Goal: Information Seeking & Learning: Check status

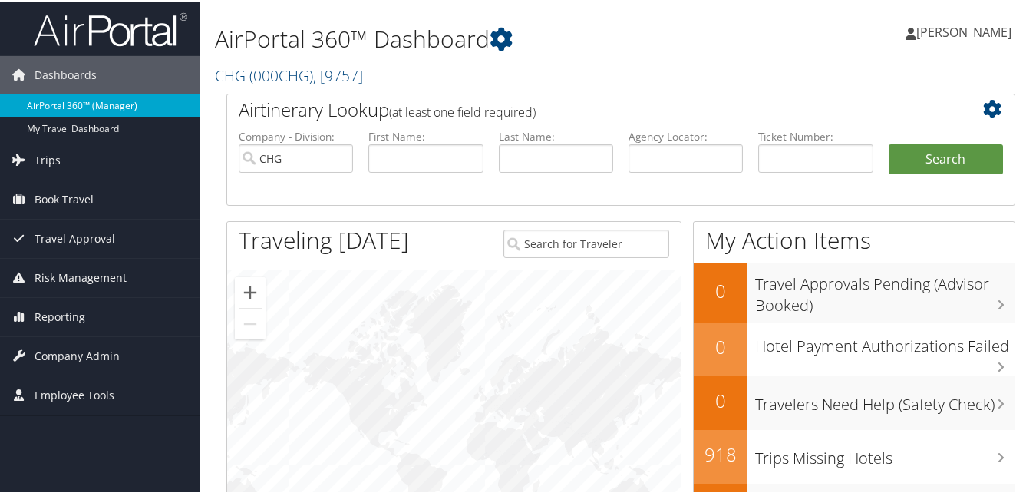
click at [68, 107] on link "AirPortal 360™ (Manager)" at bounding box center [100, 104] width 200 height 23
click at [690, 162] on input "text" at bounding box center [686, 157] width 114 height 28
paste input "COMVJG"
type input "COMVJG"
click at [941, 160] on button "Search" at bounding box center [946, 158] width 114 height 31
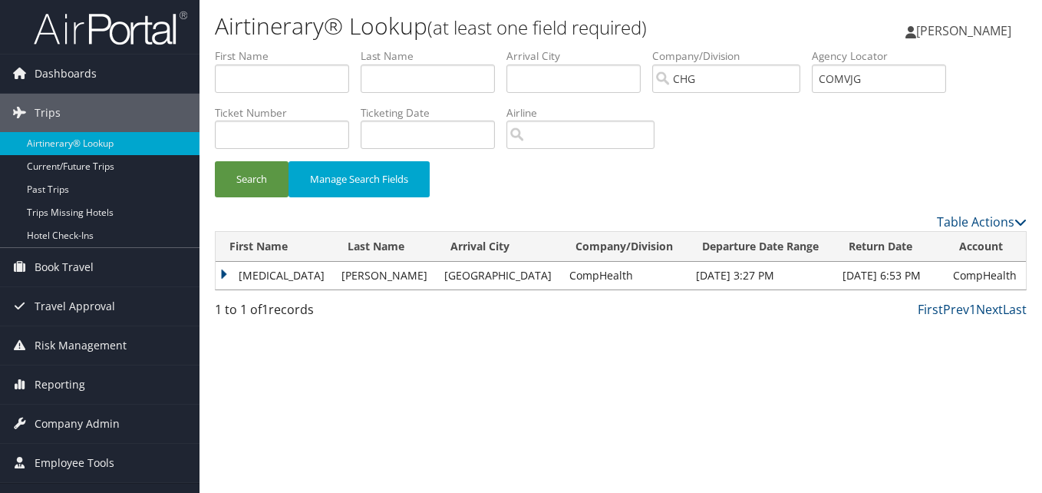
click at [225, 277] on td "Nikita" at bounding box center [275, 276] width 118 height 28
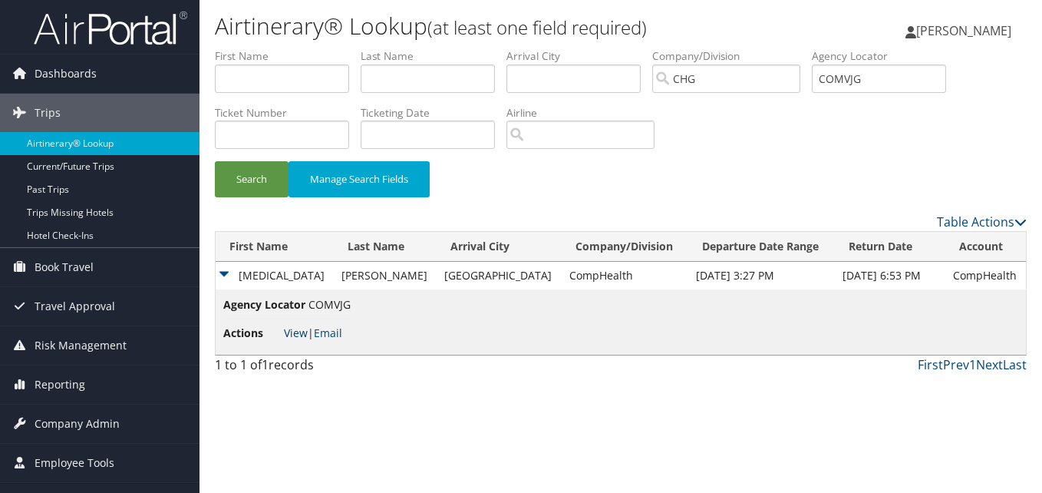
click at [292, 335] on link "View" at bounding box center [296, 332] width 24 height 15
drag, startPoint x: 886, startPoint y: 84, endPoint x: 785, endPoint y: 95, distance: 101.9
click at [785, 48] on ul "First Name Last Name Departure City Arrival City Company/Division CHG Airport/C…" at bounding box center [621, 48] width 812 height 0
paste input "HWHBXR"
type input "HWHBXR"
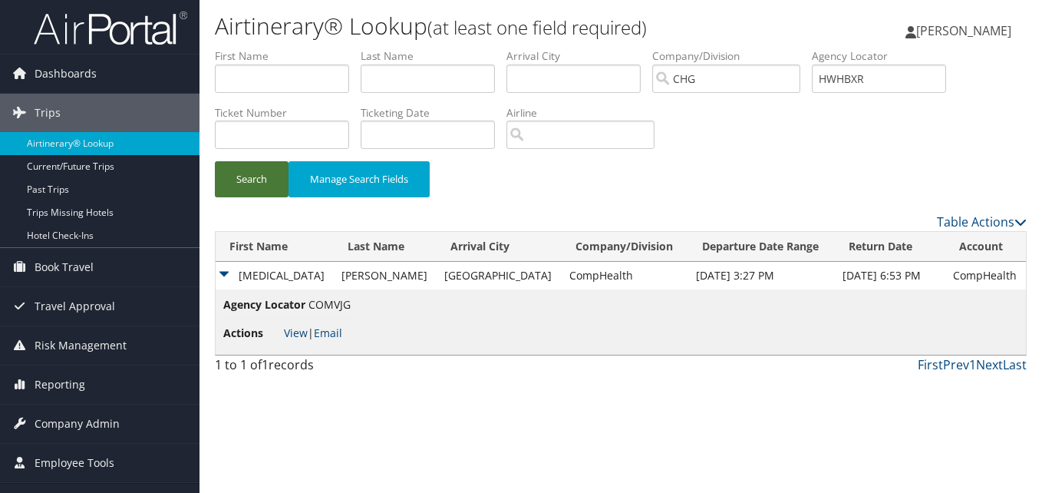
click at [253, 170] on button "Search" at bounding box center [252, 179] width 74 height 36
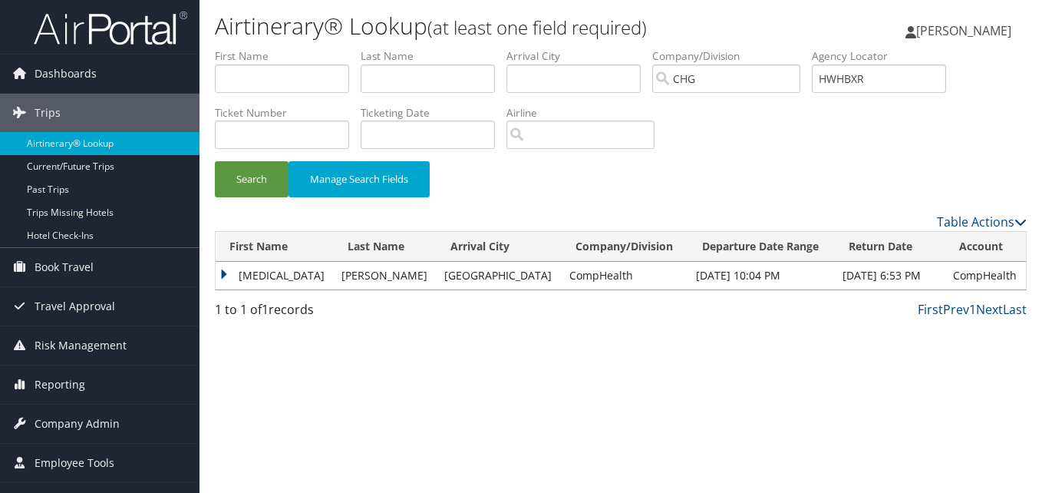
click at [220, 274] on td "Nikita" at bounding box center [275, 276] width 118 height 28
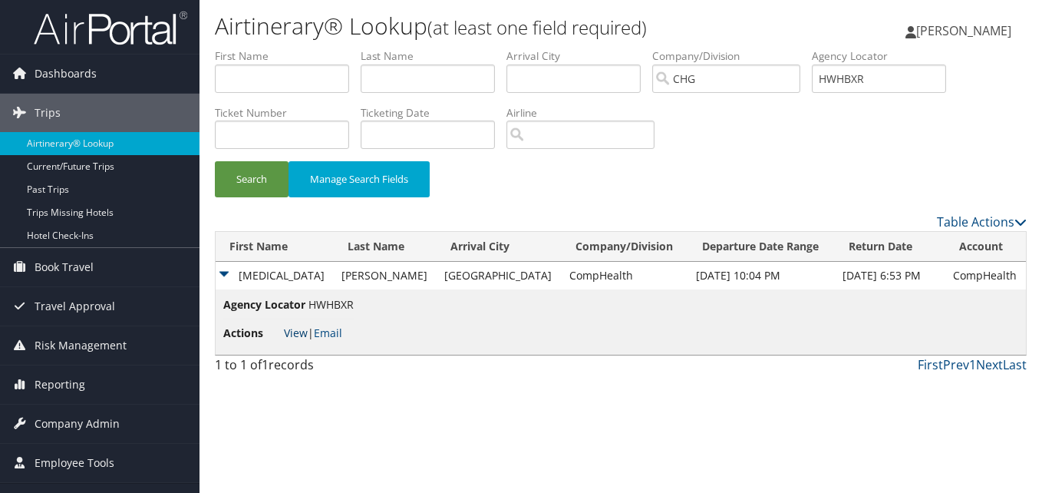
click at [296, 336] on link "View" at bounding box center [296, 332] width 24 height 15
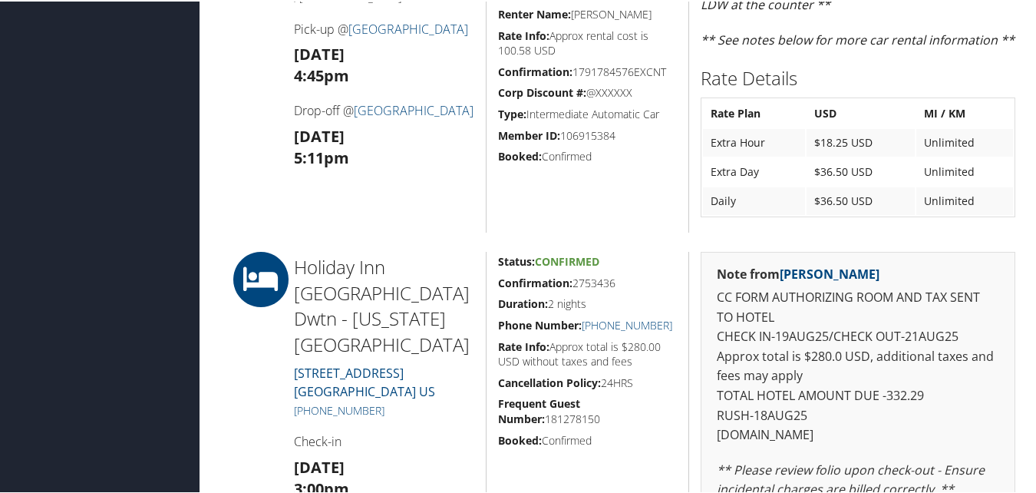
scroll to position [768, 0]
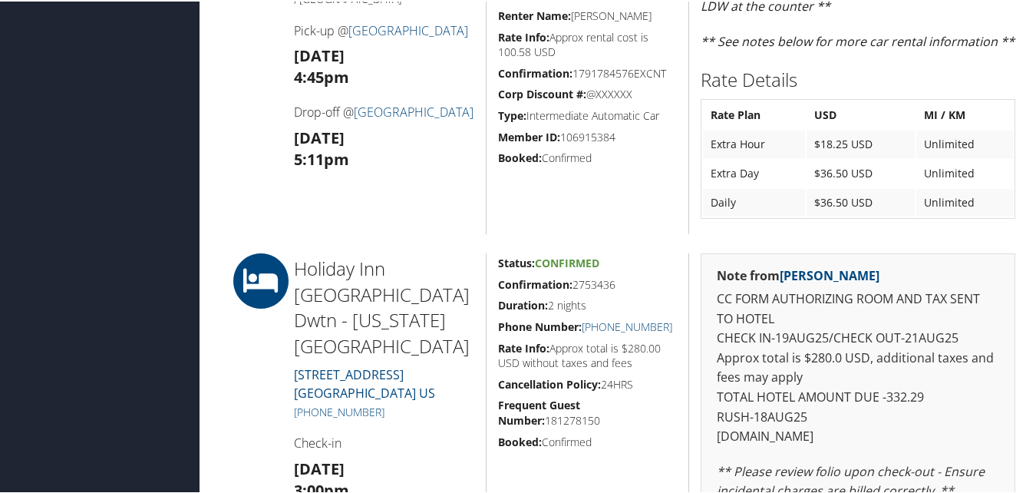
drag, startPoint x: 497, startPoint y: 283, endPoint x: 623, endPoint y: 289, distance: 126.8
click at [623, 289] on h5 "Confirmation: 2753436" at bounding box center [588, 283] width 180 height 15
copy h5 "Confirmation: 2753436"
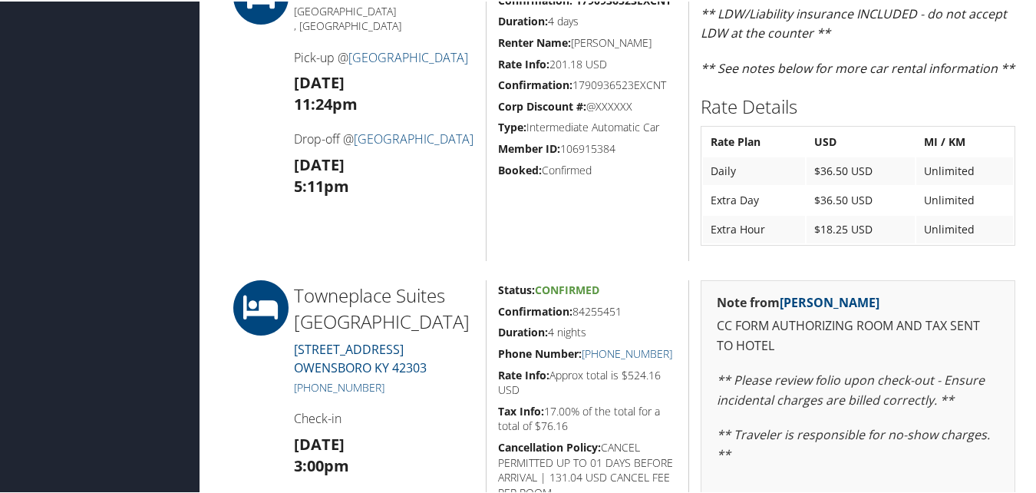
scroll to position [768, 0]
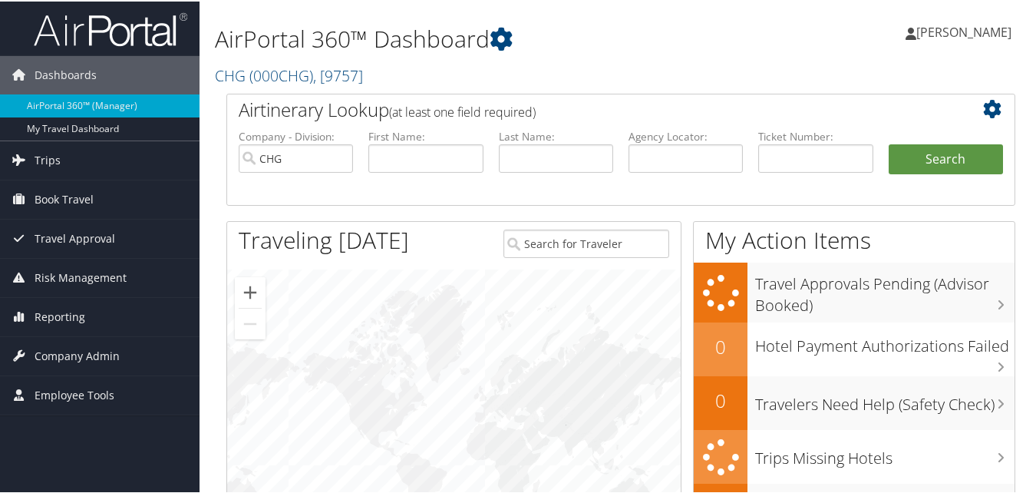
drag, startPoint x: 388, startPoint y: 6, endPoint x: 363, endPoint y: 4, distance: 25.4
click at [363, 4] on div "AirPortal 360™ Dashboard CHG ( 000CHG ) , [ 9757 ] CHG CompHealth Weatherby CHG…" at bounding box center [621, 46] width 843 height 92
click at [415, 163] on input "text" at bounding box center [425, 157] width 114 height 28
paste input "Katherine"
type input "Katherine"
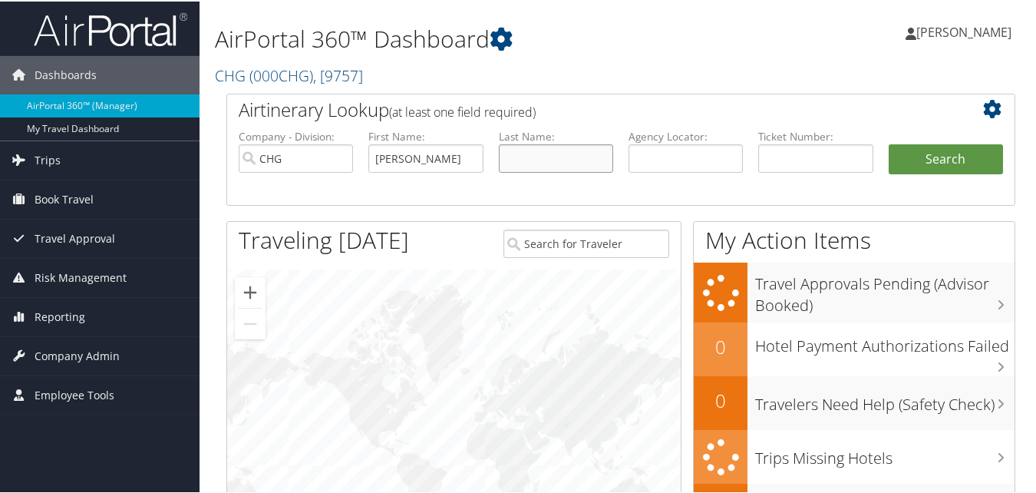
click at [539, 156] on input "text" at bounding box center [556, 157] width 114 height 28
click at [531, 154] on input "text" at bounding box center [556, 157] width 114 height 28
paste input "[PERSON_NAME]"
type input "[PERSON_NAME]"
click at [936, 162] on button "Search" at bounding box center [946, 158] width 114 height 31
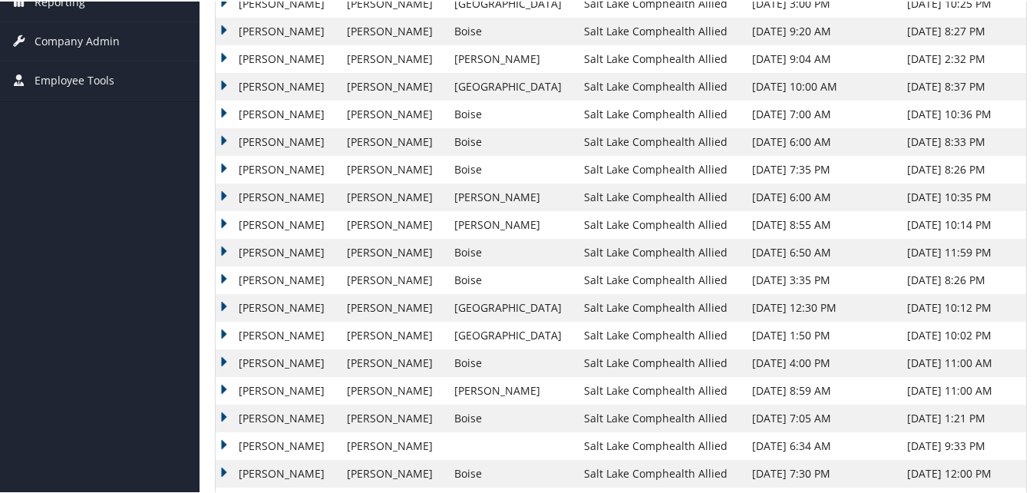
scroll to position [431, 0]
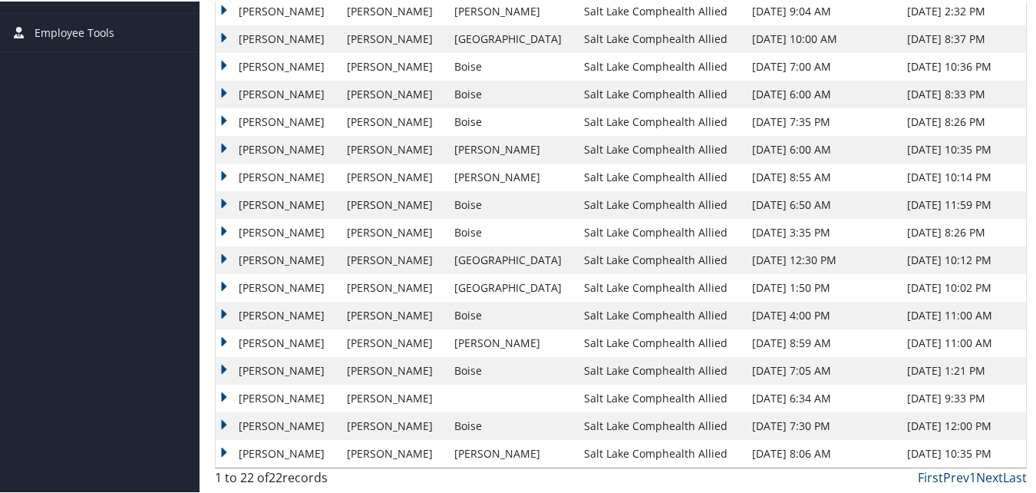
click at [222, 426] on td "Katherine" at bounding box center [278, 425] width 124 height 28
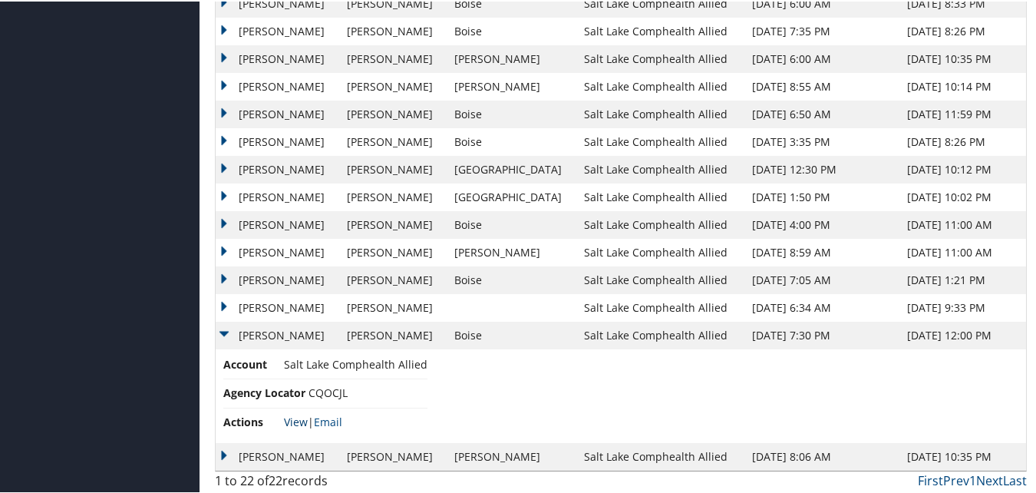
scroll to position [525, 0]
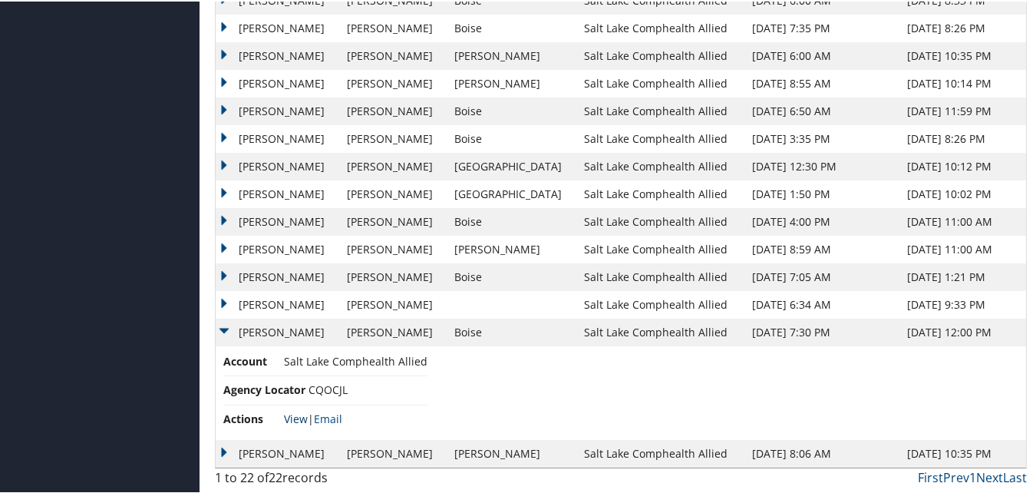
click at [288, 415] on link "View" at bounding box center [296, 417] width 24 height 15
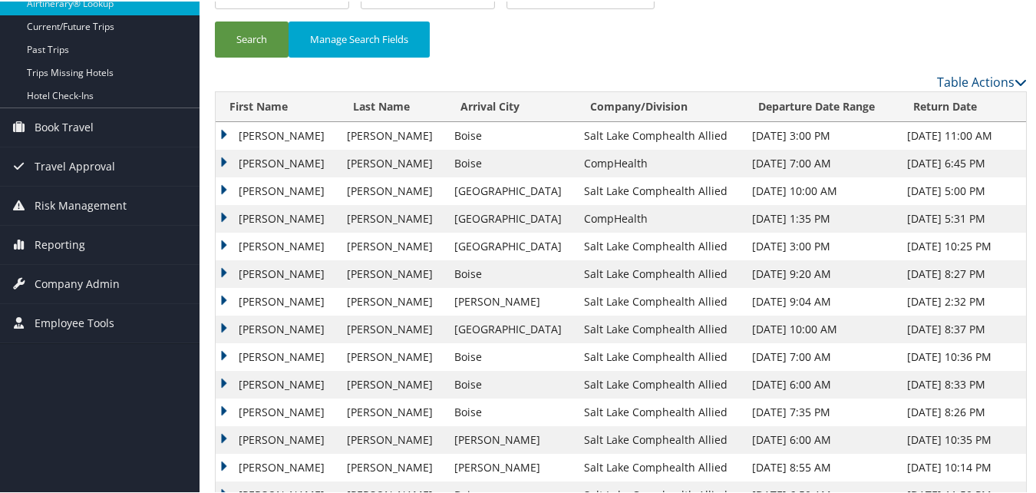
scroll to position [0, 0]
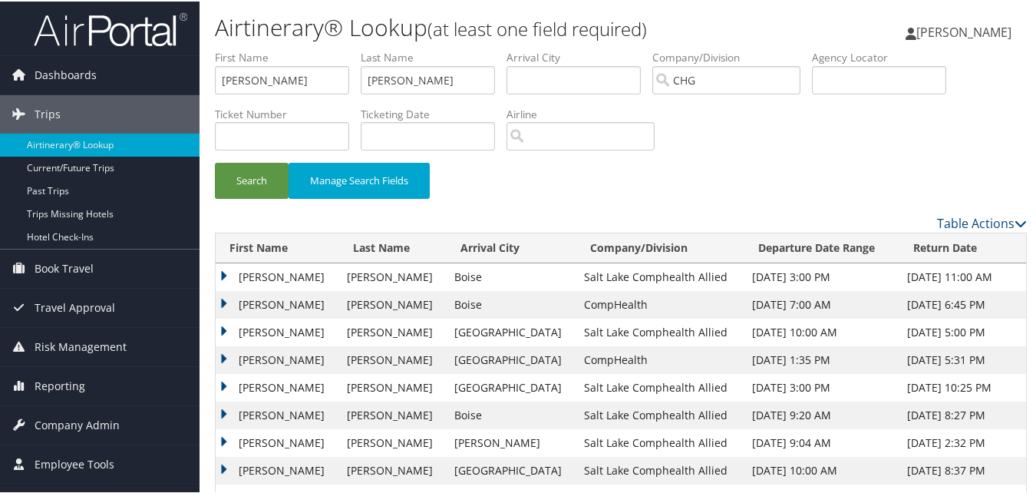
click at [830, 184] on div "Search Manage Search Fields" at bounding box center [620, 186] width 835 height 51
drag, startPoint x: 460, startPoint y: 85, endPoint x: 238, endPoint y: 115, distance: 223.9
click at [238, 48] on ul "First Name Katherine Last Name Passafiume Departure City Arrival City Company/D…" at bounding box center [621, 48] width 812 height 0
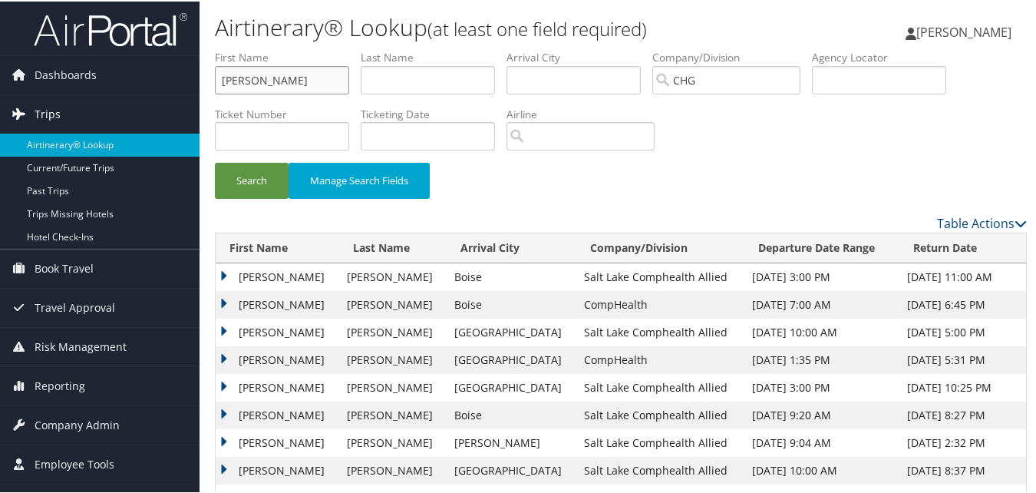
drag, startPoint x: 246, startPoint y: 74, endPoint x: 77, endPoint y: 110, distance: 173.3
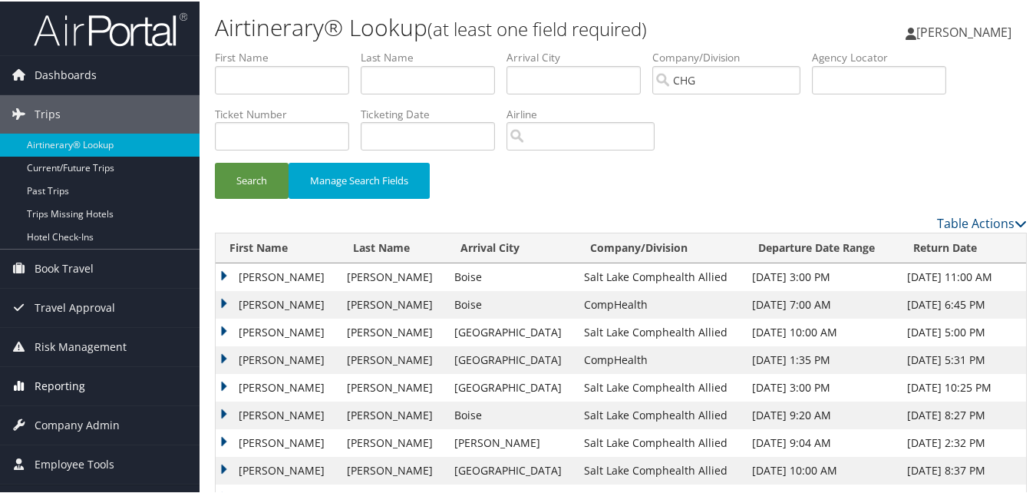
click at [59, 386] on span "Reporting" at bounding box center [60, 384] width 51 height 38
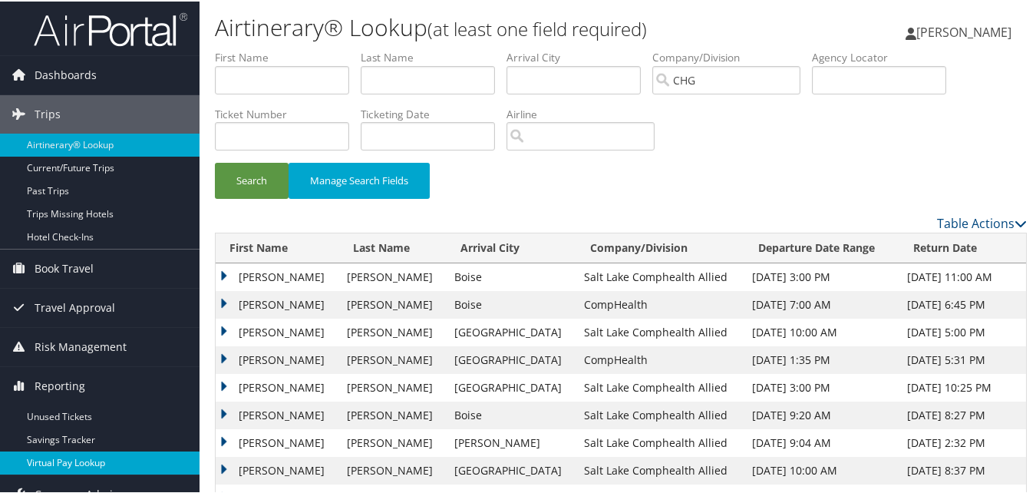
click at [61, 456] on link "Virtual Pay Lookup" at bounding box center [100, 461] width 200 height 23
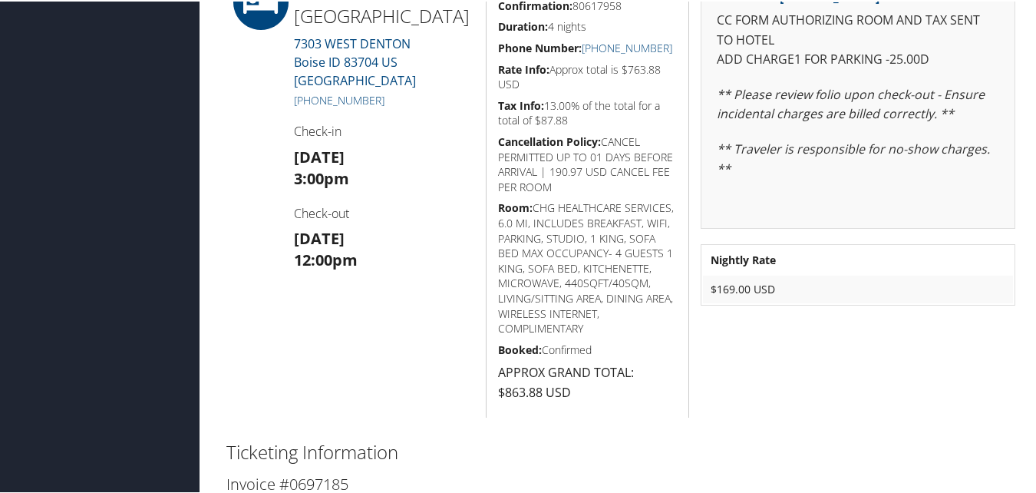
scroll to position [998, 0]
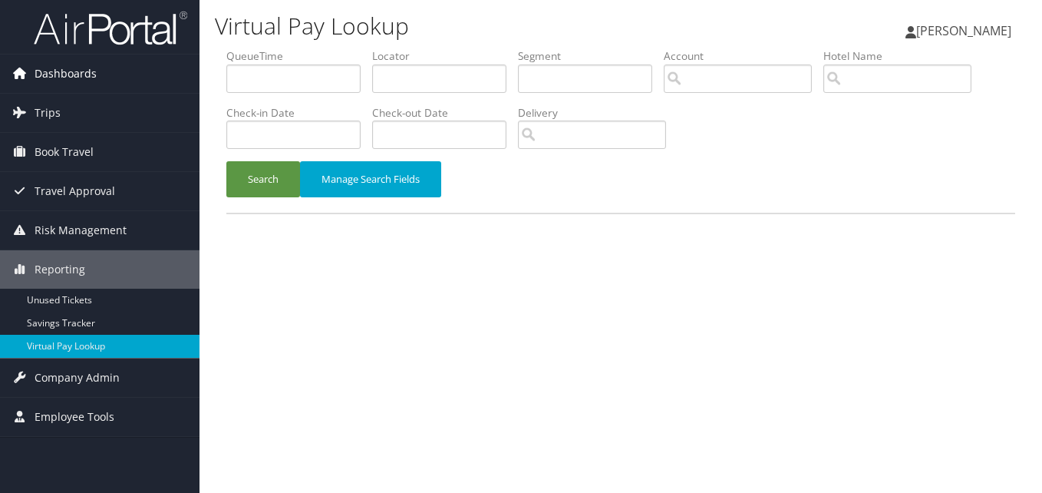
click at [61, 67] on span "Dashboards" at bounding box center [66, 74] width 62 height 38
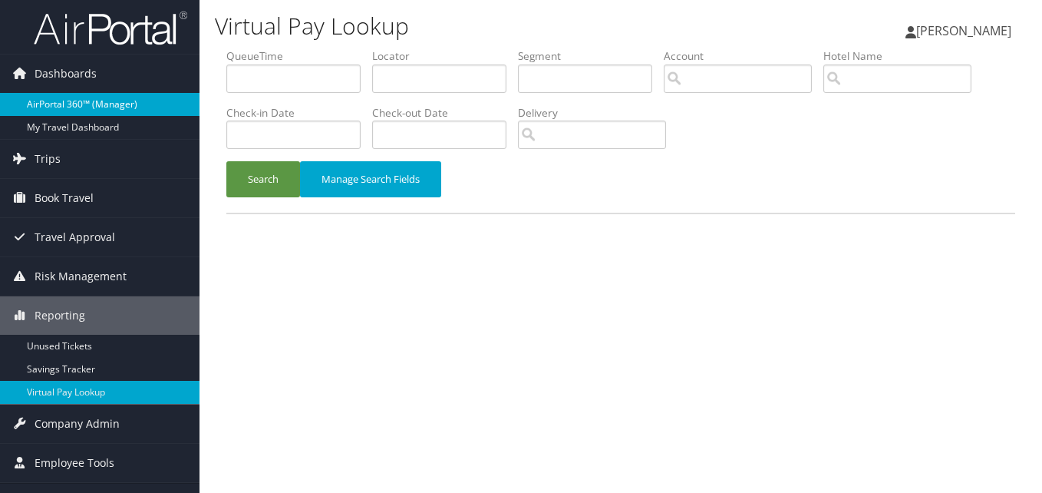
click at [68, 101] on link "AirPortal 360™ (Manager)" at bounding box center [100, 104] width 200 height 23
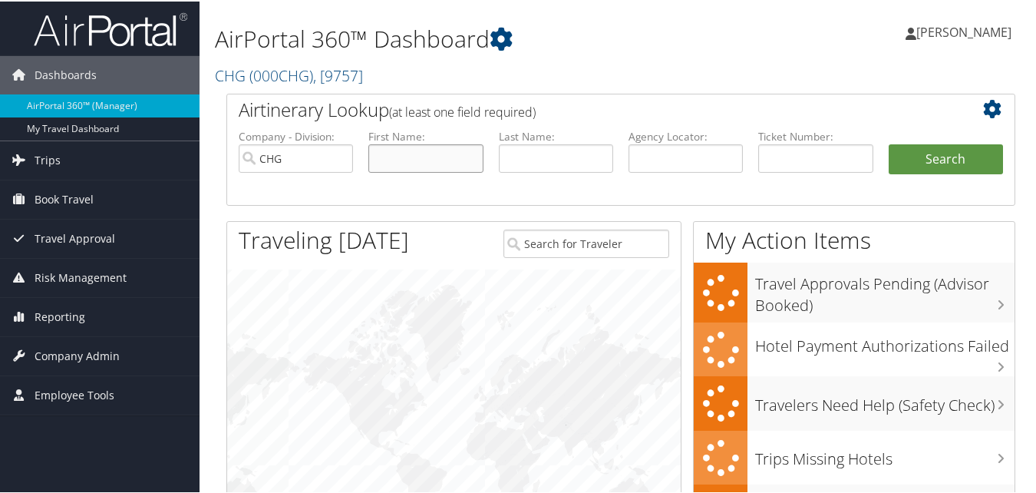
click at [452, 159] on input "text" at bounding box center [425, 157] width 114 height 28
paste input "[PERSON_NAME]"
click at [430, 158] on input "[PERSON_NAME]" at bounding box center [425, 157] width 114 height 28
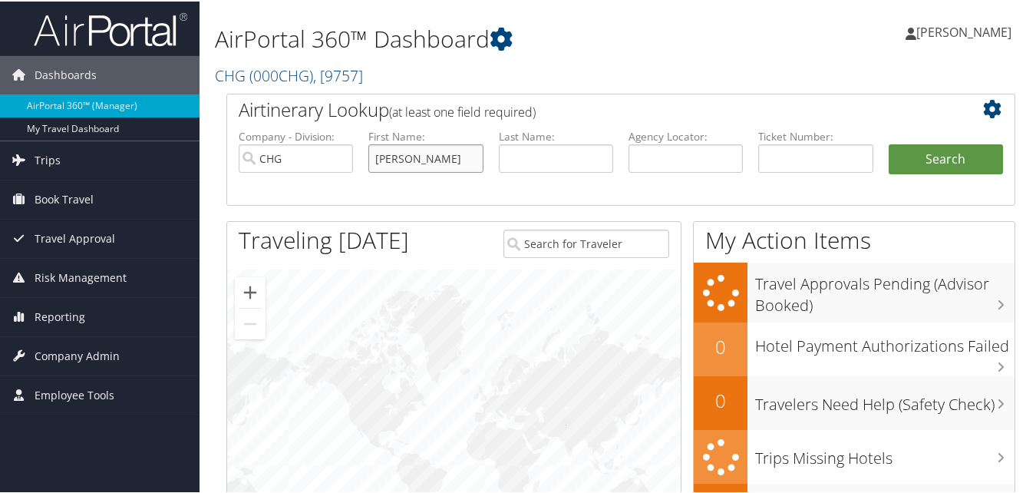
drag, startPoint x: 428, startPoint y: 158, endPoint x: 365, endPoint y: 168, distance: 63.7
click at [365, 168] on li "First Name: [PERSON_NAME]" at bounding box center [426, 162] width 130 height 71
type input "[PERSON_NAME]"
click at [531, 157] on input "text" at bounding box center [556, 157] width 114 height 28
paste input "[PERSON_NAME],"
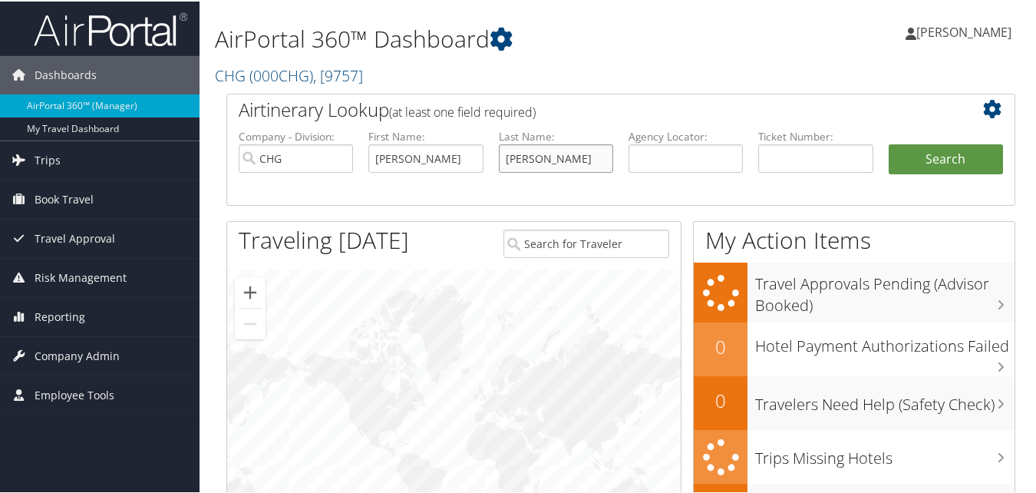
type input "[PERSON_NAME]"
click at [402, 181] on li "First Name: [PERSON_NAME]" at bounding box center [426, 162] width 130 height 71
click at [937, 165] on button "Search" at bounding box center [946, 158] width 114 height 31
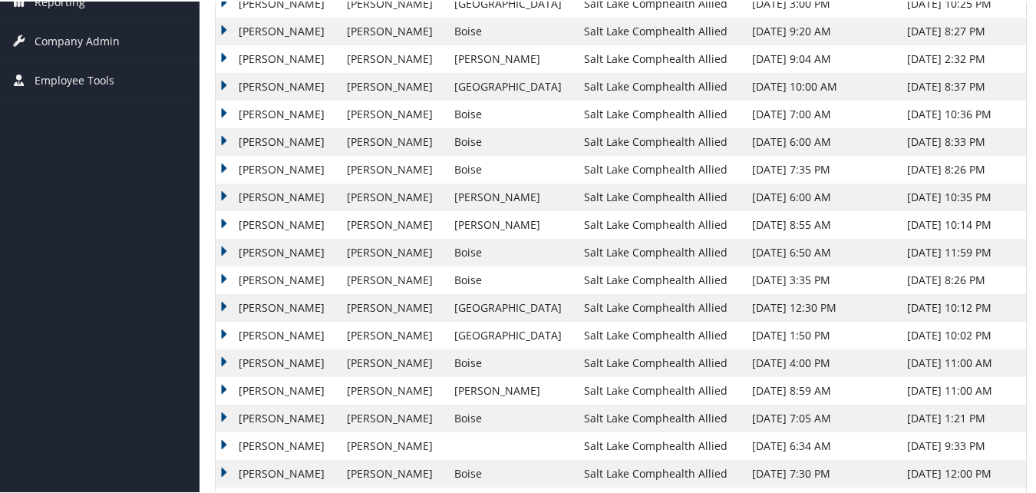
scroll to position [431, 0]
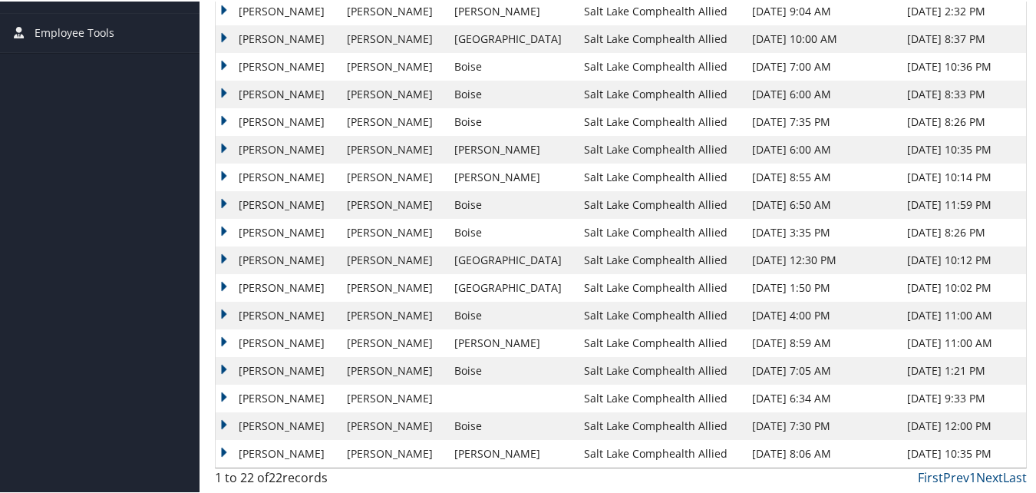
click at [218, 310] on td "[PERSON_NAME]" at bounding box center [278, 314] width 124 height 28
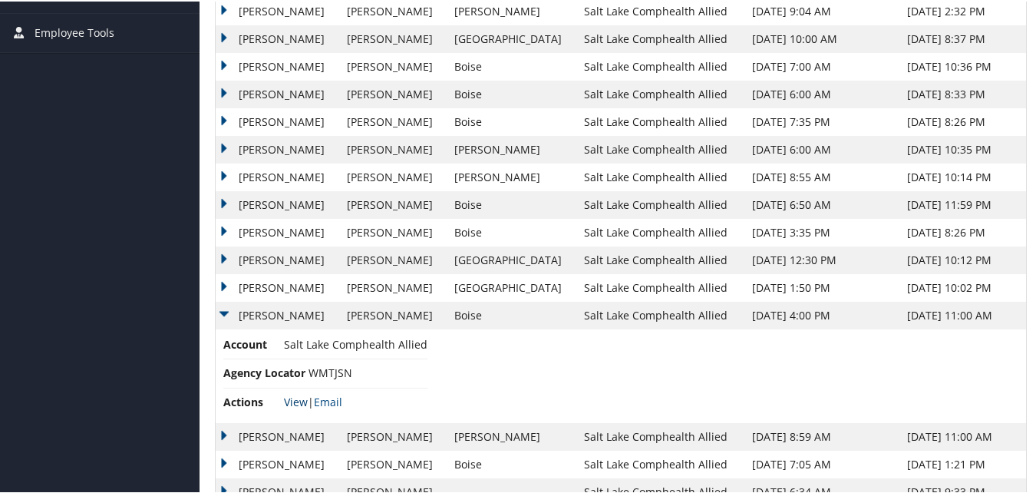
click at [297, 400] on link "View" at bounding box center [296, 400] width 24 height 15
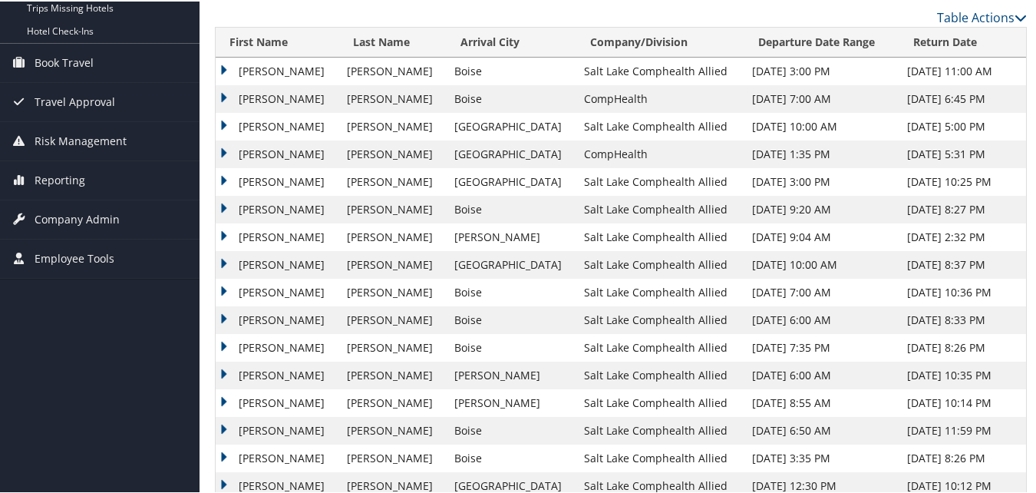
scroll to position [0, 0]
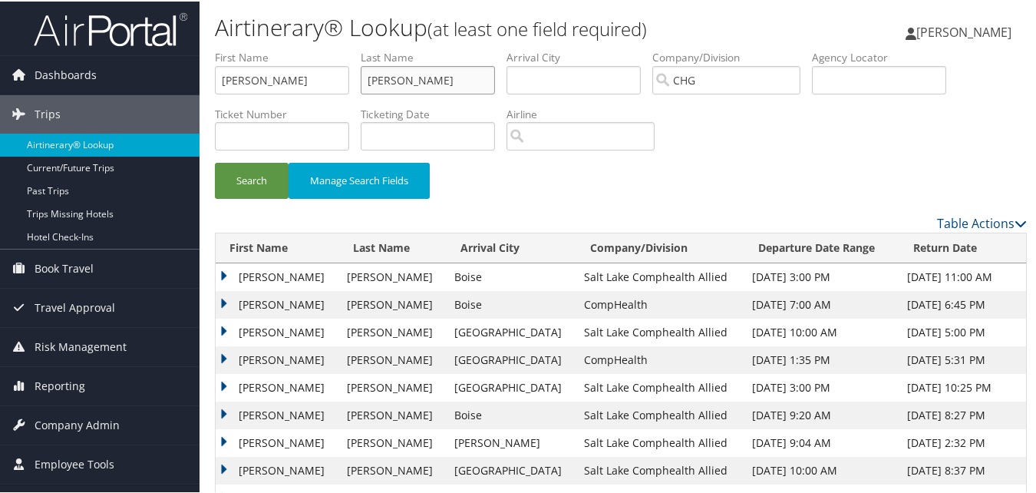
drag, startPoint x: 410, startPoint y: 94, endPoint x: 289, endPoint y: 121, distance: 124.2
click at [293, 48] on ul "First Name Katherine Last Name Passafiume Departure City Arrival City Company/D…" at bounding box center [621, 48] width 812 height 0
paste input "Stoops, Merissa"
drag, startPoint x: 405, startPoint y: 80, endPoint x: 455, endPoint y: 80, distance: 50.7
click at [455, 80] on input "Stoops, Merissa" at bounding box center [428, 78] width 134 height 28
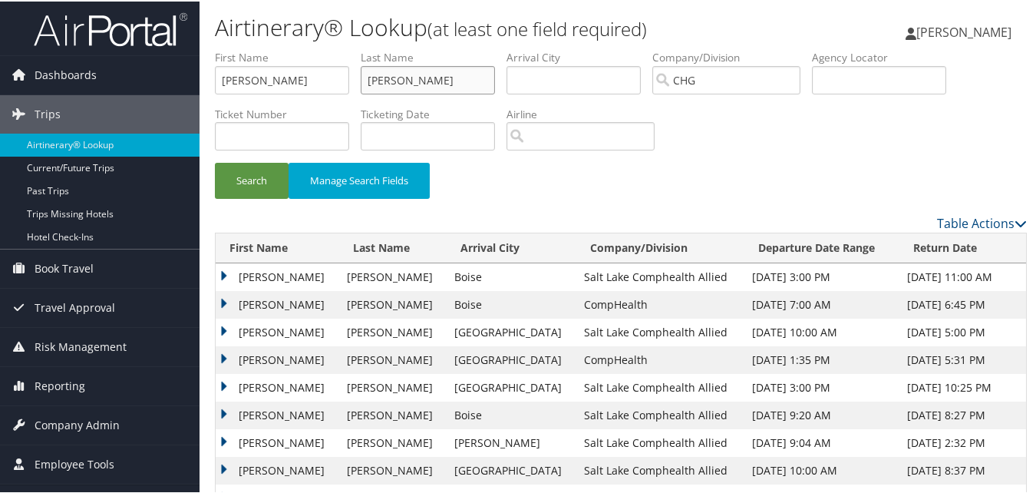
type input "Stoops"
drag, startPoint x: 296, startPoint y: 76, endPoint x: 140, endPoint y: 91, distance: 156.5
paste input ", Merissa"
click at [230, 82] on input ", Merissa" at bounding box center [282, 78] width 134 height 28
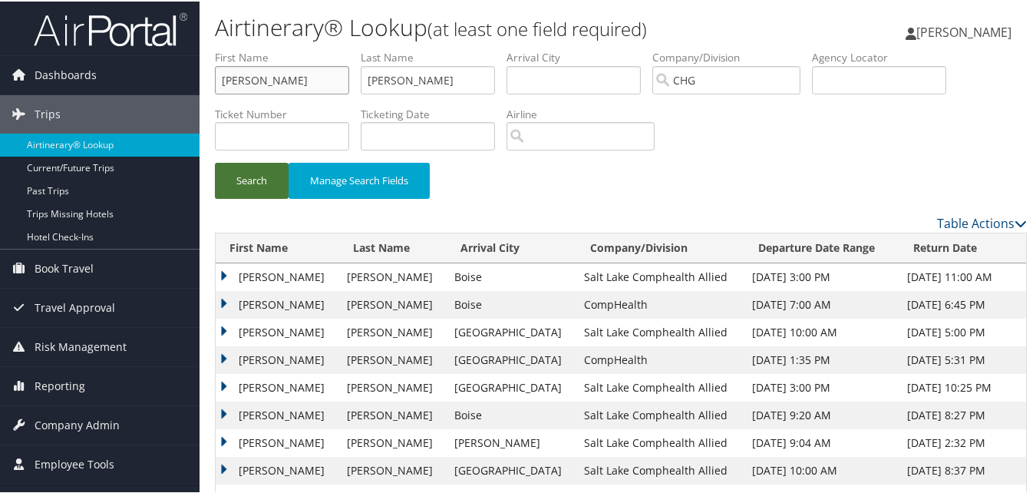
type input "Merissa"
click at [255, 190] on button "Search" at bounding box center [252, 179] width 74 height 36
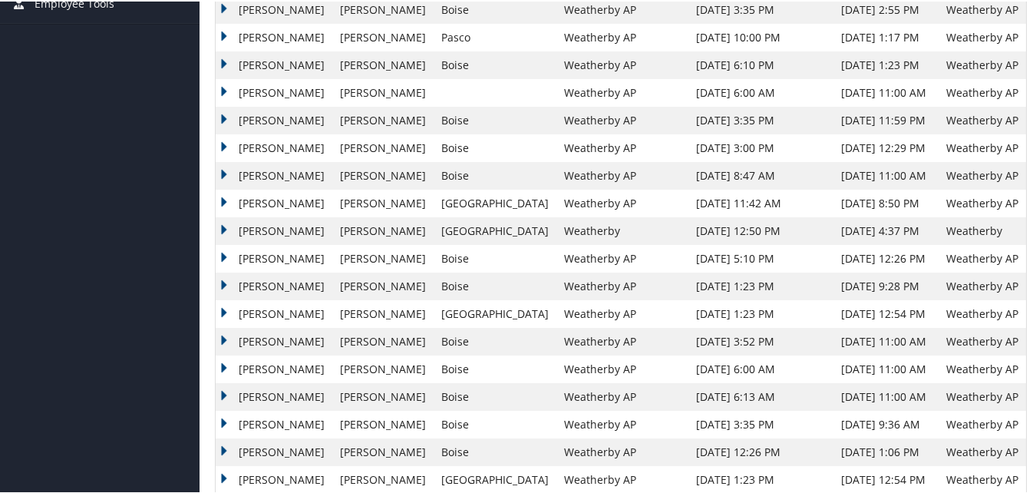
scroll to position [537, 0]
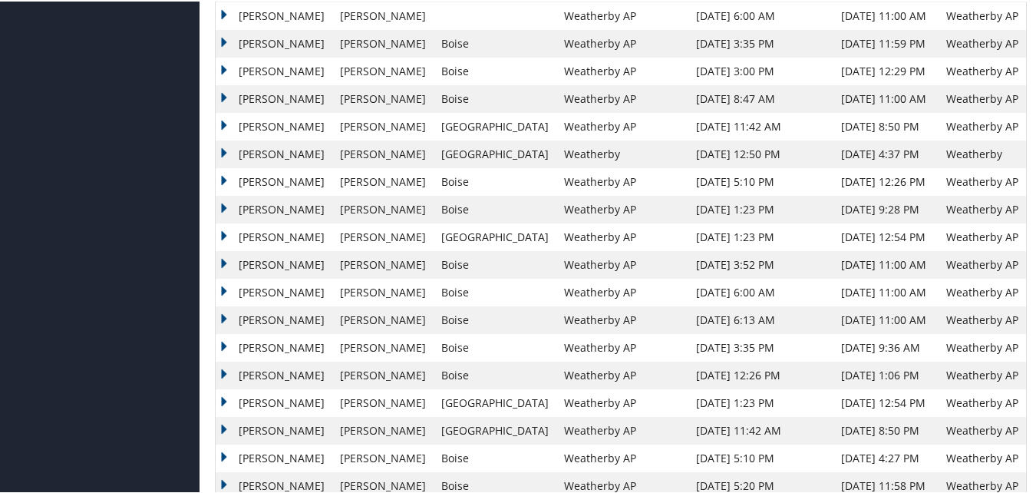
click at [224, 345] on td "Merissa" at bounding box center [274, 346] width 117 height 28
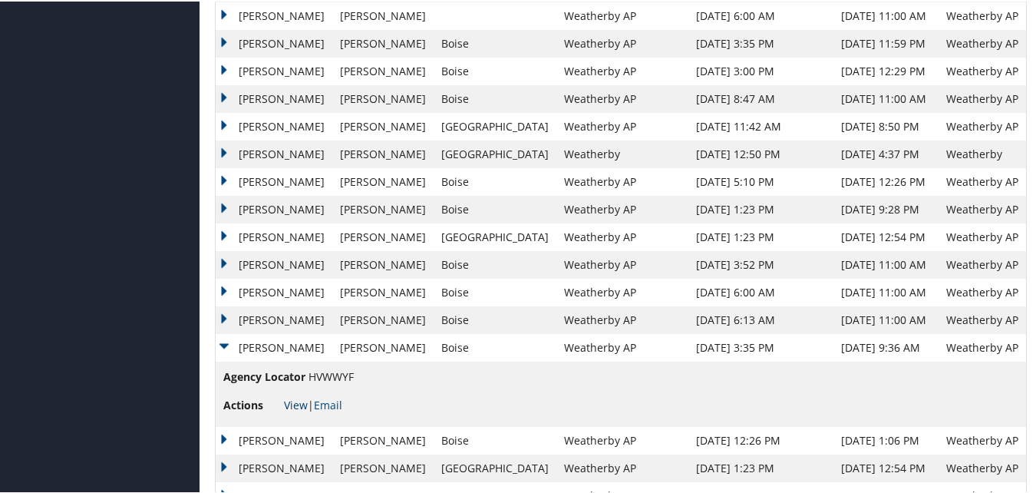
click at [294, 405] on link "View" at bounding box center [296, 403] width 24 height 15
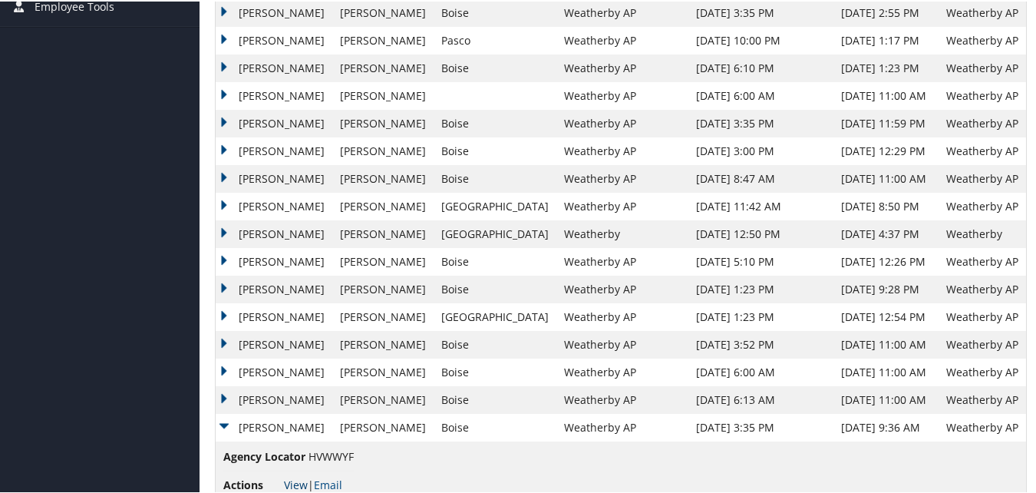
scroll to position [461, 0]
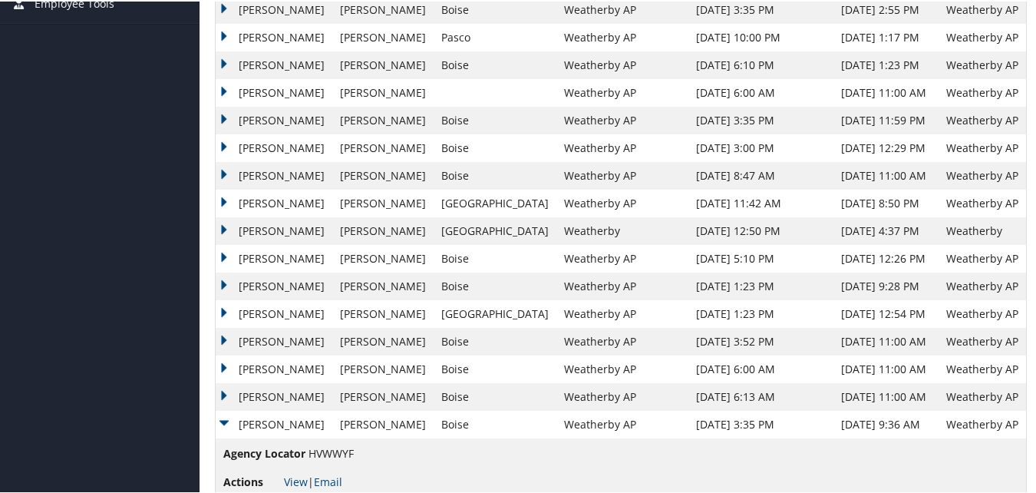
click at [226, 285] on td "Merissa" at bounding box center [274, 285] width 117 height 28
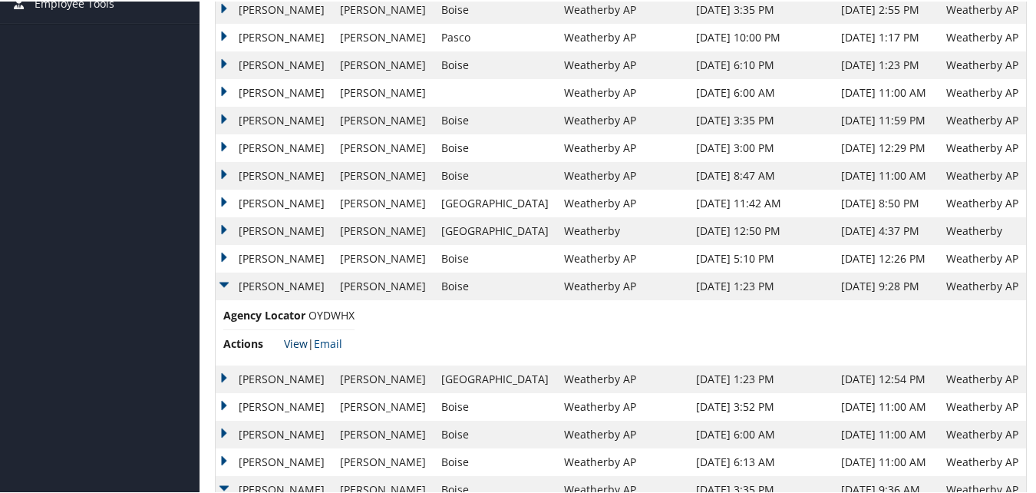
click at [291, 336] on link "View" at bounding box center [296, 342] width 24 height 15
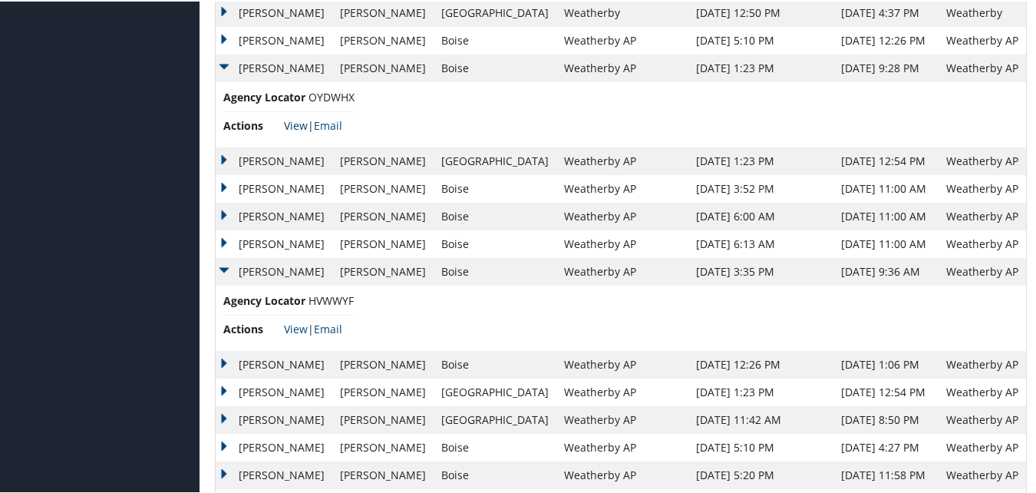
scroll to position [691, 0]
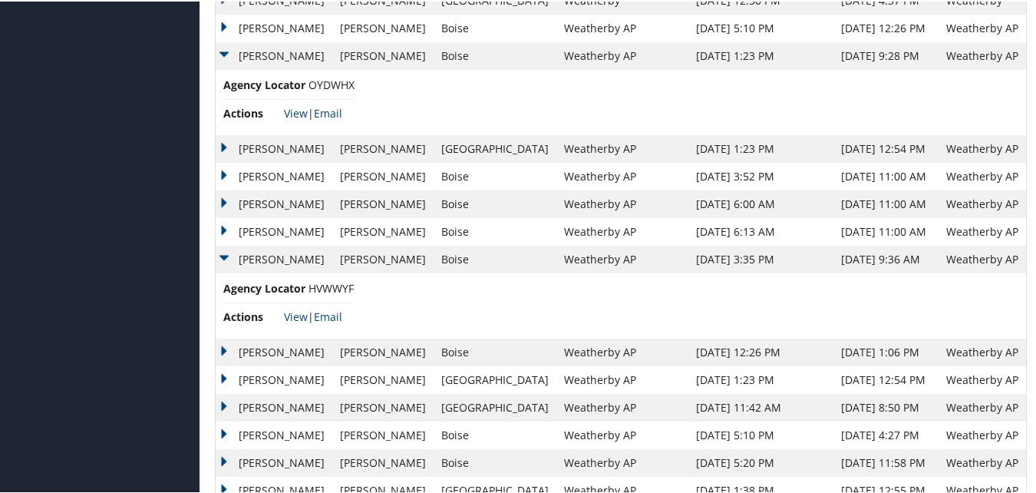
click at [230, 254] on td "Merissa" at bounding box center [274, 258] width 117 height 28
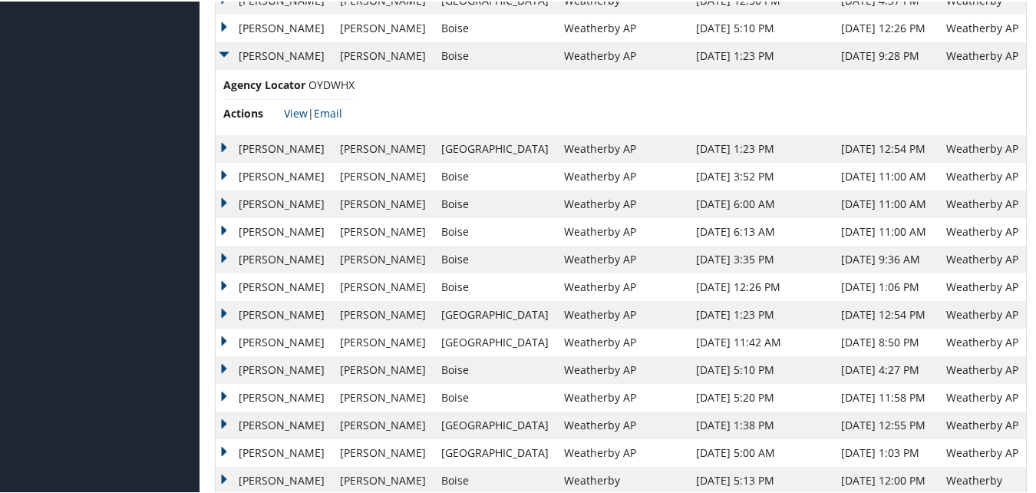
click at [226, 253] on td "Merissa" at bounding box center [274, 258] width 117 height 28
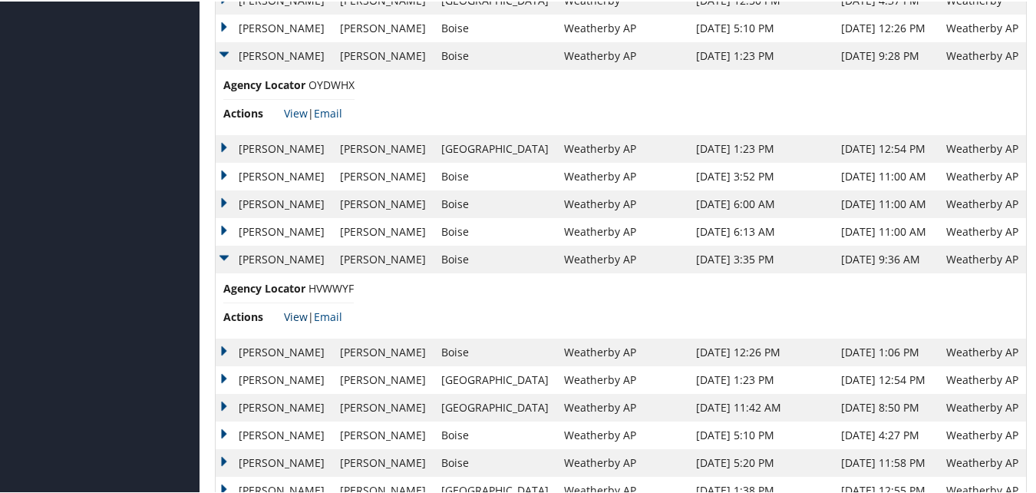
click at [299, 316] on link "View" at bounding box center [296, 315] width 24 height 15
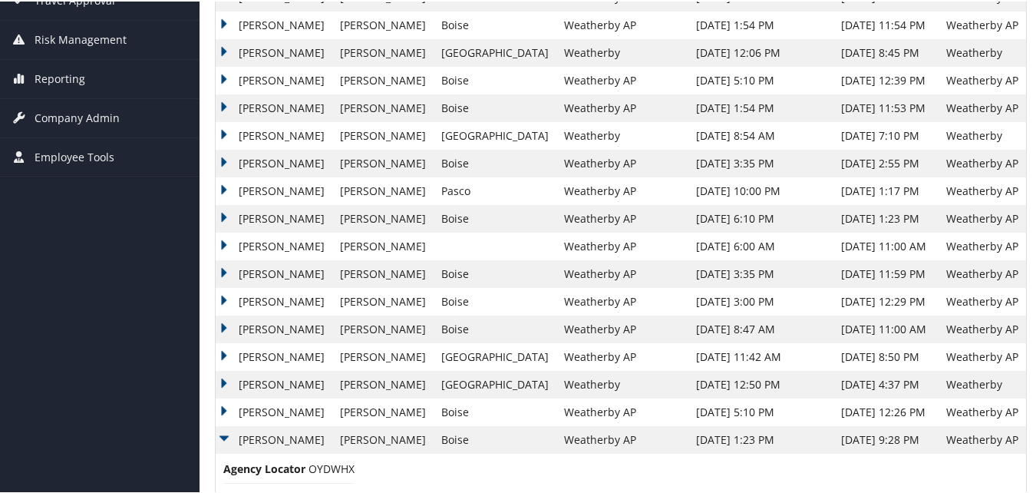
scroll to position [0, 0]
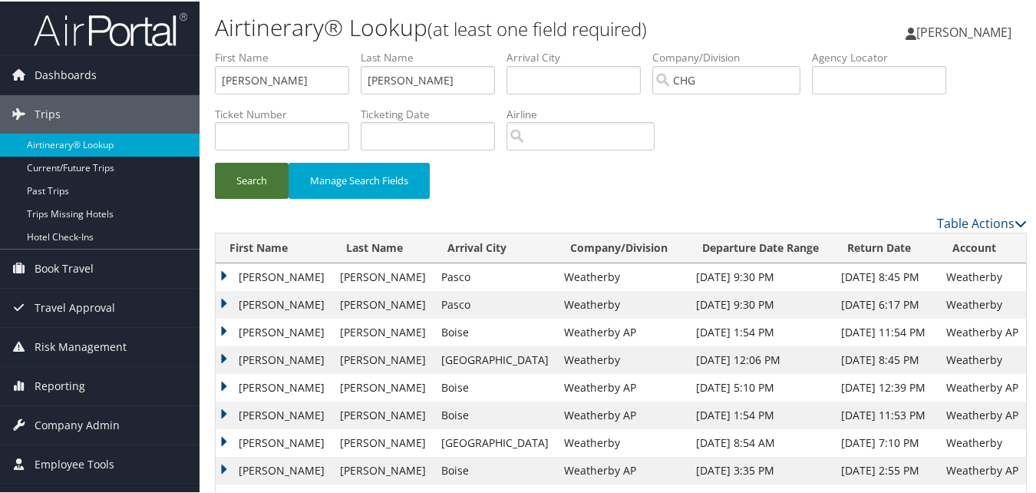
click at [240, 178] on button "Search" at bounding box center [252, 179] width 74 height 36
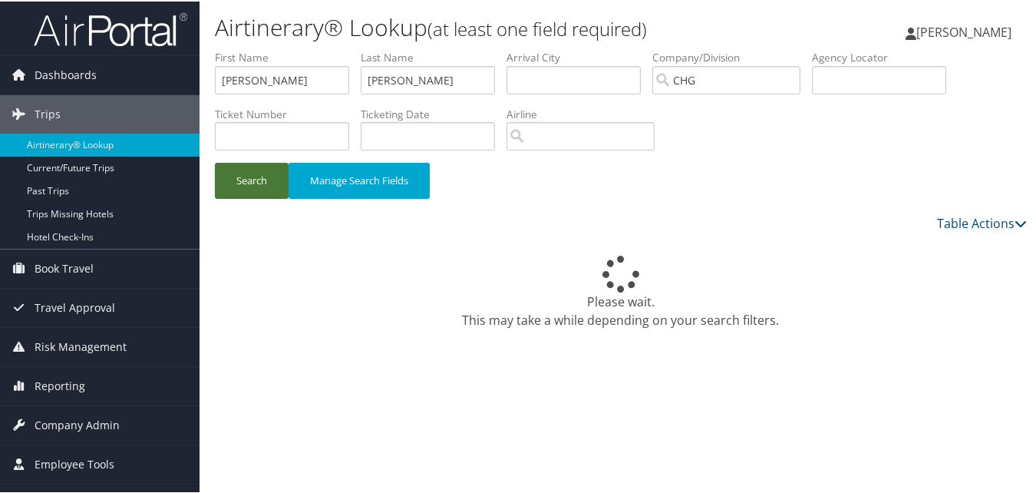
click at [266, 188] on button "Search" at bounding box center [252, 179] width 74 height 36
drag, startPoint x: 411, startPoint y: 84, endPoint x: 280, endPoint y: 89, distance: 130.6
click at [280, 48] on ul "First Name Merissa Last Name Stoops Departure City Arrival City Company/Divisio…" at bounding box center [621, 48] width 812 height 0
paste input "Fountain, Helen"
click at [418, 78] on input "Fountain, Helen" at bounding box center [428, 78] width 134 height 28
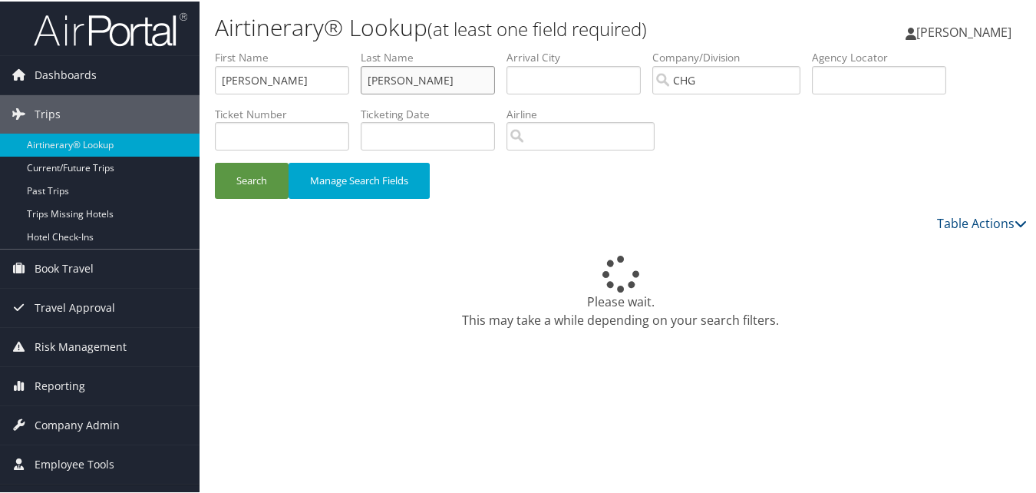
drag, startPoint x: 414, startPoint y: 79, endPoint x: 456, endPoint y: 79, distance: 42.2
click at [456, 79] on input "Fountain, Helen" at bounding box center [428, 78] width 134 height 28
type input "Fountain"
drag, startPoint x: 266, startPoint y: 74, endPoint x: 158, endPoint y: 88, distance: 109.2
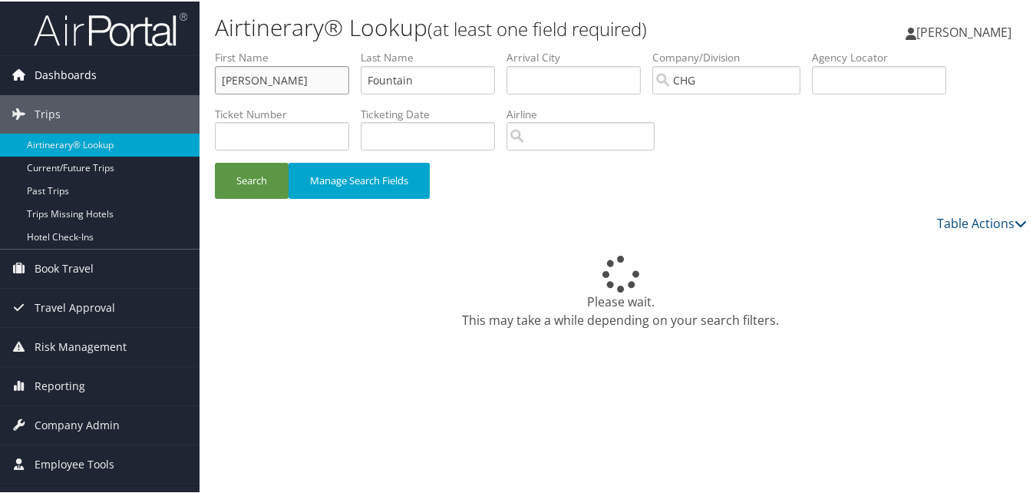
paste input ", Helen"
click at [229, 83] on input ", Helen" at bounding box center [282, 78] width 134 height 28
type input "Helen"
click at [278, 165] on button "Search" at bounding box center [252, 179] width 74 height 36
click at [266, 170] on button "Search" at bounding box center [252, 179] width 74 height 36
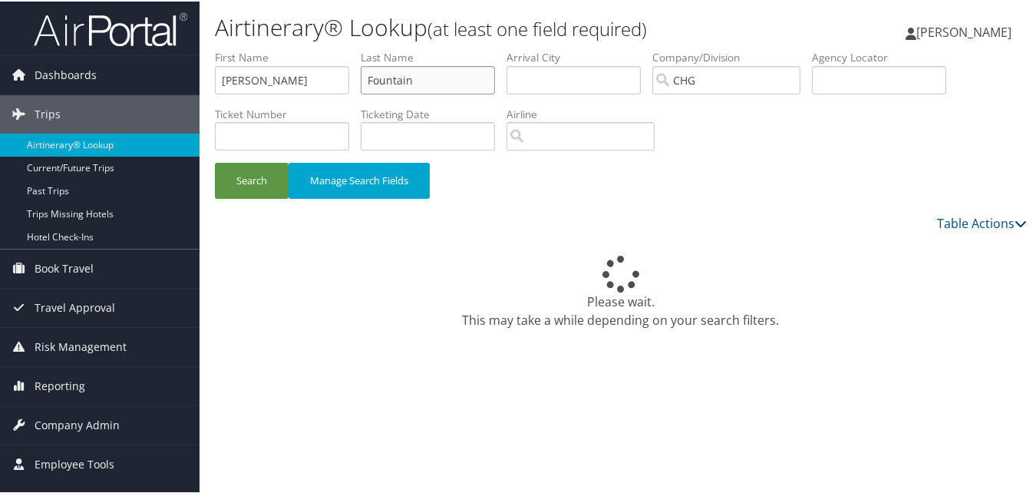
click at [428, 85] on input "Fountain" at bounding box center [428, 78] width 134 height 28
click at [282, 84] on input "Helen" at bounding box center [282, 78] width 134 height 28
click at [247, 180] on button "Search" at bounding box center [252, 179] width 74 height 36
drag, startPoint x: 427, startPoint y: 83, endPoint x: 347, endPoint y: 85, distance: 79.9
click at [347, 48] on ul "First Name Helen Last Name Fountain Departure City Arrival City Company/Divisio…" at bounding box center [621, 48] width 812 height 0
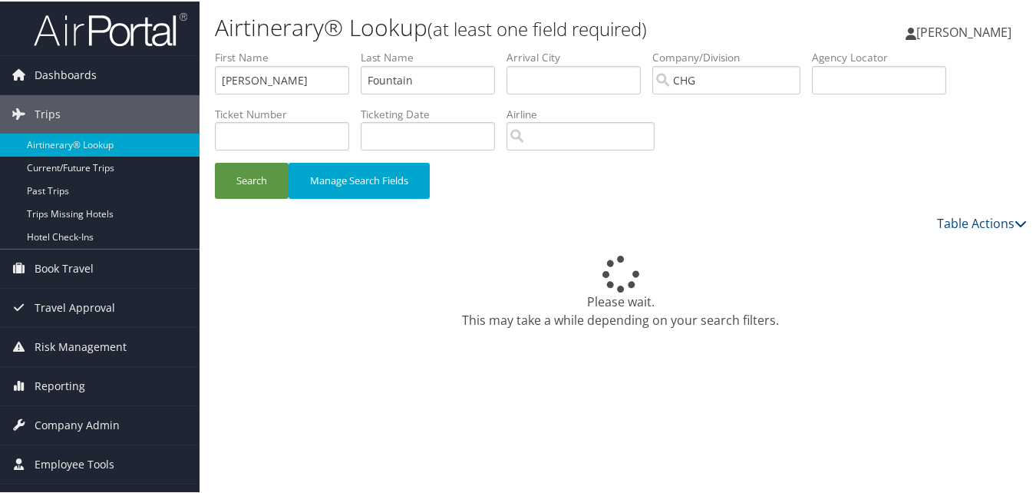
click at [610, 173] on div "Search Manage Search Fields" at bounding box center [620, 186] width 835 height 51
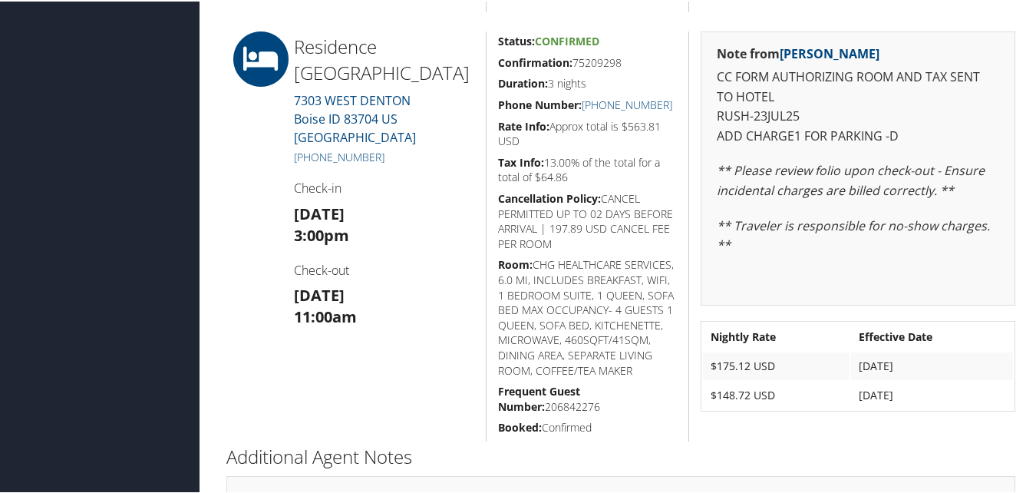
scroll to position [614, 0]
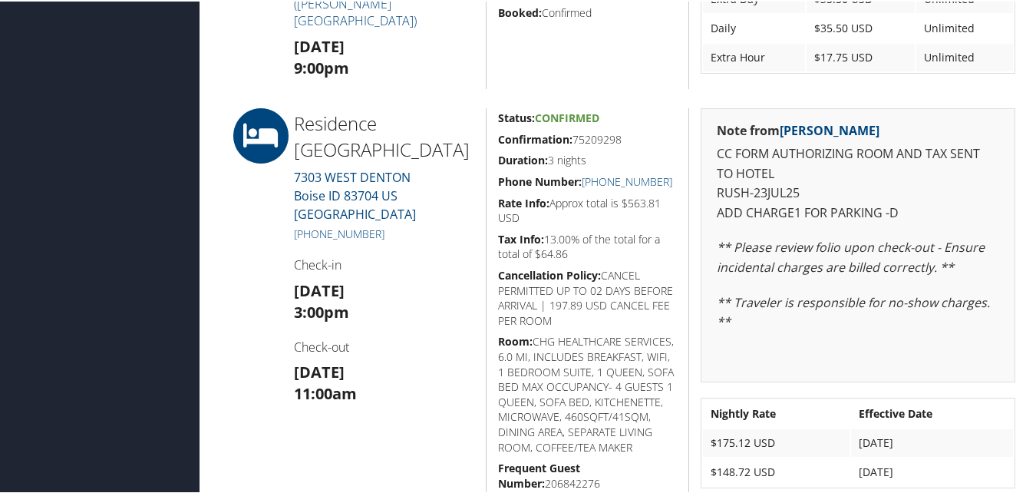
drag, startPoint x: 492, startPoint y: 137, endPoint x: 624, endPoint y: 143, distance: 132.1
click at [624, 143] on div "Status: Confirmed Confirmation: 75209298 Duration: 3 nights Phone Number: [PHON…" at bounding box center [587, 312] width 203 height 410
copy h5 "Confirmation: 75209298"
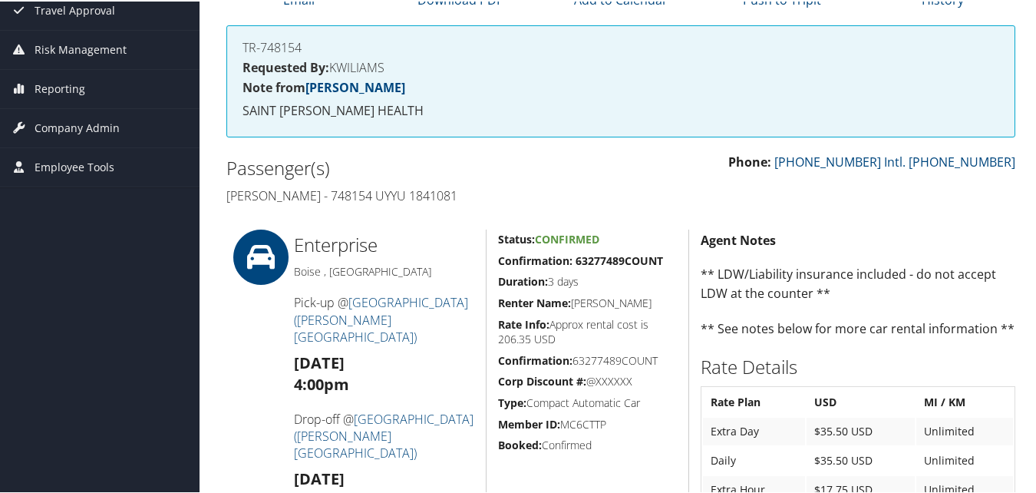
scroll to position [0, 0]
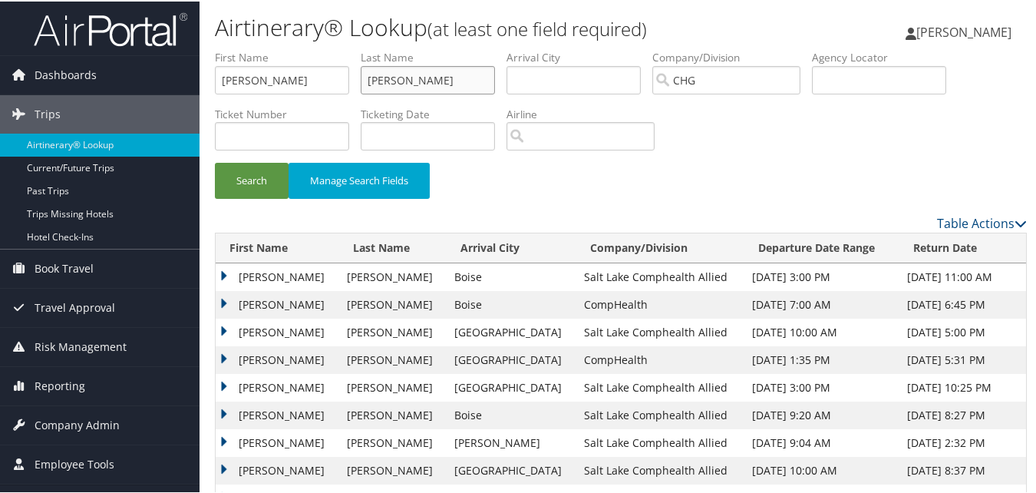
drag, startPoint x: 419, startPoint y: 82, endPoint x: 359, endPoint y: 89, distance: 61.0
click at [359, 48] on ul "First Name Merissa Last Name Stoops Departure City Arrival City Company/Divisio…" at bounding box center [621, 48] width 812 height 0
paste input "Filardo, Steven"
drag, startPoint x: 409, startPoint y: 79, endPoint x: 474, endPoint y: 79, distance: 65.3
click at [474, 79] on input "Filardo, Steven" at bounding box center [428, 78] width 134 height 28
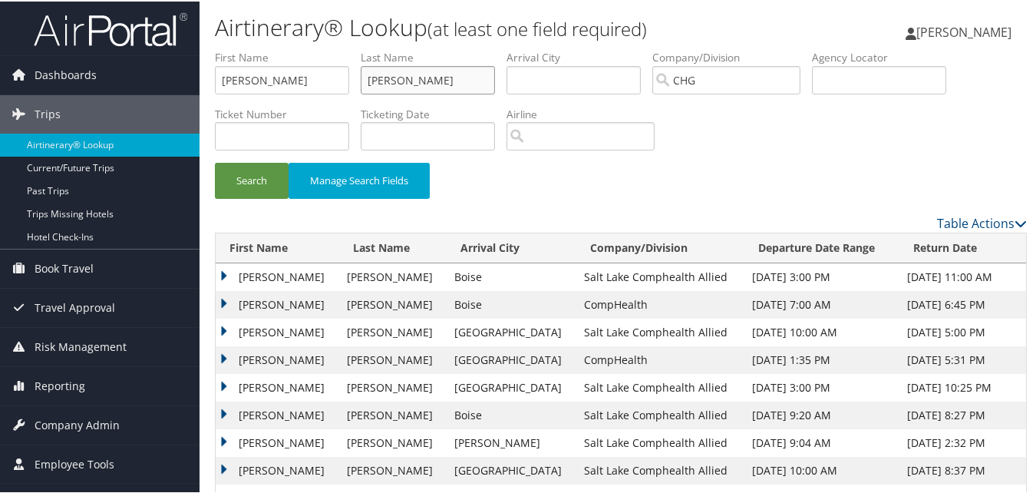
type input "Filardo"
drag, startPoint x: 292, startPoint y: 85, endPoint x: 245, endPoint y: 81, distance: 47.0
click at [247, 81] on input "Merissa" at bounding box center [282, 78] width 134 height 28
click at [309, 76] on input "Merissa" at bounding box center [282, 78] width 134 height 28
drag, startPoint x: 296, startPoint y: 85, endPoint x: 180, endPoint y: 83, distance: 115.9
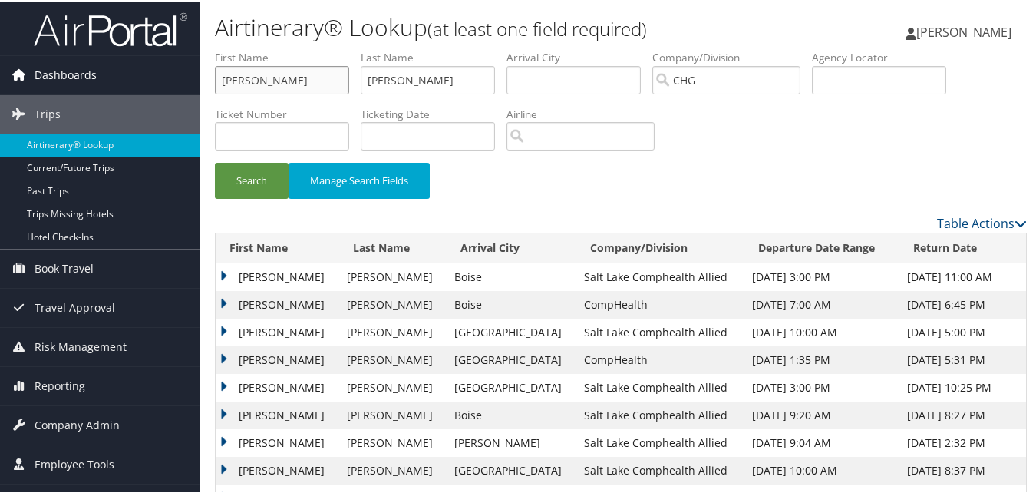
click at [180, 83] on div "Dashboards AirPortal 360™ (Manager) My Travel Dashboard Trips Airtinerary® Look…" at bounding box center [521, 462] width 1042 height 924
paste input "Steven"
type input "Steven"
click at [263, 186] on button "Search" at bounding box center [252, 179] width 74 height 36
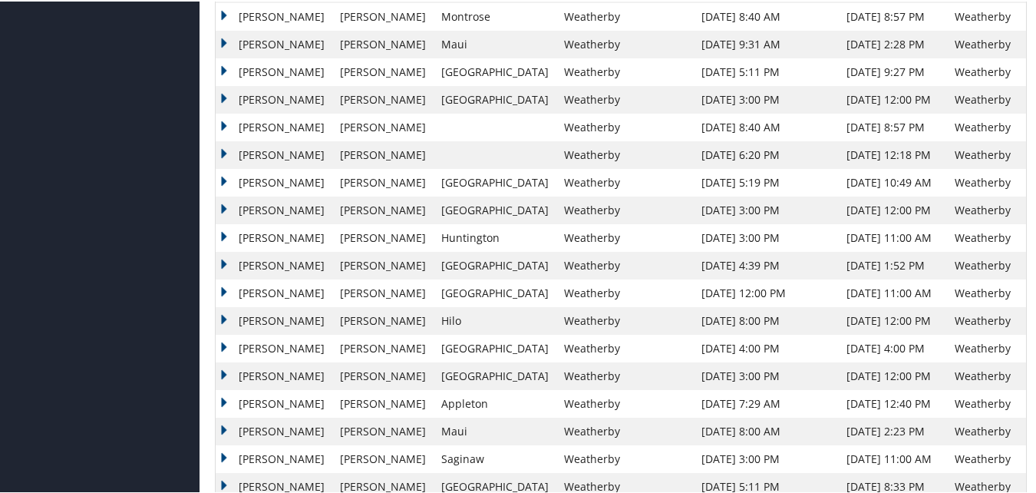
scroll to position [614, 0]
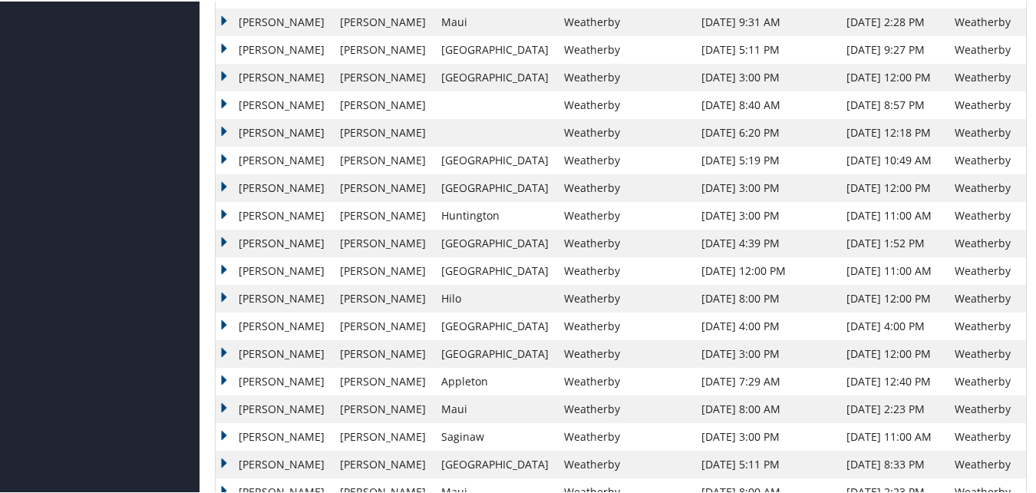
click at [223, 432] on td "Steven" at bounding box center [274, 435] width 117 height 28
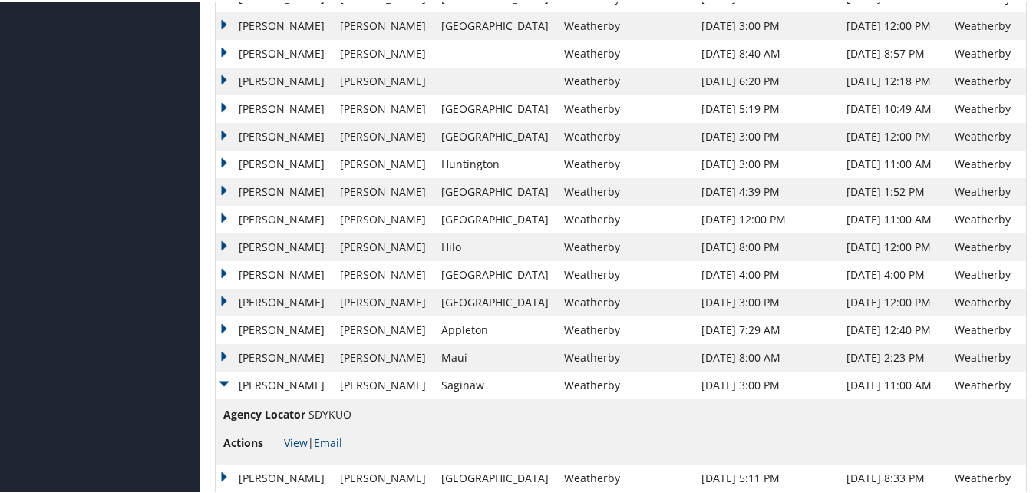
scroll to position [691, 0]
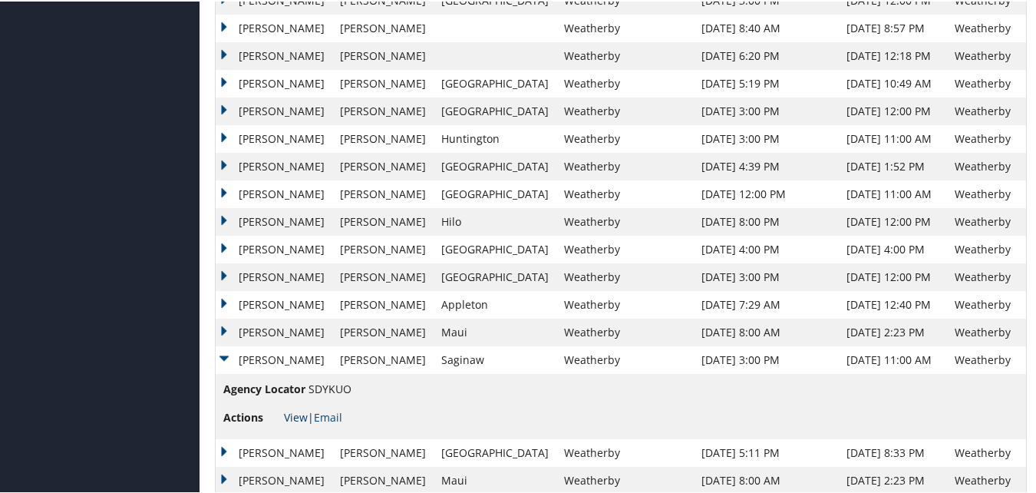
click at [295, 418] on link "View" at bounding box center [296, 415] width 24 height 15
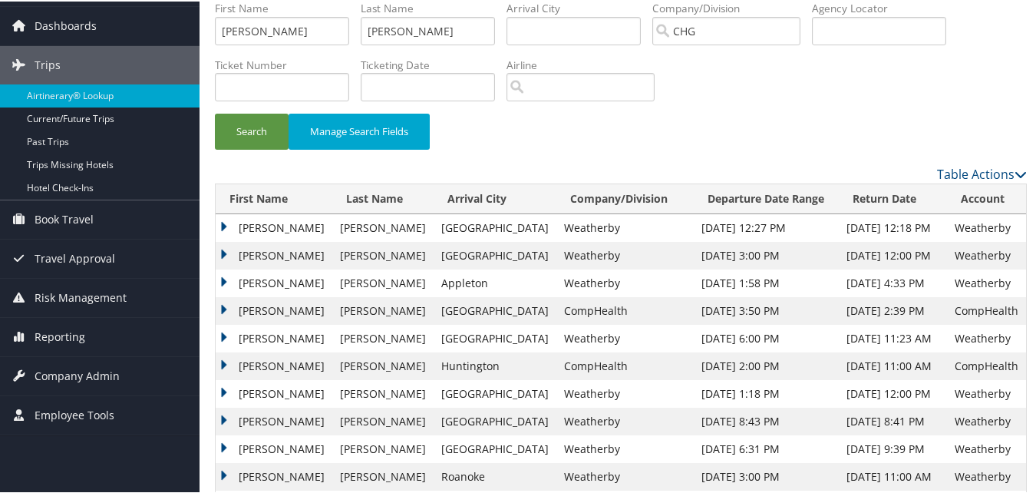
scroll to position [0, 0]
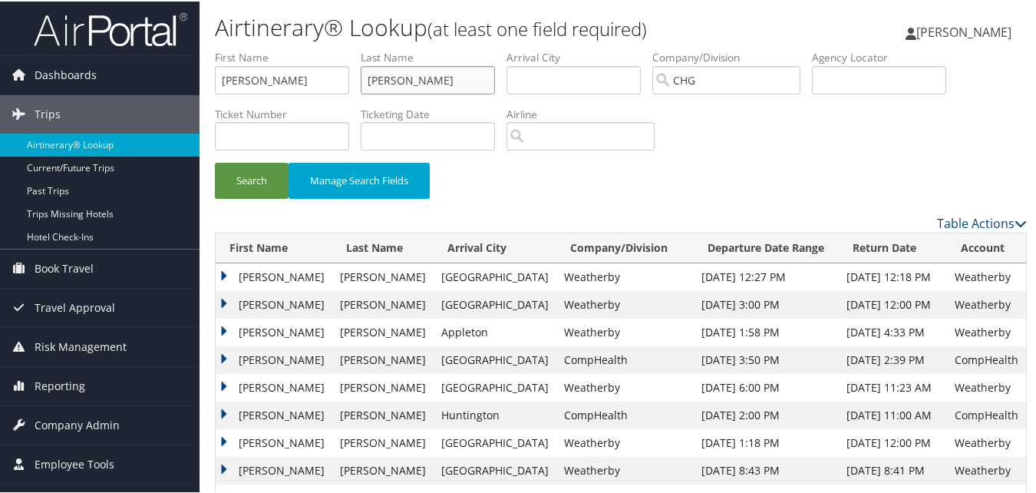
drag, startPoint x: 428, startPoint y: 78, endPoint x: 339, endPoint y: 81, distance: 89.1
click at [339, 48] on ul "First Name Steven Last Name Filardo Departure City Arrival City Company/Divisio…" at bounding box center [621, 48] width 812 height 0
paste input "Bhala, Rachna"
drag, startPoint x: 405, startPoint y: 79, endPoint x: 444, endPoint y: 83, distance: 39.3
click at [444, 83] on input "Bhala, Rachna" at bounding box center [428, 78] width 134 height 28
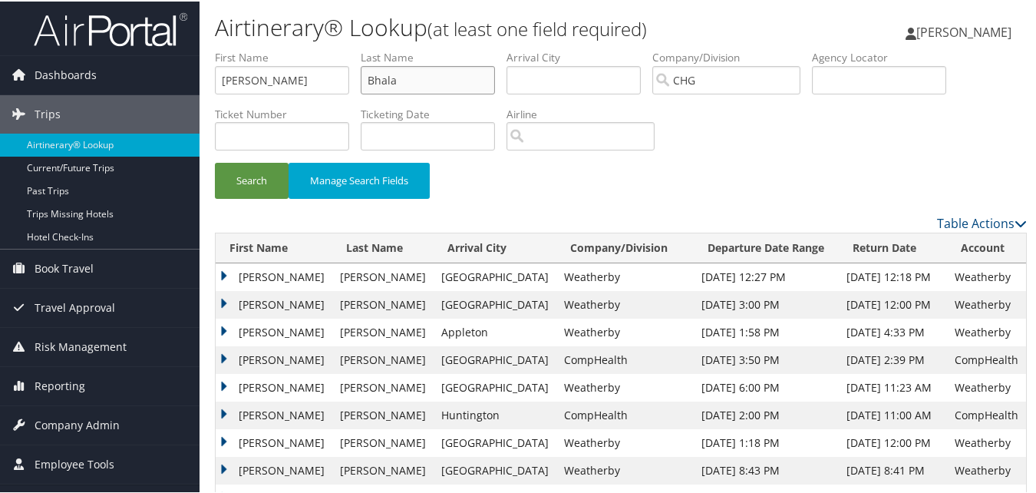
type input "Bhala"
drag, startPoint x: 268, startPoint y: 85, endPoint x: 137, endPoint y: 85, distance: 130.5
paste input "Rachna"
type input "Rachna"
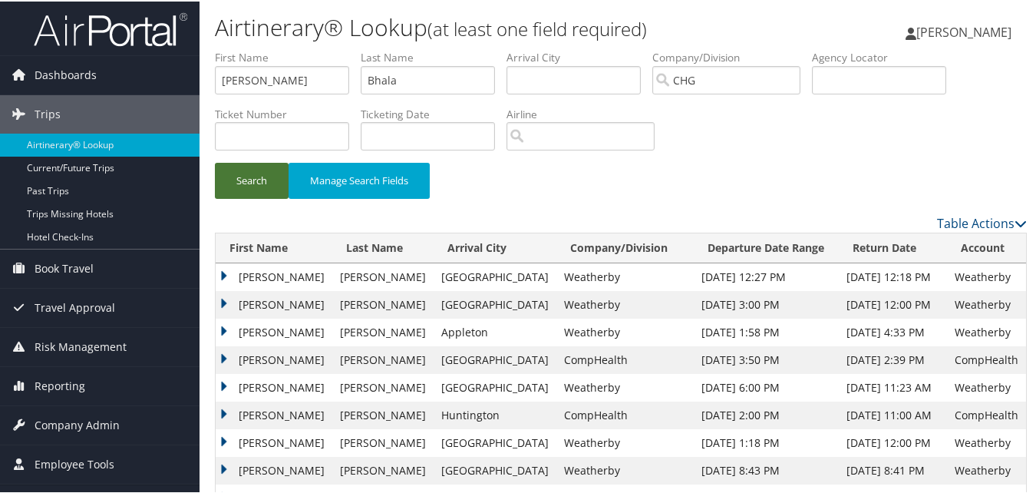
click at [255, 183] on button "Search" at bounding box center [252, 179] width 74 height 36
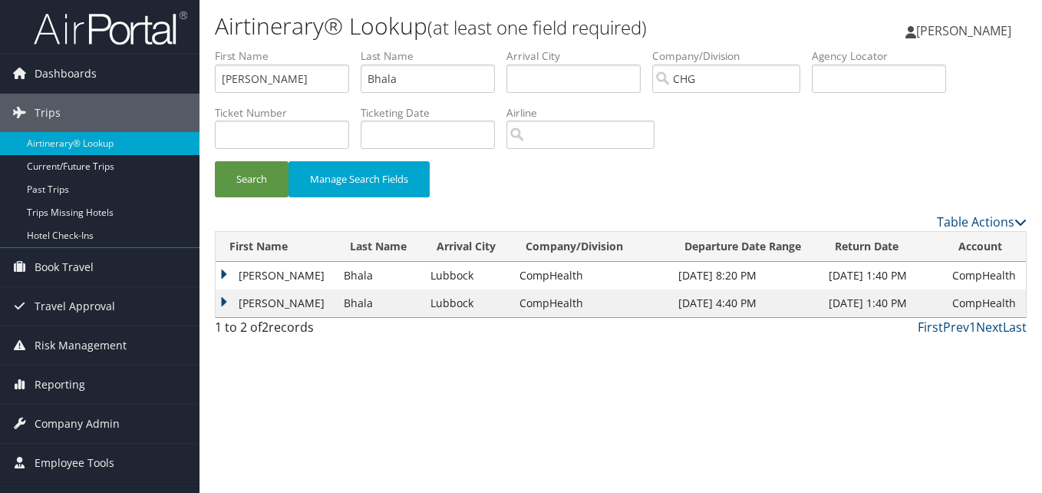
click at [226, 300] on td "Rachna" at bounding box center [276, 303] width 121 height 28
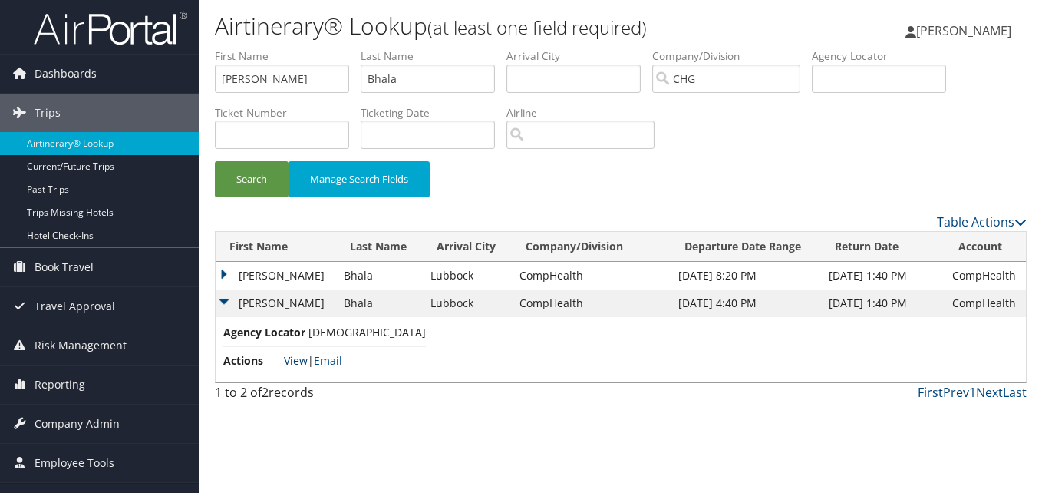
click at [289, 360] on link "View" at bounding box center [296, 360] width 24 height 15
drag, startPoint x: 415, startPoint y: 84, endPoint x: 322, endPoint y: 90, distance: 93.1
click at [322, 48] on ul "First Name Rachna Last Name Bhala Departure City Arrival City Company/Division …" at bounding box center [621, 48] width 812 height 0
paste input "Stoltz, Steven"
type input "Stoltz, Steven"
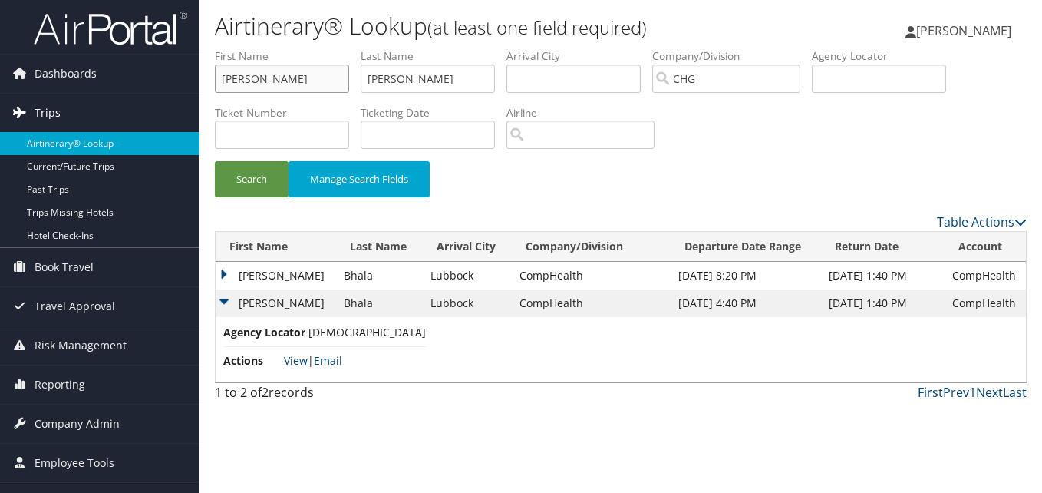
drag, startPoint x: 277, startPoint y: 82, endPoint x: 28, endPoint y: 96, distance: 249.9
click at [28, 96] on div "Dashboards AirPortal 360™ (Manager) My Travel Dashboard Trips Airtinerary® Look…" at bounding box center [521, 246] width 1042 height 493
paste input "Stoltz, Steven"
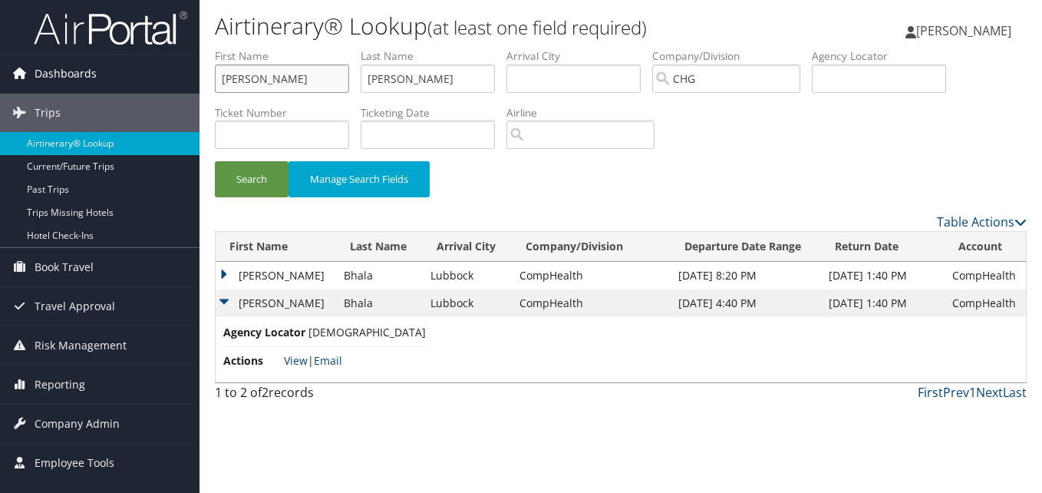
drag, startPoint x: 256, startPoint y: 78, endPoint x: 199, endPoint y: 77, distance: 57.6
click at [199, 77] on div "Dashboards AirPortal 360™ (Manager) My Travel Dashboard Trips Airtinerary® Look…" at bounding box center [521, 246] width 1042 height 493
type input "Steven"
click at [431, 73] on input "Stoltz, Steven" at bounding box center [428, 78] width 134 height 28
drag, startPoint x: 447, startPoint y: 78, endPoint x: 327, endPoint y: 82, distance: 119.8
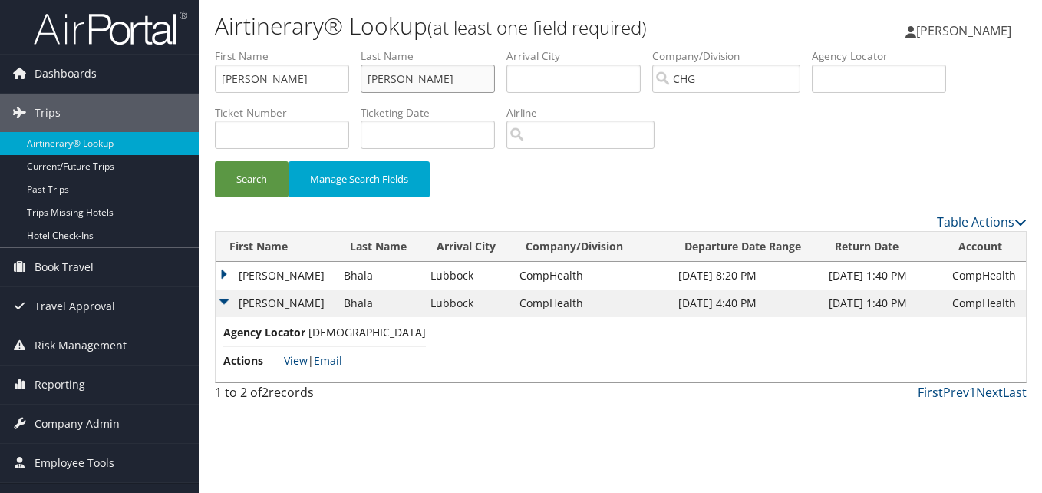
click at [327, 48] on ul "First Name Steven Last Name Stoltz, Steven Departure City Arrival City Company/…" at bounding box center [621, 48] width 812 height 0
paste input "text"
type input "Stoltz"
click at [272, 170] on button "Search" at bounding box center [252, 179] width 74 height 36
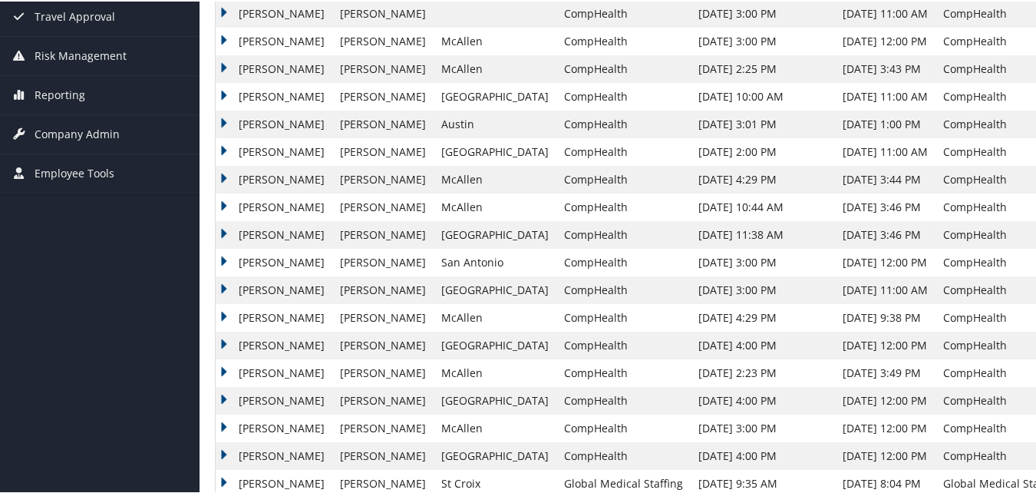
scroll to position [307, 0]
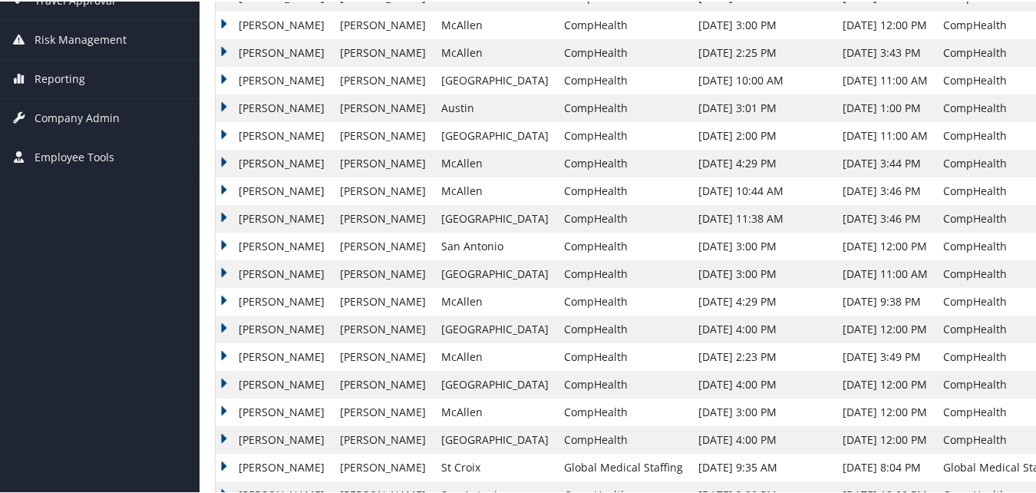
drag, startPoint x: 223, startPoint y: 354, endPoint x: 236, endPoint y: 353, distance: 13.8
click at [222, 354] on td "Steven" at bounding box center [274, 356] width 117 height 28
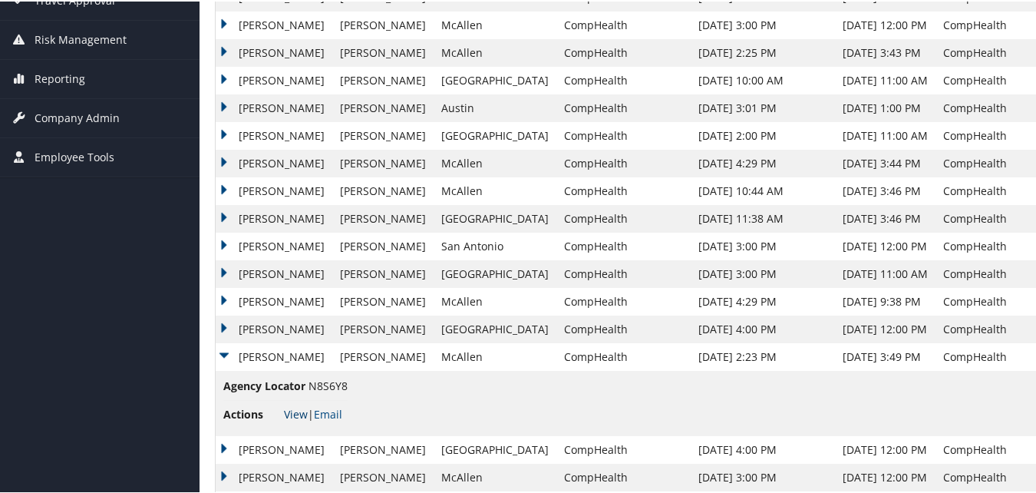
click at [289, 412] on link "View" at bounding box center [296, 412] width 24 height 15
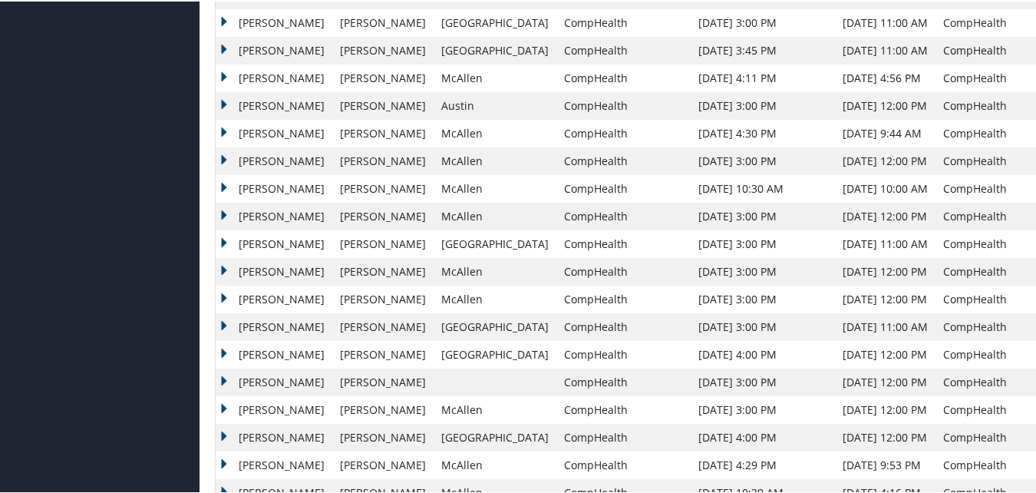
scroll to position [966, 0]
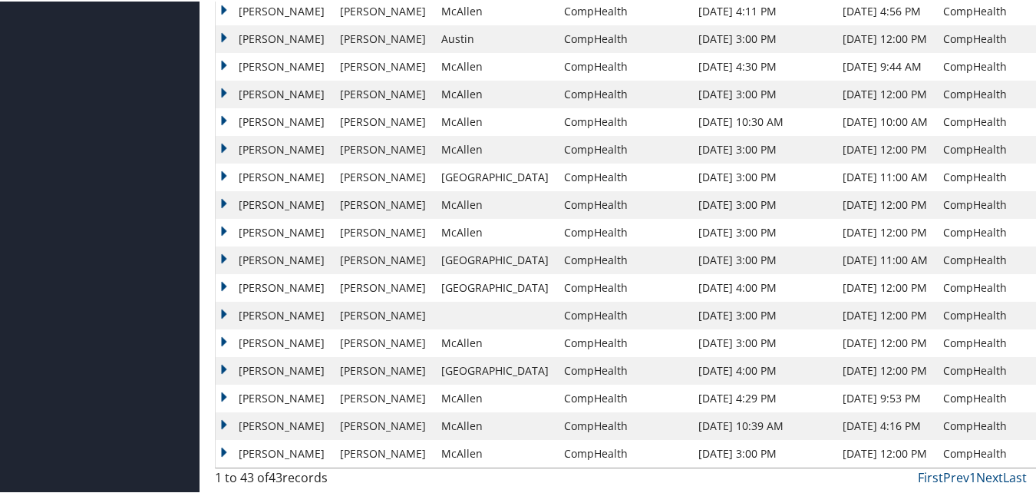
click at [234, 255] on td "Steven" at bounding box center [274, 259] width 117 height 28
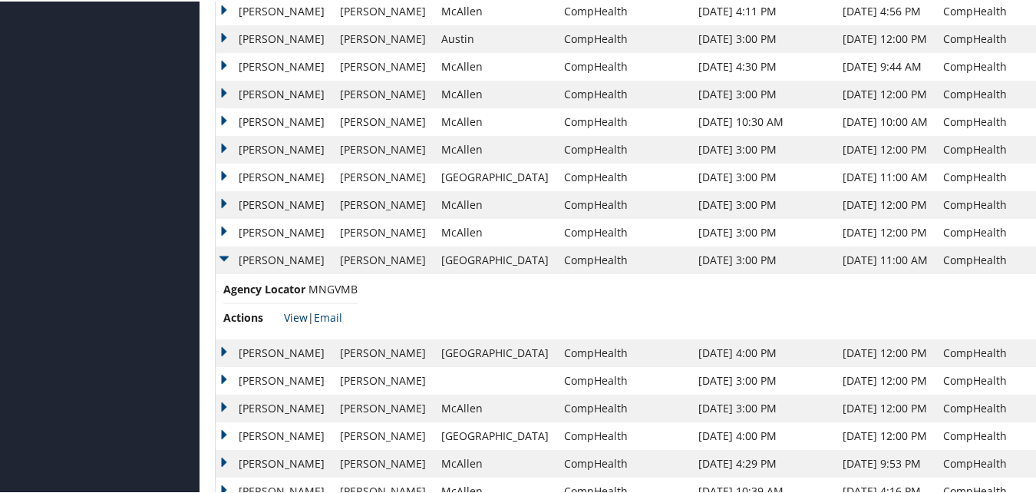
click at [293, 313] on link "View" at bounding box center [296, 316] width 24 height 15
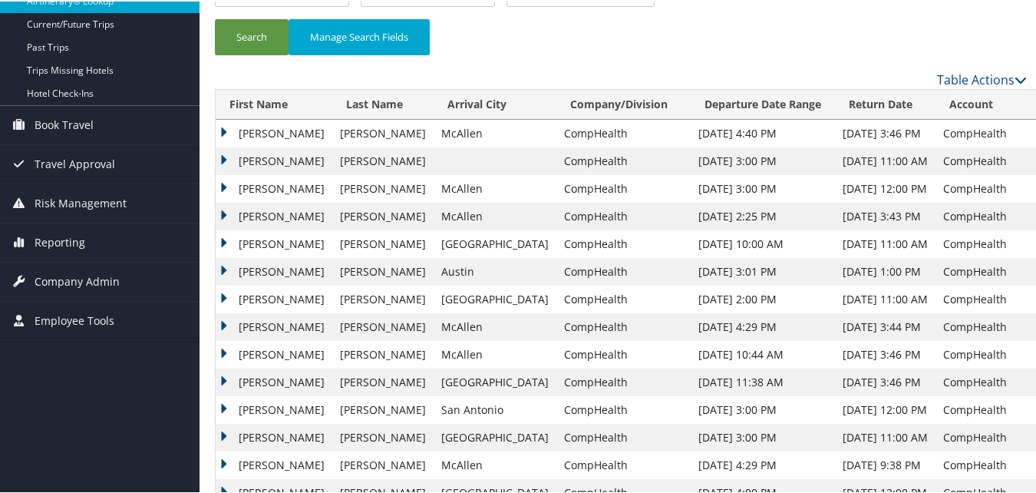
scroll to position [0, 0]
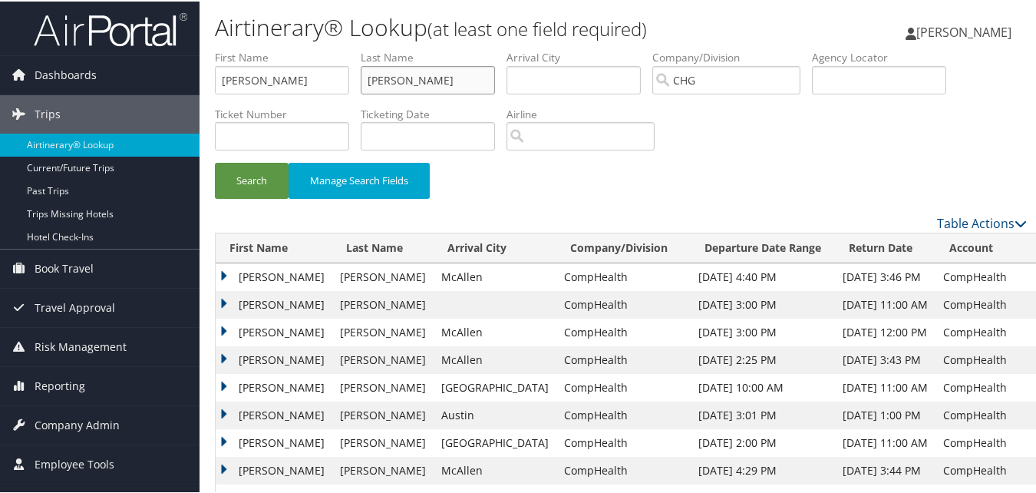
drag, startPoint x: 434, startPoint y: 77, endPoint x: 374, endPoint y: 71, distance: 60.9
click at [374, 71] on input "Stoltz" at bounding box center [428, 78] width 134 height 28
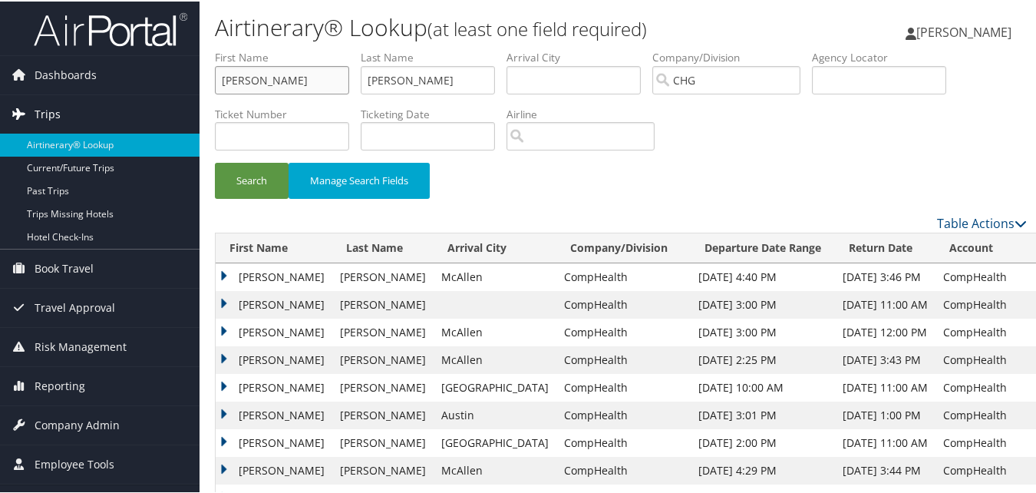
drag, startPoint x: 305, startPoint y: 81, endPoint x: 120, endPoint y: 101, distance: 186.1
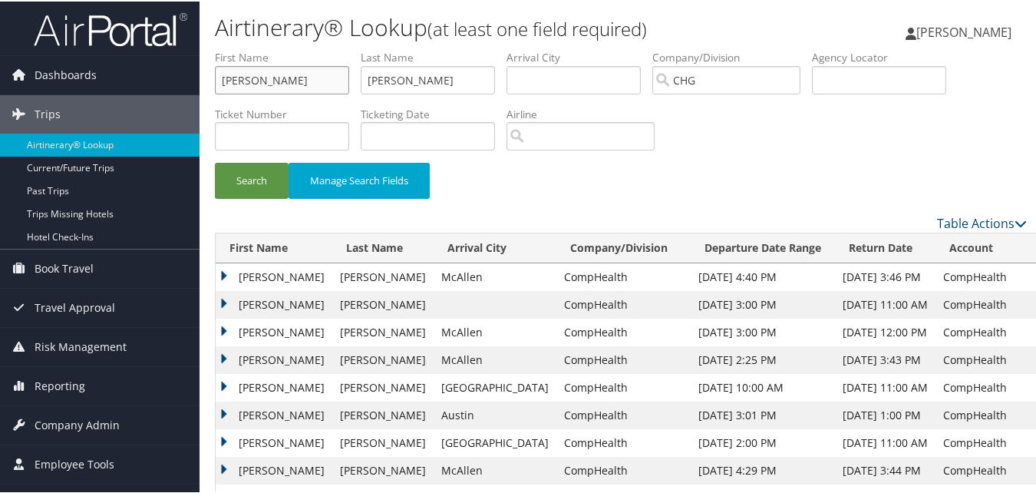
paste input "hah, Niral"
drag, startPoint x: 256, startPoint y: 79, endPoint x: 215, endPoint y: 78, distance: 40.7
click at [215, 78] on input "Shah, Niral" at bounding box center [282, 78] width 134 height 28
type input "Niral"
drag, startPoint x: 431, startPoint y: 91, endPoint x: 359, endPoint y: 90, distance: 71.4
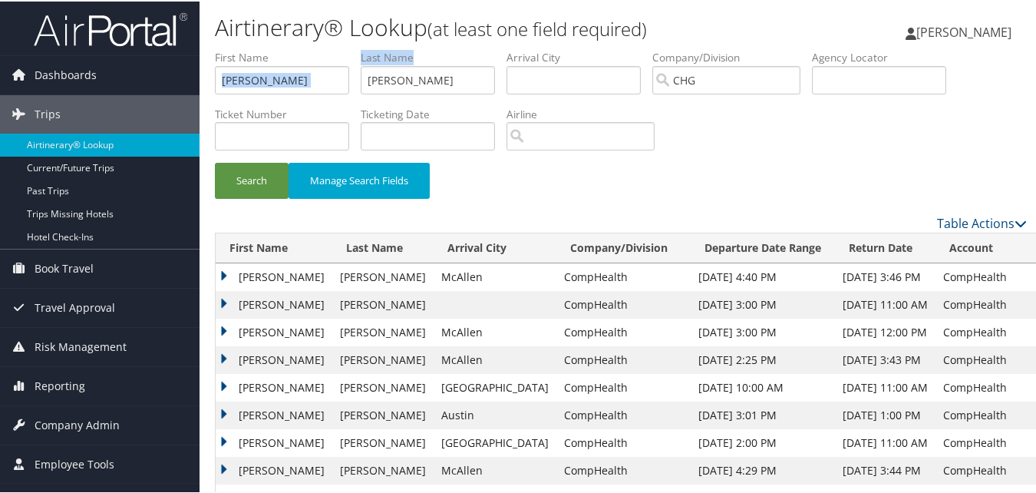
click at [359, 48] on ul "First Name Niral Last Name Stoltz Departure City Arrival City Company/Division …" at bounding box center [621, 48] width 812 height 0
drag, startPoint x: 438, startPoint y: 68, endPoint x: 395, endPoint y: 88, distance: 46.4
click at [438, 68] on input "Stoltz" at bounding box center [428, 78] width 134 height 28
click at [417, 81] on input "Stoltz" at bounding box center [428, 78] width 134 height 28
drag, startPoint x: 421, startPoint y: 79, endPoint x: 300, endPoint y: 81, distance: 120.5
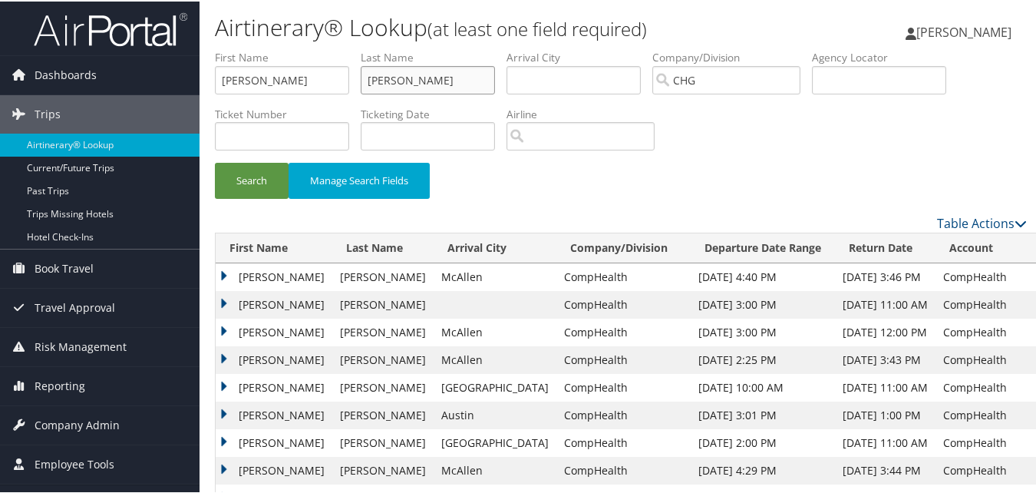
click at [303, 48] on ul "First Name Niral Last Name Stoltz Departure City Arrival City Company/Division …" at bounding box center [621, 48] width 812 height 0
paste input "hah,"
type input "Shah"
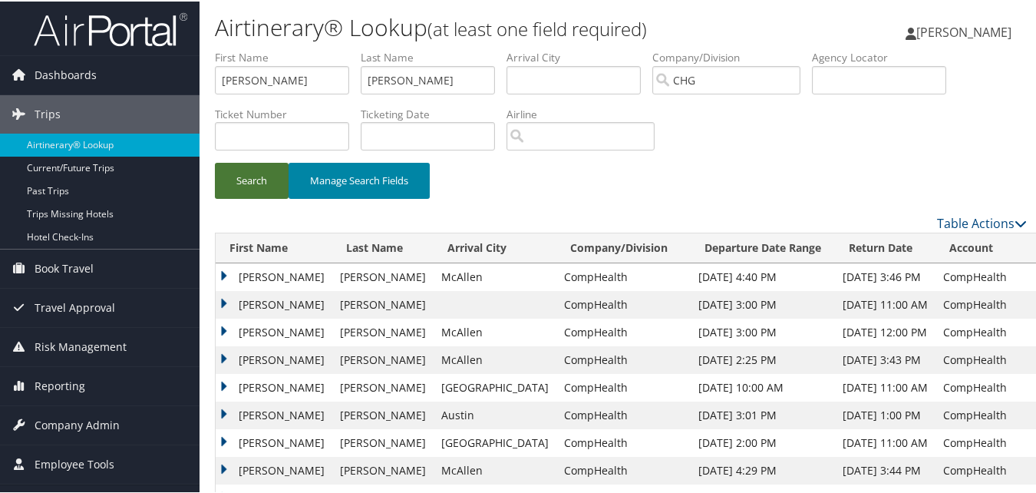
drag, startPoint x: 245, startPoint y: 192, endPoint x: 299, endPoint y: 187, distance: 54.0
click at [246, 190] on button "Search" at bounding box center [252, 179] width 74 height 36
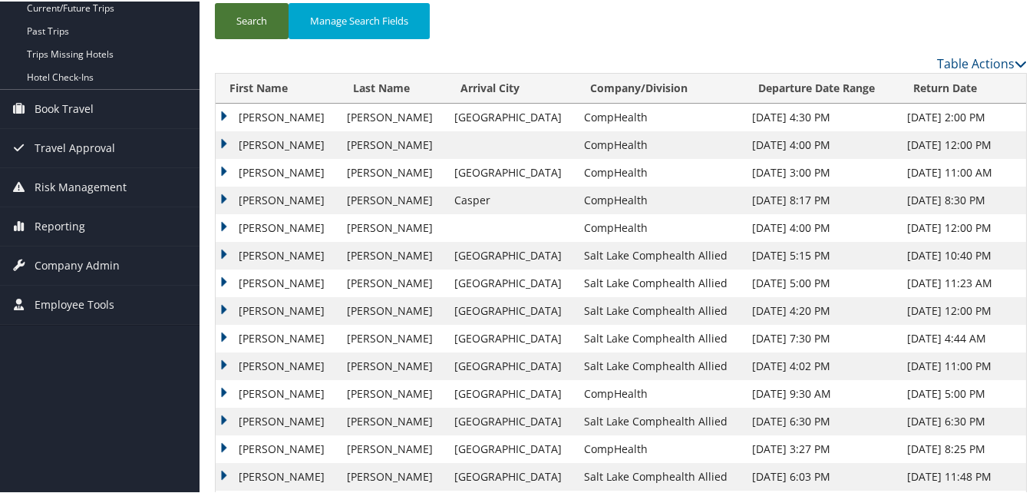
scroll to position [134, 0]
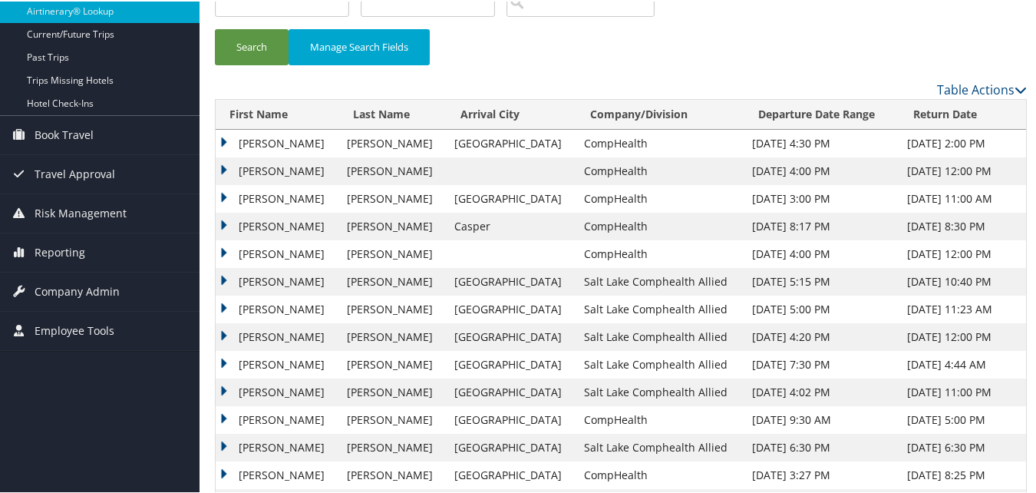
click at [225, 197] on td "Niral" at bounding box center [278, 197] width 124 height 28
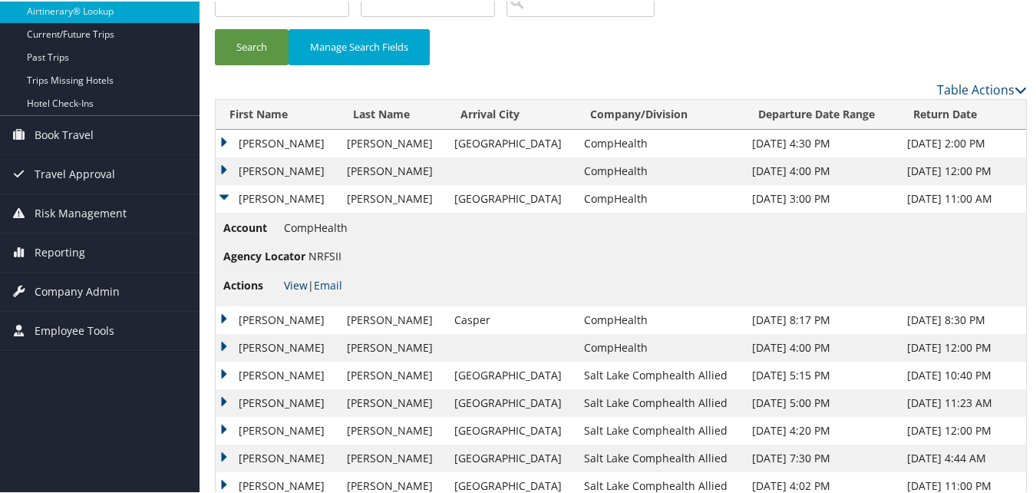
click at [296, 286] on link "View" at bounding box center [296, 283] width 24 height 15
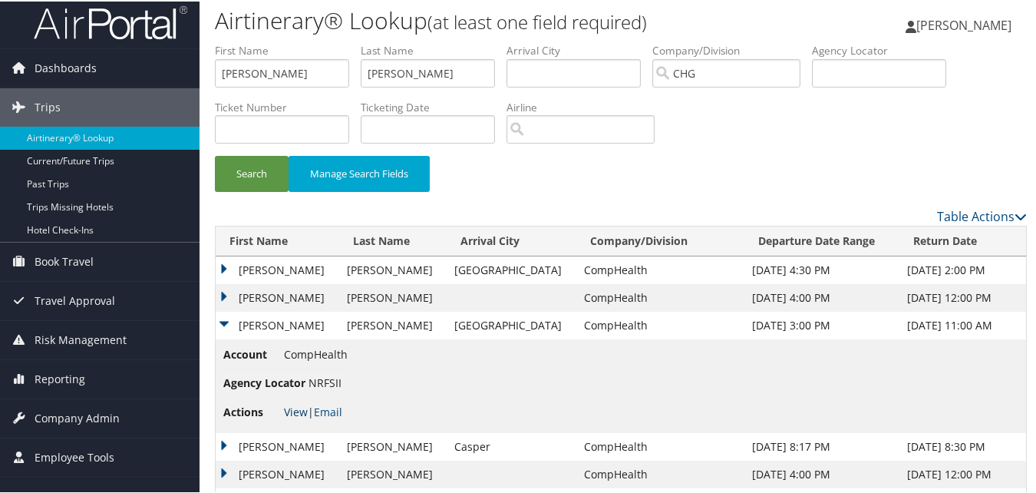
scroll to position [0, 0]
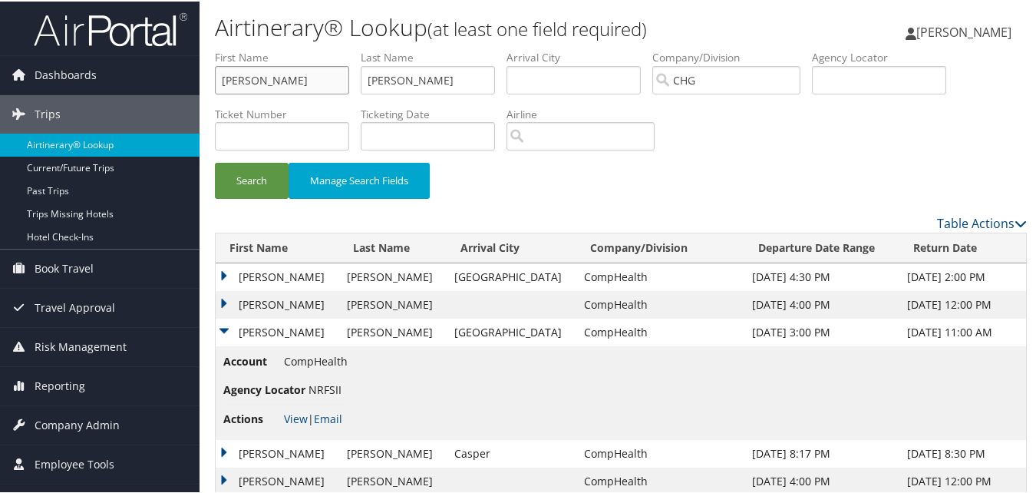
drag, startPoint x: 235, startPoint y: 78, endPoint x: 226, endPoint y: 79, distance: 8.5
click at [226, 79] on input "Niral" at bounding box center [282, 78] width 134 height 28
paste input "Cabeza, Jeanne Marie"
paste input "text"
drag, startPoint x: 264, startPoint y: 77, endPoint x: 210, endPoint y: 81, distance: 54.6
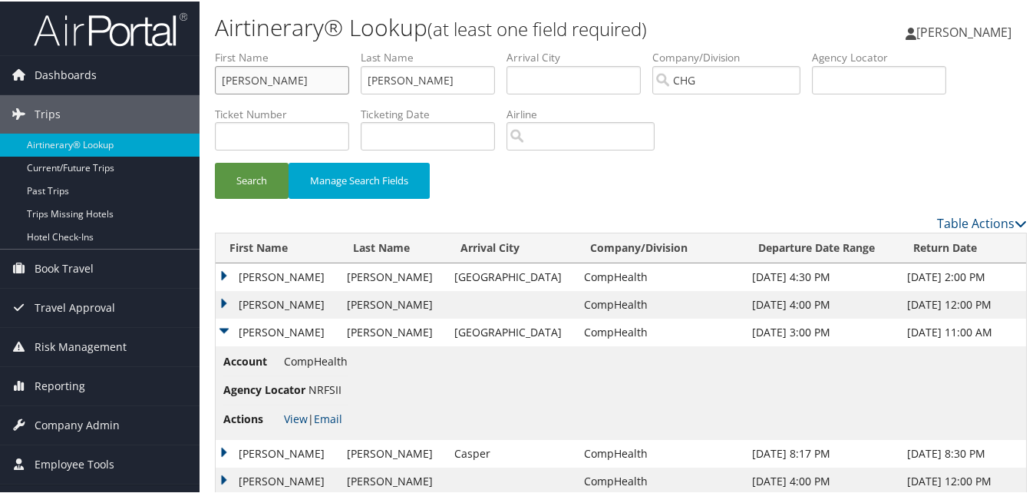
click at [215, 81] on form "First Name Cabeza, Jeanne Marie Last Name Shah Departure City Arrival City Comp…" at bounding box center [621, 130] width 812 height 164
type input "Jeanne Marie"
drag, startPoint x: 422, startPoint y: 73, endPoint x: 329, endPoint y: 88, distance: 94.9
click at [329, 48] on ul "First Name Jeanne Marie Last Name Shah Departure City Arrival City Company/Divi…" at bounding box center [621, 48] width 812 height 0
paste input "Cabeza,"
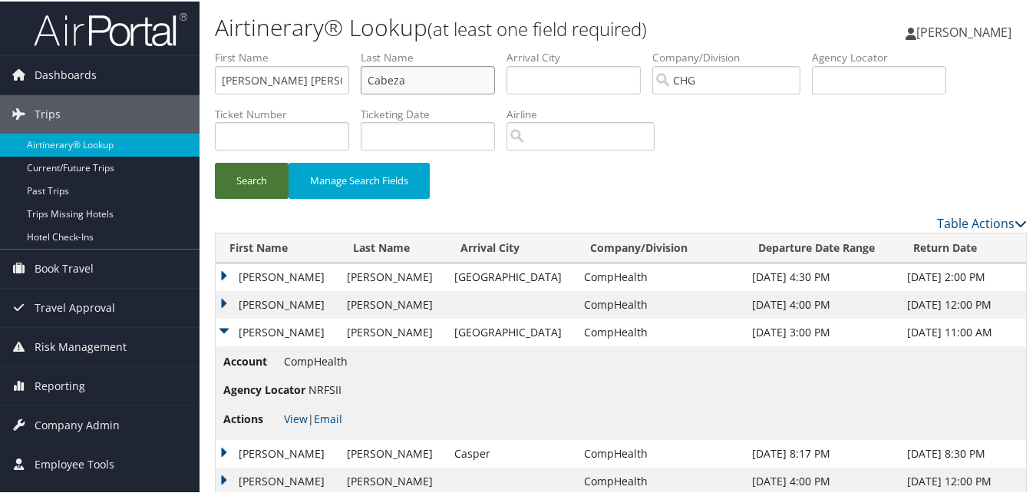
type input "Cabeza"
click at [245, 189] on button "Search" at bounding box center [252, 179] width 74 height 36
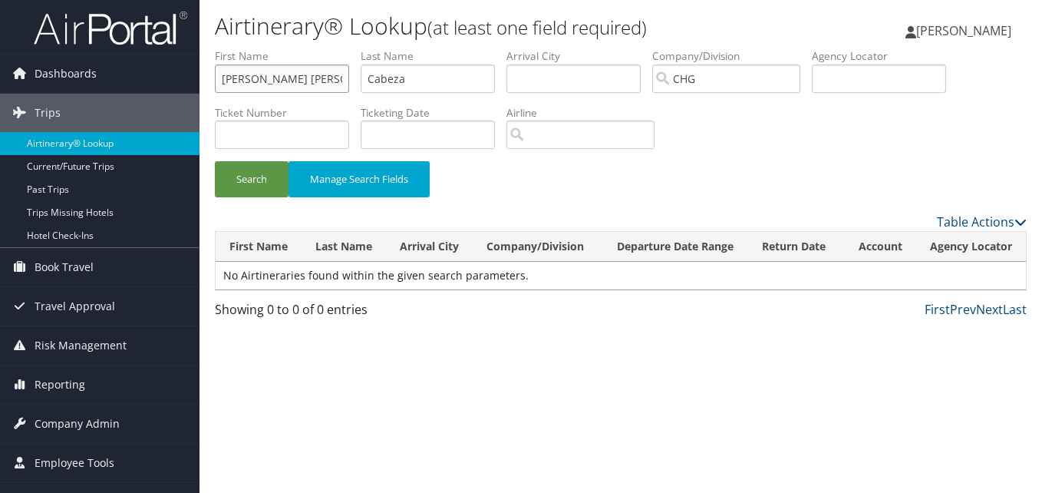
click at [299, 81] on input "Jeanne Marie" at bounding box center [282, 78] width 134 height 28
drag, startPoint x: 257, startPoint y: 80, endPoint x: 362, endPoint y: 85, distance: 105.3
click at [361, 85] on li "First Name Jeanne Marie" at bounding box center [288, 76] width 146 height 56
type input "Jeanne"
click at [267, 186] on button "Search" at bounding box center [252, 179] width 74 height 36
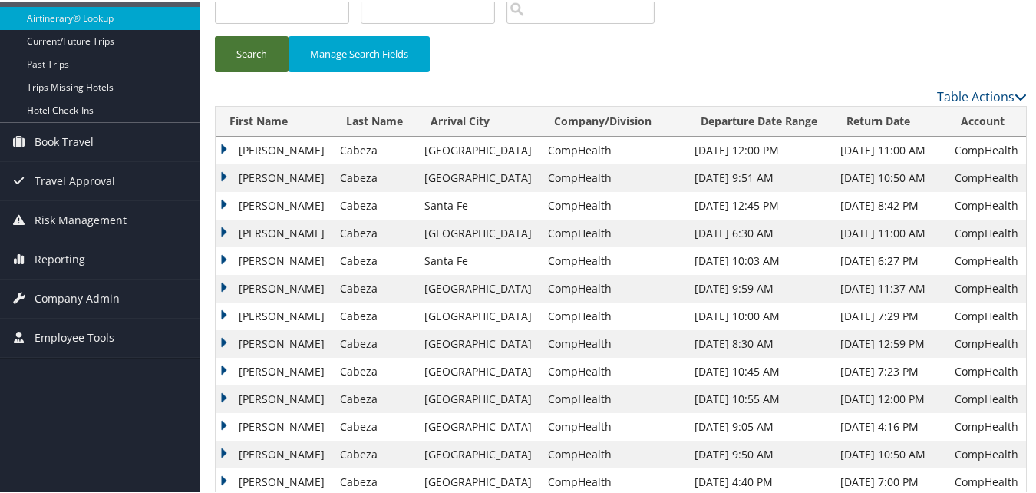
scroll to position [154, 0]
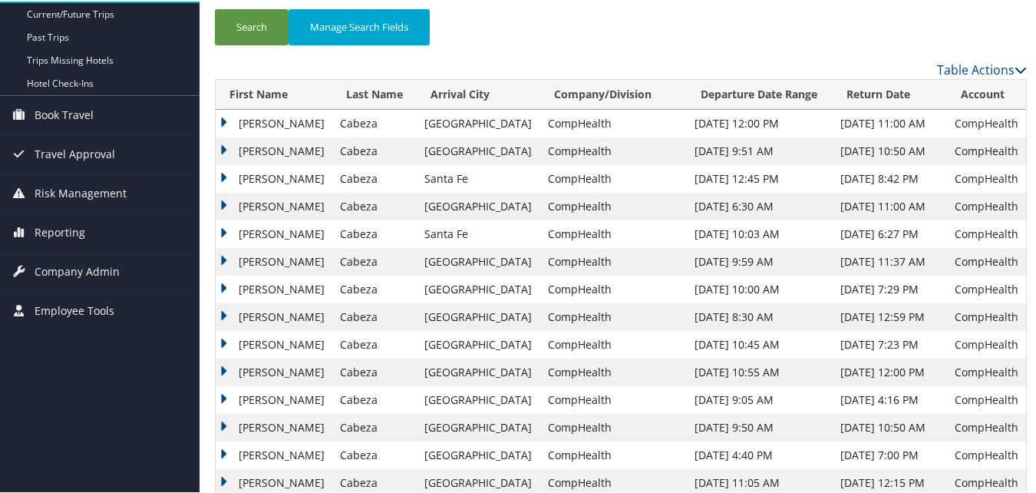
click at [221, 312] on td "Jeanne" at bounding box center [274, 316] width 117 height 28
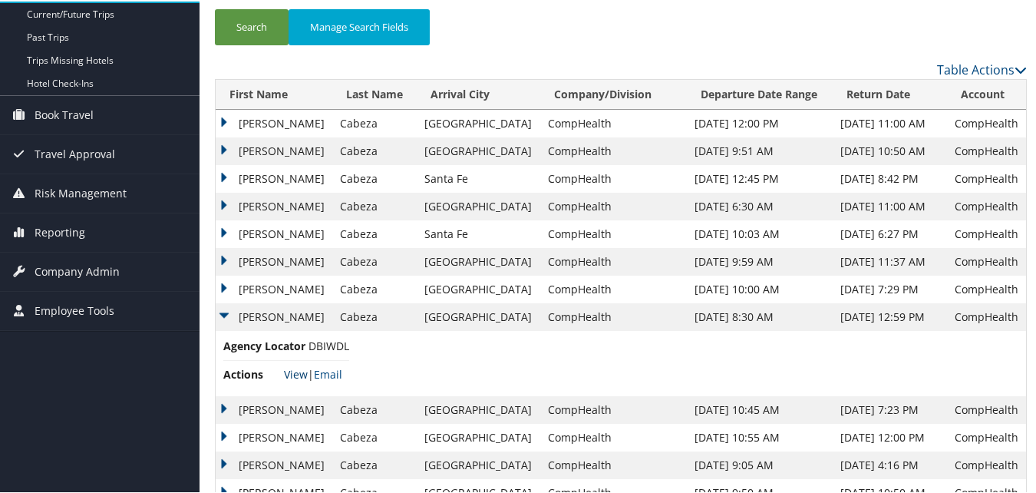
click at [296, 377] on link "View" at bounding box center [296, 372] width 24 height 15
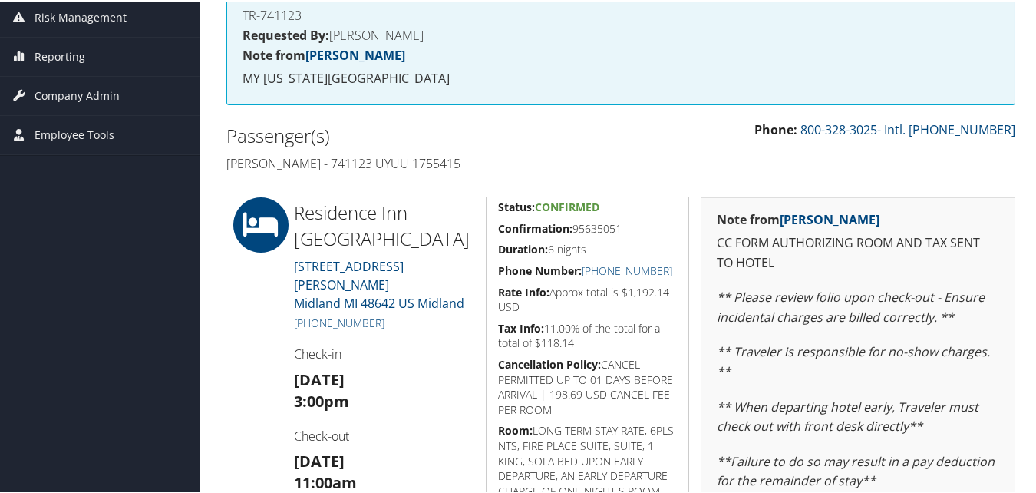
scroll to position [307, 0]
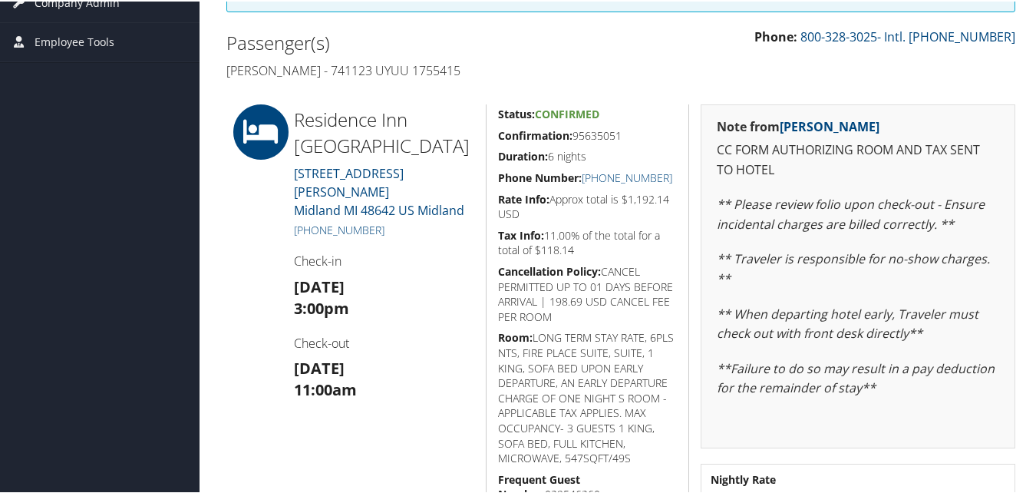
drag, startPoint x: 494, startPoint y: 133, endPoint x: 628, endPoint y: 136, distance: 133.6
click at [628, 136] on div "Status: Confirmed Confirmation: 95635051 Duration: 6 nights Phone Number: [PHON…" at bounding box center [587, 321] width 203 height 436
copy h5 "Confirmation: 95635051"
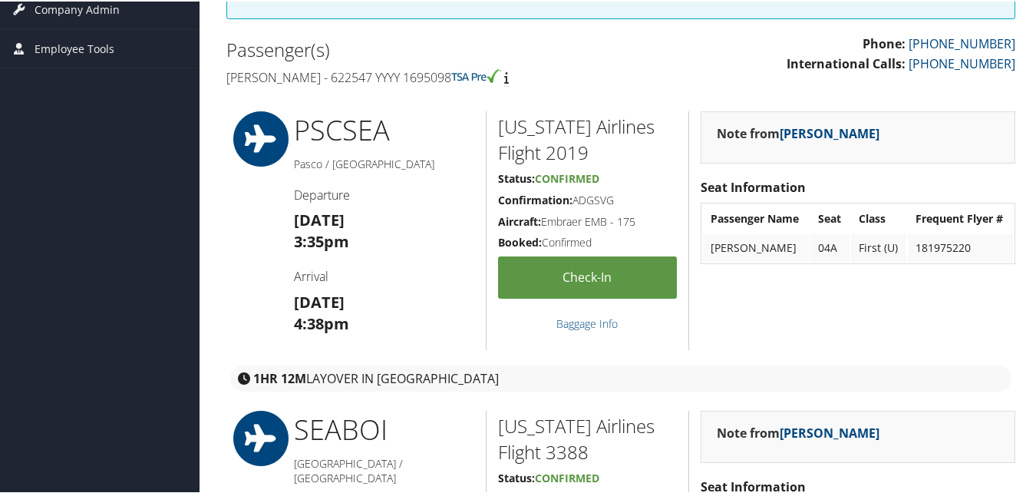
scroll to position [307, 0]
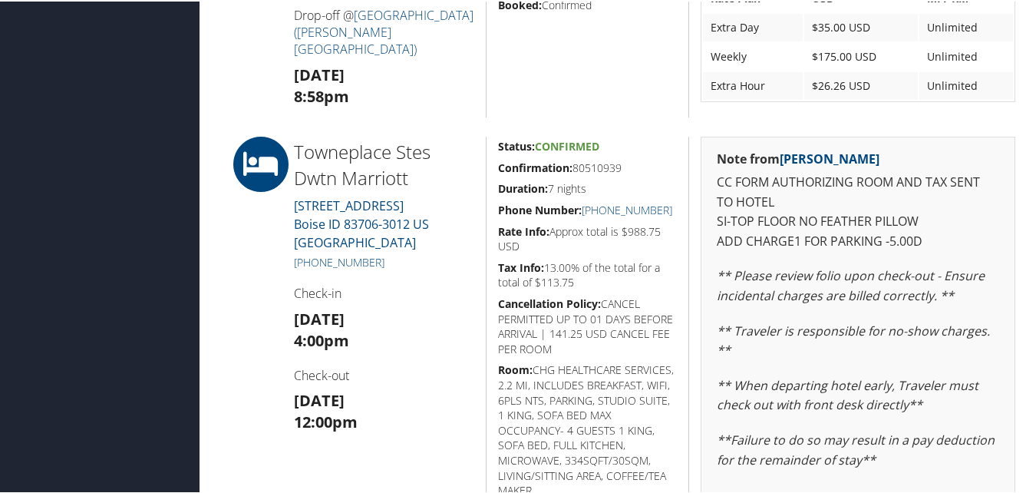
scroll to position [1152, 0]
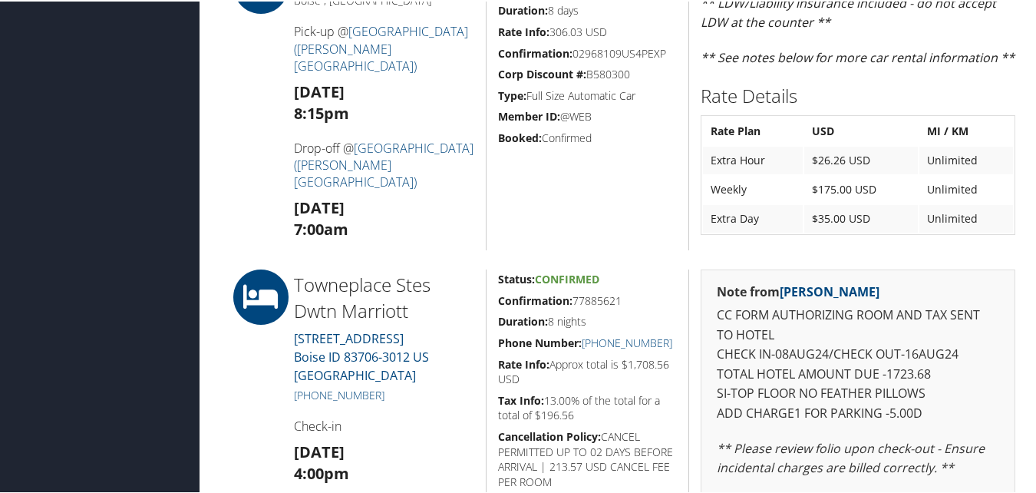
scroll to position [1075, 0]
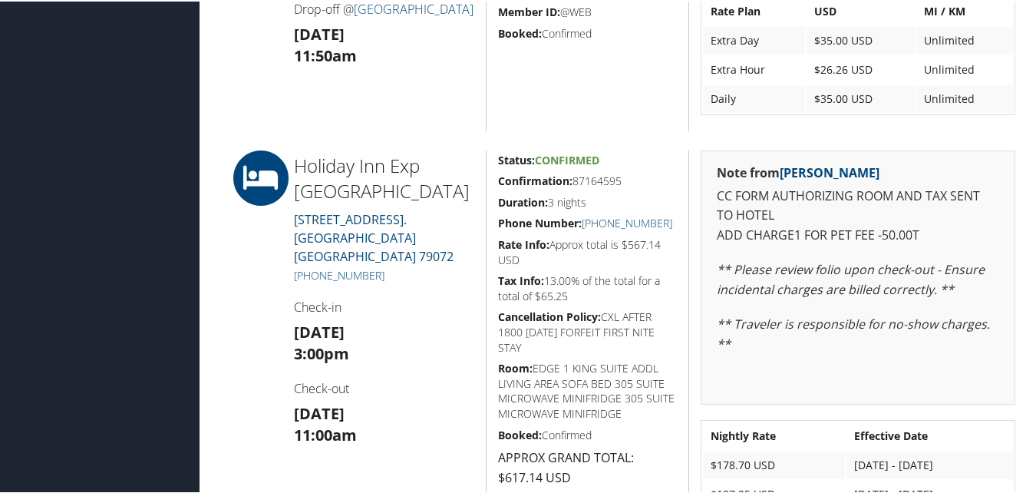
scroll to position [863, 0]
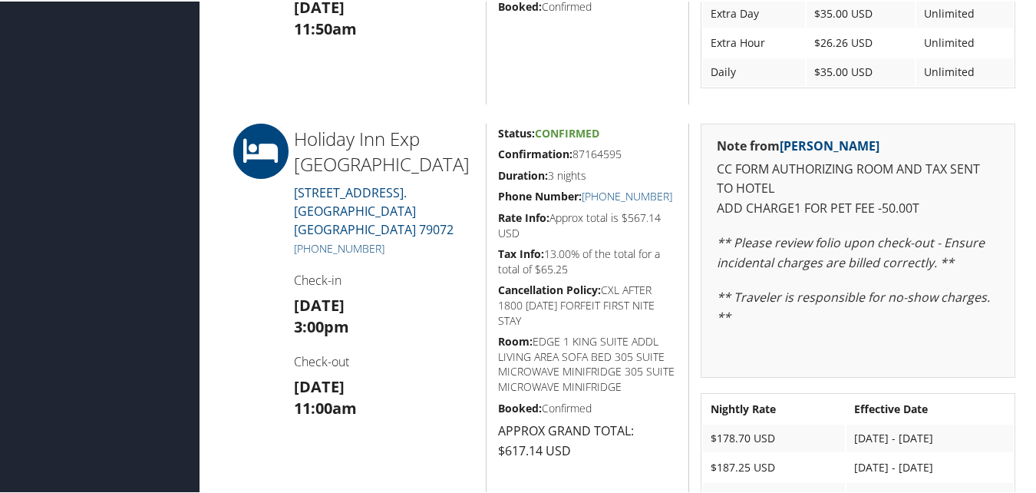
drag, startPoint x: 491, startPoint y: 151, endPoint x: 625, endPoint y: 154, distance: 134.4
click at [625, 154] on div "Status: Confirmed Confirmation: 87164595 Duration: 3 nights Phone Number: [PHON…" at bounding box center [587, 324] width 203 height 405
copy h5 "Confirmation: 87164595"
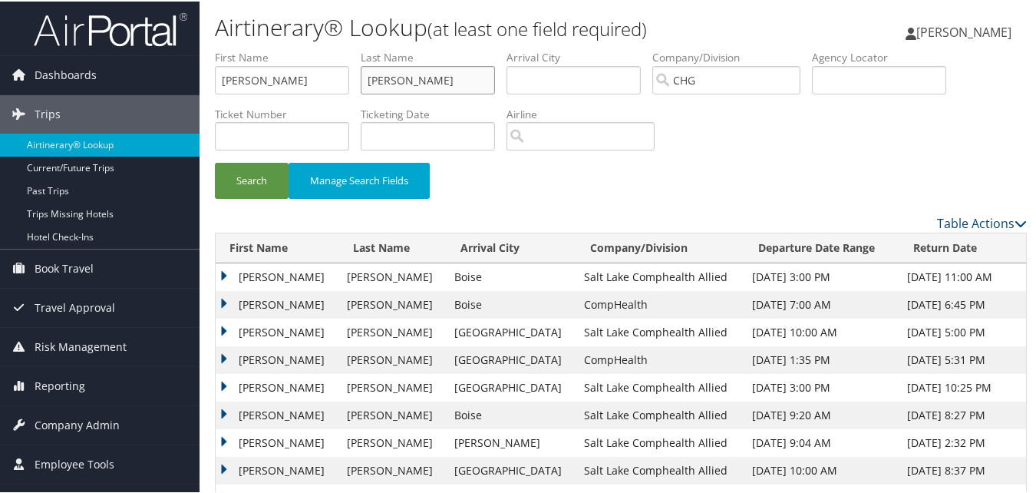
drag, startPoint x: 415, startPoint y: 78, endPoint x: 324, endPoint y: 84, distance: 90.8
click at [324, 48] on ul "First Name Steven Last Name Stoltz Departure City Arrival City Company/Division…" at bounding box center [621, 48] width 812 height 0
paste input "Fountain, Helen"
type input "Fountain, Helen"
drag, startPoint x: 292, startPoint y: 80, endPoint x: 185, endPoint y: 86, distance: 107.6
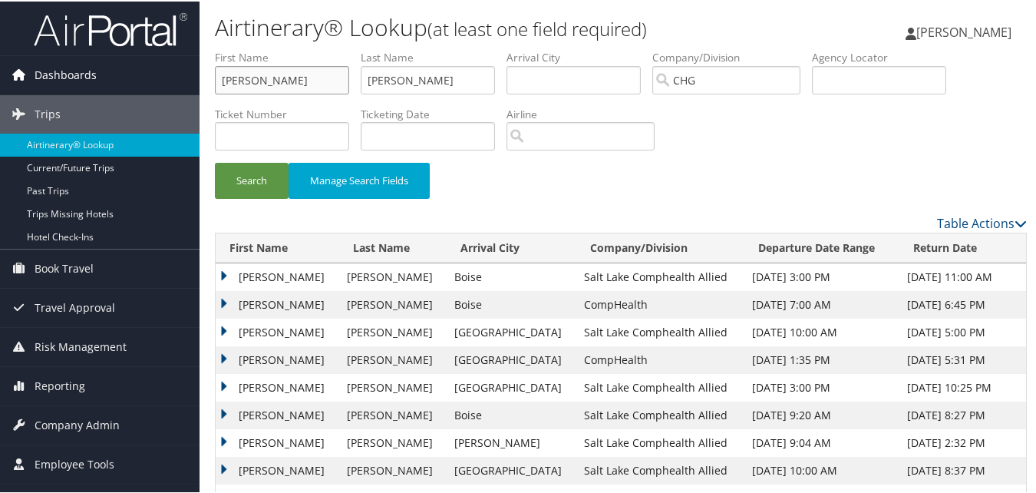
click at [187, 86] on div "Dashboards AirPortal 360™ (Manager) My Travel Dashboard Trips Airtinerary® Look…" at bounding box center [521, 462] width 1042 height 924
paste input "Fountain, Hel"
drag, startPoint x: 271, startPoint y: 80, endPoint x: 198, endPoint y: 82, distance: 73.0
click at [198, 82] on div "Dashboards AirPortal 360™ (Manager) My Travel Dashboard Trips Airtinerary® Look…" at bounding box center [521, 462] width 1042 height 924
type input "Helen"
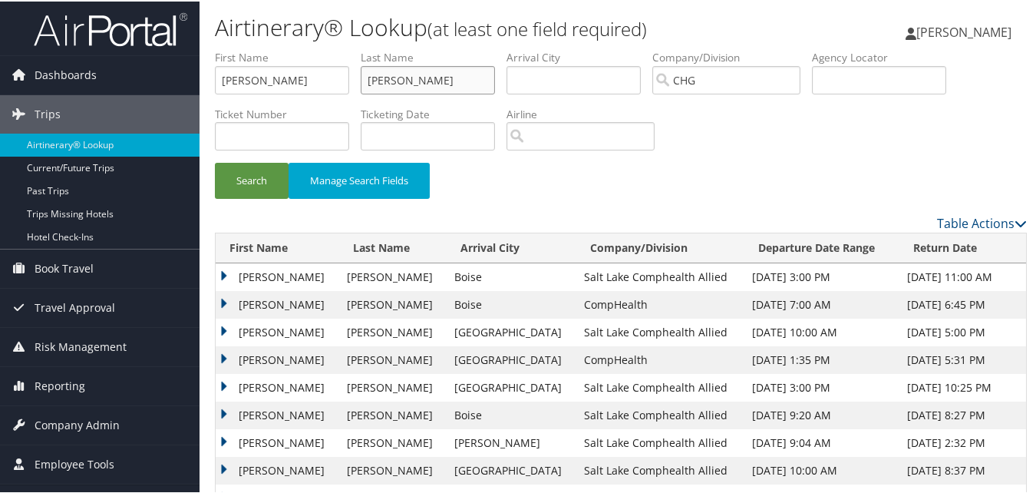
drag, startPoint x: 464, startPoint y: 78, endPoint x: 257, endPoint y: 84, distance: 206.6
click at [258, 48] on ul "First Name Helen Last Name Fountain, Helen Departure City Arrival City Company/…" at bounding box center [621, 48] width 812 height 0
paste input "text"
type input "Fountain"
click at [255, 166] on button "Search" at bounding box center [252, 179] width 74 height 36
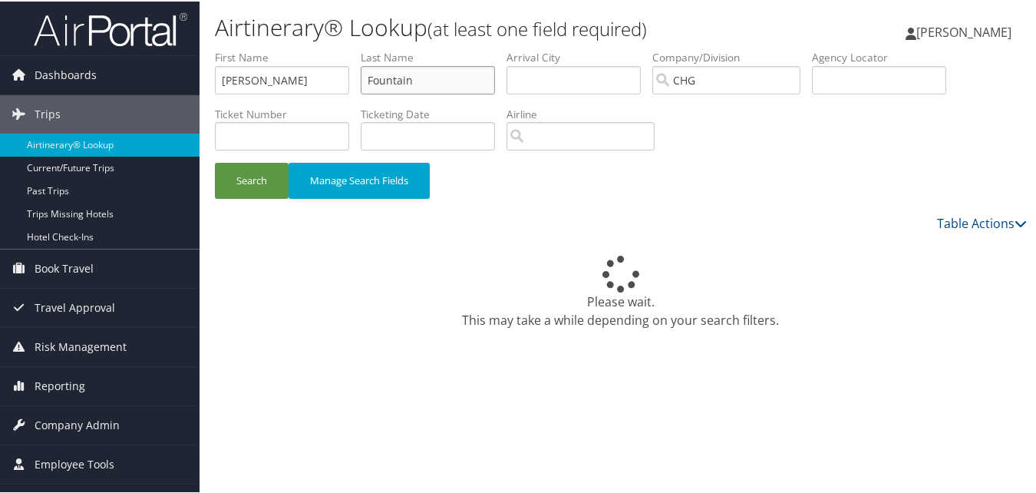
click at [427, 74] on input "Fountain" at bounding box center [428, 78] width 134 height 28
click at [303, 79] on input "Helen" at bounding box center [282, 78] width 134 height 28
drag, startPoint x: 221, startPoint y: 81, endPoint x: 259, endPoint y: 86, distance: 38.7
click at [224, 81] on input "Helen" at bounding box center [282, 78] width 134 height 28
click at [369, 82] on input "Fountain" at bounding box center [428, 78] width 134 height 28
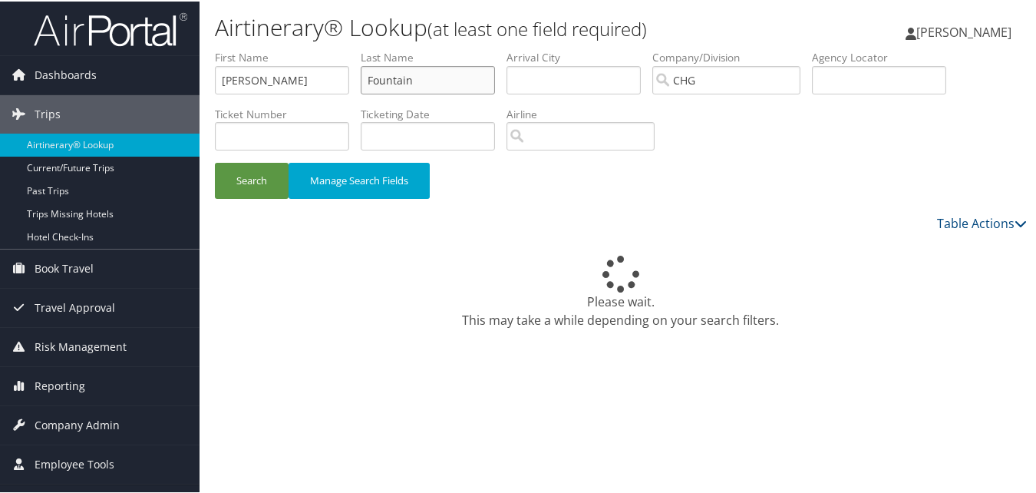
click at [458, 78] on input "Fountain" at bounding box center [428, 78] width 134 height 28
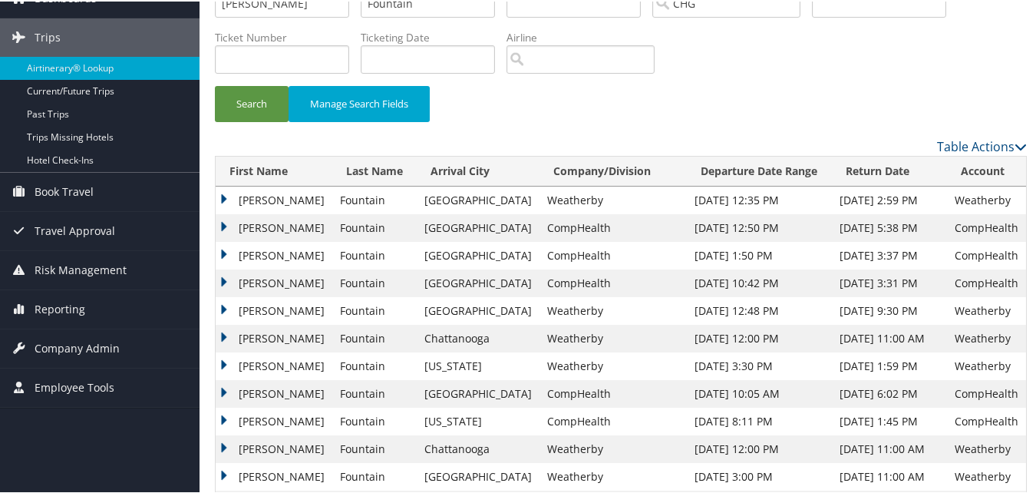
scroll to position [154, 0]
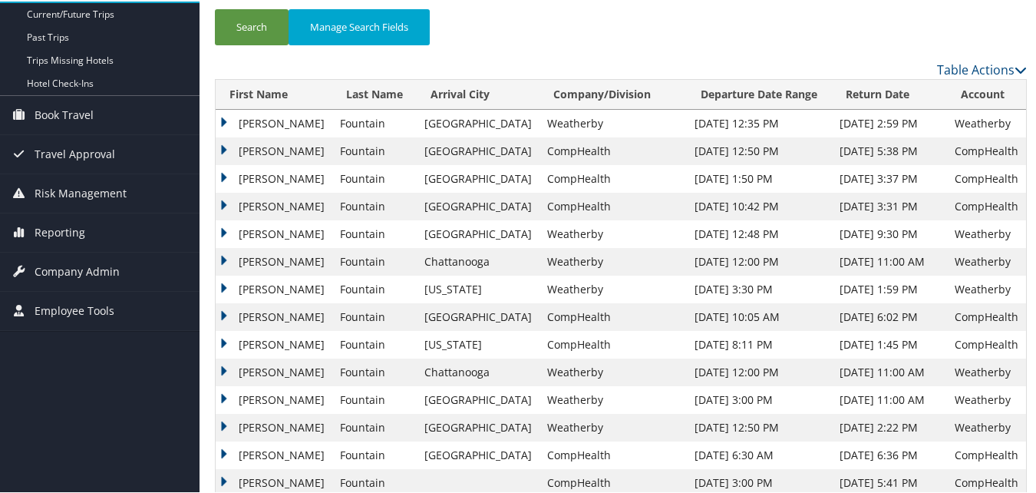
click at [622, 286] on td "Weatherby" at bounding box center [613, 288] width 147 height 28
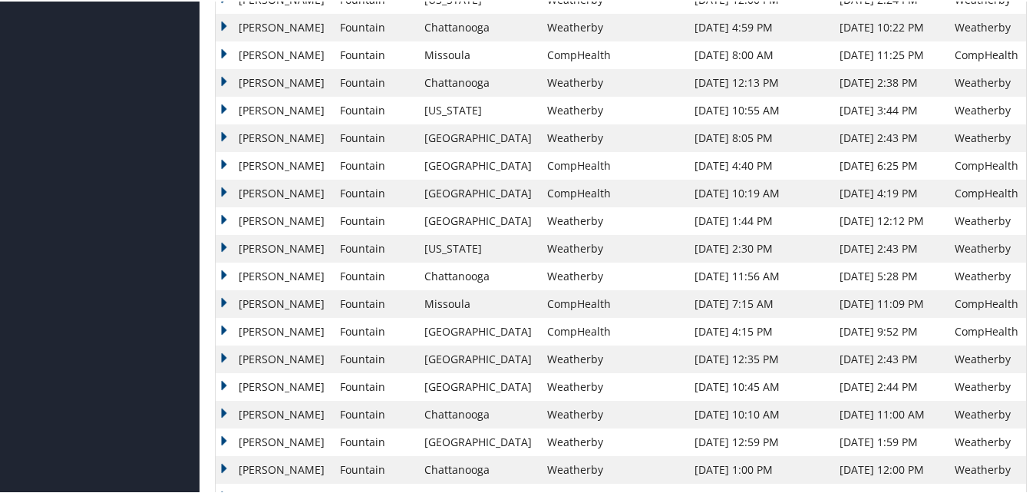
scroll to position [1072, 0]
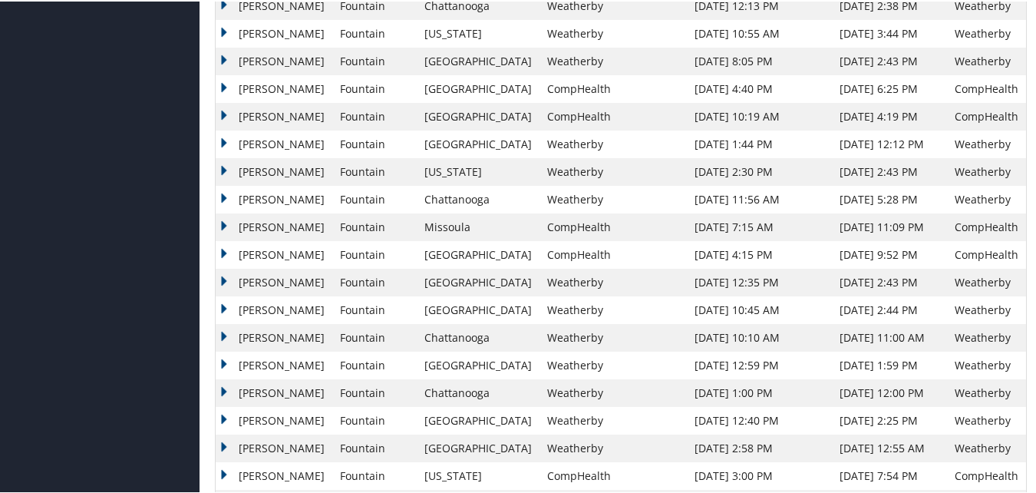
click at [222, 308] on td "Helen" at bounding box center [274, 309] width 117 height 28
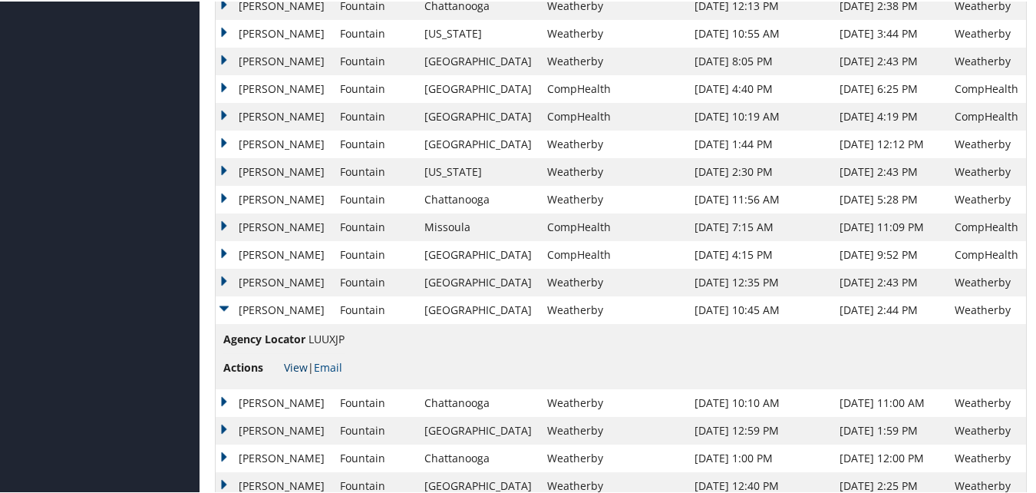
click at [295, 365] on link "View" at bounding box center [296, 366] width 24 height 15
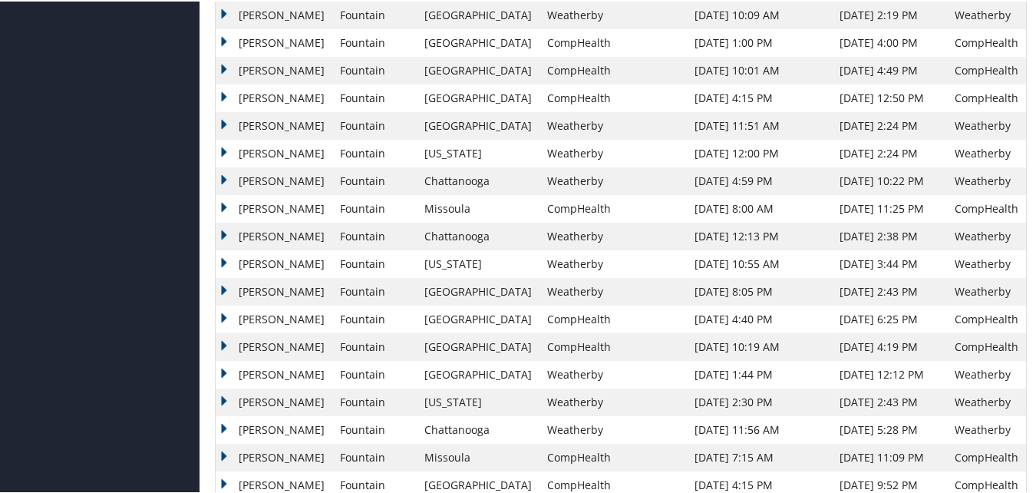
scroll to position [919, 0]
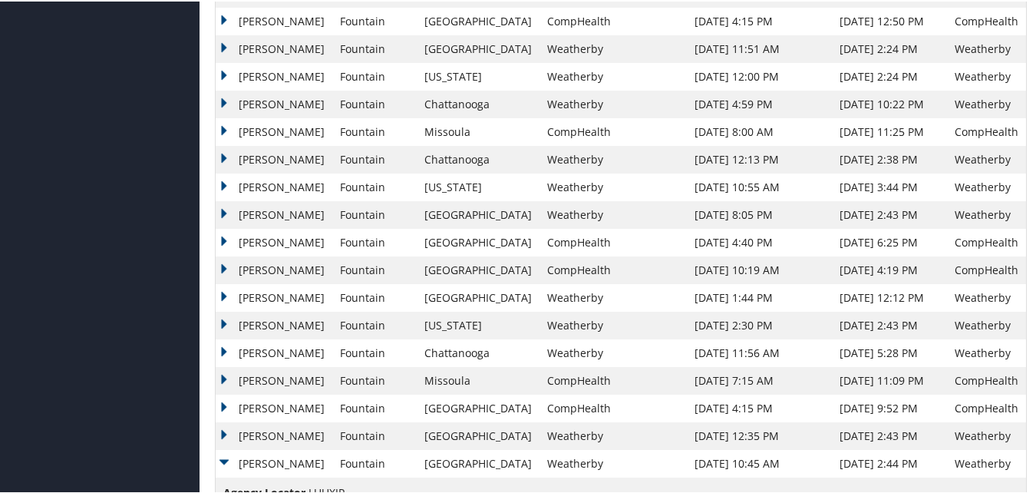
click at [221, 324] on td "Helen" at bounding box center [274, 324] width 117 height 28
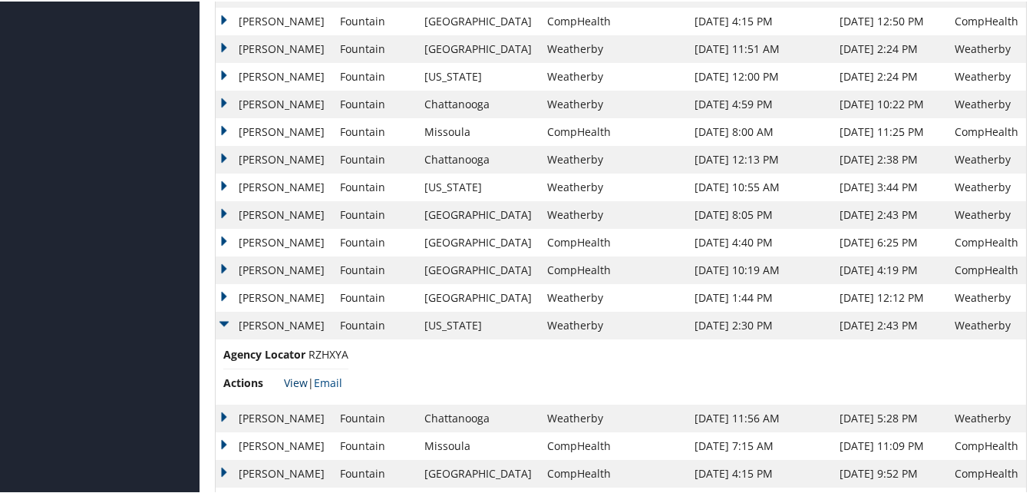
click at [292, 385] on link "View" at bounding box center [296, 381] width 24 height 15
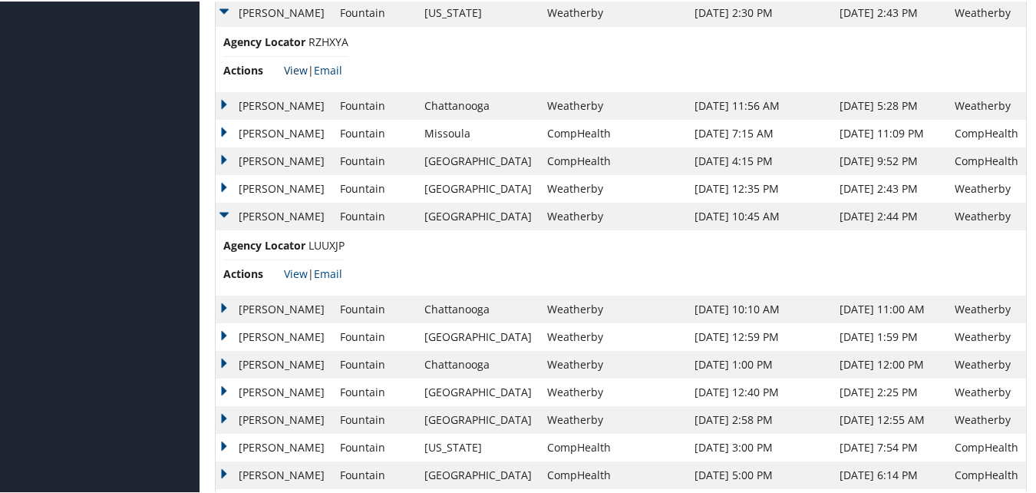
scroll to position [1308, 0]
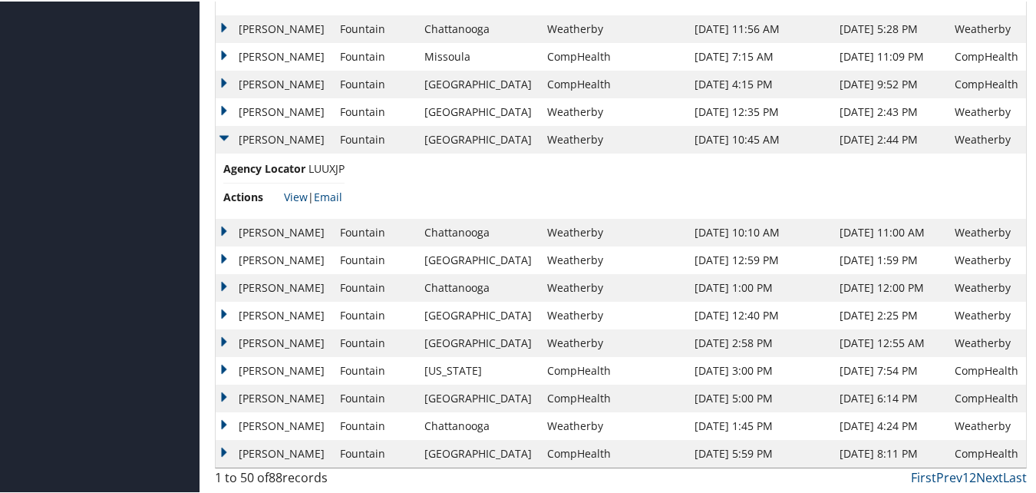
click at [223, 256] on td "Helen" at bounding box center [274, 259] width 117 height 28
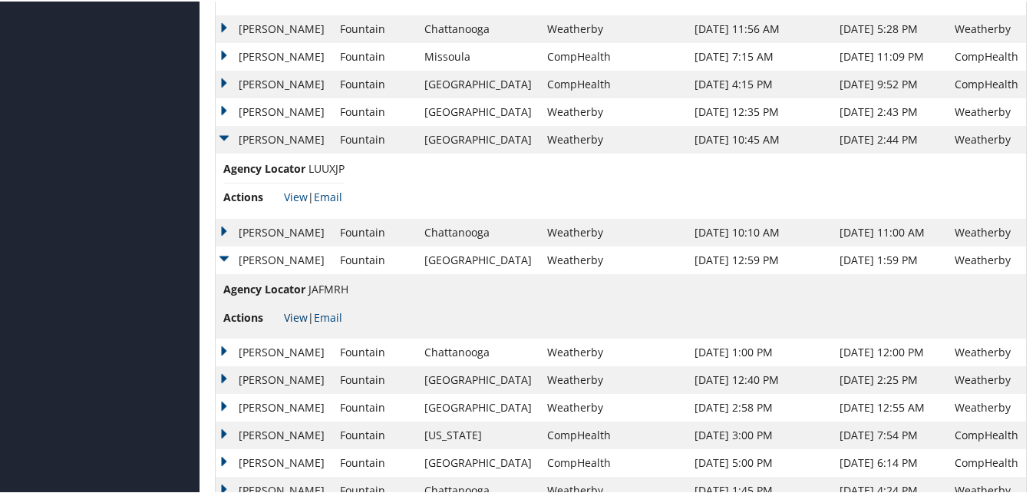
click at [296, 312] on link "View" at bounding box center [296, 316] width 24 height 15
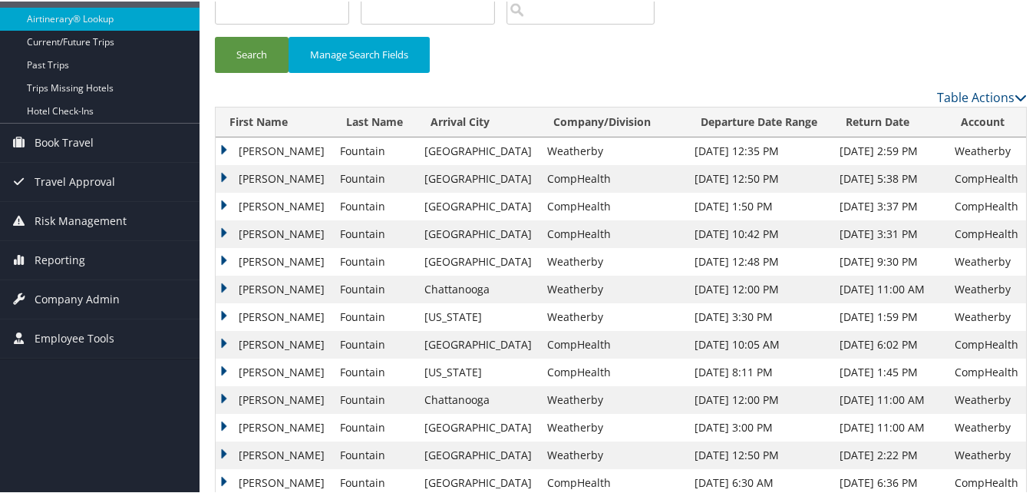
scroll to position [0, 0]
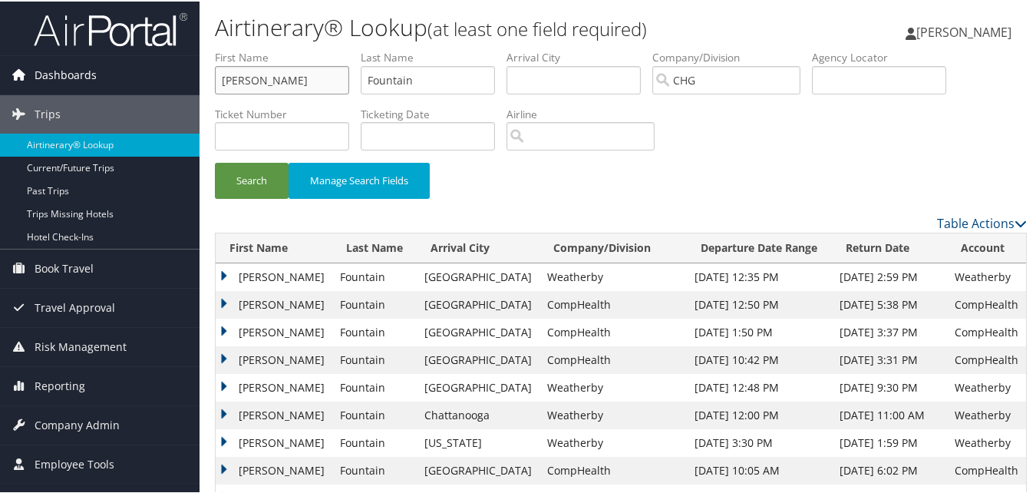
drag, startPoint x: 289, startPoint y: 78, endPoint x: 138, endPoint y: 83, distance: 151.3
paste input "Cook, Wesley"
drag, startPoint x: 253, startPoint y: 80, endPoint x: 213, endPoint y: 79, distance: 39.2
click at [215, 79] on form "First Name Cook, Wesley Last Name Fountain Departure City Arrival City Company/…" at bounding box center [621, 130] width 812 height 164
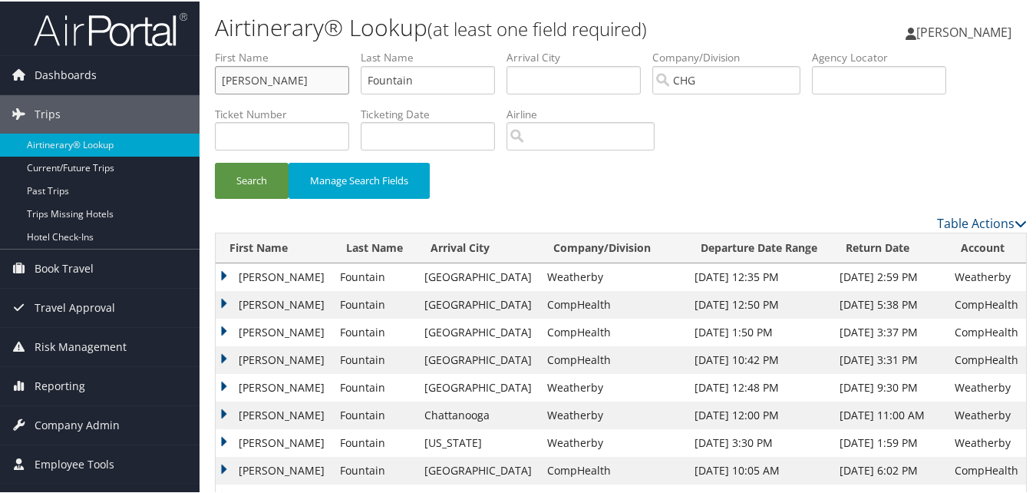
type input "Wesley"
drag, startPoint x: 413, startPoint y: 81, endPoint x: 302, endPoint y: 88, distance: 110.7
click at [302, 48] on ul "First Name Wesley Last Name Fountain Departure City Arrival City Company/Divisi…" at bounding box center [621, 48] width 812 height 0
paste input "Cook,"
type input "Cook"
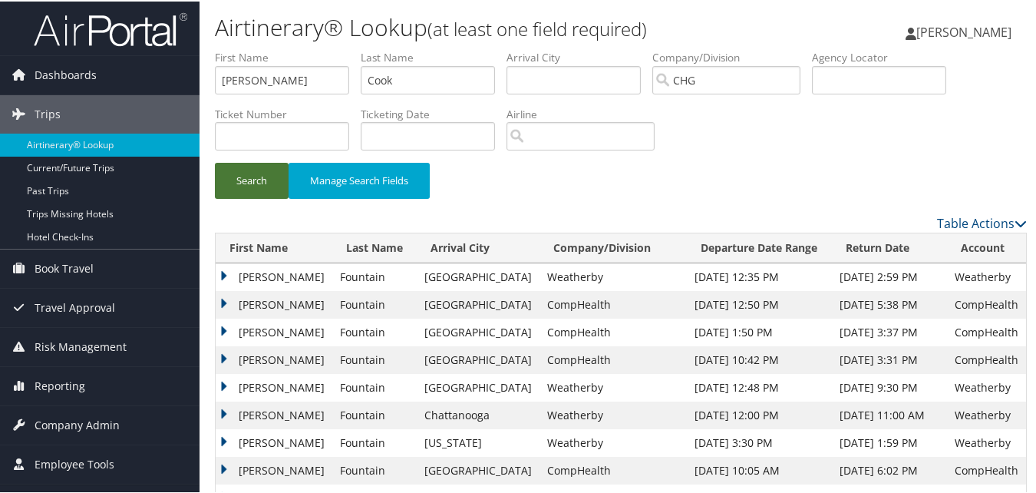
click at [234, 186] on button "Search" at bounding box center [252, 179] width 74 height 36
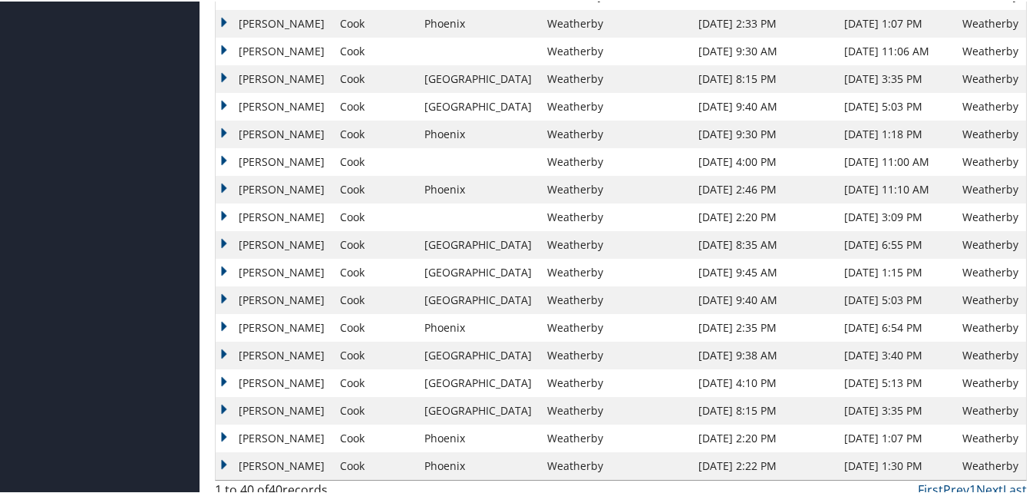
scroll to position [957, 0]
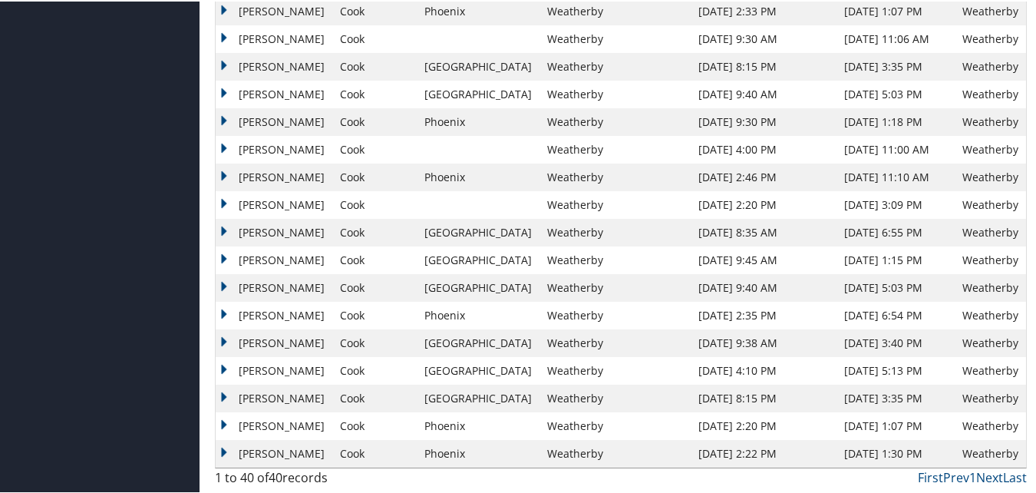
click at [221, 396] on td "Wesley" at bounding box center [274, 397] width 117 height 28
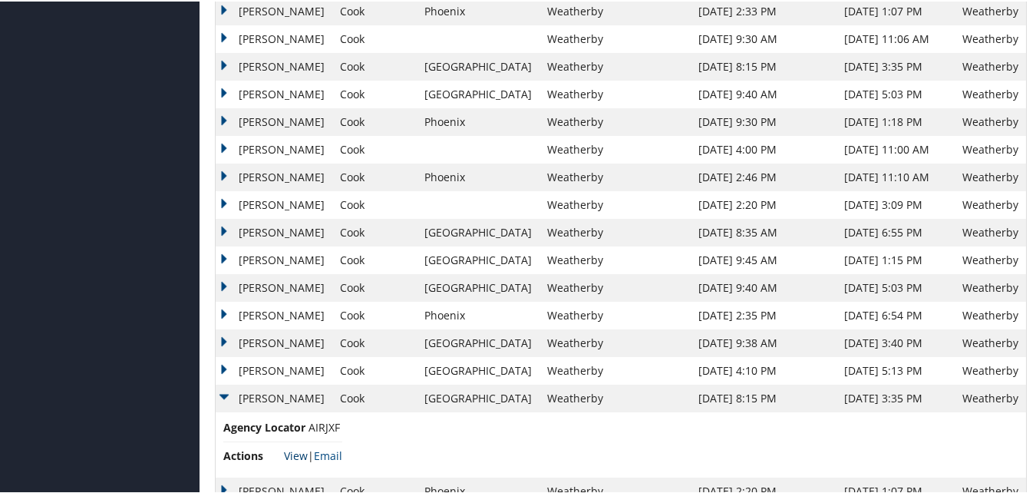
click at [299, 456] on link "View" at bounding box center [296, 454] width 24 height 15
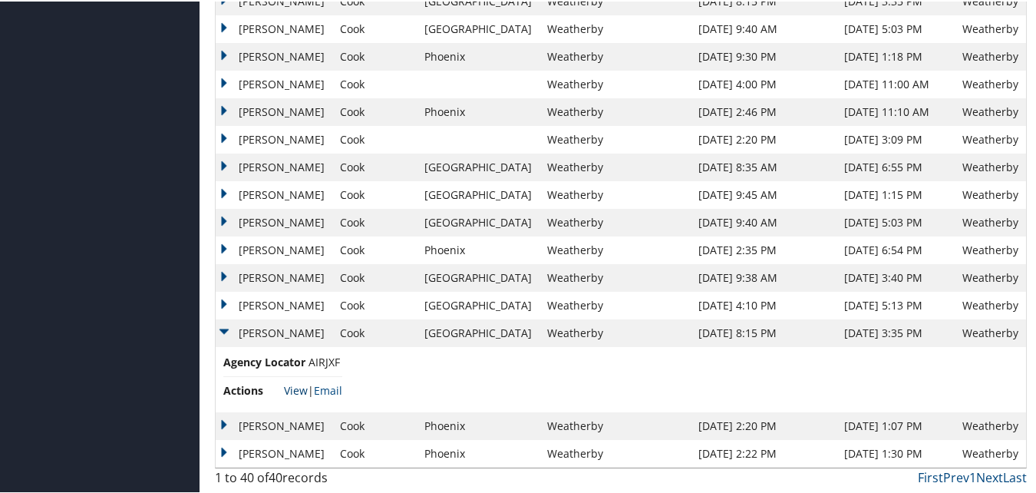
click at [291, 388] on link "View" at bounding box center [296, 389] width 24 height 15
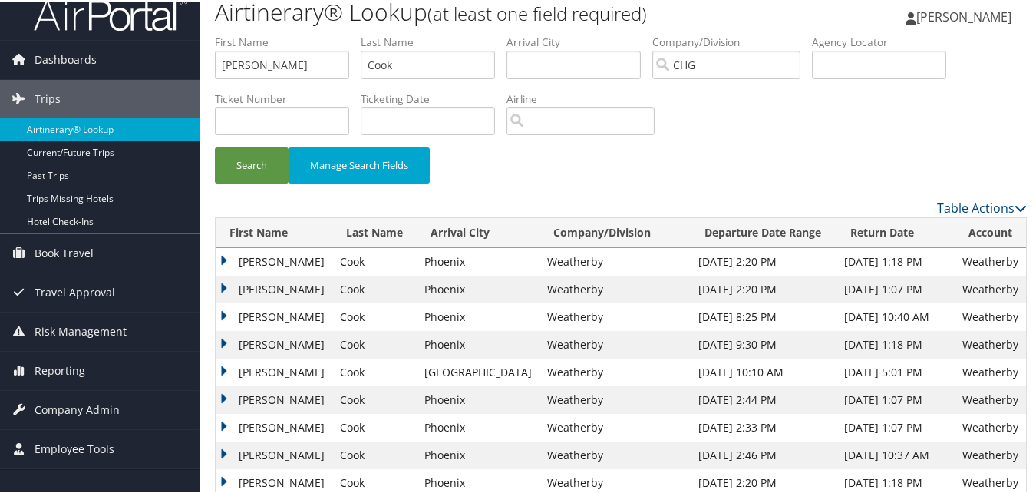
scroll to position [0, 0]
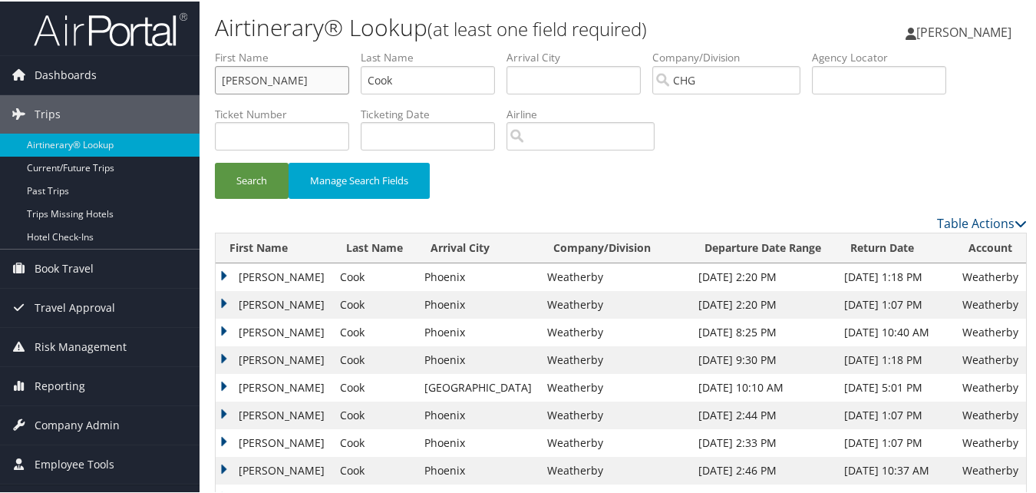
drag, startPoint x: 238, startPoint y: 92, endPoint x: 226, endPoint y: 94, distance: 12.5
click at [226, 94] on li "First Name Wesley" at bounding box center [288, 76] width 146 height 56
paste input "Cammock, Cheryl"
drag, startPoint x: 277, startPoint y: 79, endPoint x: 179, endPoint y: 82, distance: 98.3
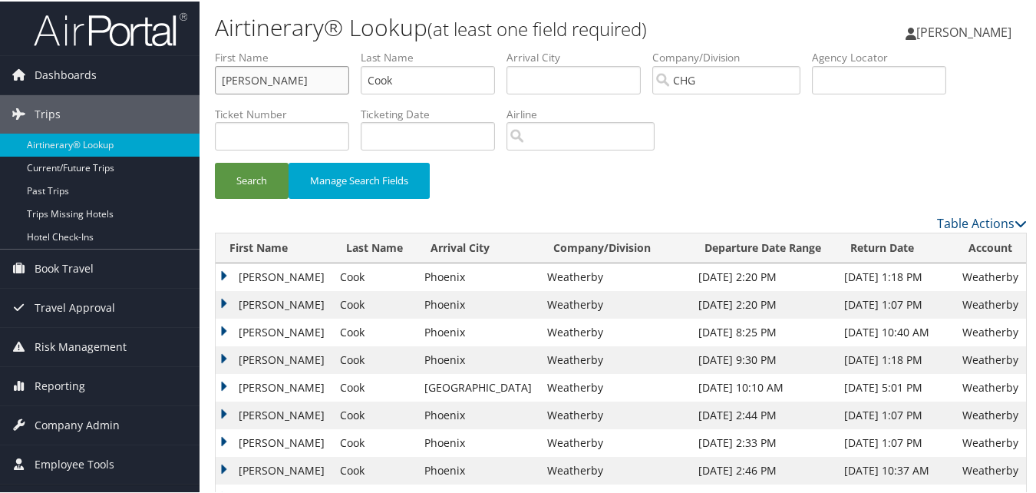
type input "Cheryl"
drag, startPoint x: 425, startPoint y: 68, endPoint x: 289, endPoint y: 96, distance: 138.7
click at [289, 48] on ul "First Name Cheryl Last Name Cook Departure City Arrival City Company/Division C…" at bounding box center [621, 48] width 812 height 0
paste input "ammock,"
type input "Cammock"
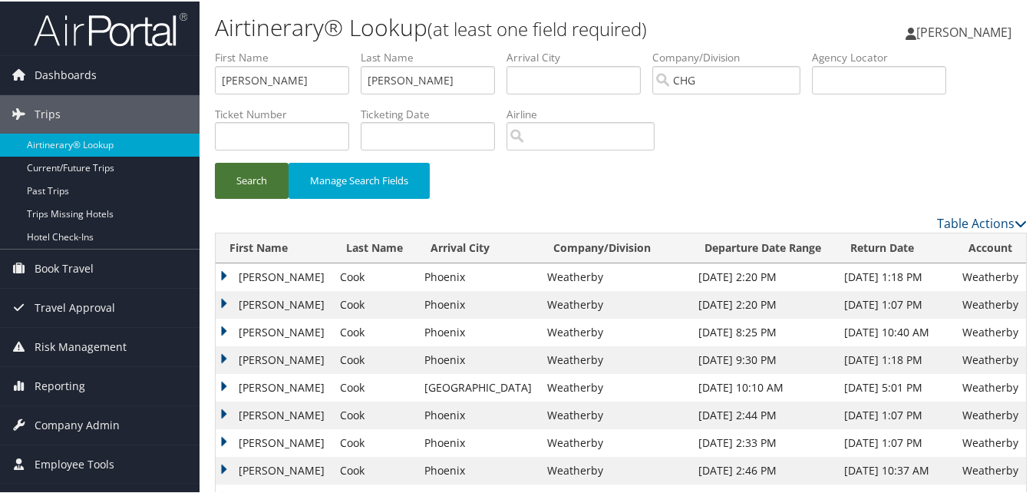
click at [269, 177] on button "Search" at bounding box center [252, 179] width 74 height 36
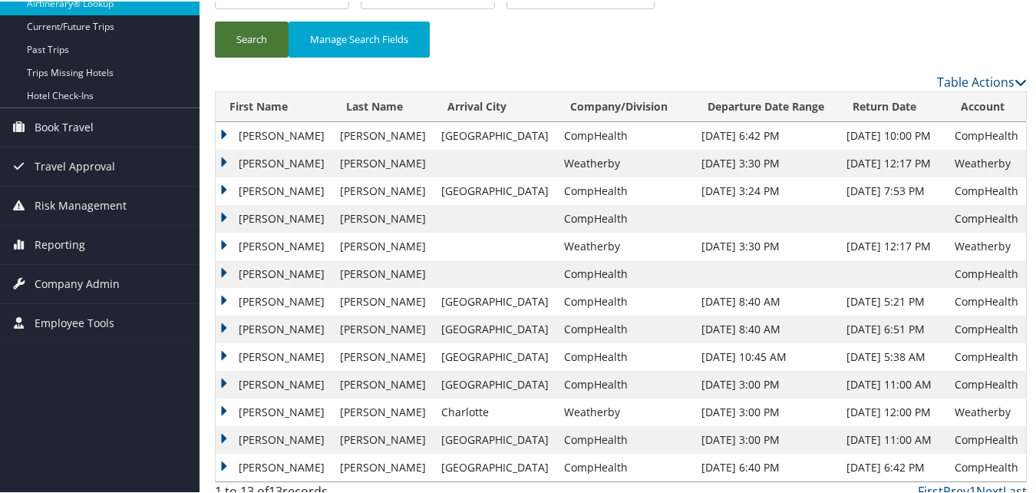
scroll to position [154, 0]
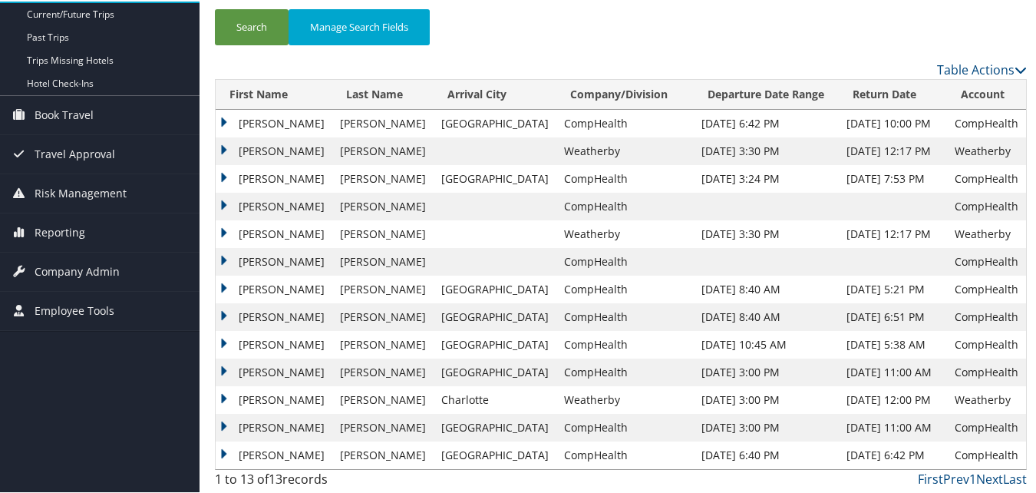
click at [227, 286] on td "Cheryl" at bounding box center [274, 288] width 117 height 28
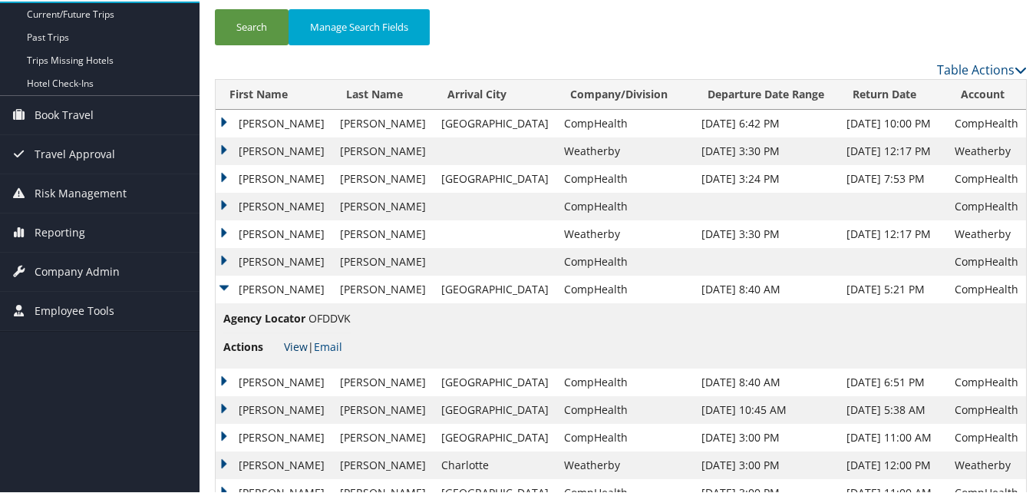
click at [291, 345] on link "View" at bounding box center [296, 345] width 24 height 15
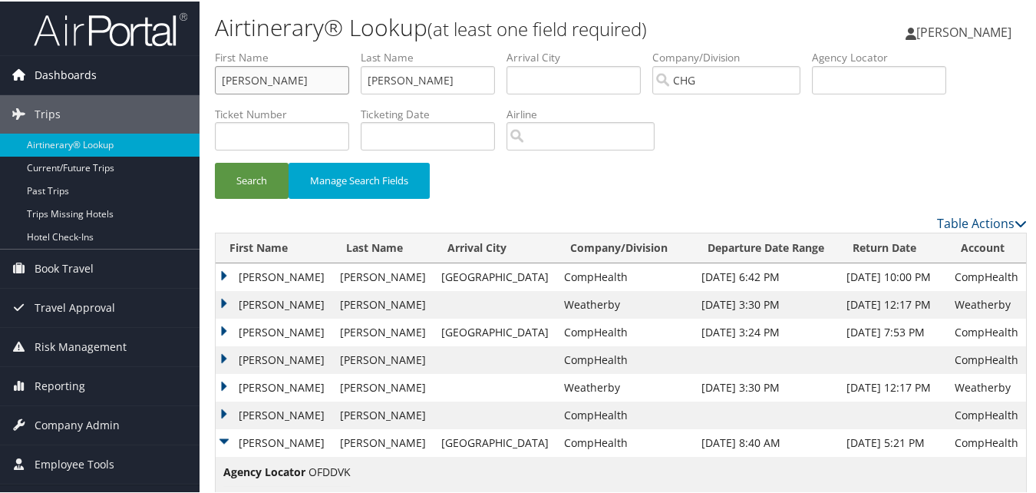
drag, startPoint x: 275, startPoint y: 78, endPoint x: 121, endPoint y: 92, distance: 154.2
click at [121, 92] on div "Dashboards AirPortal 360™ (Manager) My Travel Dashboard Trips Airtinerary® Look…" at bounding box center [521, 356] width 1042 height 713
paste input "Burdett, Catherine"
drag, startPoint x: 268, startPoint y: 79, endPoint x: 212, endPoint y: 86, distance: 56.5
click at [215, 86] on form "First Name Burdett, Catherine Last Name Cammock Departure City Arrival City Com…" at bounding box center [621, 130] width 812 height 164
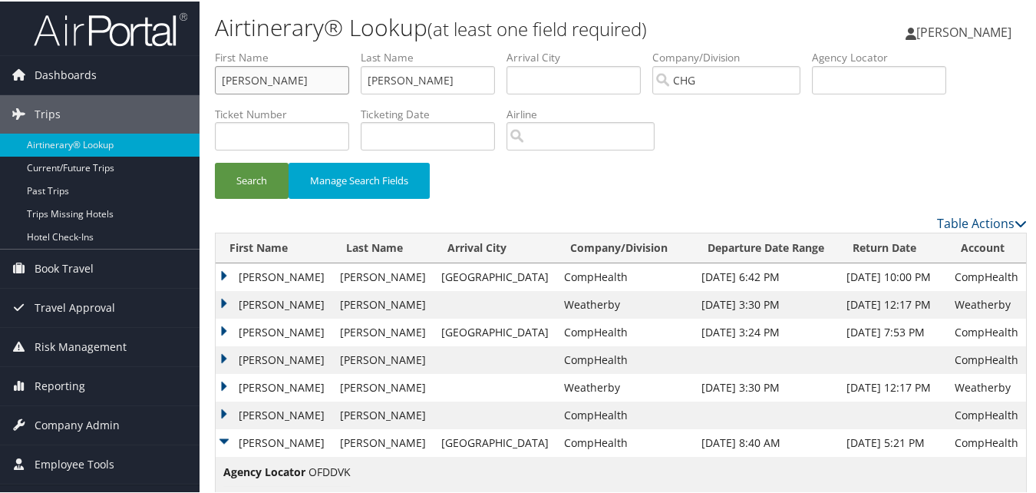
type input "Catherine"
drag, startPoint x: 430, startPoint y: 85, endPoint x: 316, endPoint y: 100, distance: 115.3
click at [316, 48] on ul "First Name Catherine Last Name Cammock Departure City Arrival City Company/Divi…" at bounding box center [621, 48] width 812 height 0
paste input "Burdett,"
type input "Burdett"
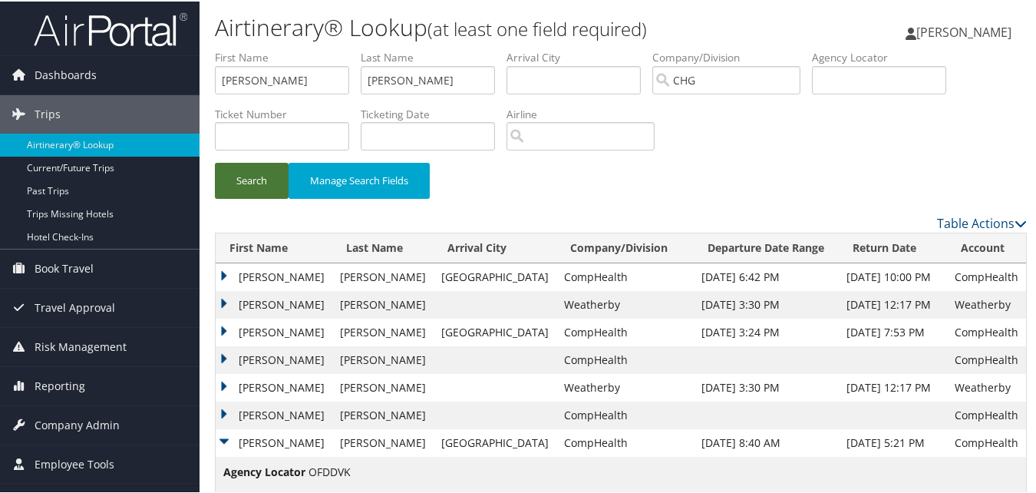
click at [273, 184] on button "Search" at bounding box center [252, 179] width 74 height 36
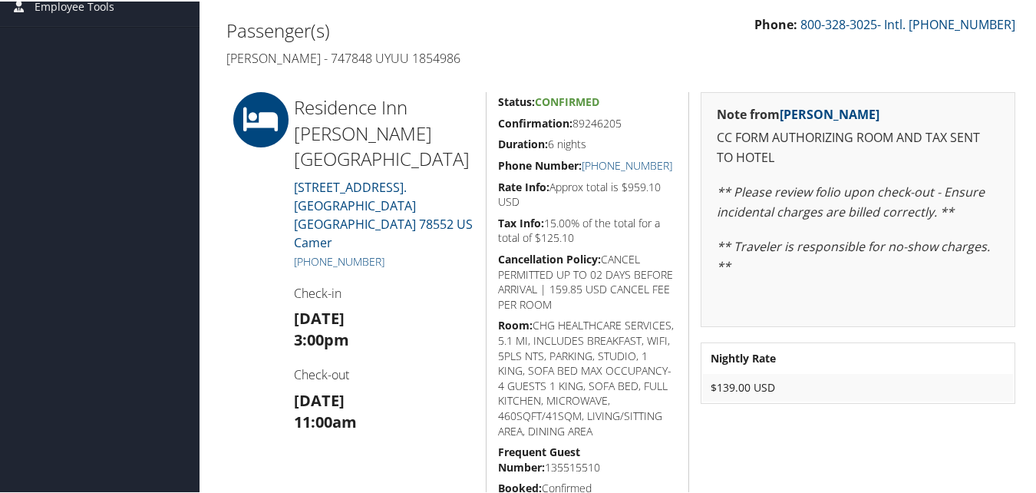
scroll to position [384, 0]
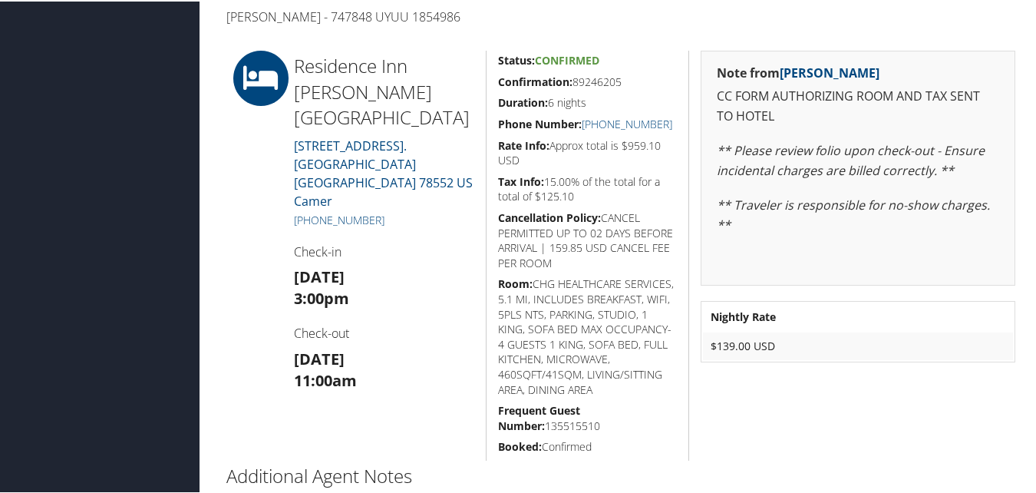
drag, startPoint x: 489, startPoint y: 82, endPoint x: 626, endPoint y: 82, distance: 136.6
click at [626, 82] on div "Status: Confirmed Confirmation: 89246205 Duration: 6 nights Phone Number: +1 (9…" at bounding box center [587, 254] width 203 height 410
copy h5 "Confirmation: 89246205"
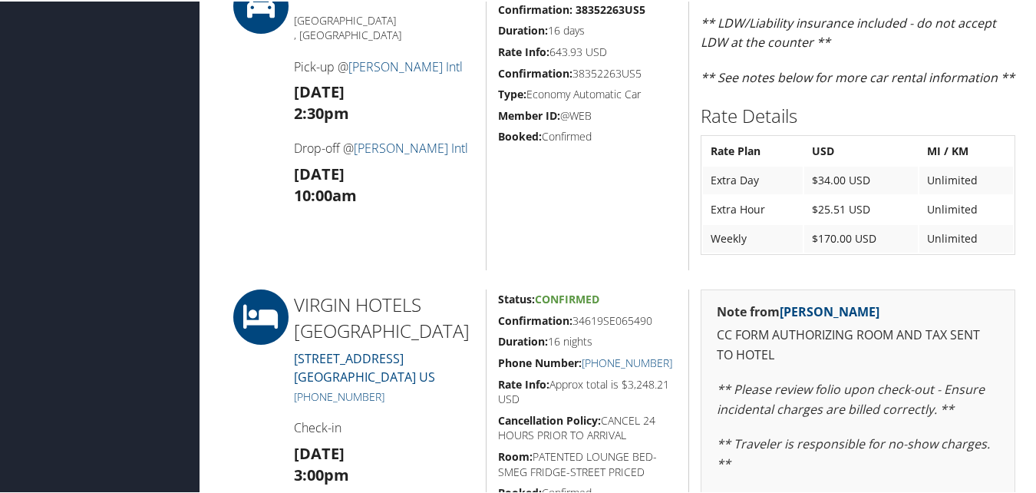
scroll to position [384, 0]
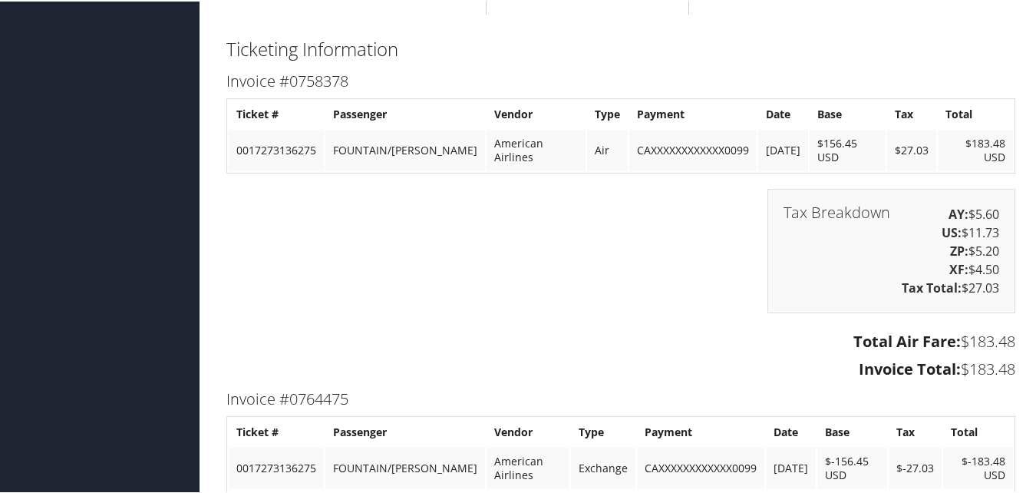
scroll to position [1996, 0]
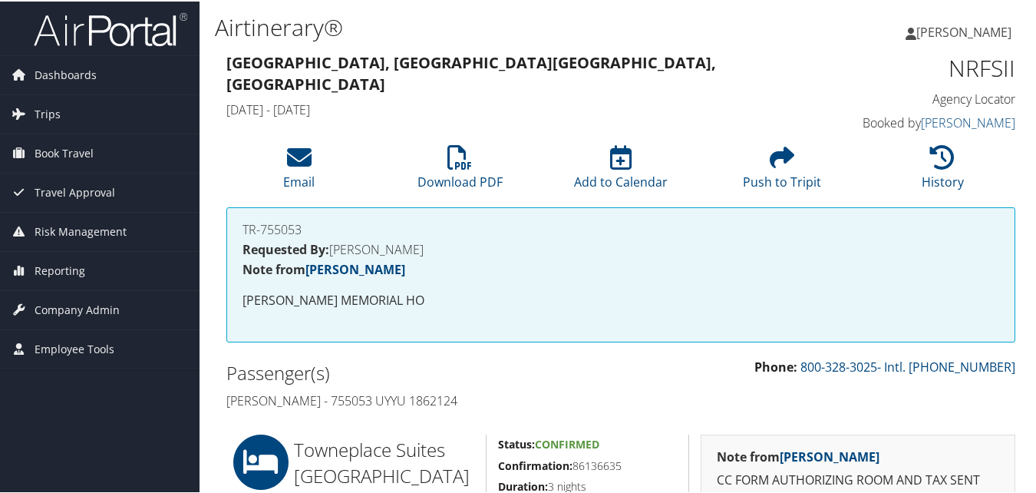
scroll to position [307, 0]
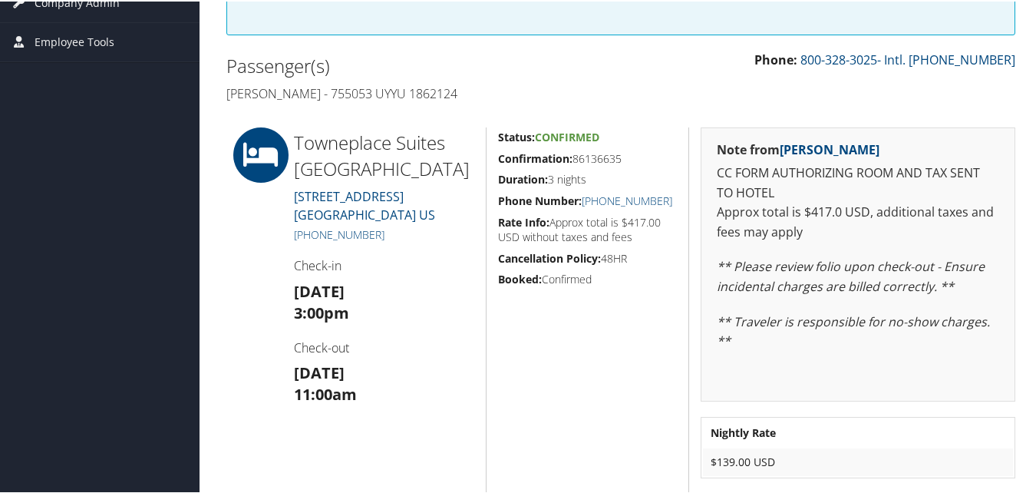
drag, startPoint x: 494, startPoint y: 158, endPoint x: 631, endPoint y: 161, distance: 137.4
click at [631, 161] on div "Status: Confirmed Confirmation: 86136635 Duration: 3 nights Phone Number: [PHON…" at bounding box center [587, 309] width 203 height 366
copy h5 "Confirmation: 86136635"
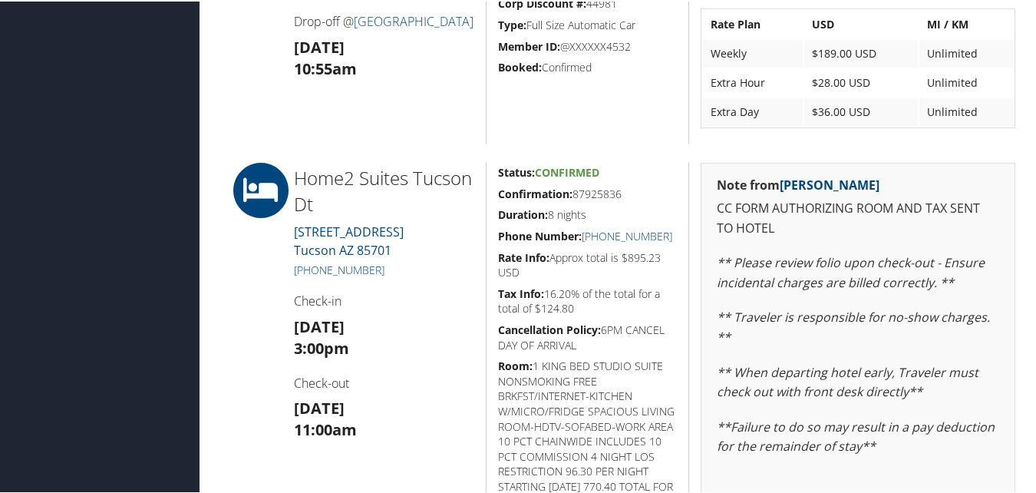
scroll to position [844, 0]
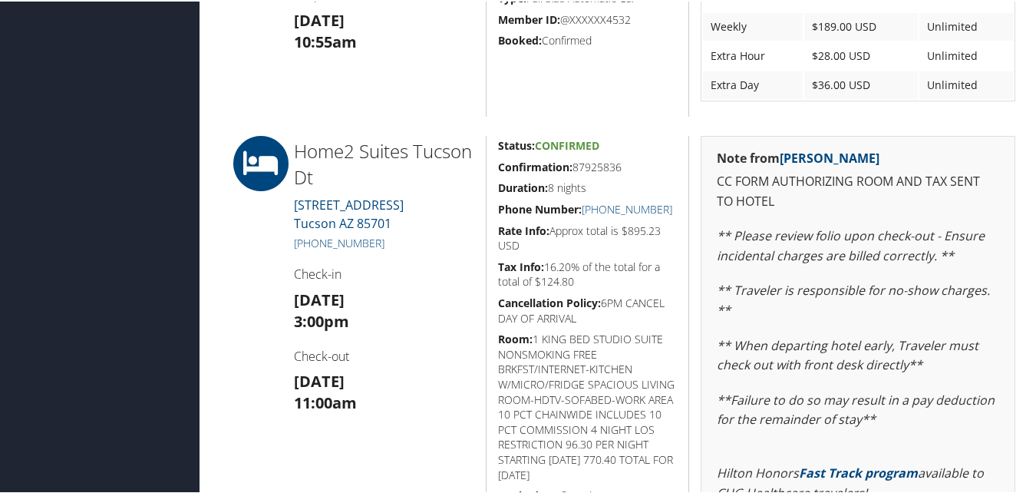
drag, startPoint x: 494, startPoint y: 167, endPoint x: 621, endPoint y: 169, distance: 127.4
click at [621, 169] on div "Status: Confirmed Confirmation: 87925836 Duration: 8 nights Phone Number: [PHON…" at bounding box center [587, 388] width 203 height 509
copy h5 "Confirmation: 87925836"
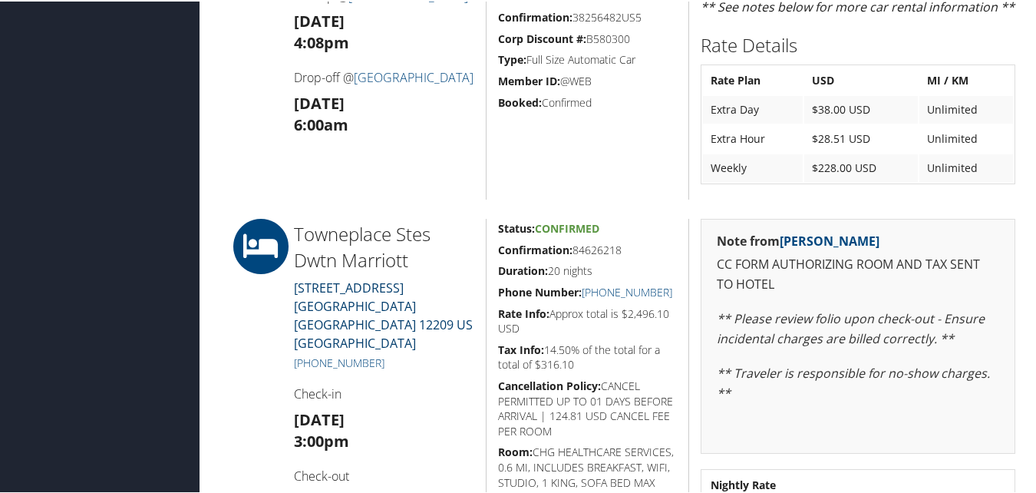
scroll to position [1228, 0]
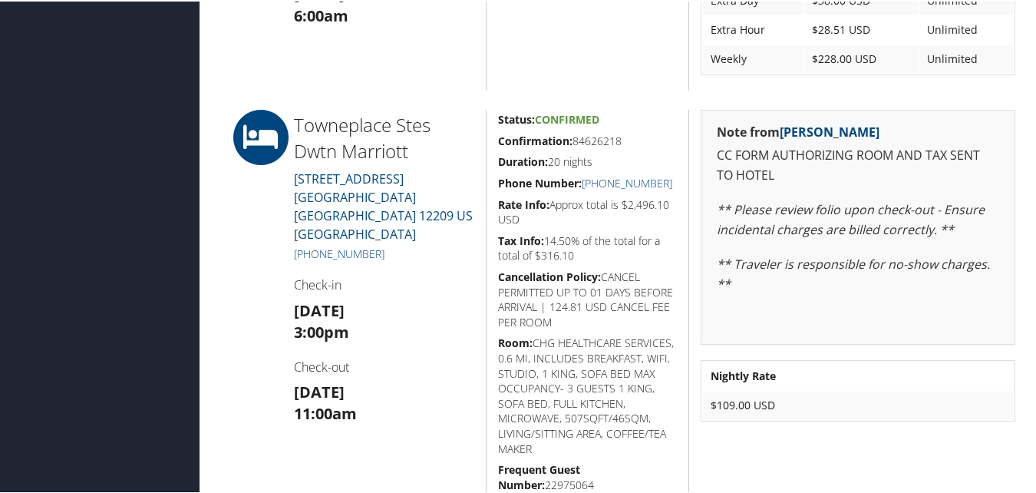
drag, startPoint x: 497, startPoint y: 138, endPoint x: 623, endPoint y: 143, distance: 126.7
click at [623, 143] on h5 "Confirmation: 84626218" at bounding box center [588, 139] width 180 height 15
copy h5 "Confirmation: 84626218"
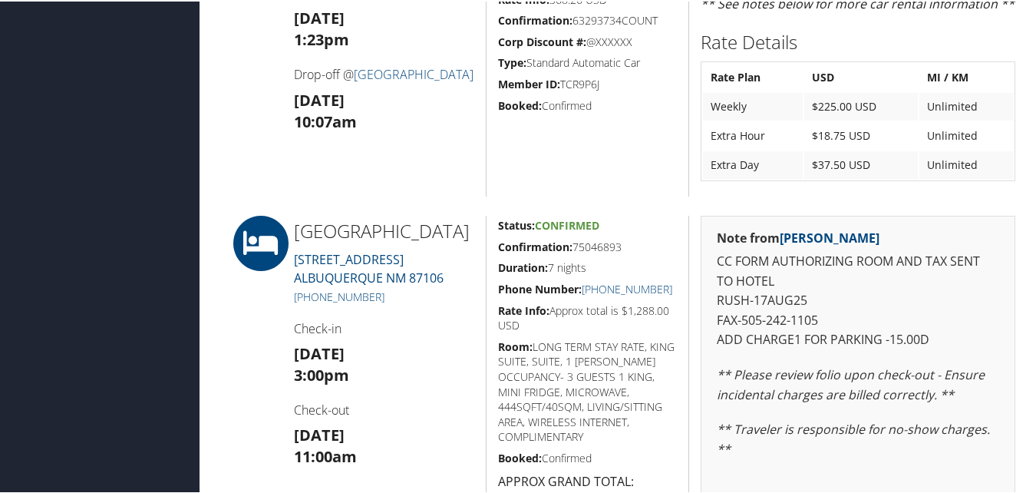
scroll to position [1152, 0]
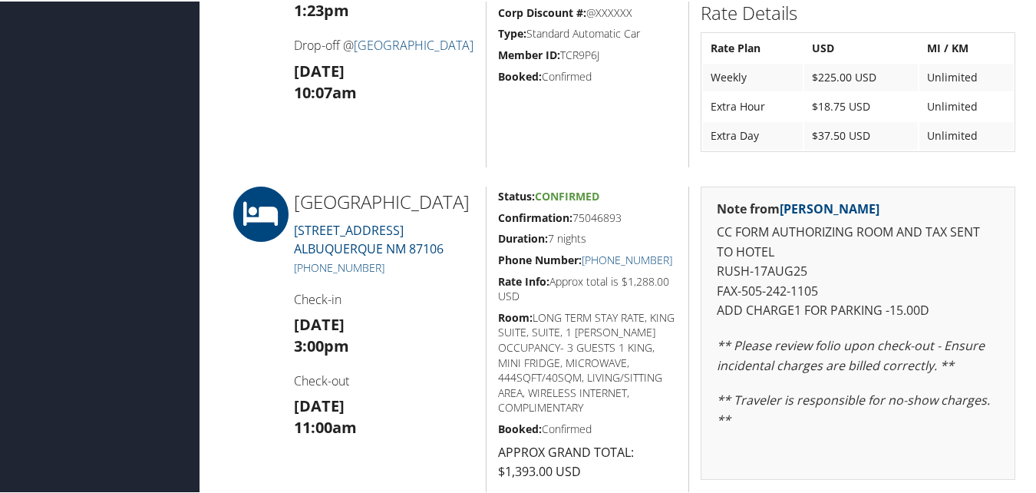
drag, startPoint x: 491, startPoint y: 218, endPoint x: 622, endPoint y: 219, distance: 130.5
click at [622, 219] on div "Status: Confirmed Confirmation: 75046893 Duration: 7 nights Phone Number: [PHON…" at bounding box center [587, 377] width 203 height 385
copy h5 "Confirmation: 75046893"
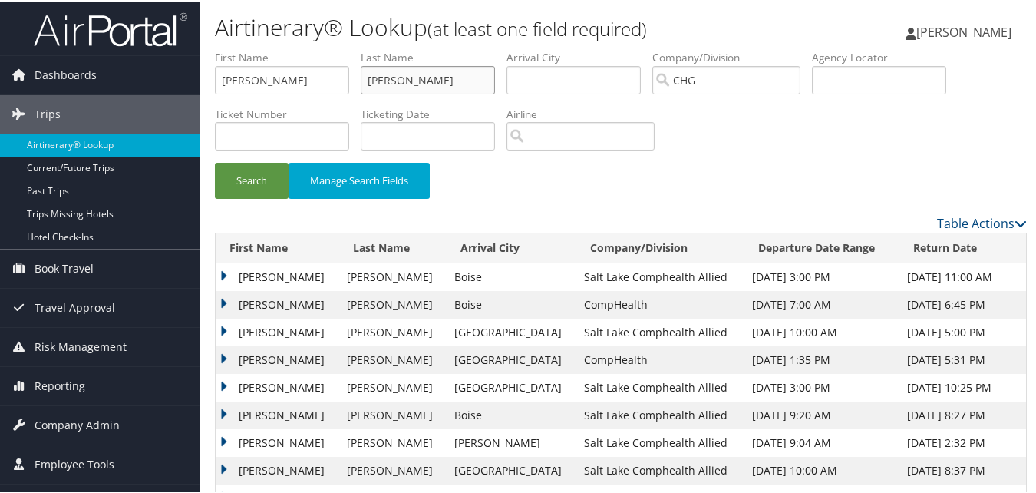
drag, startPoint x: 434, startPoint y: 74, endPoint x: 273, endPoint y: 84, distance: 160.8
click at [363, 84] on input "Cammock" at bounding box center [428, 78] width 134 height 28
drag, startPoint x: 264, startPoint y: 84, endPoint x: 144, endPoint y: 84, distance: 120.5
click at [144, 84] on div "Dashboards AirPortal 360™ (Manager) My Travel Dashboard Trips Airtinerary® Look…" at bounding box center [521, 462] width 1042 height 924
paste input "Diaz, Henry Quevedo"
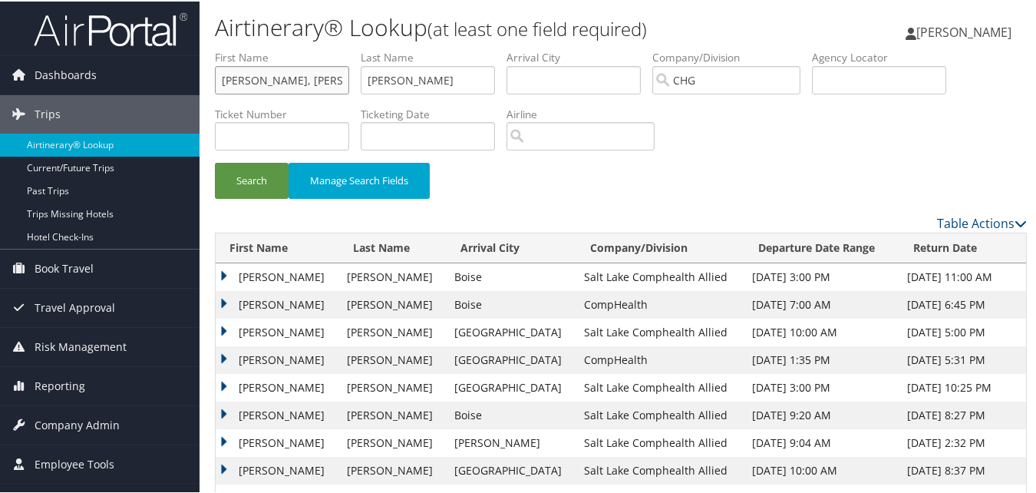
drag, startPoint x: 249, startPoint y: 80, endPoint x: 205, endPoint y: 80, distance: 43.8
click at [215, 80] on form "First Name Diaz, Henry Quevedo Last Name Cammock Departure City Arrival City Co…" at bounding box center [621, 130] width 812 height 164
type input "Henry Quevedo"
drag, startPoint x: 459, startPoint y: 77, endPoint x: 336, endPoint y: 94, distance: 124.1
click at [336, 48] on ul "First Name Henry Quevedo Last Name Cammock Departure City Arrival City Company/…" at bounding box center [621, 48] width 812 height 0
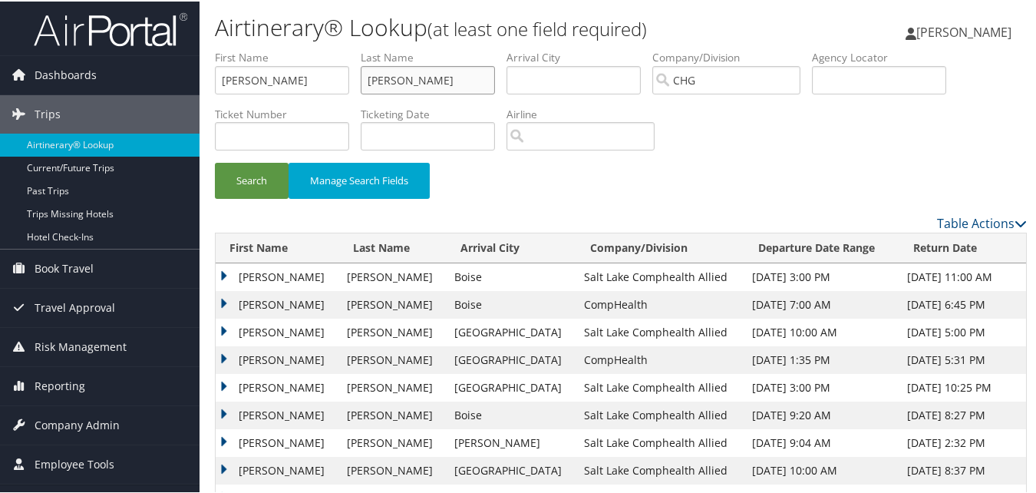
paste input "[PERSON_NAME],"
type input "[PERSON_NAME]"
click at [307, 78] on input "[PERSON_NAME]" at bounding box center [282, 78] width 134 height 28
type input "[PERSON_NAME]"
click at [260, 160] on form "First Name Henry Last Name Diaz Departure City Arrival City Company/Division CH…" at bounding box center [621, 130] width 812 height 164
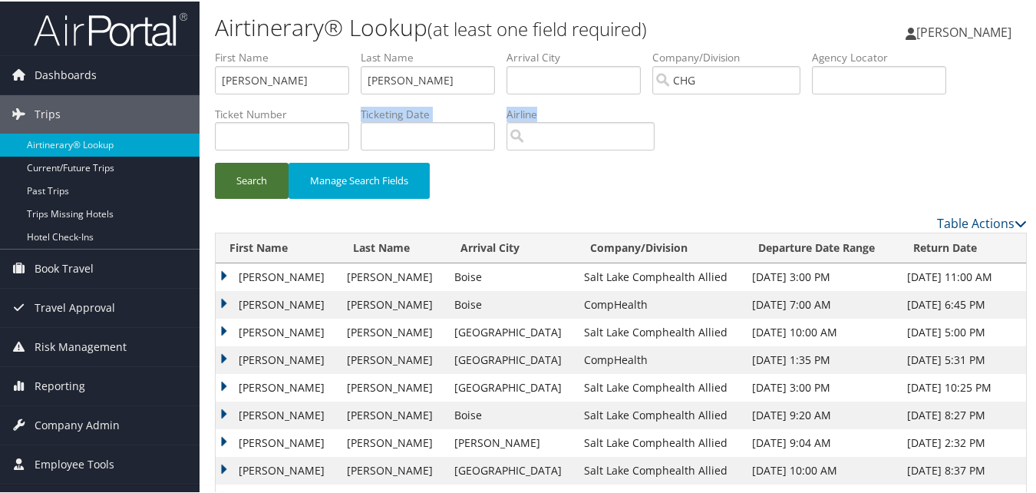
drag, startPoint x: 260, startPoint y: 160, endPoint x: 258, endPoint y: 182, distance: 21.6
click at [258, 182] on button "Search" at bounding box center [252, 179] width 74 height 36
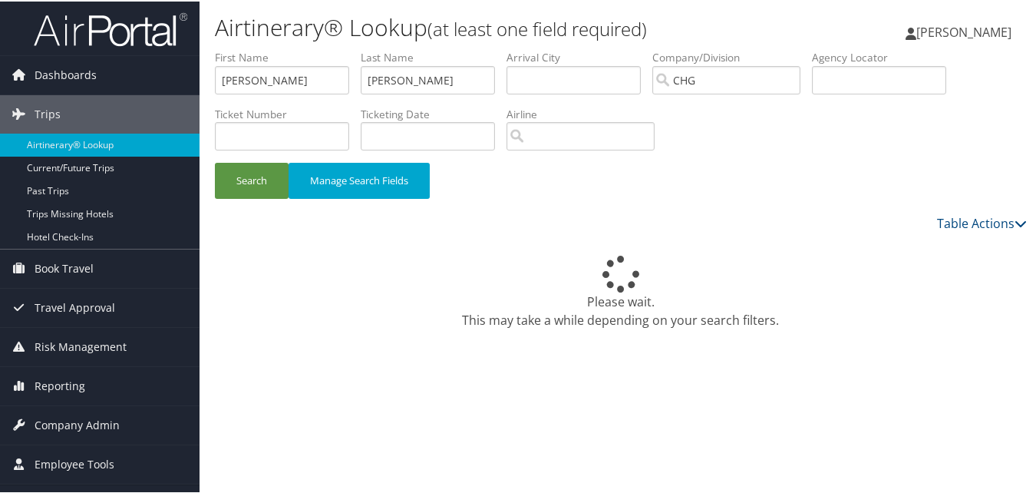
click at [636, 192] on div "Search Manage Search Fields" at bounding box center [620, 186] width 835 height 51
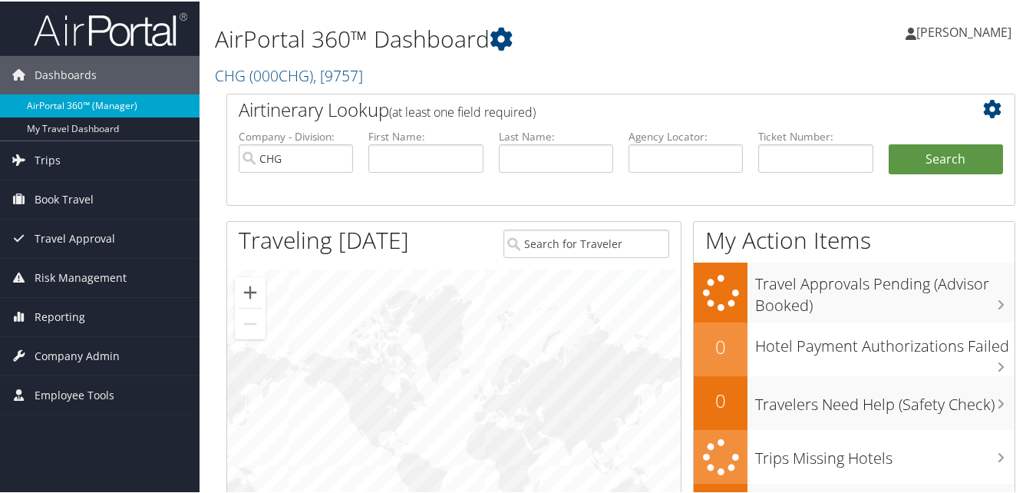
click at [65, 109] on link "AirPortal 360™ (Manager)" at bounding box center [100, 104] width 200 height 23
click at [518, 155] on input "text" at bounding box center [556, 157] width 114 height 28
click at [432, 155] on input "text" at bounding box center [425, 157] width 114 height 28
paste input "[PERSON_NAME], [PERSON_NAME]"
drag, startPoint x: 395, startPoint y: 157, endPoint x: 368, endPoint y: 159, distance: 27.7
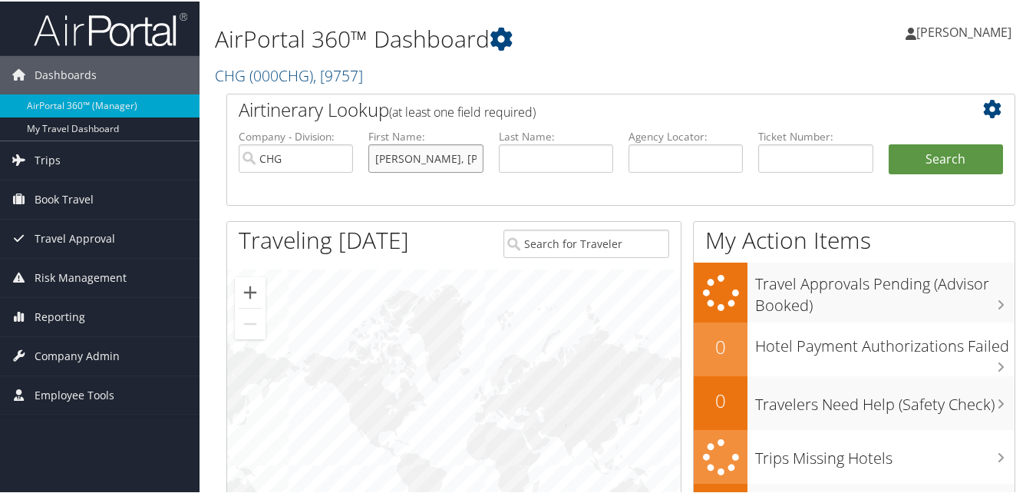
click at [368, 159] on input "Diaz, Henry Quevedo" at bounding box center [425, 157] width 114 height 28
type input "Henry Quevedo"
click at [564, 154] on input "text" at bounding box center [556, 157] width 114 height 28
paste input "Diaz,"
type input "[PERSON_NAME]"
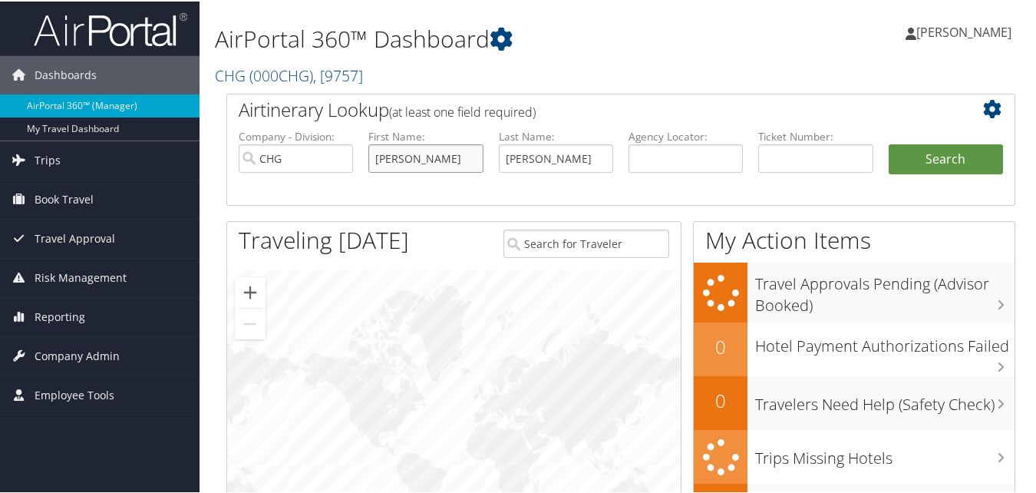
click at [441, 157] on input "Henry Quevedo" at bounding box center [425, 157] width 114 height 28
click at [464, 157] on input "Henry Quevedo" at bounding box center [425, 157] width 114 height 28
type input "Henry"
click at [917, 167] on button "Search" at bounding box center [946, 158] width 114 height 31
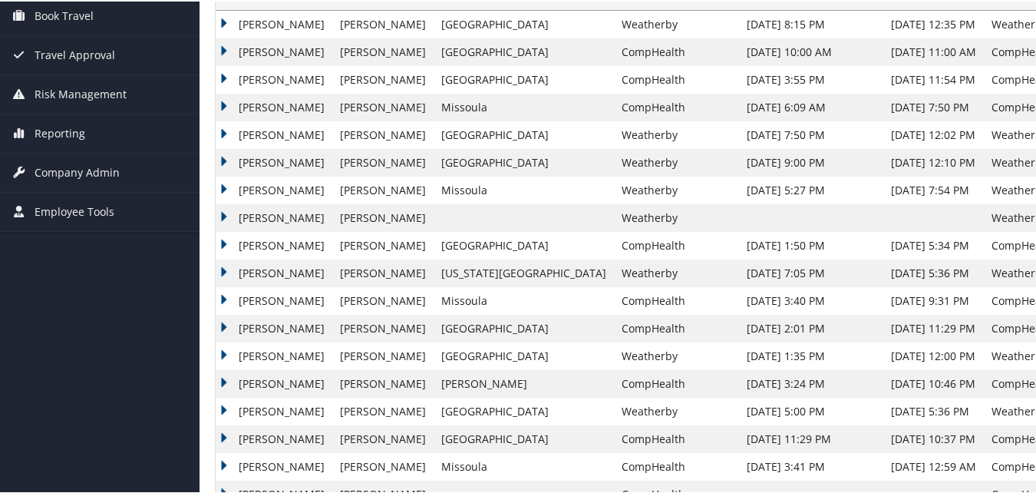
scroll to position [226, 0]
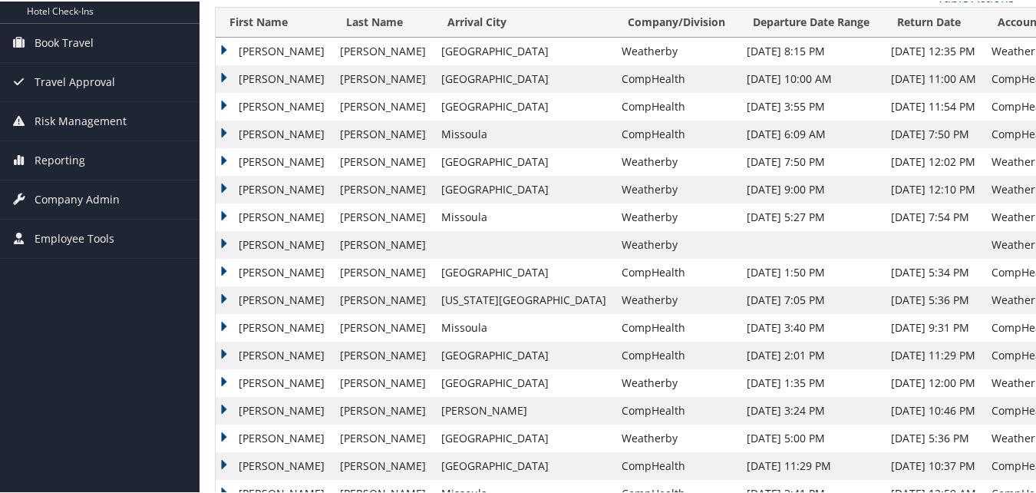
click at [223, 323] on td "[PERSON_NAME]" at bounding box center [274, 326] width 117 height 28
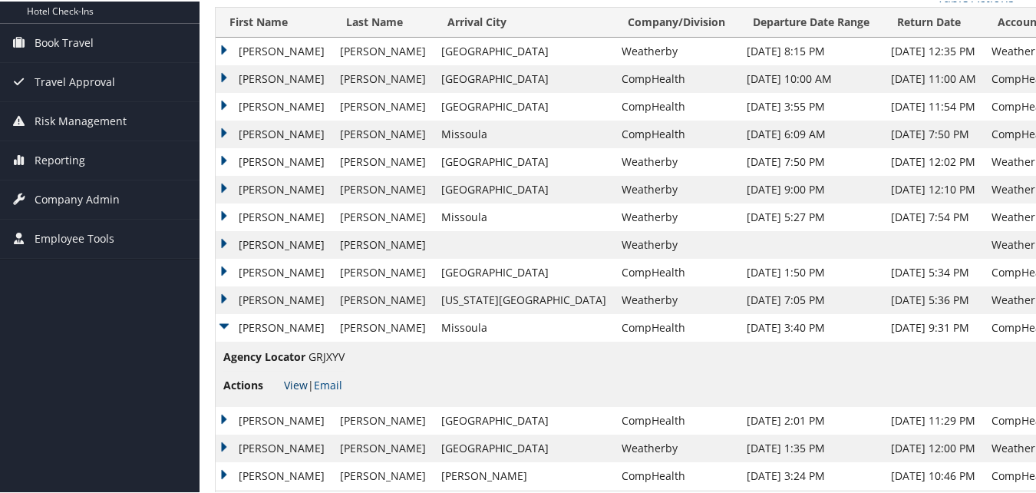
click at [295, 383] on link "View" at bounding box center [296, 383] width 24 height 15
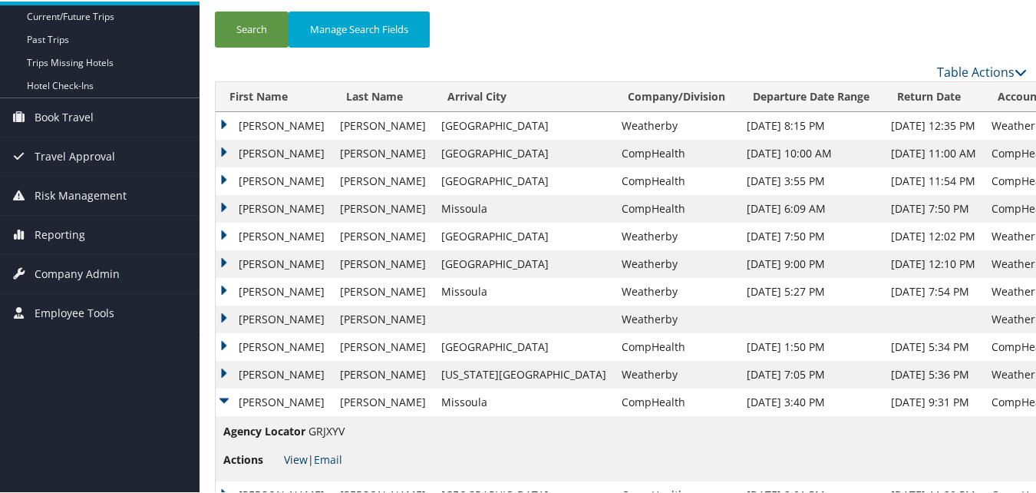
scroll to position [0, 0]
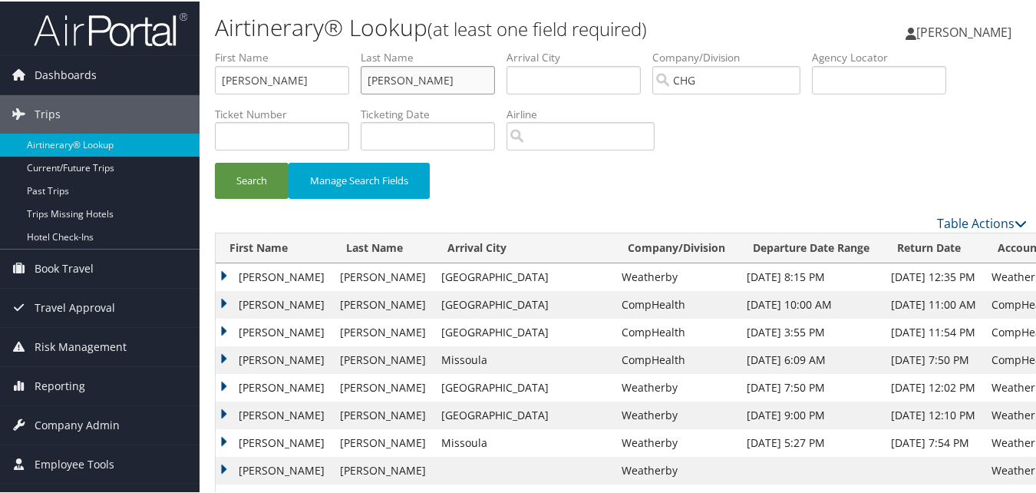
click at [418, 87] on input "[PERSON_NAME]" at bounding box center [428, 78] width 134 height 28
paste input "Ozor, Martin"
drag, startPoint x: 252, startPoint y: 83, endPoint x: 201, endPoint y: 89, distance: 51.0
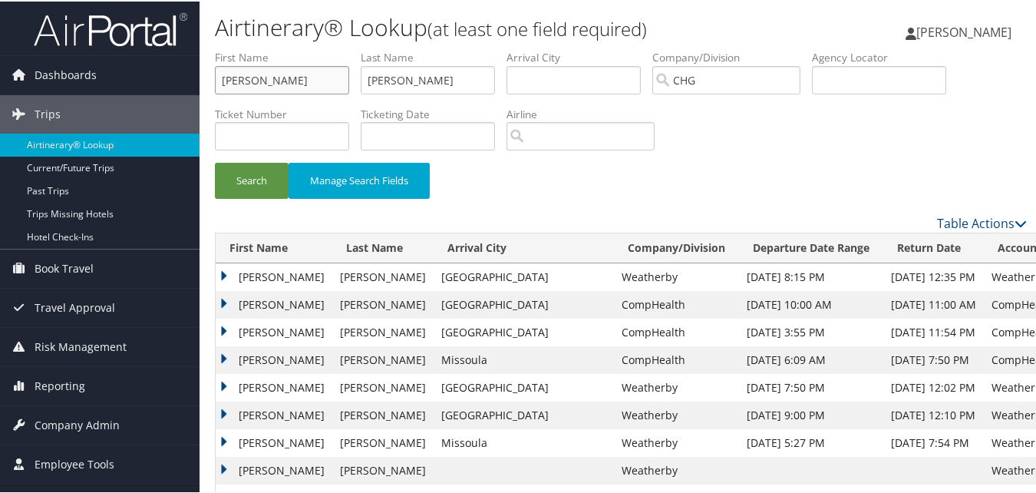
type input "Martin"
drag, startPoint x: 425, startPoint y: 81, endPoint x: 205, endPoint y: 91, distance: 219.8
click at [215, 91] on form "First Name Martin Last Name Diaz Departure City Arrival City Company/Division C…" at bounding box center [621, 130] width 812 height 164
paste input "Ozor,"
type input "Ozor"
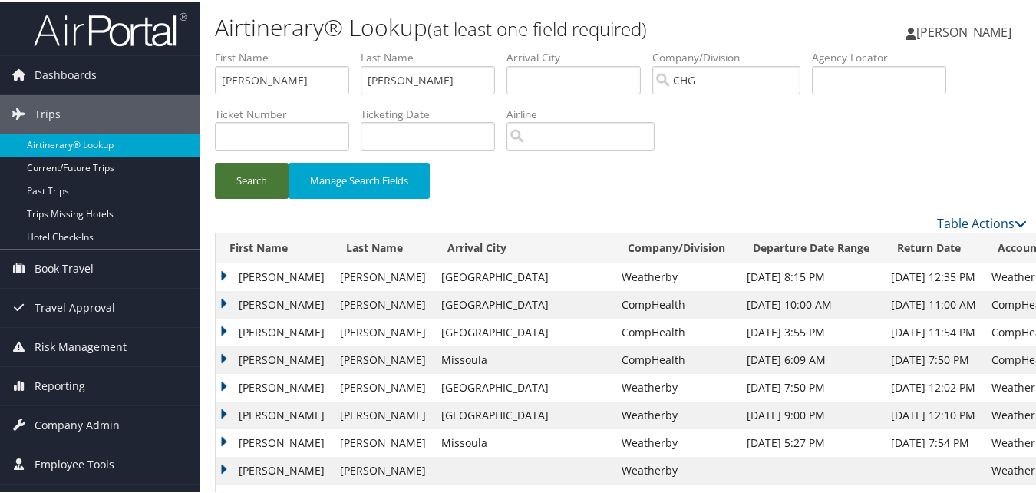
click at [244, 186] on button "Search" at bounding box center [252, 179] width 74 height 36
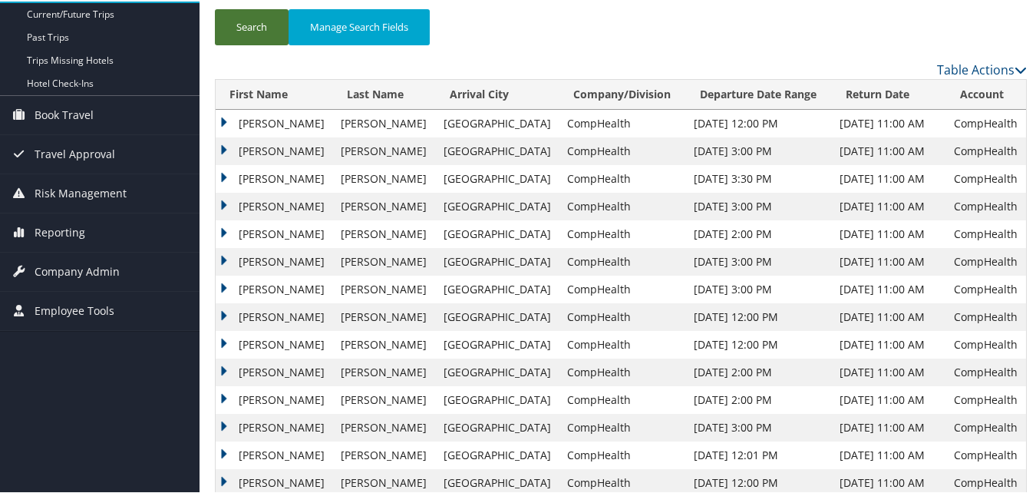
scroll to position [230, 0]
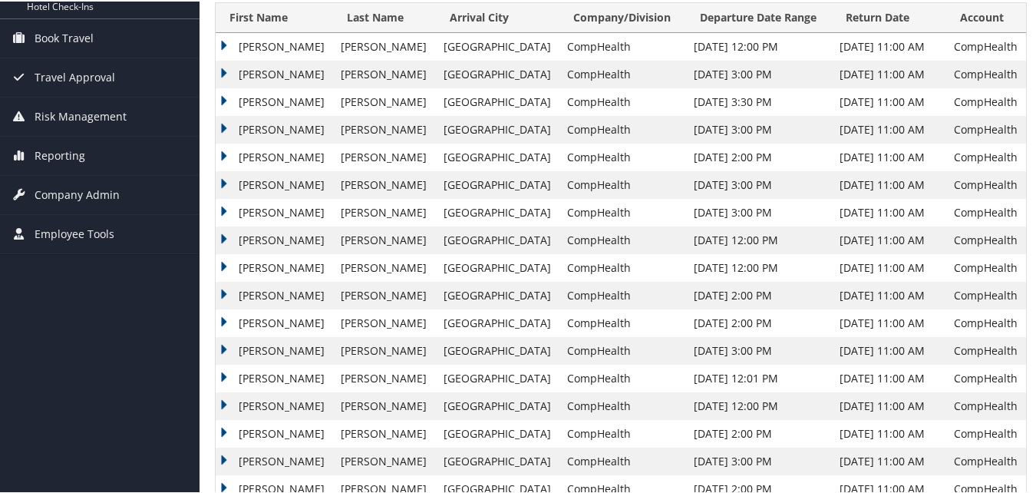
click at [225, 401] on td "Martin" at bounding box center [274, 405] width 117 height 28
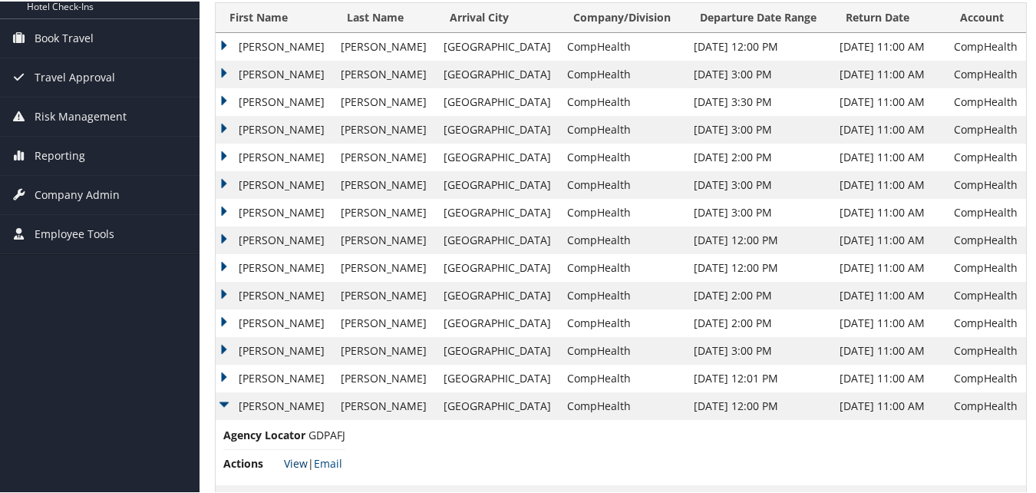
click at [295, 461] on link "View" at bounding box center [296, 461] width 24 height 15
click at [228, 401] on td "Martin" at bounding box center [274, 405] width 117 height 28
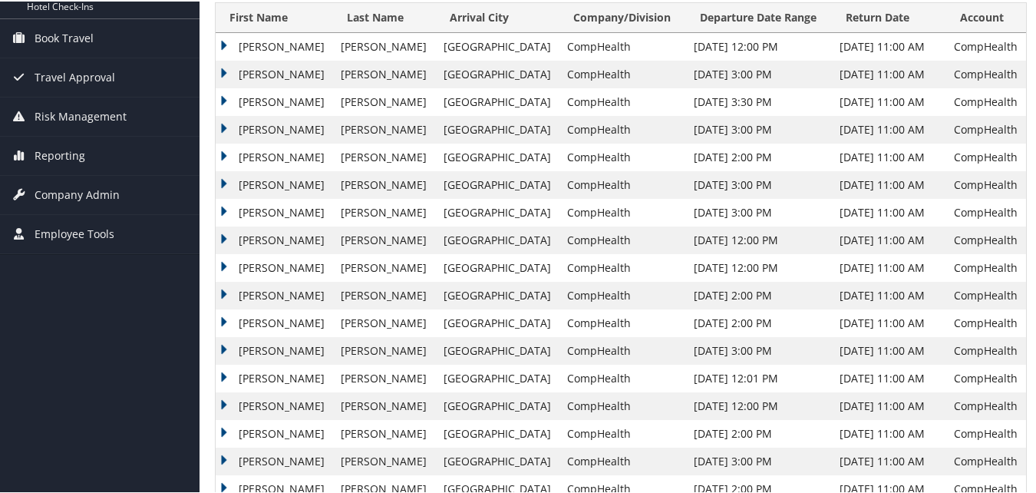
click at [224, 403] on td "Martin" at bounding box center [274, 405] width 117 height 28
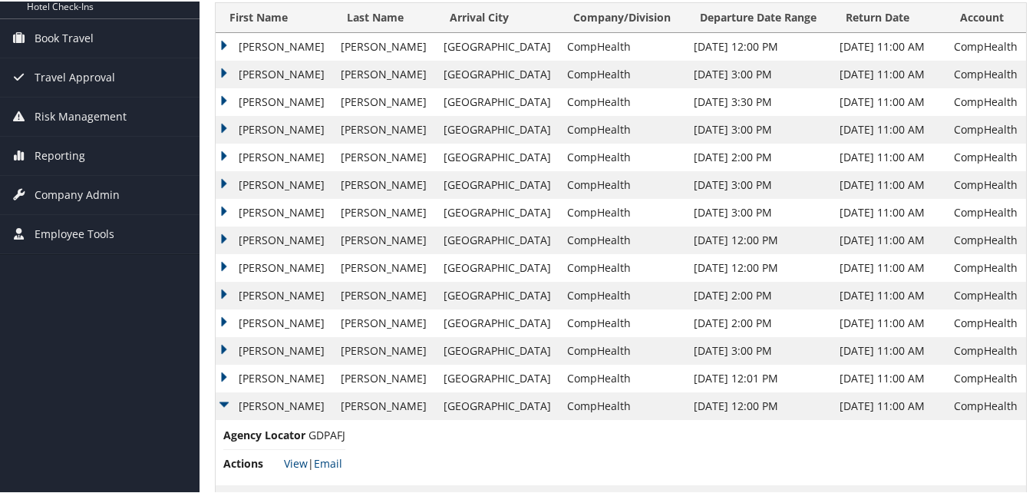
scroll to position [307, 0]
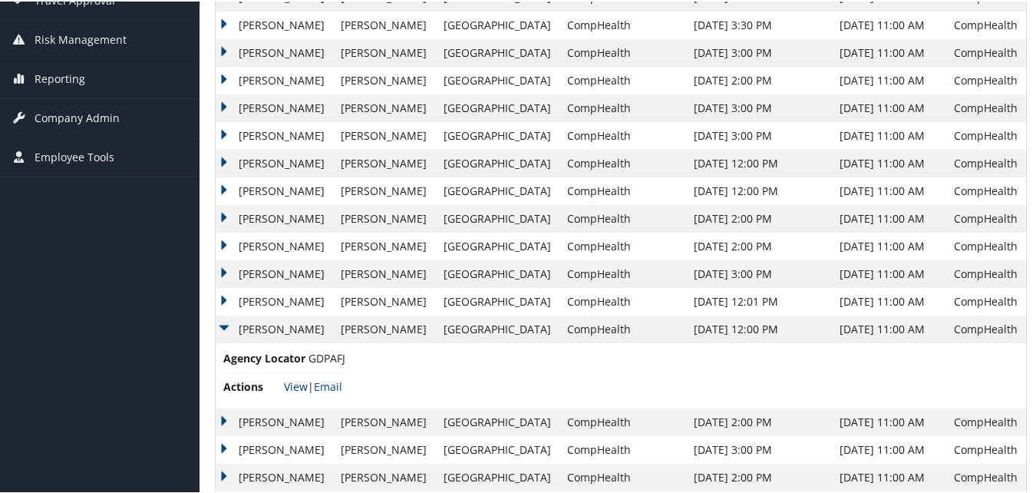
click at [295, 390] on link "View" at bounding box center [296, 385] width 24 height 15
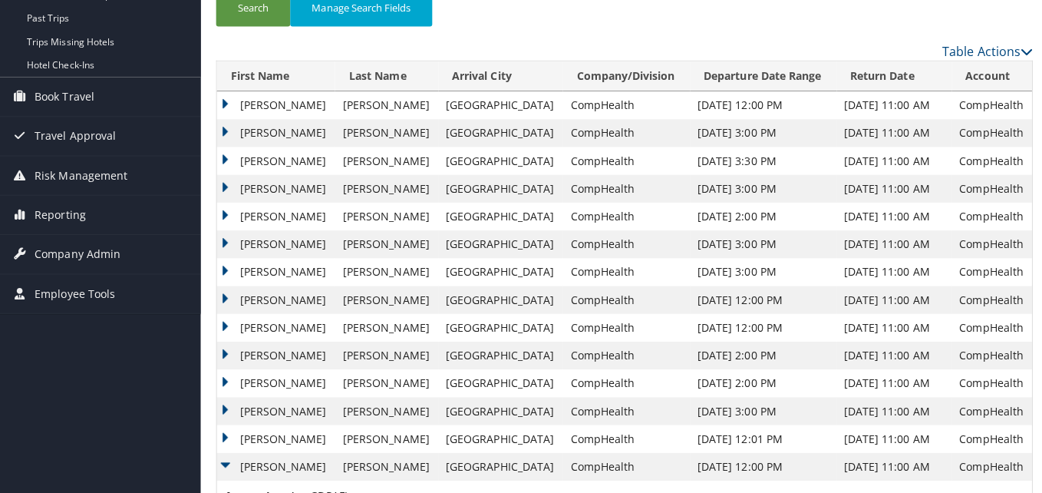
scroll to position [0, 0]
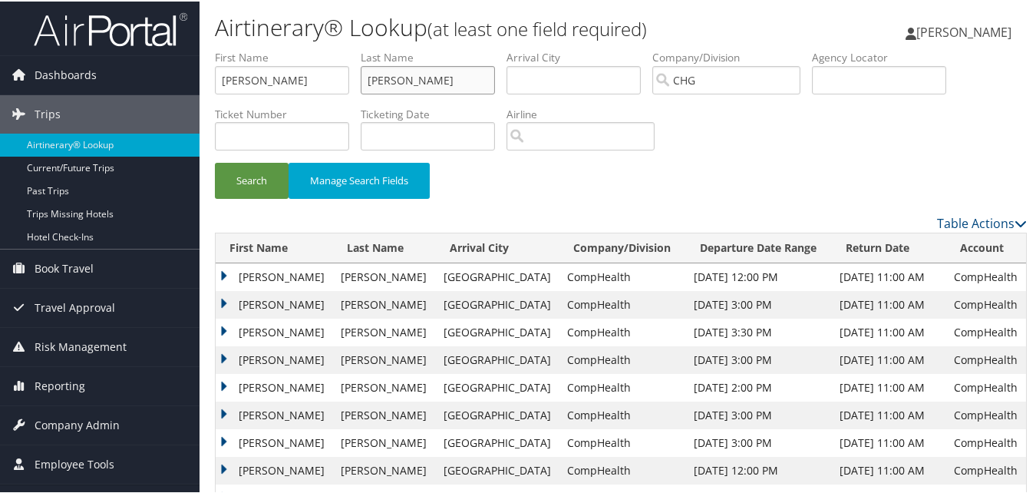
drag, startPoint x: 412, startPoint y: 85, endPoint x: 300, endPoint y: 89, distance: 112.1
click at [305, 48] on ul "First Name Martin Last Name Ozor Departure City Arrival City Company/Division C…" at bounding box center [621, 48] width 812 height 0
drag, startPoint x: 290, startPoint y: 84, endPoint x: 198, endPoint y: 91, distance: 92.4
click at [201, 91] on div "Airtinerary® Lookup (at least one field required) [PERSON_NAME] [PERSON_NAME] M…" at bounding box center [621, 481] width 843 height 962
paste input "Jr, Robert Allen Giles"
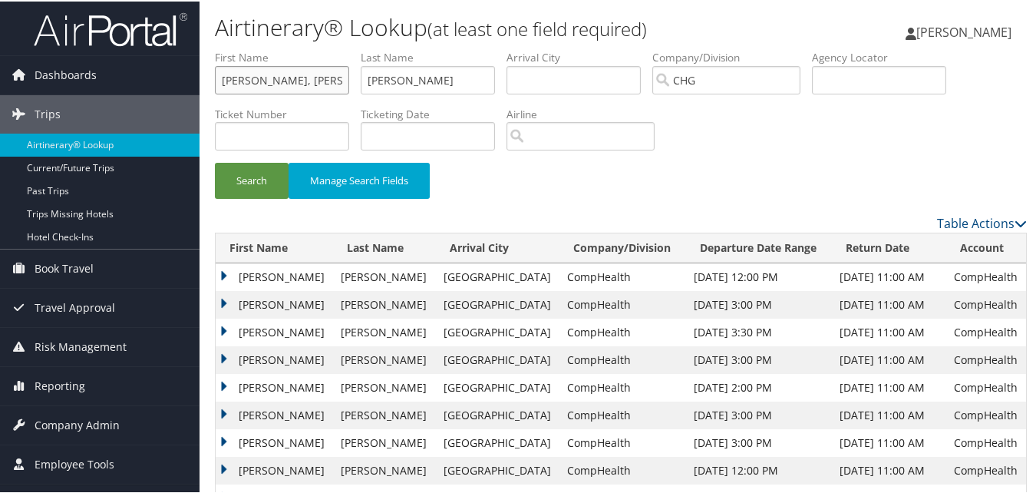
drag, startPoint x: 273, startPoint y: 81, endPoint x: 213, endPoint y: 84, distance: 60.7
click at [215, 84] on form "First Name Jr, Robert Allen Giles Last Name Ozor Departure City Arrival City Co…" at bounding box center [621, 130] width 812 height 164
type input "Allen Giles"
drag, startPoint x: 421, startPoint y: 76, endPoint x: 310, endPoint y: 91, distance: 111.6
click at [310, 48] on ul "First Name Allen Giles Last Name Ozor Departure City Arrival City Company/Divis…" at bounding box center [621, 48] width 812 height 0
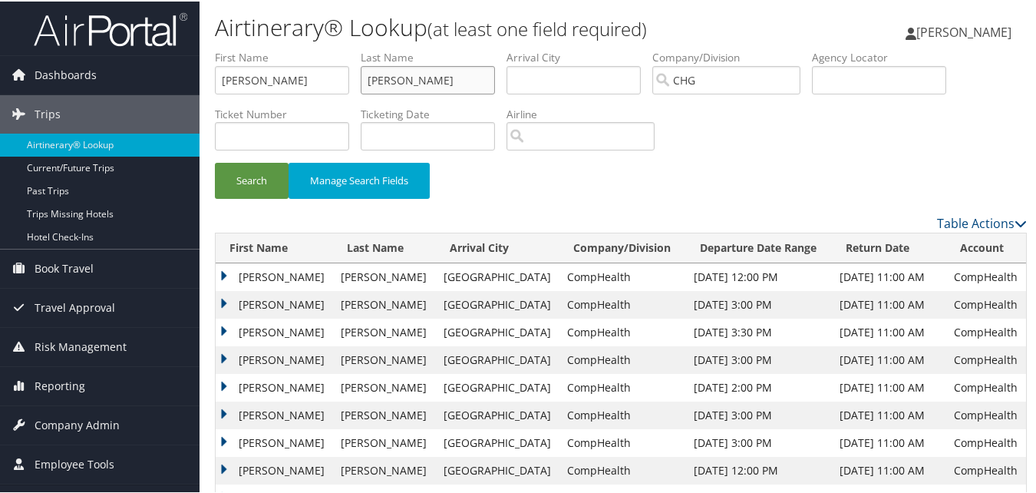
paste input "Jr, Robert"
type input "Jr, Robert"
click at [262, 173] on button "Search" at bounding box center [252, 179] width 74 height 36
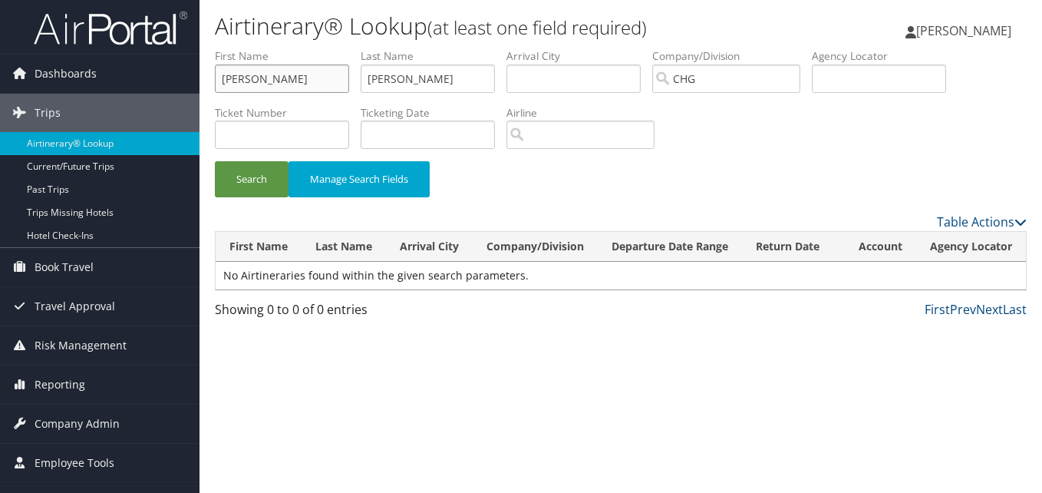
drag, startPoint x: 301, startPoint y: 81, endPoint x: 227, endPoint y: 86, distance: 73.8
click at [227, 86] on input "Allen Giles" at bounding box center [282, 78] width 134 height 28
click at [284, 81] on input "Allen Giles" at bounding box center [282, 78] width 134 height 28
drag, startPoint x: 295, startPoint y: 80, endPoint x: 202, endPoint y: 81, distance: 92.9
click at [202, 81] on div "Airtinerary® Lookup (at least one field required) Luke Perry Luke Perry My Sett…" at bounding box center [621, 246] width 843 height 493
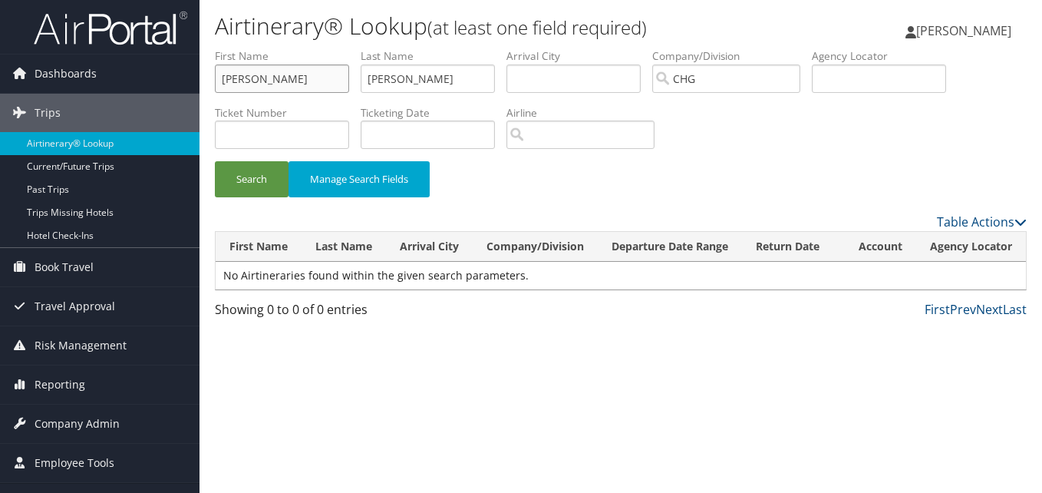
paste input "Ozor, Martin"
drag, startPoint x: 252, startPoint y: 81, endPoint x: 179, endPoint y: 88, distance: 73.3
click at [179, 88] on div "Dashboards AirPortal 360™ (Manager) My Travel Dashboard Trips Airtinerary® Look…" at bounding box center [521, 246] width 1042 height 493
type input "Martin"
drag, startPoint x: 335, startPoint y: 102, endPoint x: 306, endPoint y: 102, distance: 28.4
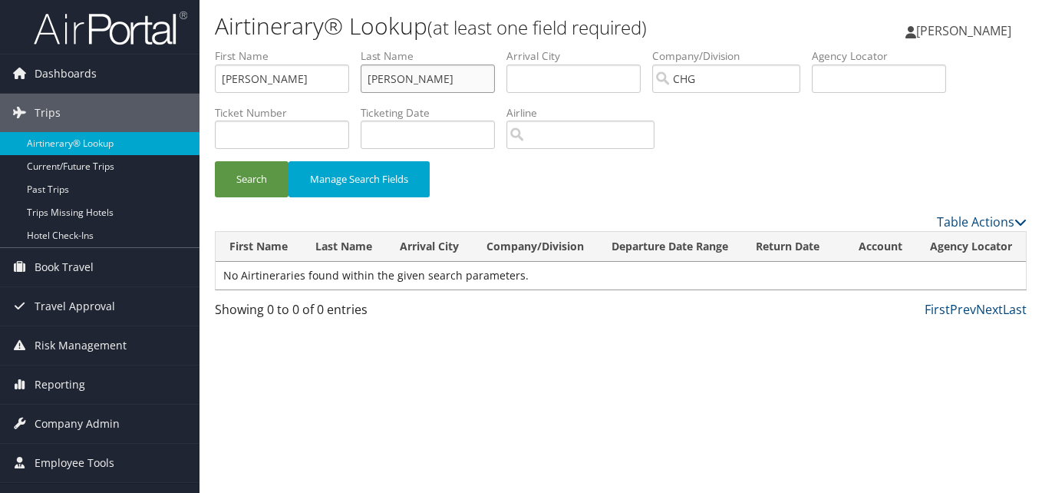
click at [306, 48] on ul "First Name Martin Last Name Jr, Robert Departure City Arrival City Company/Divi…" at bounding box center [621, 48] width 812 height 0
paste input "Ozor,"
type input "Ozor"
click at [247, 180] on button "Search" at bounding box center [252, 179] width 74 height 36
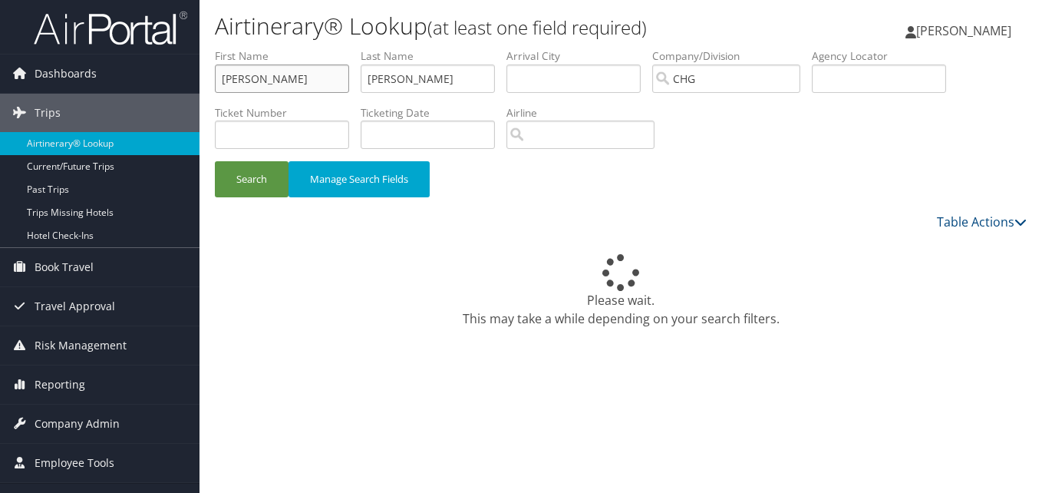
drag, startPoint x: 283, startPoint y: 72, endPoint x: 216, endPoint y: 76, distance: 66.9
click at [216, 76] on input "[PERSON_NAME]" at bounding box center [282, 78] width 134 height 28
paste input "[PERSON_NAME]"
drag, startPoint x: 265, startPoint y: 79, endPoint x: 181, endPoint y: 82, distance: 83.7
click at [181, 82] on div "Dashboards AirPortal 360™ (Manager) My Travel Dashboard Trips Airtinerary® Look…" at bounding box center [521, 246] width 1042 height 493
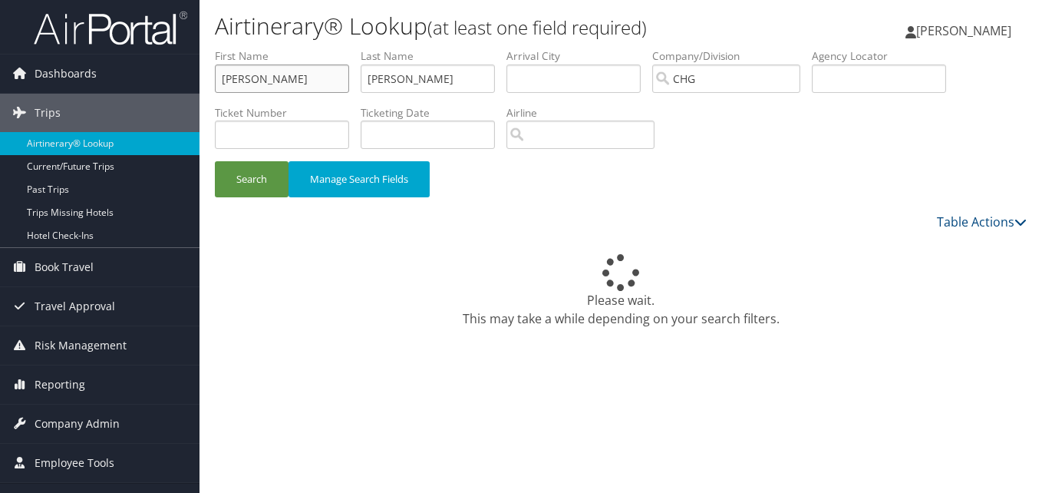
type input "[PERSON_NAME]"
drag, startPoint x: 433, startPoint y: 93, endPoint x: 369, endPoint y: 93, distance: 63.7
click at [369, 93] on li "Last Name [PERSON_NAME]" at bounding box center [434, 76] width 146 height 56
paste input "[PERSON_NAME],"
type input "[PERSON_NAME]"
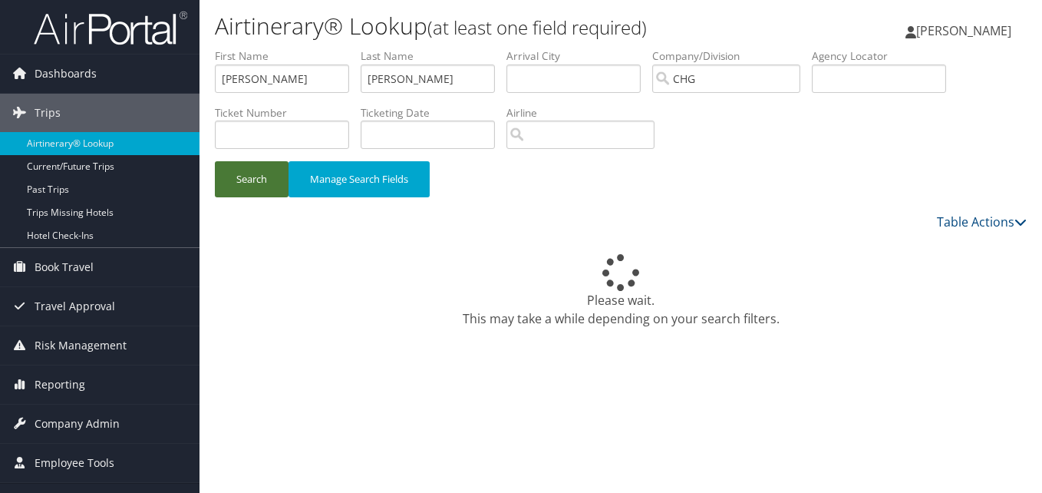
click at [263, 186] on button "Search" at bounding box center [252, 179] width 74 height 36
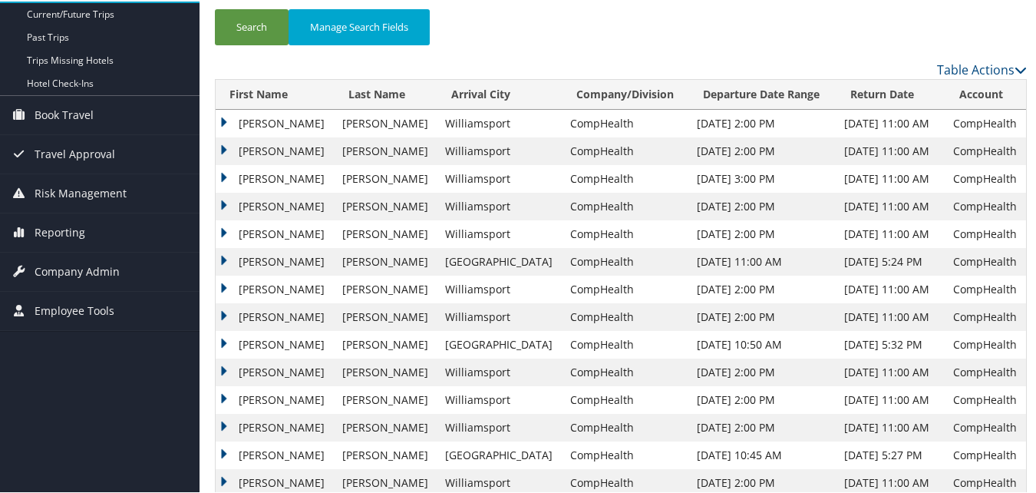
scroll to position [230, 0]
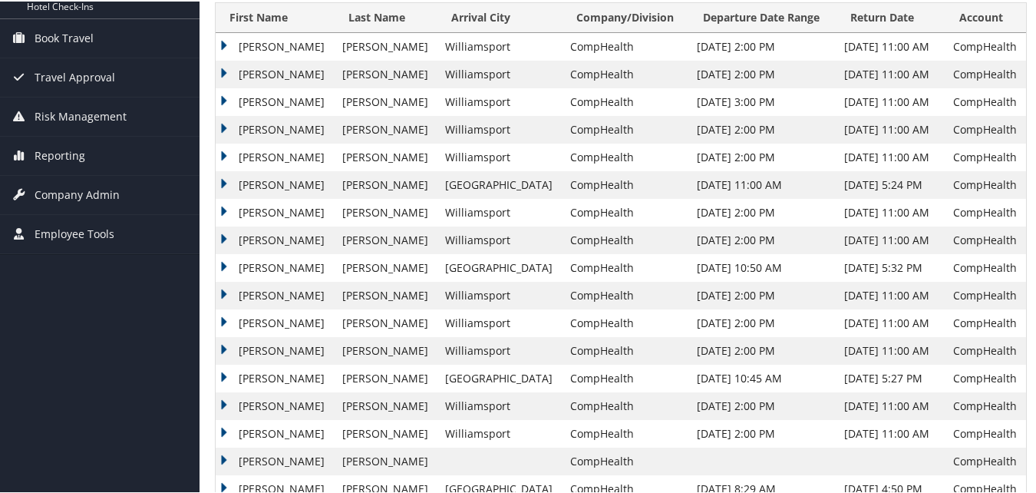
click at [224, 374] on td "Catherine" at bounding box center [275, 377] width 119 height 28
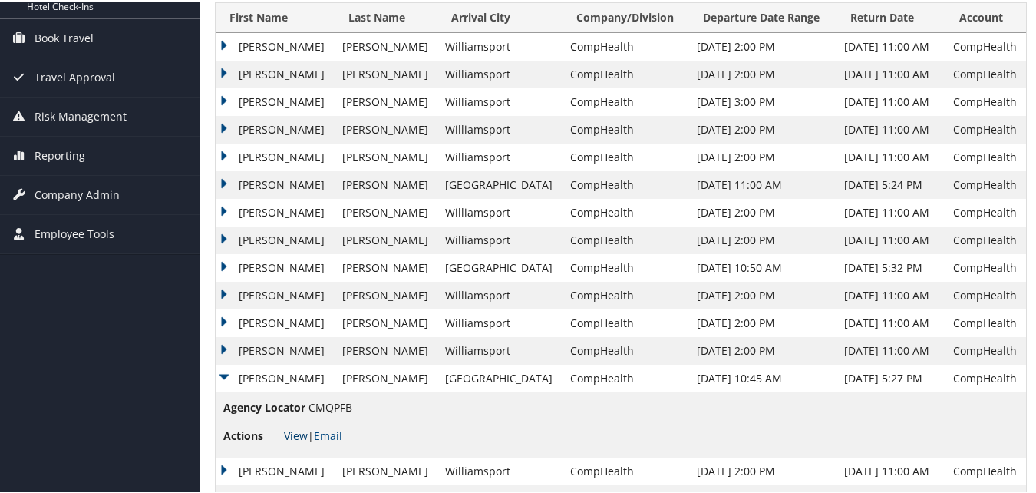
click at [296, 435] on link "View" at bounding box center [296, 434] width 24 height 15
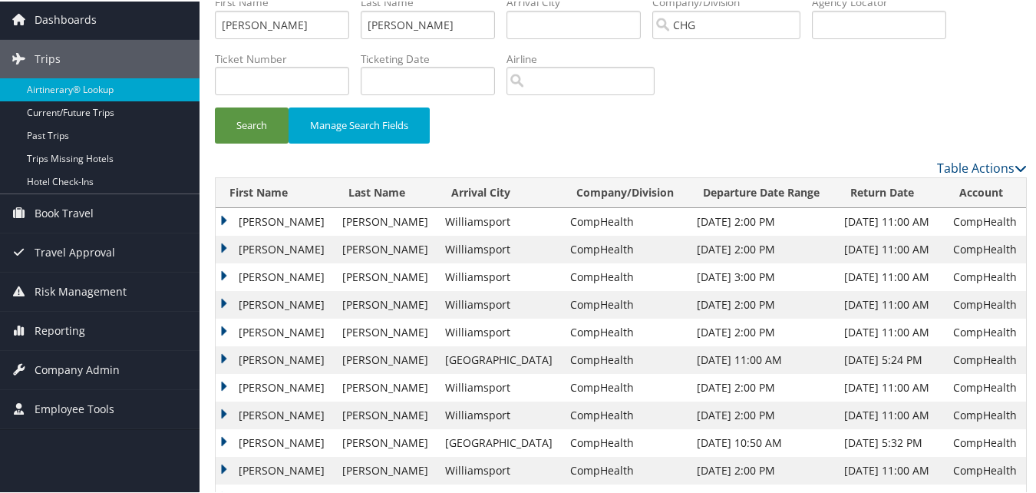
scroll to position [0, 0]
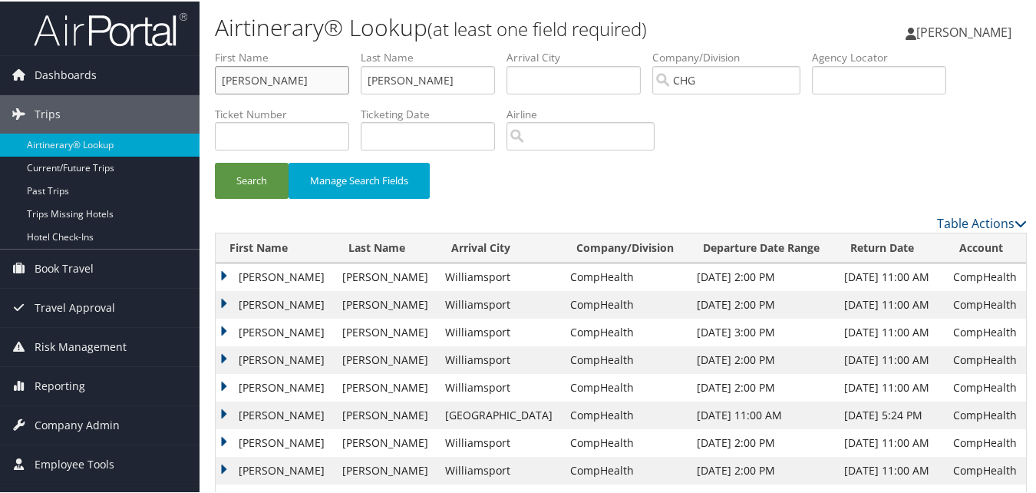
drag, startPoint x: 302, startPoint y: 83, endPoint x: 213, endPoint y: 86, distance: 89.9
click at [215, 86] on form "First Name Catherine Last Name Burdett Departure City Arrival City Company/Divi…" at bounding box center [621, 130] width 812 height 164
paste input "Warner, Steven"
drag, startPoint x: 266, startPoint y: 81, endPoint x: 212, endPoint y: 81, distance: 54.5
click at [215, 81] on form "First Name Warner, Steven Last Name Burdett Departure City Arrival City Company…" at bounding box center [621, 130] width 812 height 164
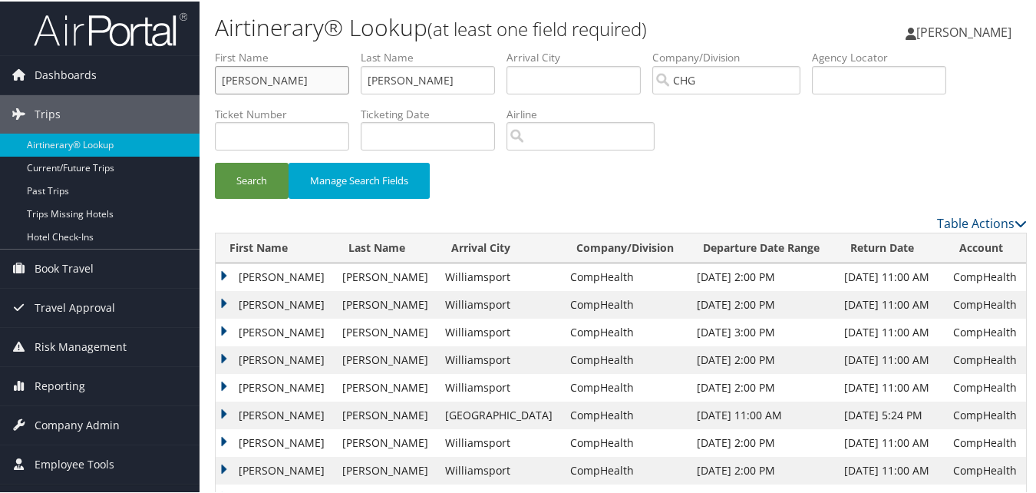
type input "Steven"
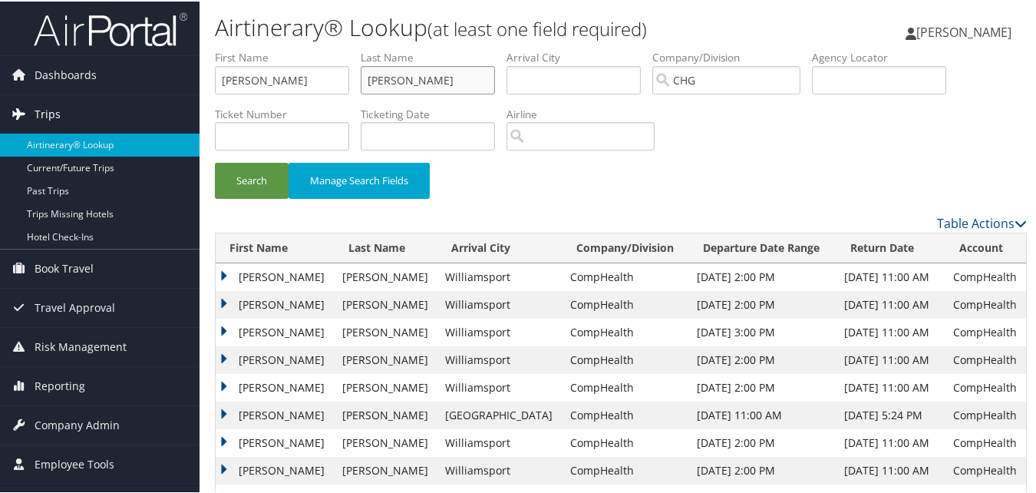
drag, startPoint x: 231, startPoint y: 104, endPoint x: 165, endPoint y: 101, distance: 66.1
paste input "Warner,"
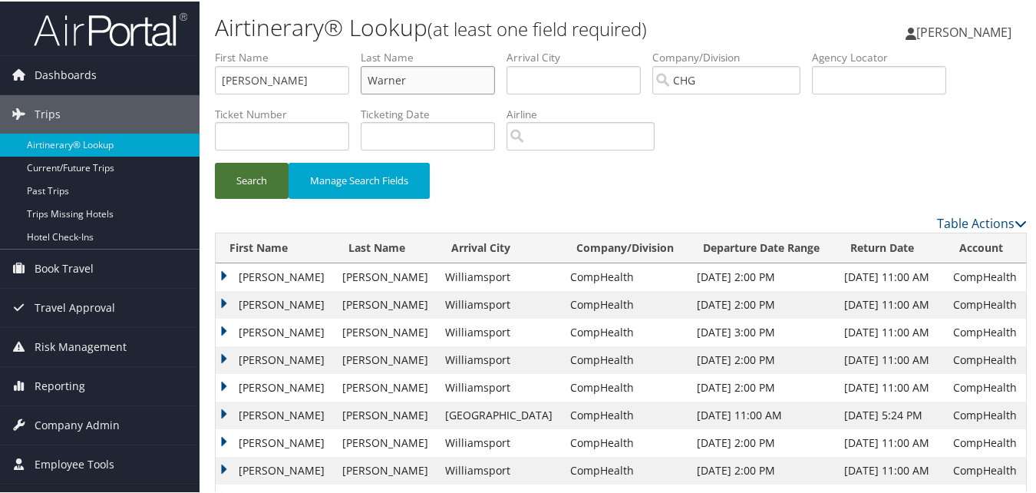
type input "Warner"
click at [266, 170] on button "Search" at bounding box center [252, 179] width 74 height 36
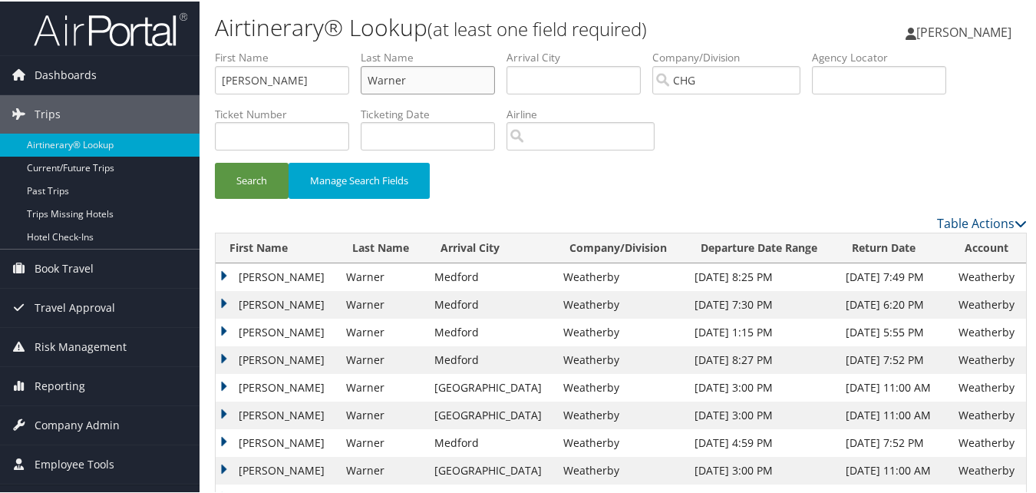
drag, startPoint x: 421, startPoint y: 85, endPoint x: 299, endPoint y: 85, distance: 121.3
click at [299, 48] on ul "First Name Steven Last Name Warner Departure City Arrival City Company/Division…" at bounding box center [621, 48] width 812 height 0
paste input "Njoku, Victo"
type input "Njoku, Victor"
drag, startPoint x: 288, startPoint y: 81, endPoint x: 143, endPoint y: 81, distance: 145.1
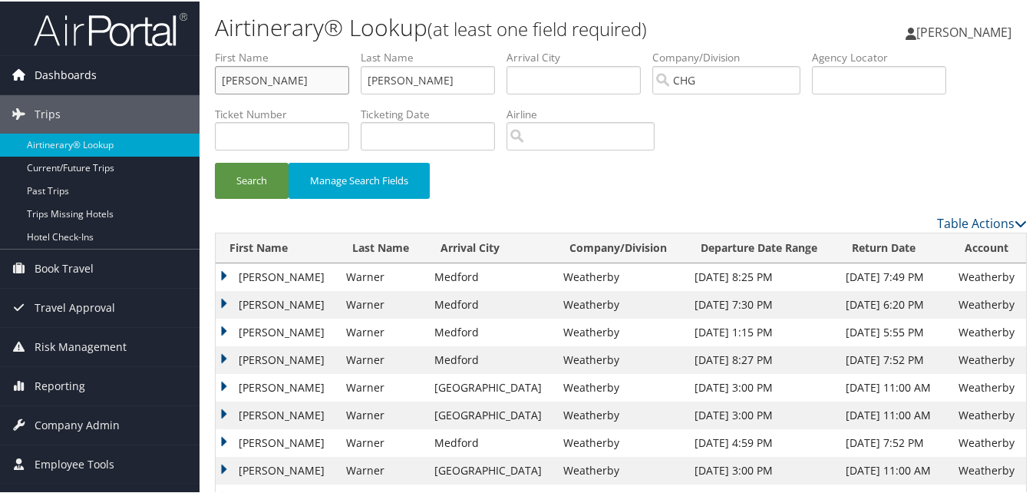
click at [143, 81] on div "Dashboards AirPortal 360™ (Manager) My Travel Dashboard Trips Airtinerary® Look…" at bounding box center [521, 324] width 1042 height 648
paste input "Njoku, Victor"
drag, startPoint x: 256, startPoint y: 79, endPoint x: 212, endPoint y: 82, distance: 43.9
click at [215, 82] on form "First Name Njoku, Victor Last Name Njoku, Victor Departure City Arrival City Co…" at bounding box center [621, 130] width 812 height 164
type input "Victor"
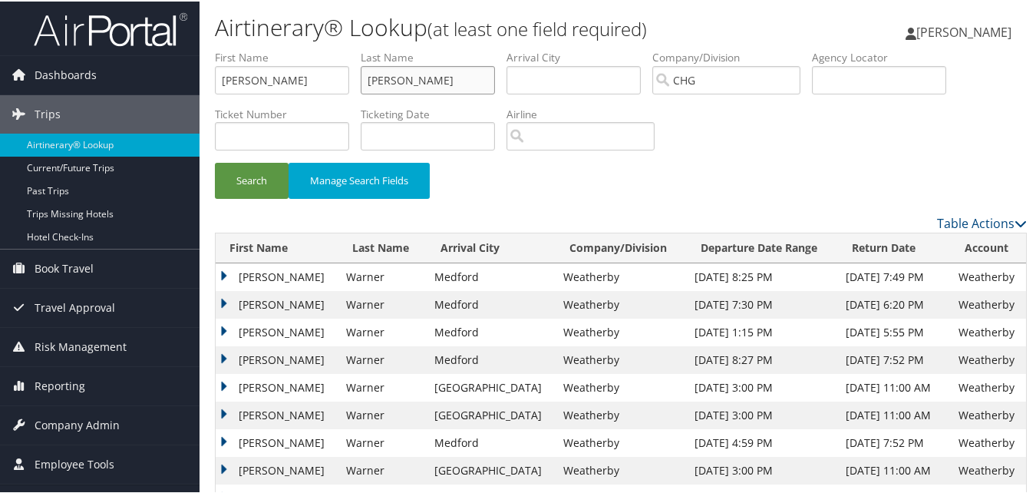
drag, startPoint x: 394, startPoint y: 78, endPoint x: 307, endPoint y: 78, distance: 86.7
click at [307, 48] on ul "First Name Victor Last Name Njoku, Victor Departure City Arrival City Company/D…" at bounding box center [621, 48] width 812 height 0
paste input "text"
type input "Njoku"
click at [269, 177] on button "Search" at bounding box center [252, 179] width 74 height 36
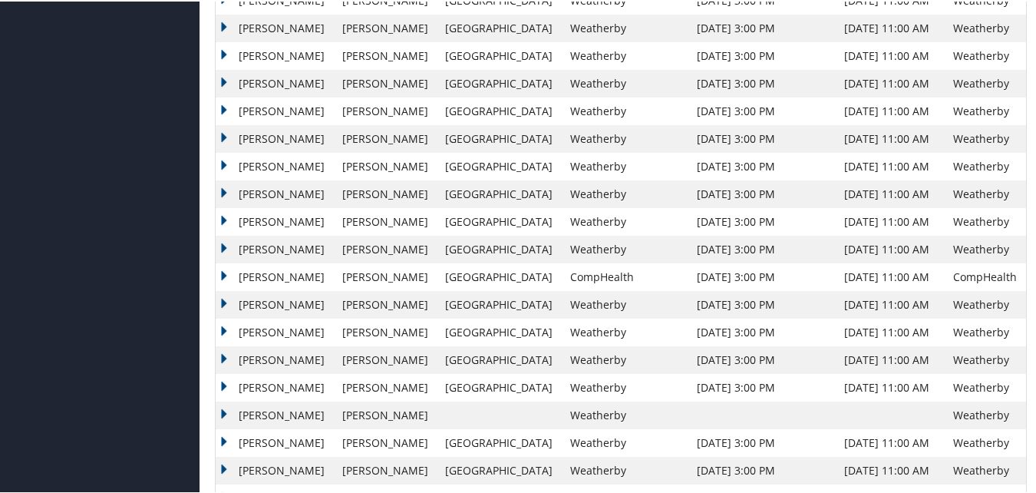
scroll to position [1075, 0]
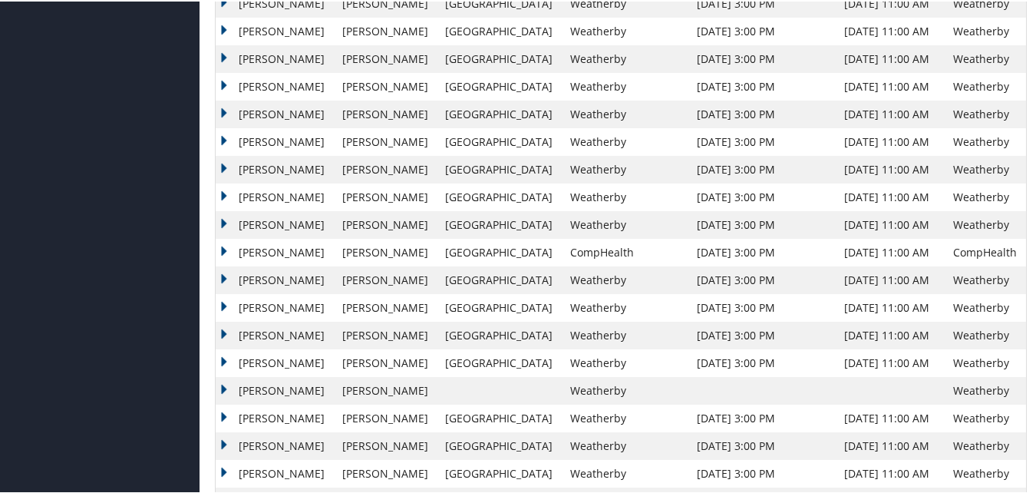
click at [226, 332] on td "Victor" at bounding box center [275, 334] width 119 height 28
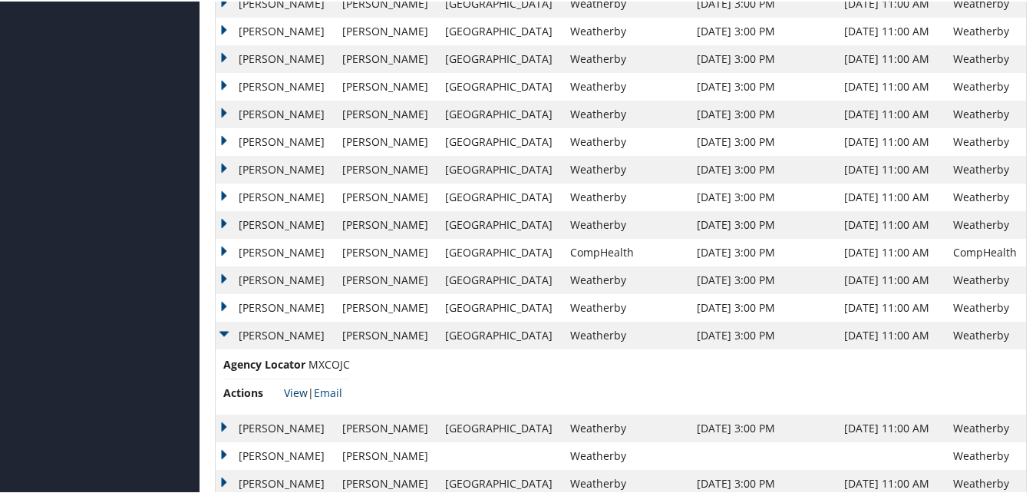
click at [294, 394] on link "View" at bounding box center [296, 391] width 24 height 15
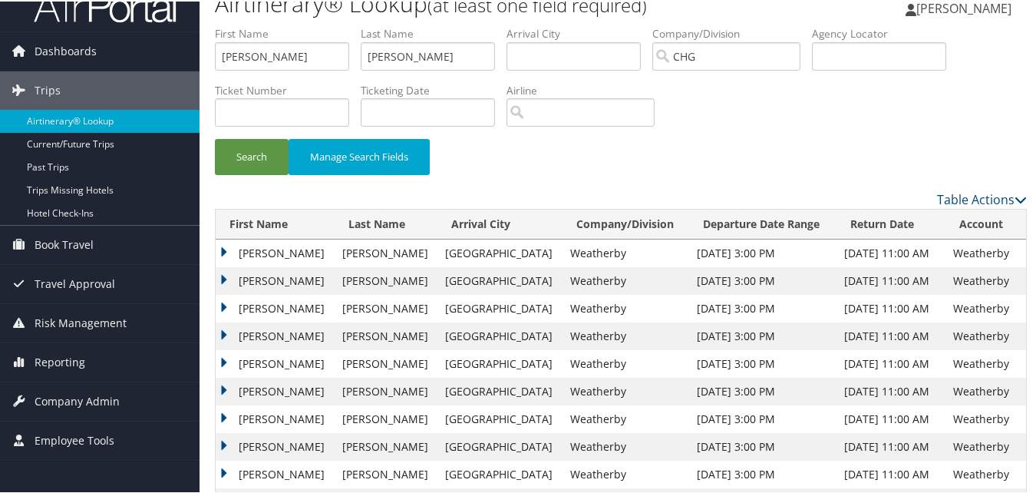
scroll to position [0, 0]
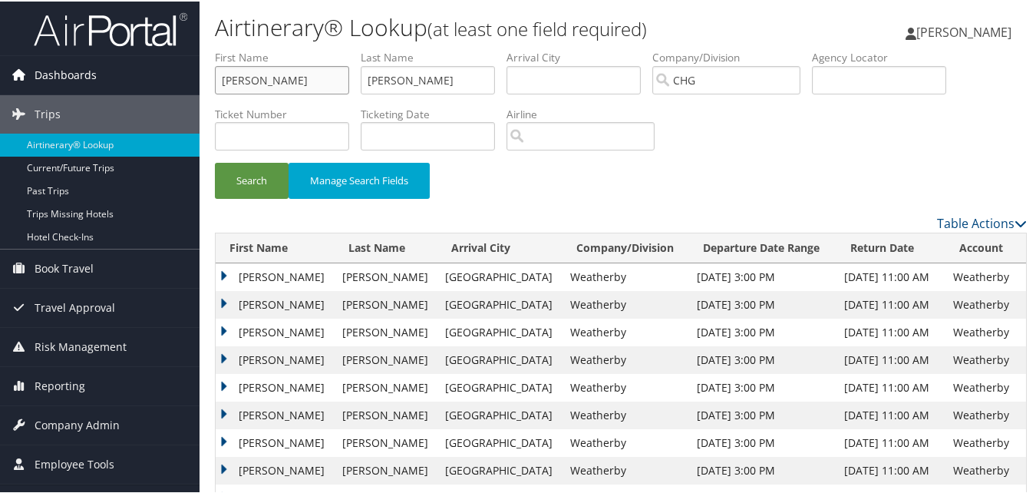
drag, startPoint x: 276, startPoint y: 80, endPoint x: 164, endPoint y: 92, distance: 112.8
paste input "Scudamore, Trev"
drag, startPoint x: 285, startPoint y: 81, endPoint x: 200, endPoint y: 91, distance: 85.9
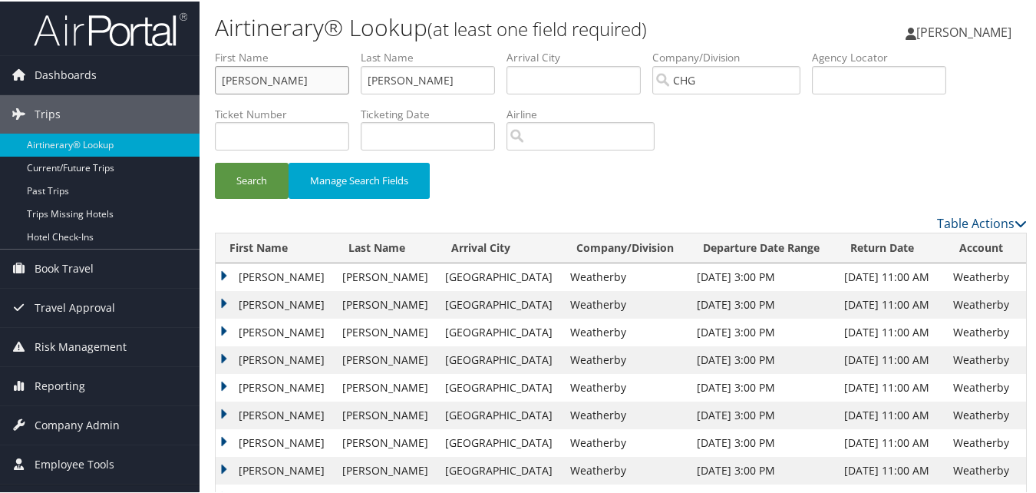
type input "Trevor"
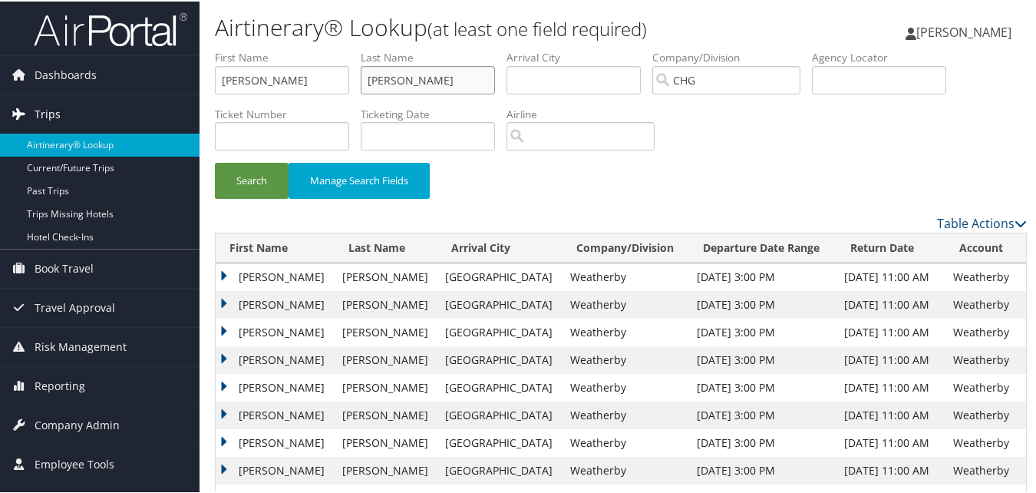
drag, startPoint x: 424, startPoint y: 90, endPoint x: 188, endPoint y: 104, distance: 236.1
paste input "Scudamore,"
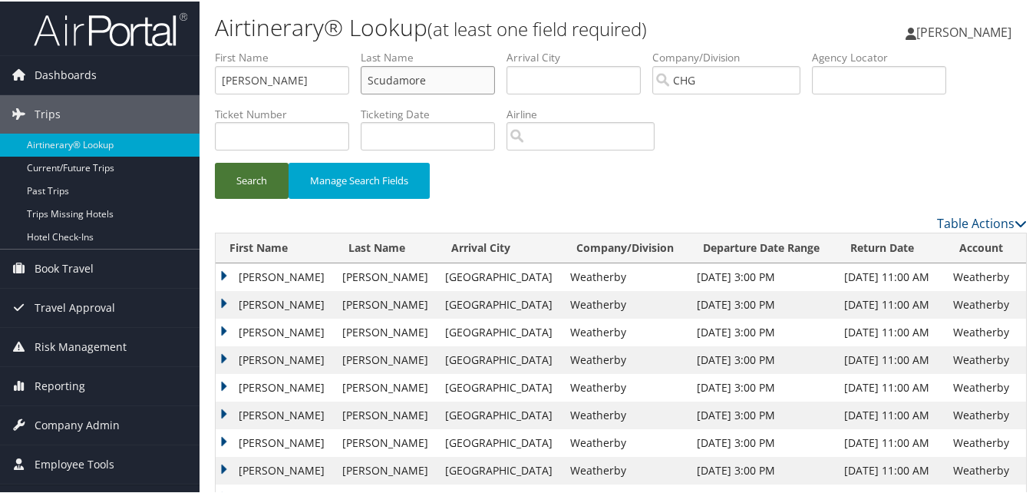
type input "Scudamore"
click at [230, 173] on button "Search" at bounding box center [252, 179] width 74 height 36
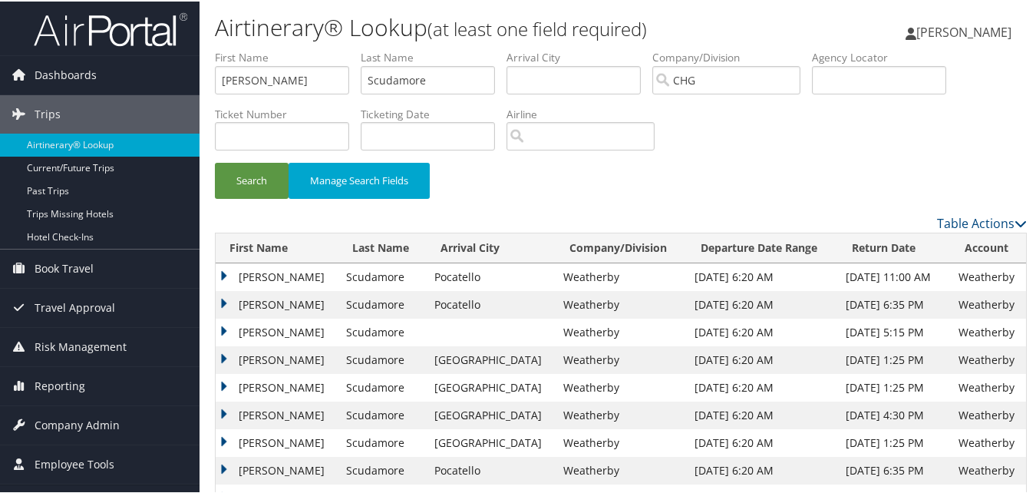
click at [225, 385] on td "Trevor" at bounding box center [277, 386] width 123 height 28
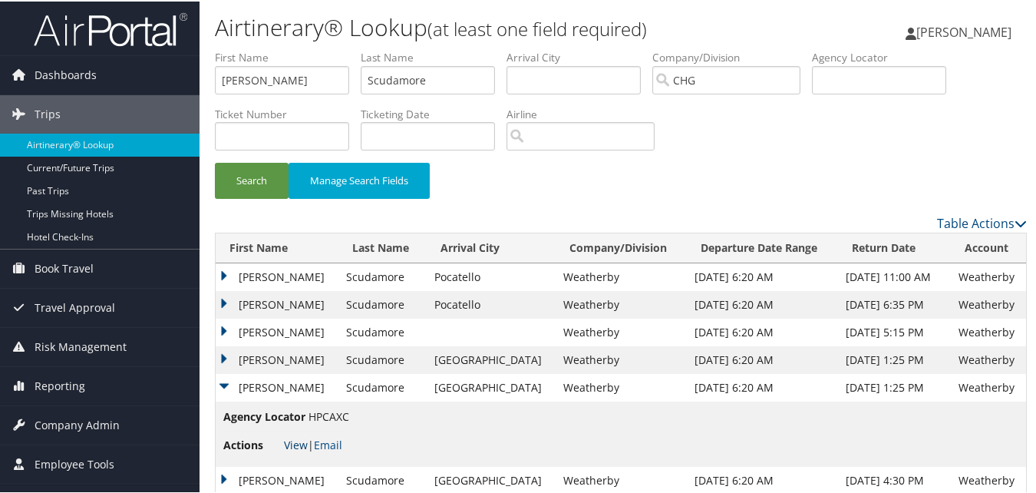
click at [293, 443] on link "View" at bounding box center [296, 443] width 24 height 15
drag, startPoint x: 215, startPoint y: 78, endPoint x: 69, endPoint y: 81, distance: 145.9
click at [69, 81] on div "Dashboards AirPortal 360™ (Manager) My Travel Dashboard Trips Airtinerary® Look…" at bounding box center [521, 315] width 1042 height 630
paste input "Hsu, Vincent"
drag, startPoint x: 247, startPoint y: 81, endPoint x: 196, endPoint y: 78, distance: 51.5
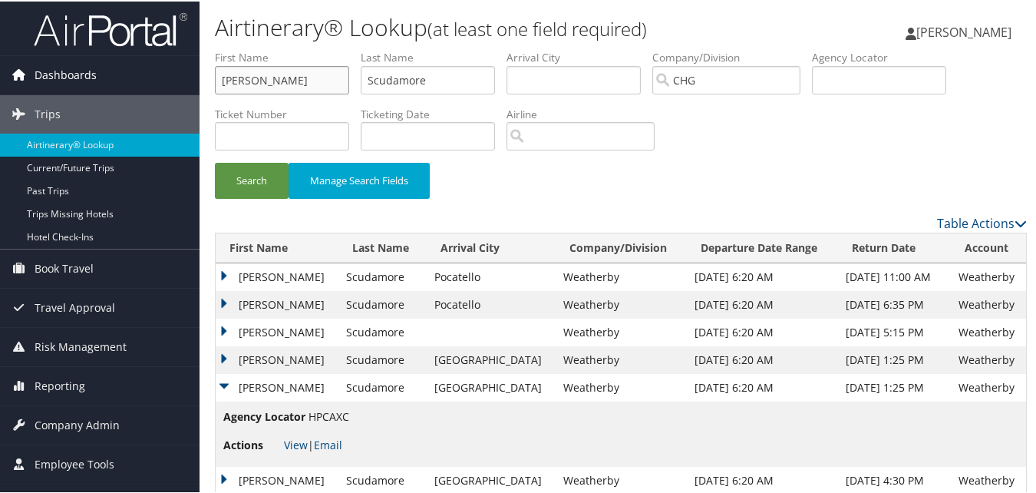
click at [196, 78] on div "Dashboards AirPortal 360™ (Manager) My Travel Dashboard Trips Airtinerary® Look…" at bounding box center [521, 315] width 1042 height 630
type input "Vincent"
drag, startPoint x: 438, startPoint y: 76, endPoint x: 260, endPoint y: 105, distance: 180.5
click at [260, 48] on ul "First Name Vincent Last Name Scudamore Departure City Arrival City Company/Divi…" at bounding box center [621, 48] width 812 height 0
paste input "Hsu,"
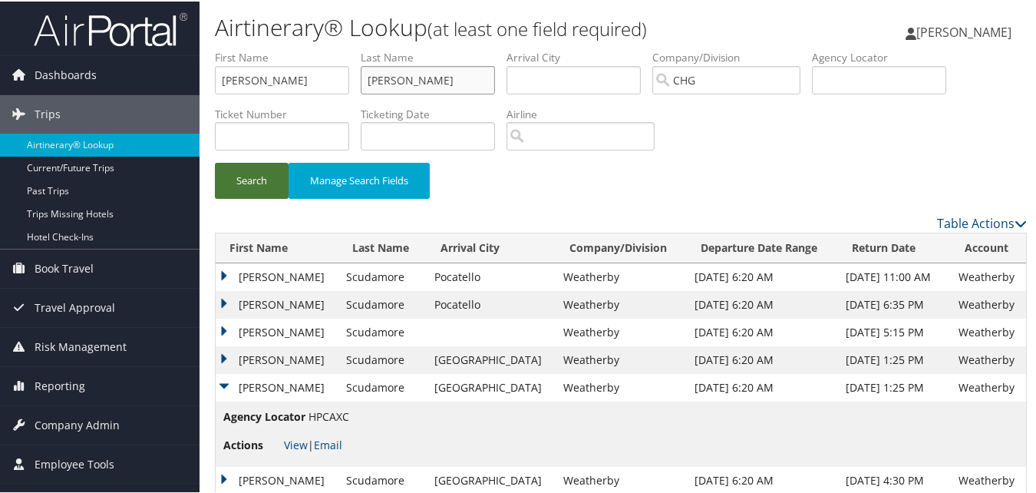
type input "Hsu"
click at [263, 170] on button "Search" at bounding box center [252, 179] width 74 height 36
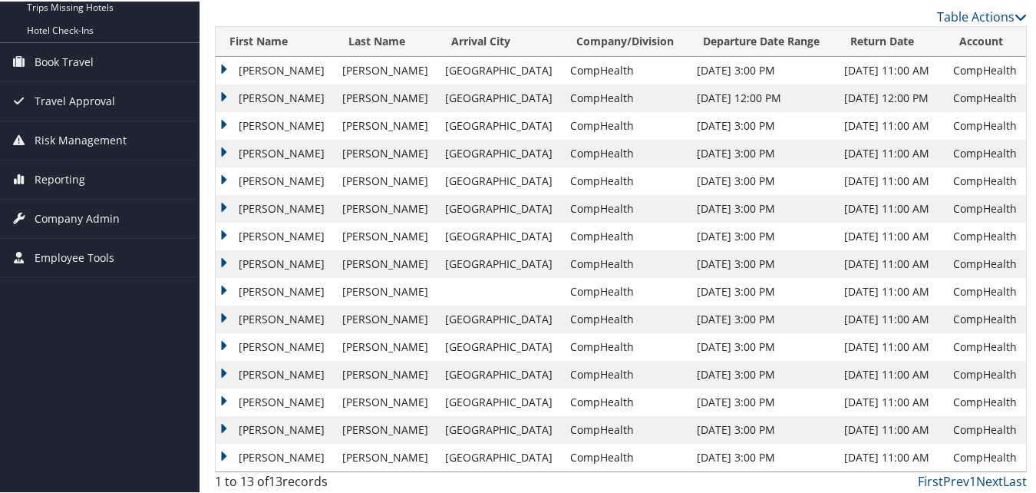
scroll to position [210, 0]
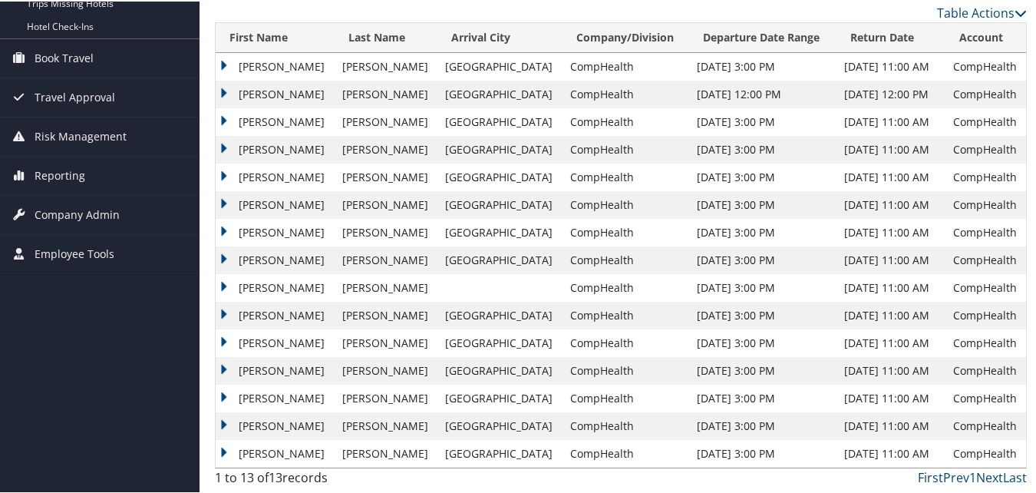
click at [222, 451] on td "Vincent" at bounding box center [275, 452] width 119 height 28
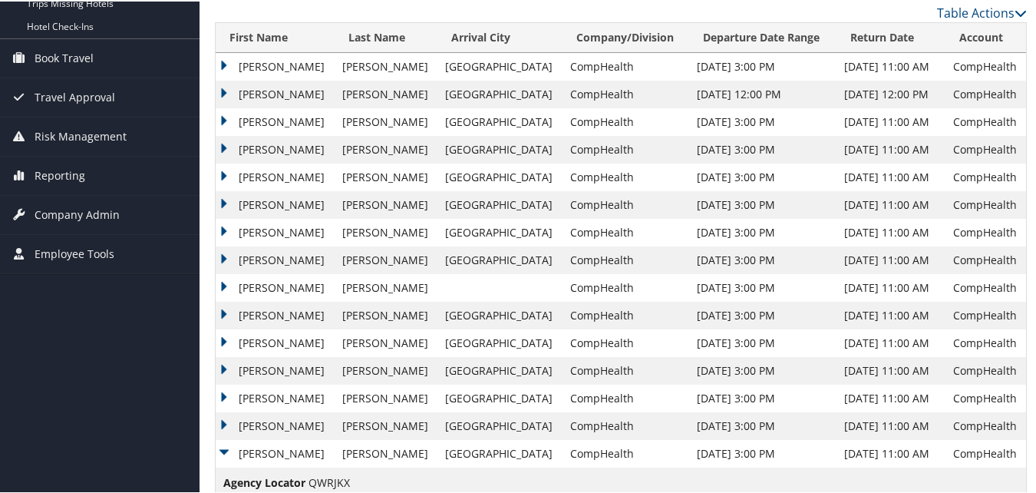
scroll to position [276, 0]
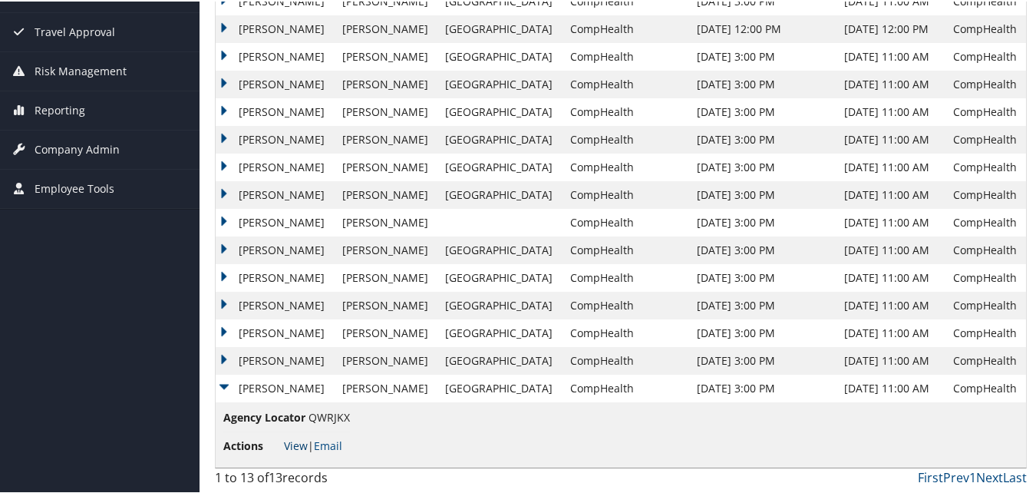
click at [292, 444] on link "View" at bounding box center [296, 444] width 24 height 15
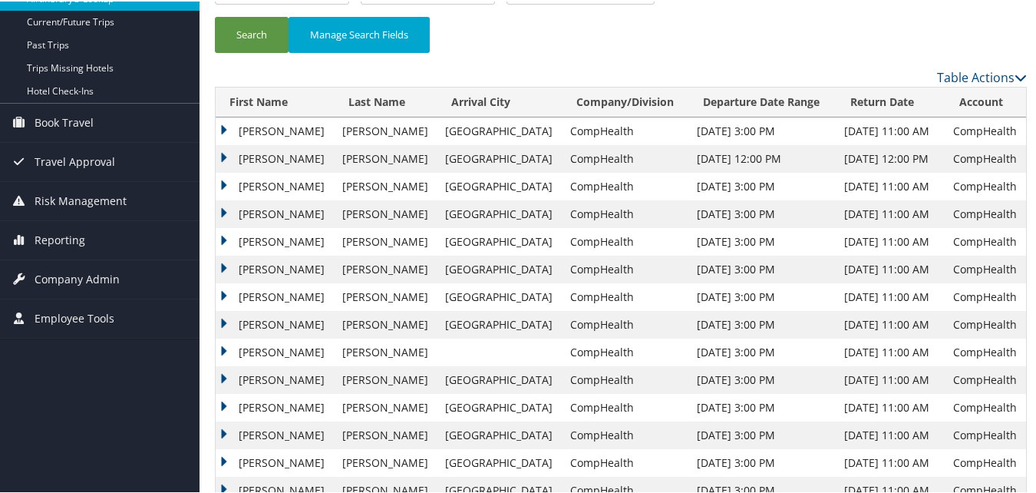
scroll to position [0, 0]
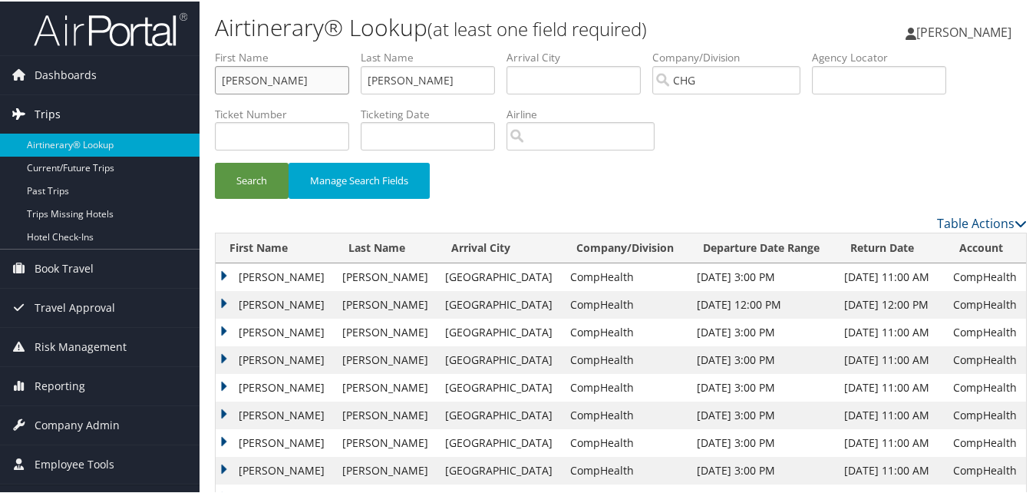
drag, startPoint x: 308, startPoint y: 79, endPoint x: 145, endPoint y: 107, distance: 165.1
click at [145, 107] on div "Dashboards AirPortal 360™ (Manager) My Travel Dashboard Trips Airtinerary® Look…" at bounding box center [521, 384] width 1042 height 768
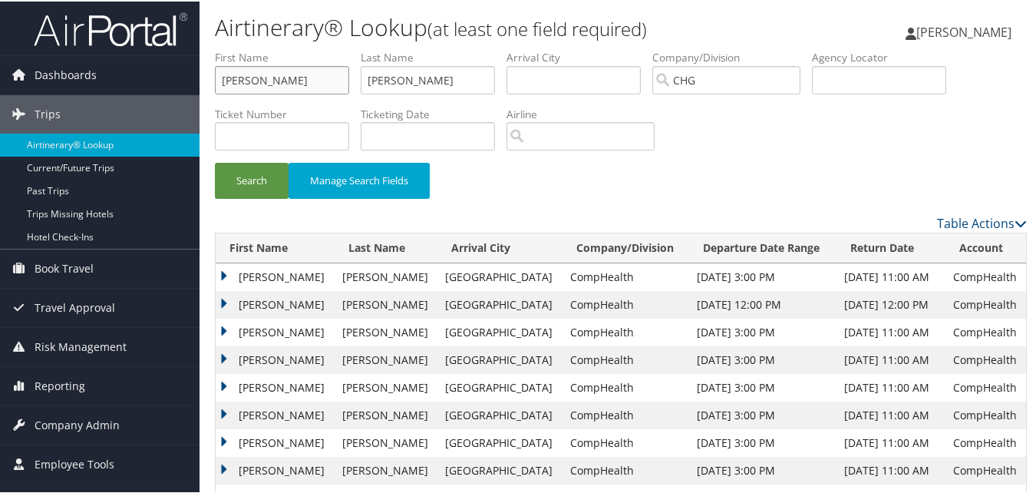
paste input "Stoops, Merissa"
drag, startPoint x: 260, startPoint y: 85, endPoint x: 203, endPoint y: 94, distance: 57.5
click at [215, 94] on form "First Name Stoops, Merissa Last Name Hsu Departure City Arrival City Company/Di…" at bounding box center [621, 130] width 812 height 164
type input "[PERSON_NAME]"
drag, startPoint x: 344, startPoint y: 95, endPoint x: 333, endPoint y: 97, distance: 10.9
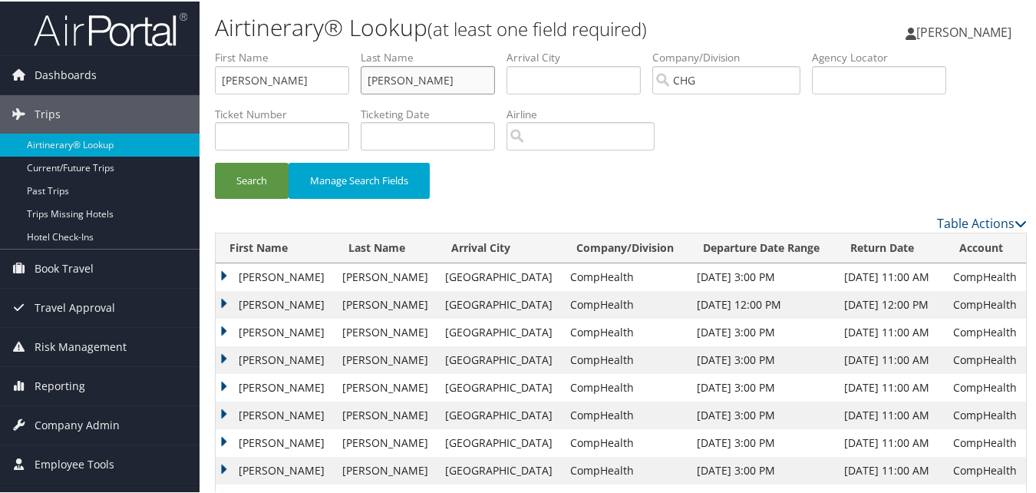
click at [334, 48] on ul "First Name Merissa Last Name Hsu Departure City Arrival City Company/Division C…" at bounding box center [621, 48] width 812 height 0
paste input "Stoops,"
type input "[PERSON_NAME]"
click at [270, 170] on button "Search" at bounding box center [252, 179] width 74 height 36
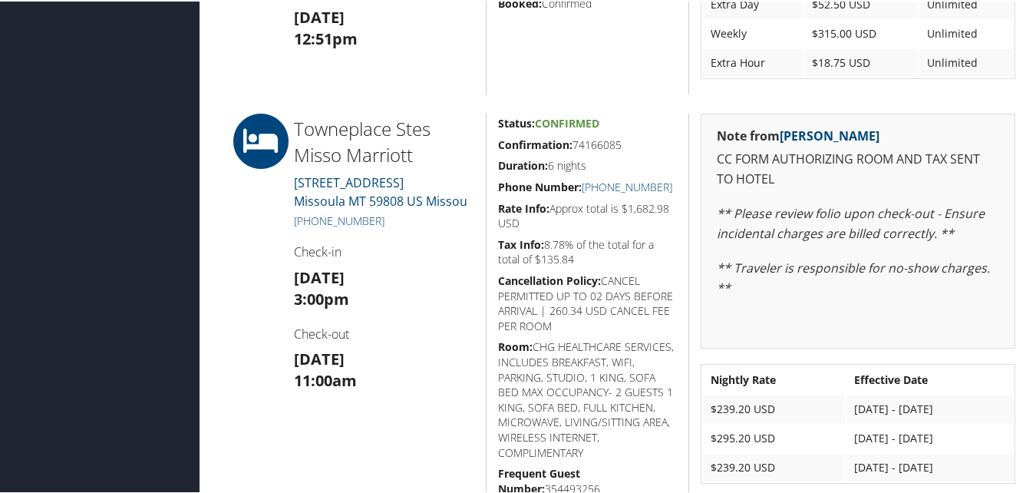
scroll to position [1228, 0]
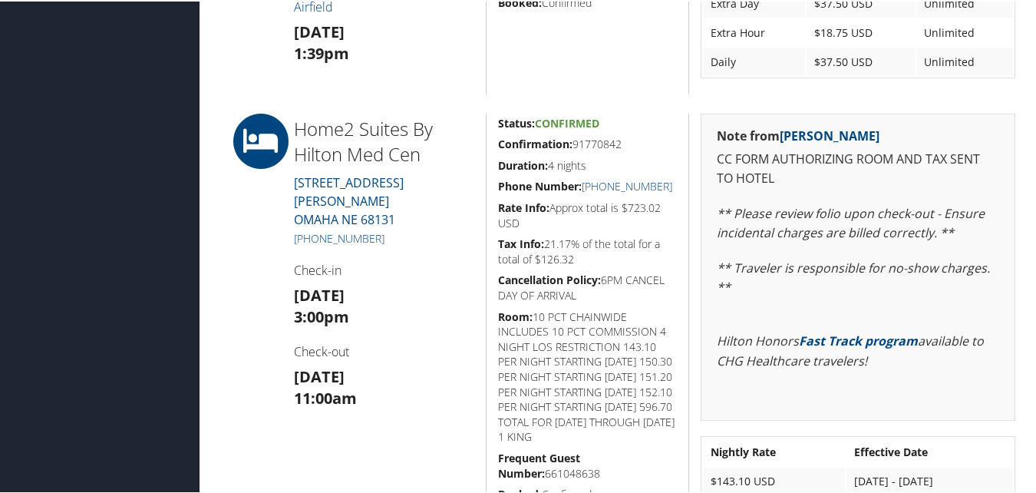
scroll to position [875, 0]
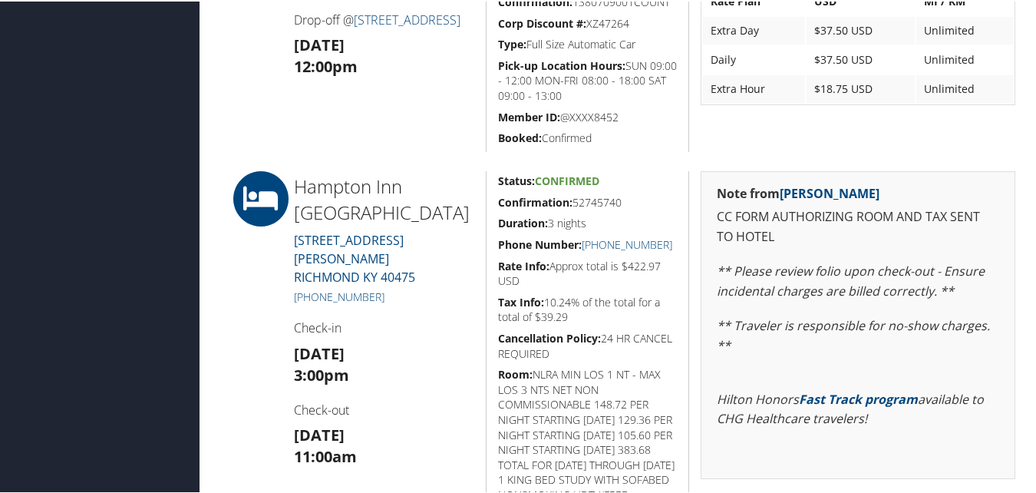
scroll to position [691, 0]
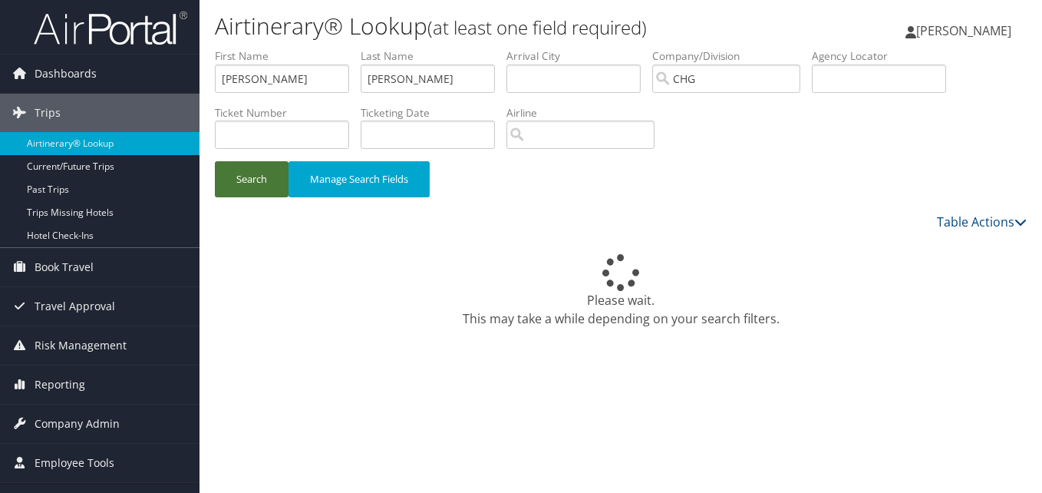
click at [269, 180] on button "Search" at bounding box center [252, 179] width 74 height 36
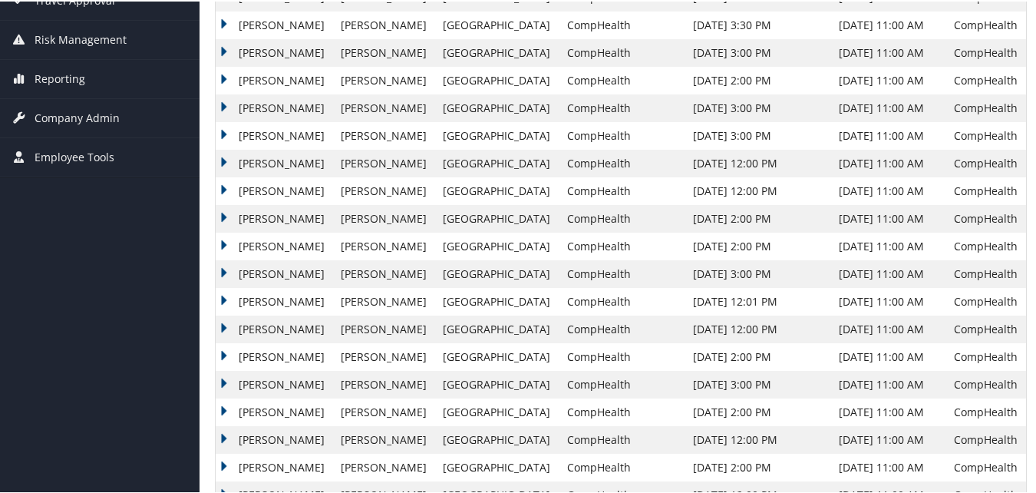
scroll to position [384, 0]
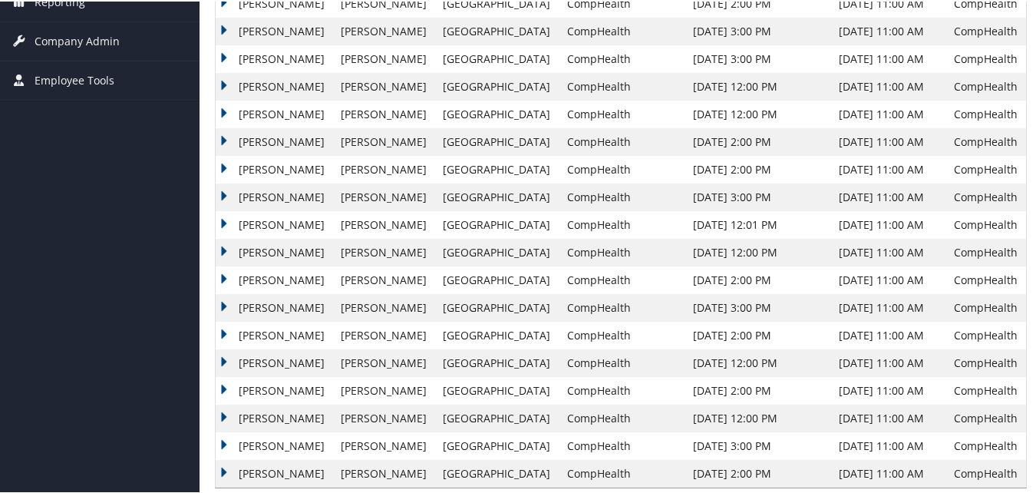
click at [220, 249] on td "Martin" at bounding box center [274, 251] width 117 height 28
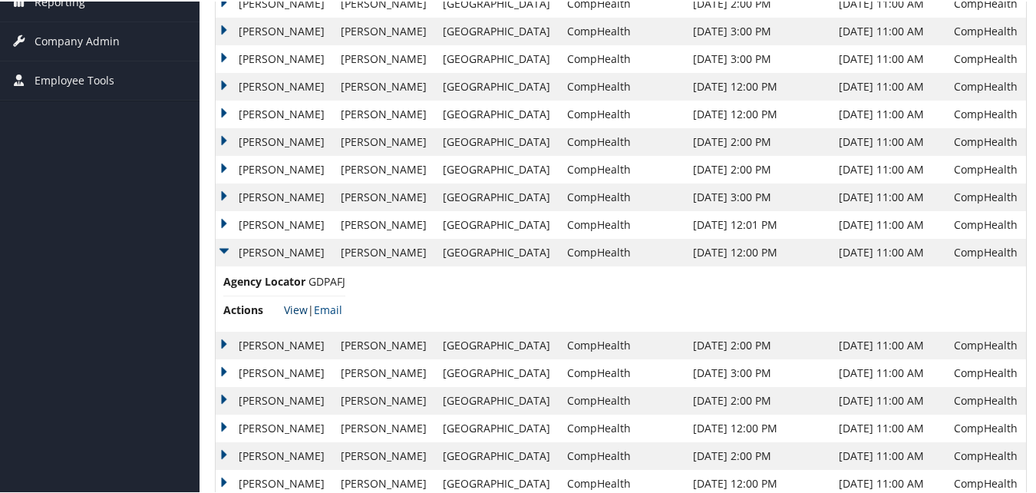
click at [296, 311] on link "View" at bounding box center [296, 308] width 24 height 15
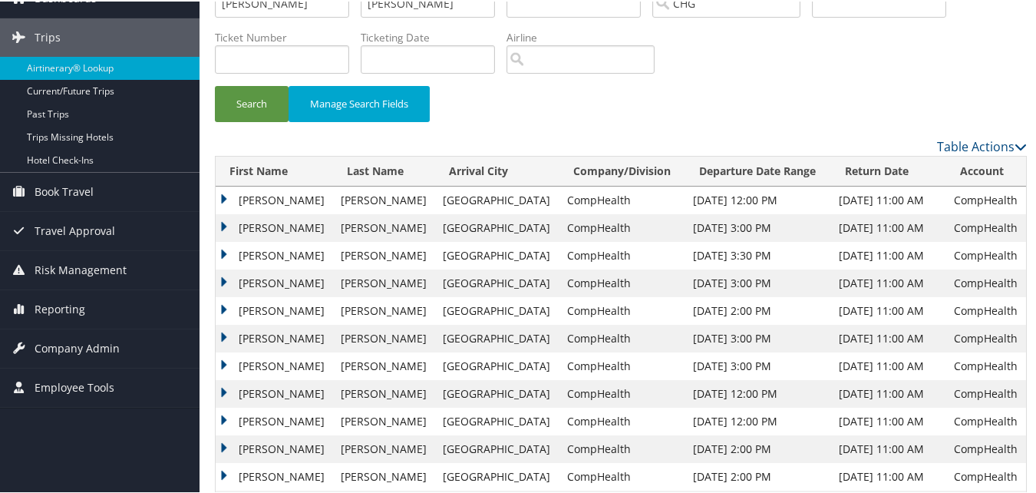
scroll to position [0, 0]
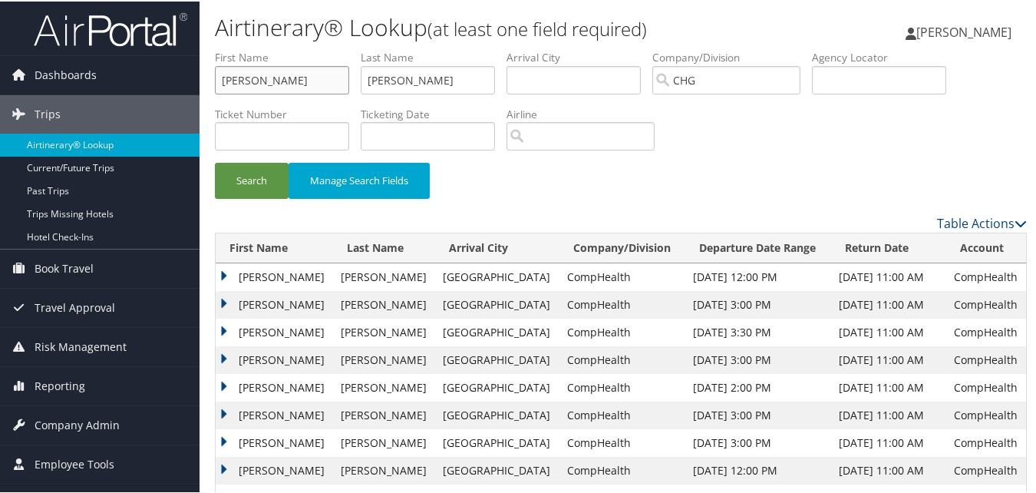
drag, startPoint x: 241, startPoint y: 83, endPoint x: 207, endPoint y: 83, distance: 34.5
click at [215, 83] on form "First Name Martin Last Name Ozor Departure City Arrival City Company/Division C…" at bounding box center [621, 130] width 812 height 164
paste input "Richardson, Matthew"
drag, startPoint x: 285, startPoint y: 78, endPoint x: 210, endPoint y: 85, distance: 75.6
click at [215, 85] on form "First Name Richardson, Matthew Last Name Ozor Departure City Arrival City Compa…" at bounding box center [621, 130] width 812 height 164
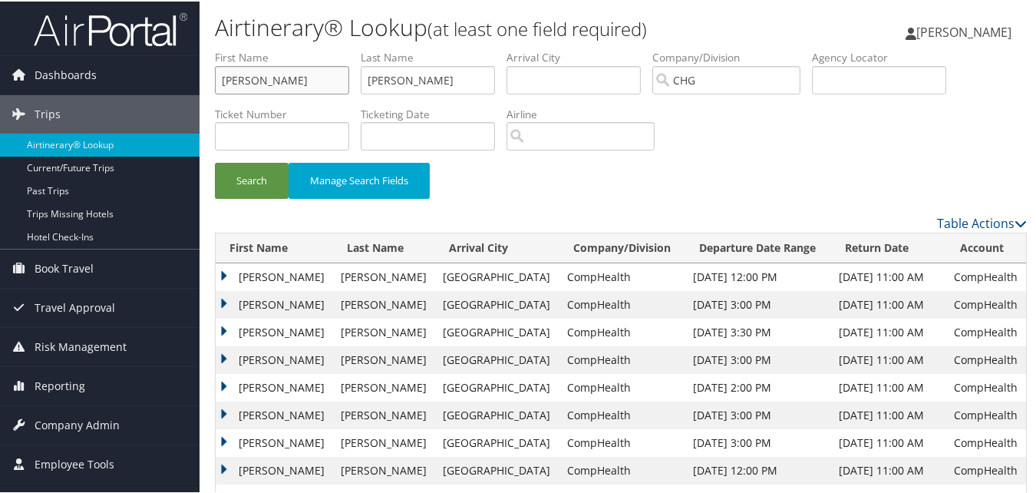
type input "Matthew"
drag, startPoint x: 421, startPoint y: 80, endPoint x: 269, endPoint y: 80, distance: 151.2
click at [269, 48] on ul "First Name Matthew Last Name Ozor Departure City Arrival City Company/Division …" at bounding box center [621, 48] width 812 height 0
paste input "Richardson,"
type input "Richardson"
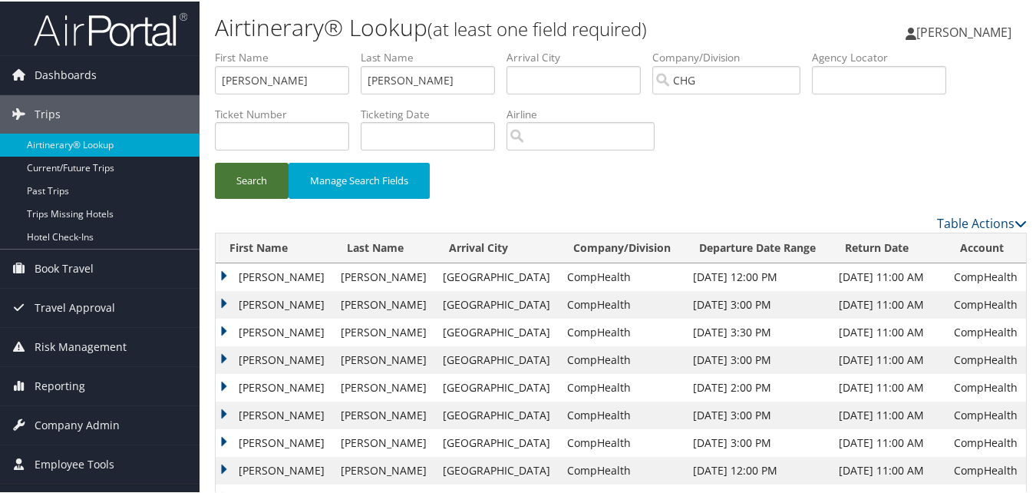
click at [255, 180] on button "Search" at bounding box center [252, 179] width 74 height 36
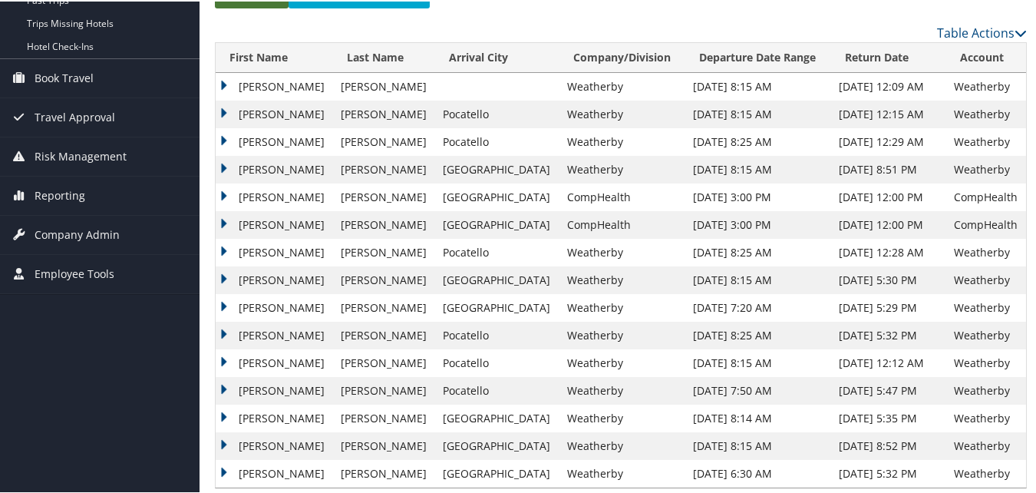
scroll to position [210, 0]
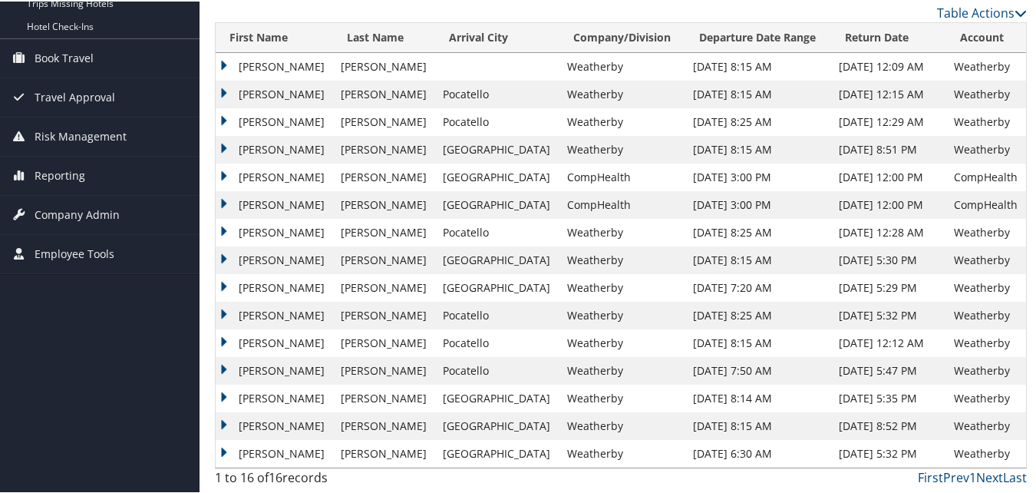
click at [222, 283] on td "Matthew" at bounding box center [274, 287] width 117 height 28
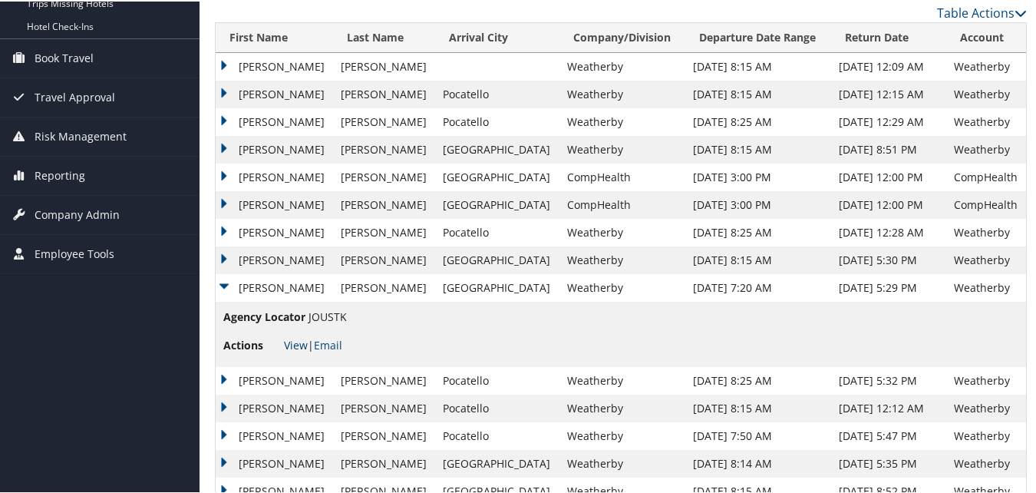
click at [295, 341] on link "View" at bounding box center [296, 343] width 24 height 15
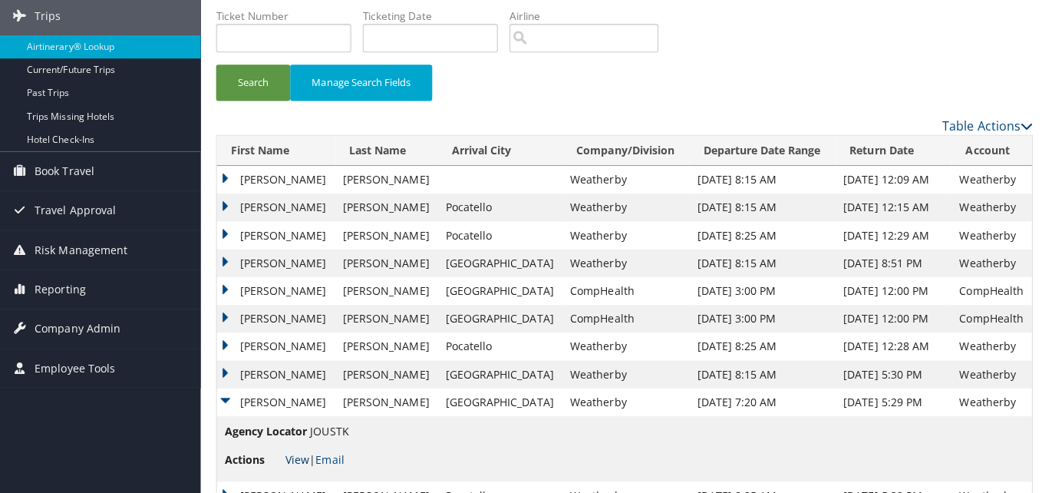
scroll to position [0, 0]
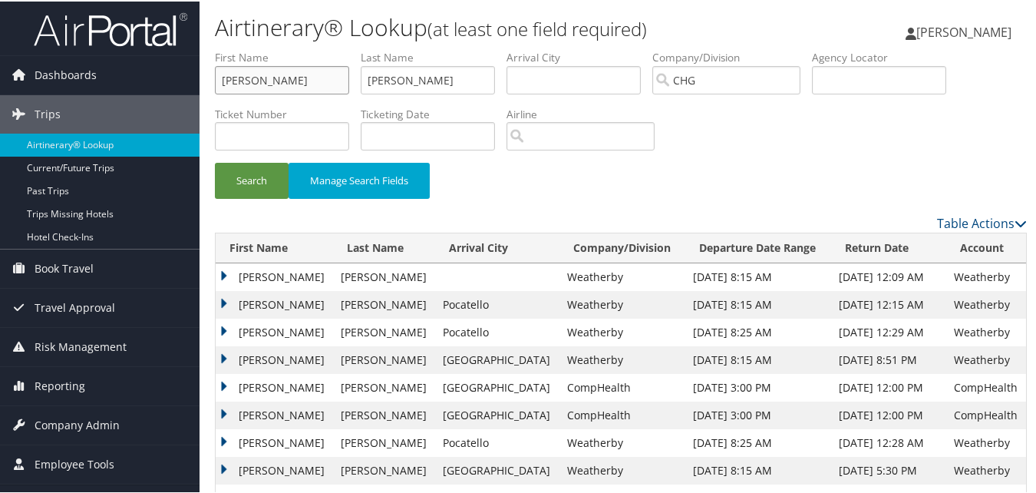
drag, startPoint x: 306, startPoint y: 75, endPoint x: 108, endPoint y: 93, distance: 198.8
click at [108, 93] on div "Dashboards AirPortal 360™ (Manager) My Travel Dashboard Trips Airtinerary® Look…" at bounding box center [521, 384] width 1042 height 768
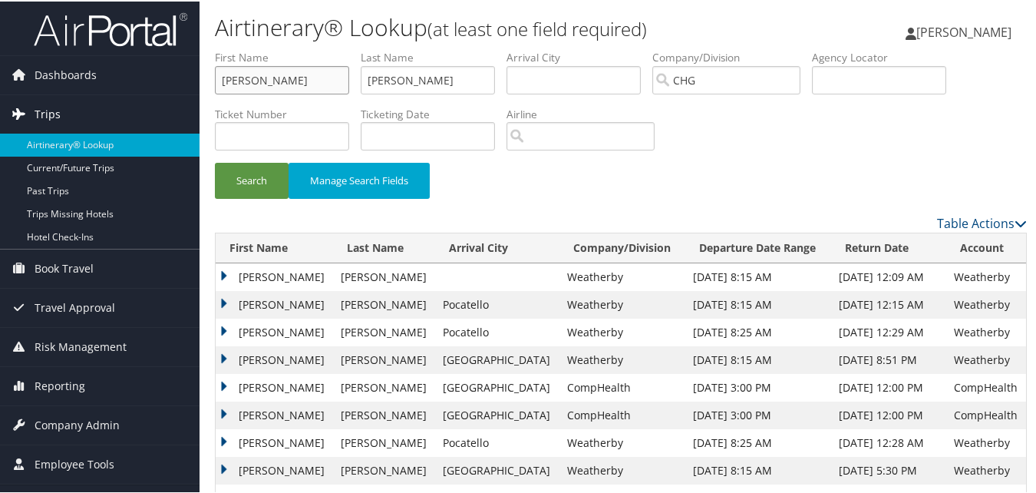
paste input "Fountain, Helen"
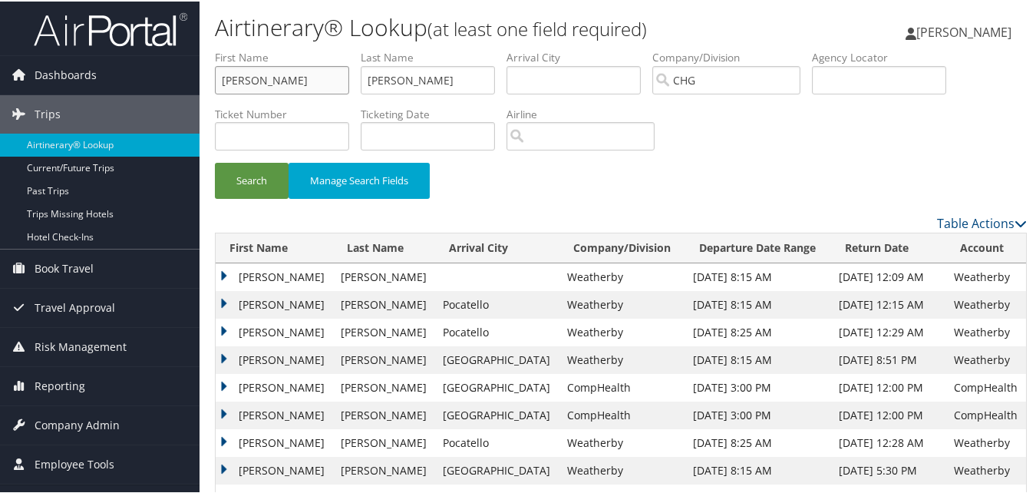
drag, startPoint x: 271, startPoint y: 79, endPoint x: 207, endPoint y: 84, distance: 63.9
click at [215, 84] on form "First Name Fountain, Helen Last Name Richardson Departure City Arrival City Com…" at bounding box center [621, 130] width 812 height 164
type input "Helen"
drag, startPoint x: 435, startPoint y: 79, endPoint x: 324, endPoint y: 94, distance: 112.3
click at [324, 48] on ul "First Name Helen Last Name Richardson Departure City Arrival City Company/Divis…" at bounding box center [621, 48] width 812 height 0
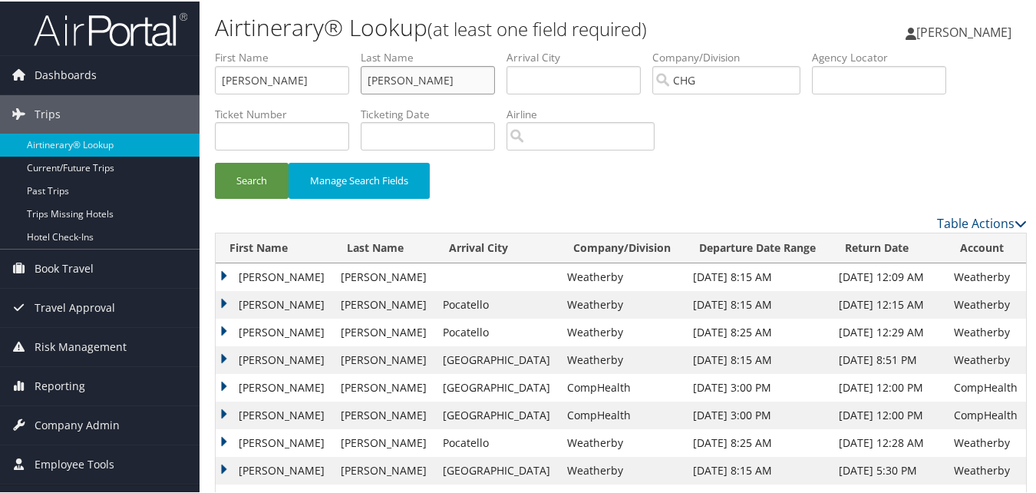
paste input "Fountain,"
type input "Fountain"
click at [243, 183] on button "Search" at bounding box center [252, 179] width 74 height 36
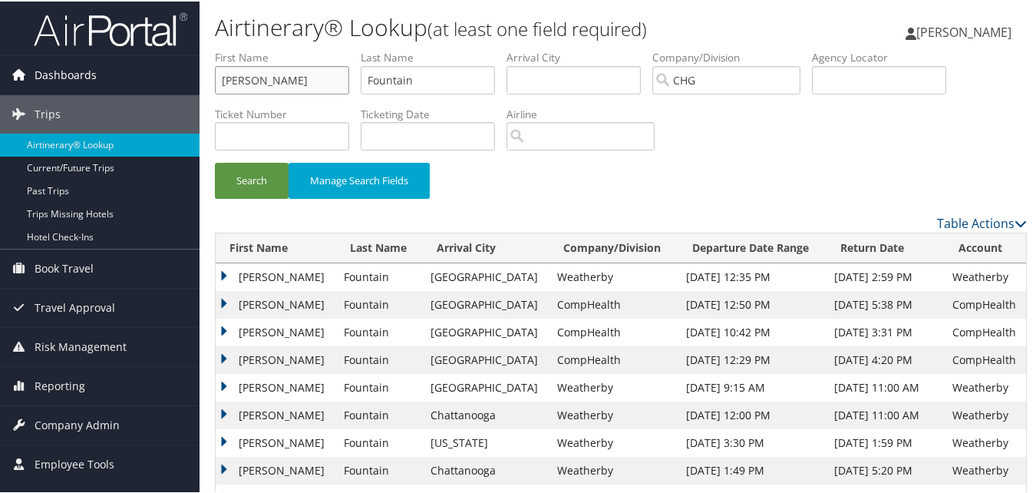
drag, startPoint x: 250, startPoint y: 74, endPoint x: 193, endPoint y: 92, distance: 60.5
paste input "Bhala, Rachna"
drag, startPoint x: 257, startPoint y: 81, endPoint x: 183, endPoint y: 86, distance: 73.8
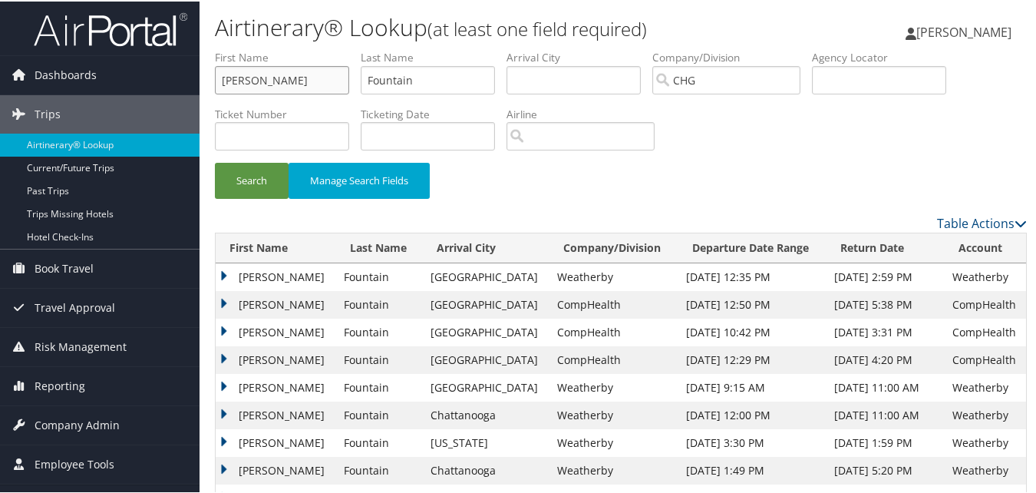
type input "Rachna"
drag, startPoint x: 438, startPoint y: 73, endPoint x: 335, endPoint y: 90, distance: 103.5
click at [335, 48] on ul "First Name Rachna Last Name Fountain Departure City Arrival City Company/Divisi…" at bounding box center [621, 48] width 812 height 0
paste input "Bhala,"
type input "Bhala"
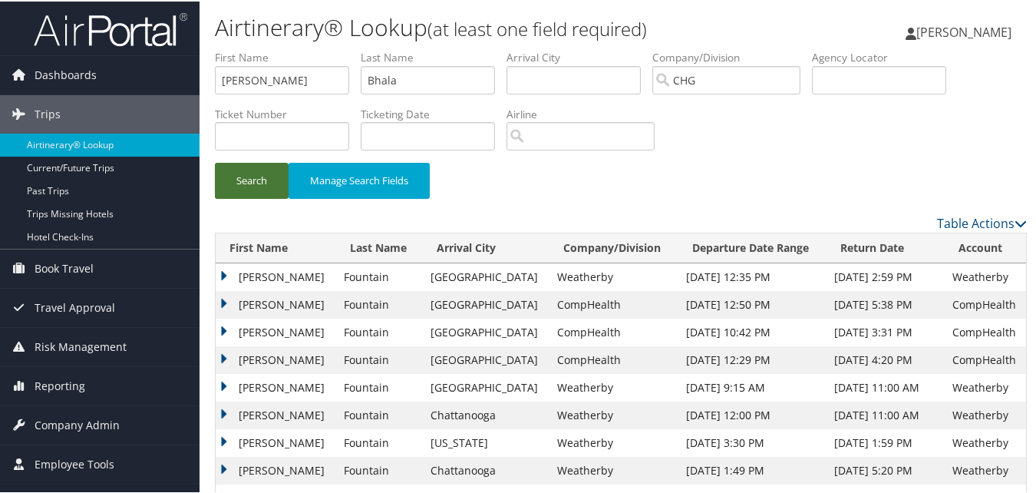
click at [266, 178] on button "Search" at bounding box center [252, 179] width 74 height 36
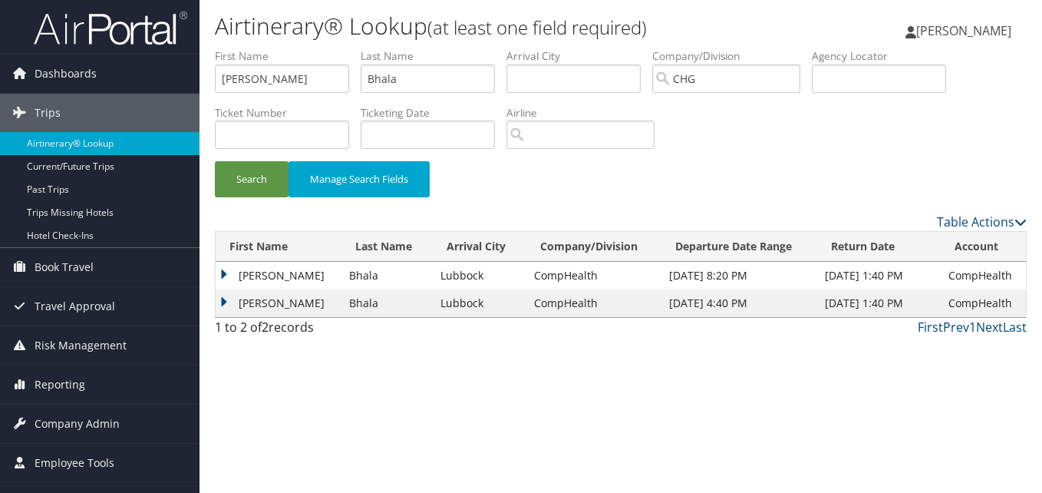
click at [223, 299] on td "Rachna" at bounding box center [279, 303] width 126 height 28
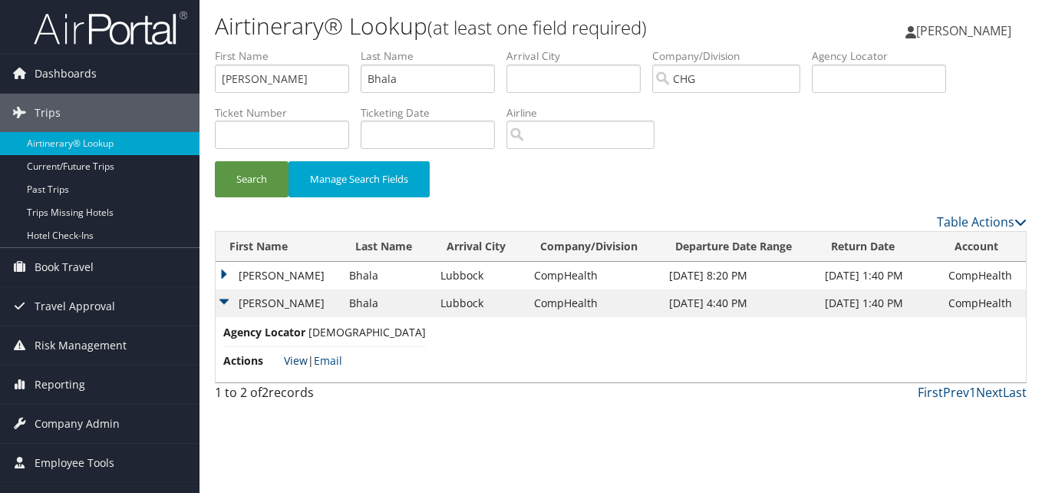
click at [288, 359] on link "View" at bounding box center [296, 360] width 24 height 15
drag, startPoint x: 287, startPoint y: 79, endPoint x: 187, endPoint y: 89, distance: 100.3
click at [187, 89] on div "Dashboards AirPortal 360™ (Manager) My Travel Dashboard Trips Airtinerary® Look…" at bounding box center [521, 246] width 1042 height 493
paste input "Fountain, Helen"
drag, startPoint x: 274, startPoint y: 81, endPoint x: 208, endPoint y: 82, distance: 66.0
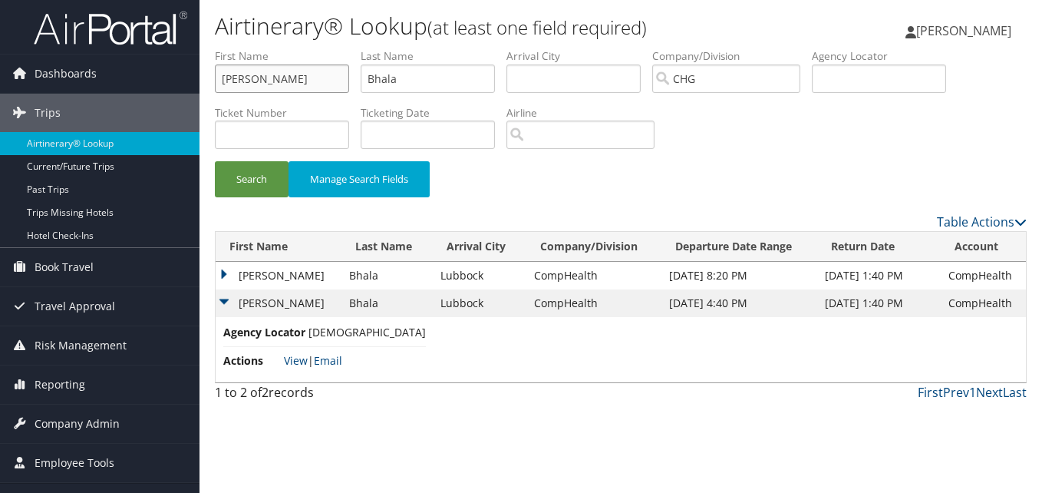
click at [215, 82] on form "First Name Fountain, Helen Last Name Bhala Departure City Arrival City Company/…" at bounding box center [621, 130] width 812 height 164
type input "Helen"
drag, startPoint x: 417, startPoint y: 80, endPoint x: 301, endPoint y: 94, distance: 116.8
click at [301, 48] on ul "First Name Helen Last Name Bhala Departure City Arrival City Company/Division C…" at bounding box center [621, 48] width 812 height 0
paste input "Fountain,"
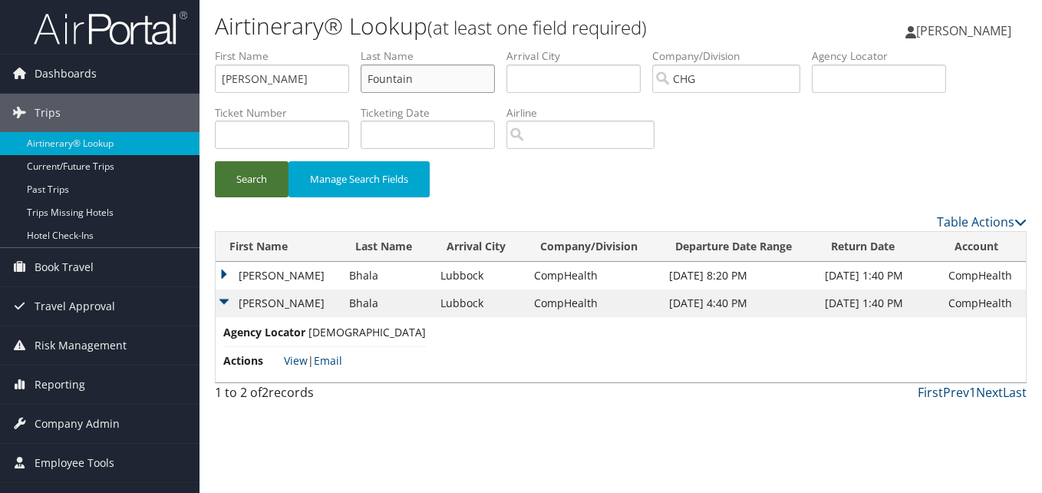
type input "Fountain"
click at [259, 180] on button "Search" at bounding box center [252, 179] width 74 height 36
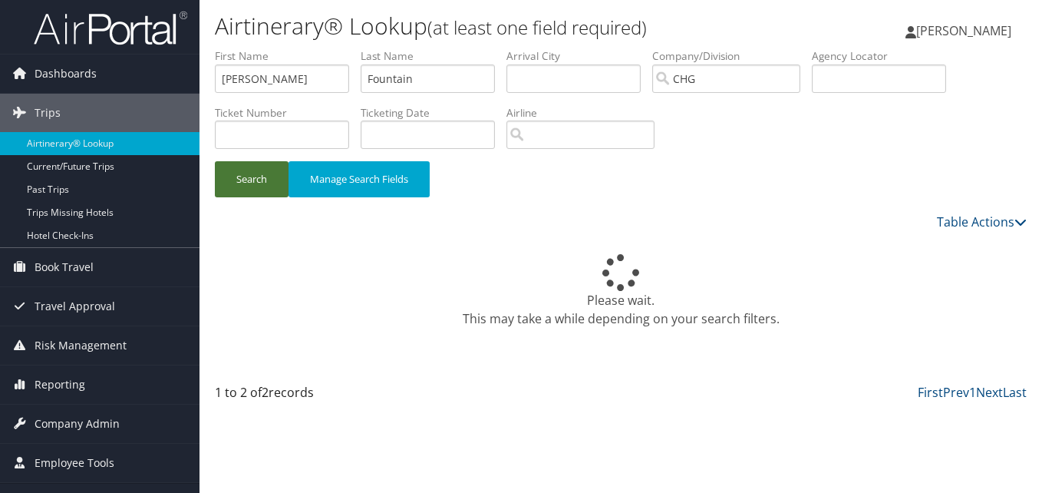
click at [259, 176] on button "Search" at bounding box center [252, 179] width 74 height 36
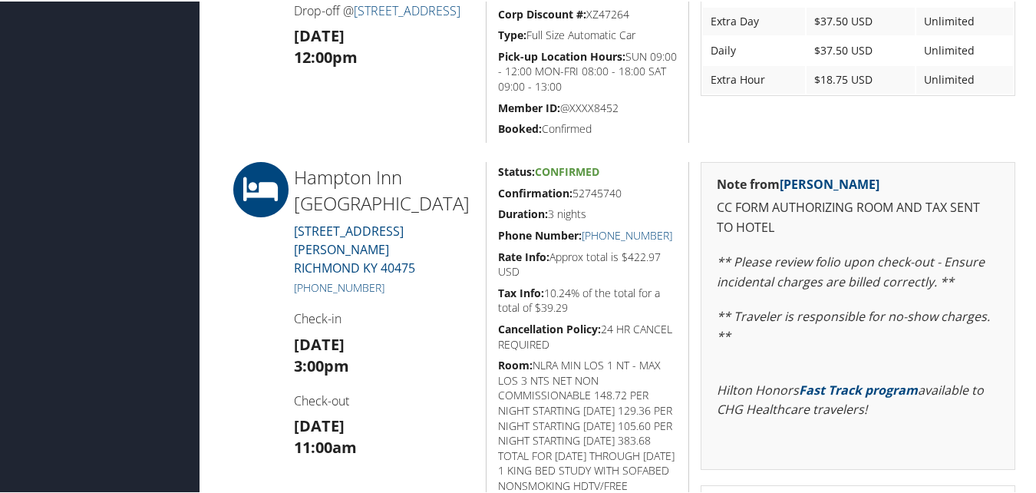
scroll to position [614, 0]
drag, startPoint x: 676, startPoint y: 253, endPoint x: 602, endPoint y: 253, distance: 74.5
click at [602, 253] on div "Status: Confirmed Confirmation: 52745740 Duration: 3 nights Phone Number: +1 (8…" at bounding box center [587, 390] width 203 height 458
copy link "859) 626-1002"
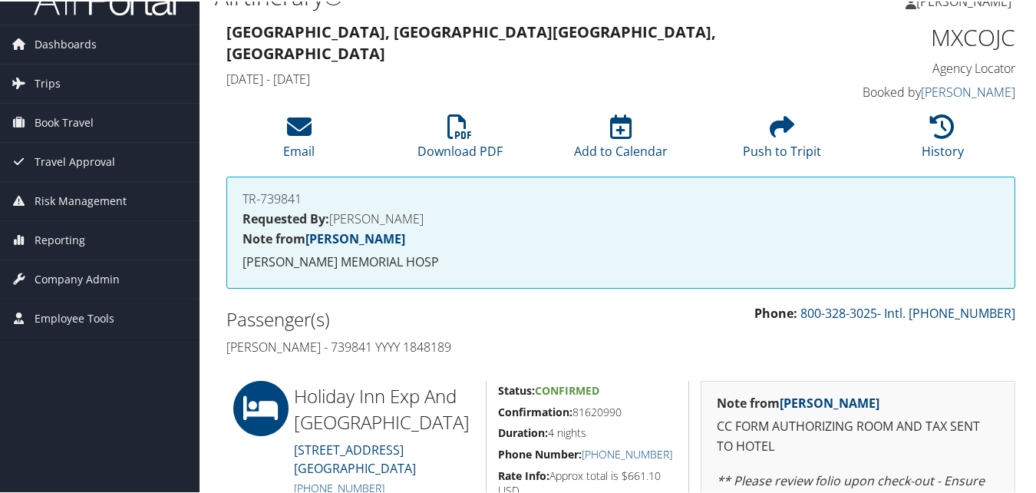
scroll to position [230, 0]
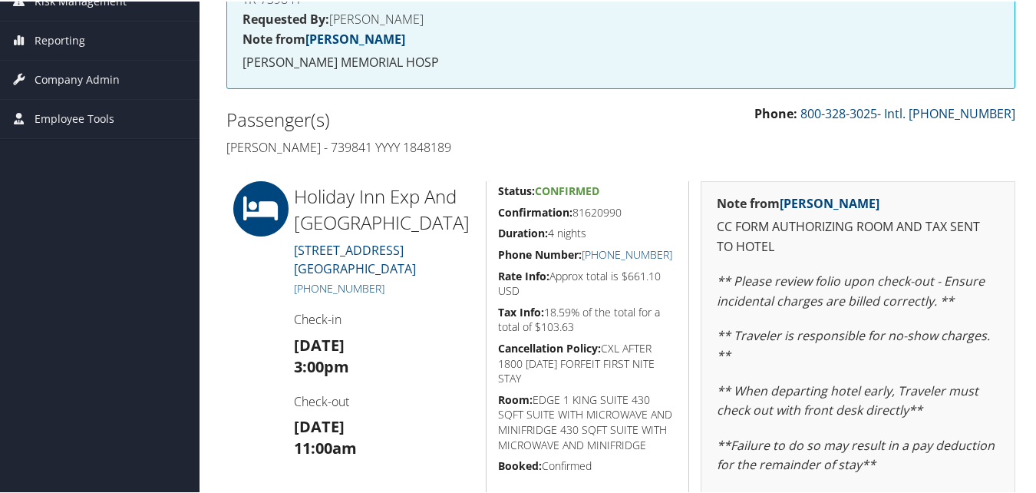
drag, startPoint x: 495, startPoint y: 209, endPoint x: 633, endPoint y: 212, distance: 138.2
click at [633, 212] on div "Status: Confirmed Confirmation: 81620990 Duration: 4 nights Phone Number: (229)…" at bounding box center [587, 442] width 203 height 524
copy h5 "Confirmation: 81620990"
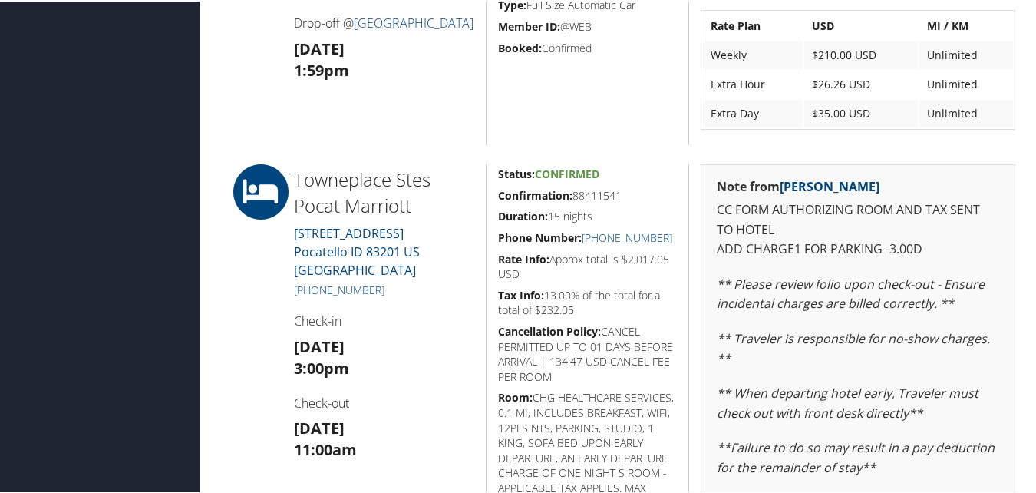
scroll to position [1152, 0]
click at [493, 193] on div "Status: Confirmed Confirmation: 88411541 Duration: 15 nights Phone Number: [PHO…" at bounding box center [587, 402] width 203 height 480
drag, startPoint x: 492, startPoint y: 194, endPoint x: 623, endPoint y: 196, distance: 131.3
click at [623, 196] on div "Status: Confirmed Confirmation: 88411541 Duration: 15 nights Phone Number: +1 (…" at bounding box center [587, 402] width 203 height 480
copy h5 "Confirmation: 88411541"
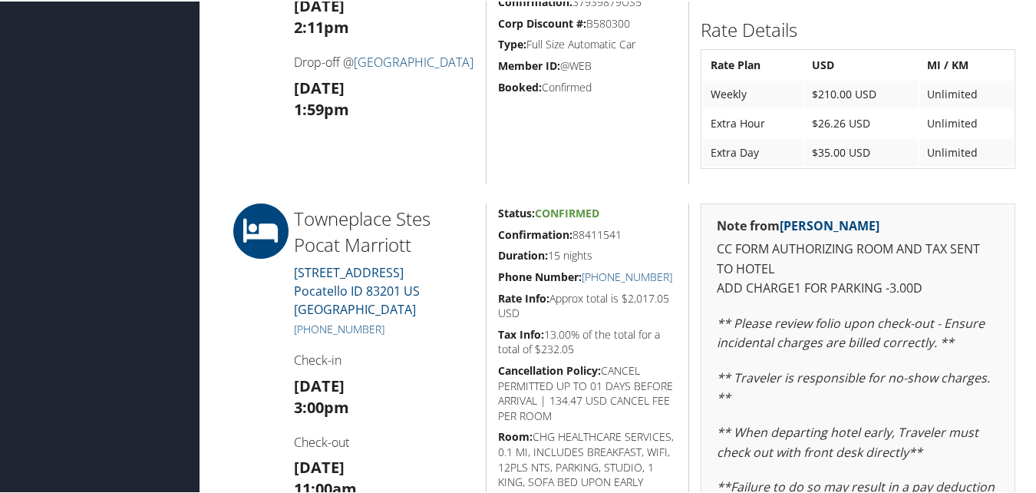
scroll to position [1075, 0]
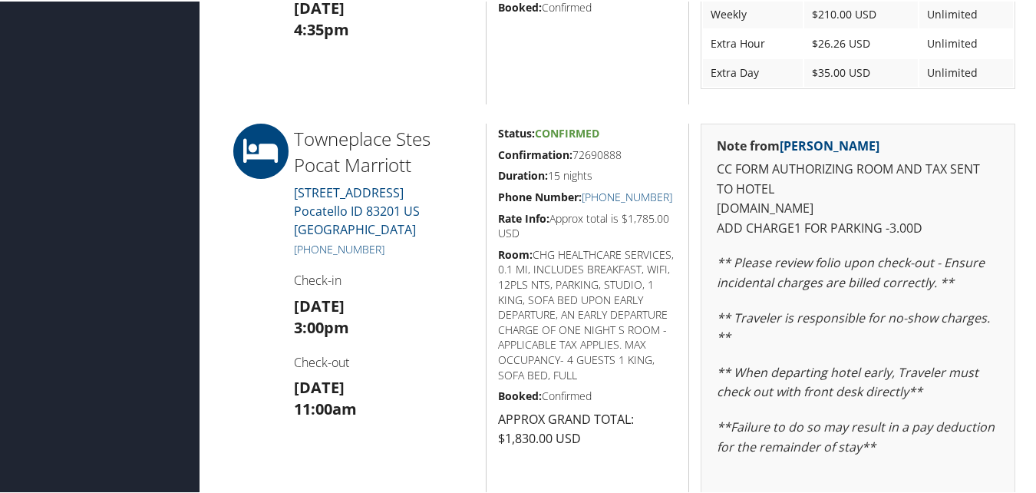
scroll to position [1228, 0]
drag, startPoint x: 495, startPoint y: 152, endPoint x: 633, endPoint y: 160, distance: 137.6
click at [633, 160] on h5 "Confirmation: 72690888" at bounding box center [588, 152] width 180 height 15
copy h5 "Confirmation: 72690888"
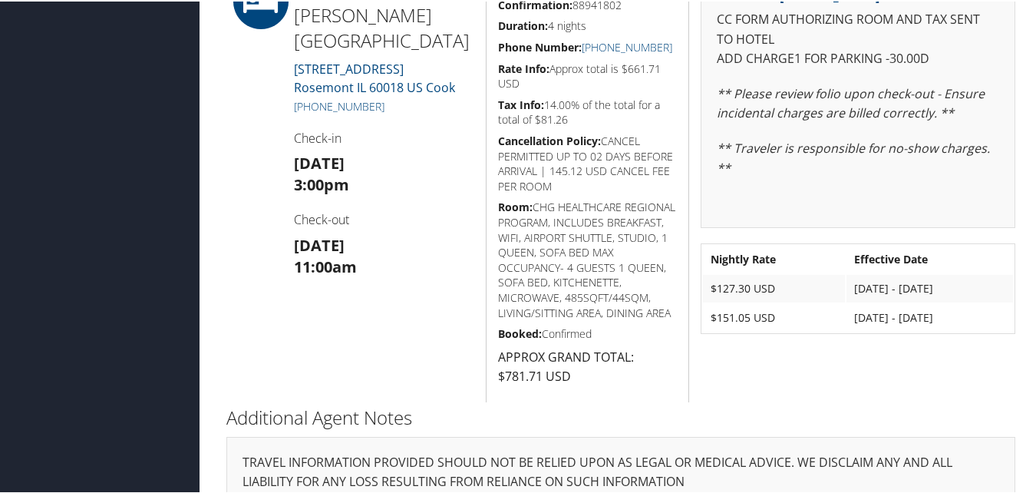
scroll to position [384, 0]
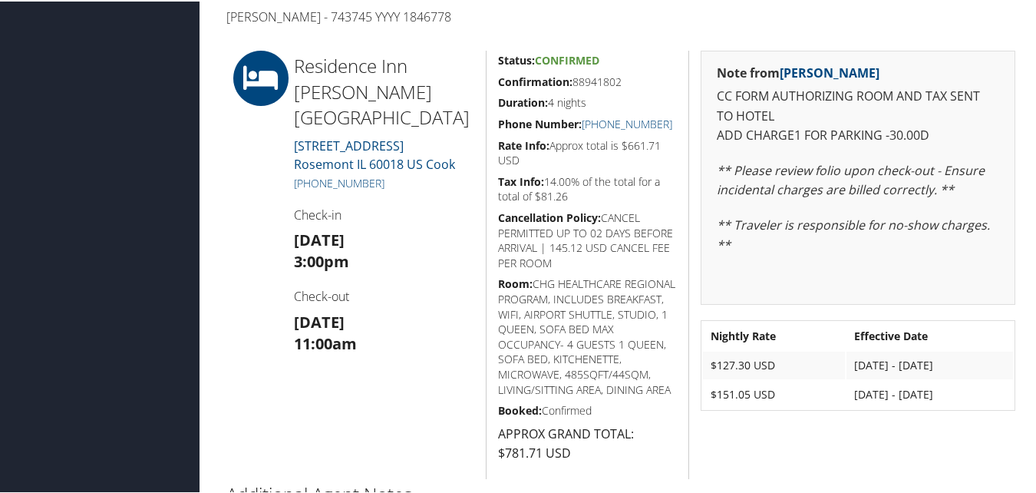
drag, startPoint x: 497, startPoint y: 81, endPoint x: 625, endPoint y: 86, distance: 128.3
click at [625, 86] on h5 "Confirmation: 88941802" at bounding box center [588, 80] width 180 height 15
copy h5 "Confirmation: 88941802"
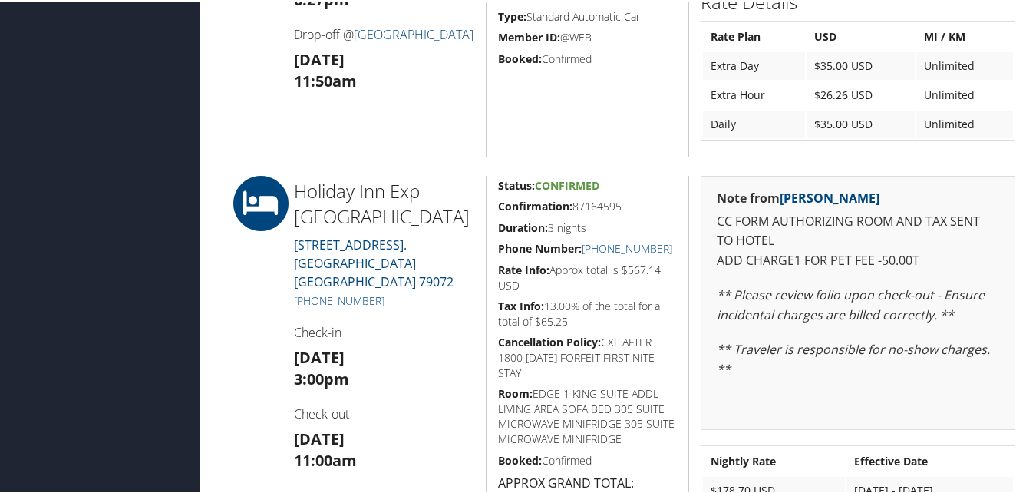
scroll to position [793, 0]
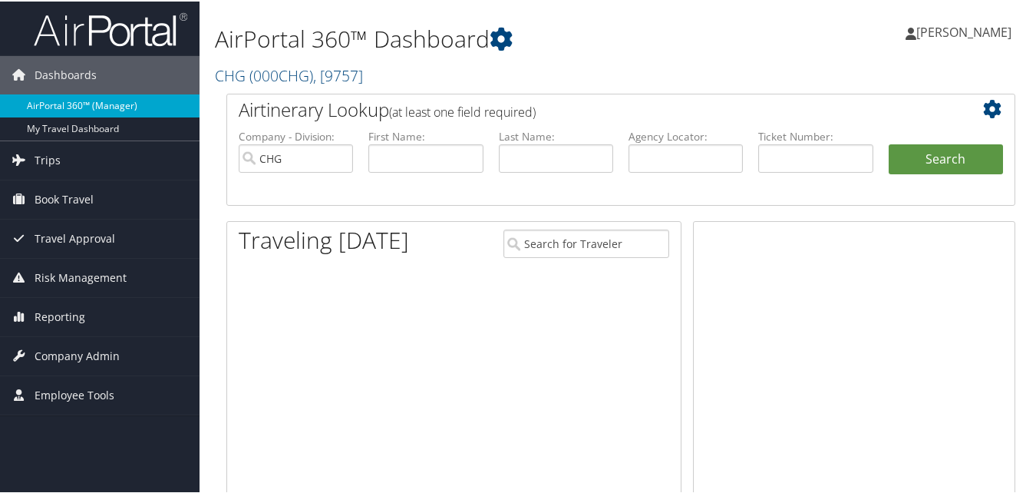
click at [69, 101] on link "AirPortal 360™ (Manager)" at bounding box center [100, 104] width 200 height 23
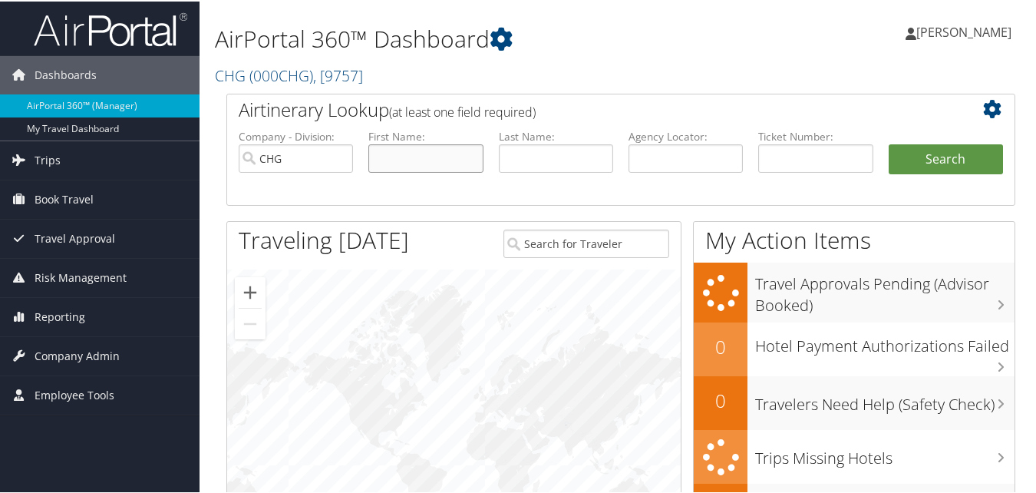
click at [419, 153] on input "text" at bounding box center [425, 157] width 114 height 28
paste input "[PERSON_NAME][GEOGRAPHIC_DATA]"
drag, startPoint x: 416, startPoint y: 155, endPoint x: 367, endPoint y: 162, distance: 49.6
click at [367, 162] on li "First Name: [PERSON_NAME][GEOGRAPHIC_DATA]" at bounding box center [426, 162] width 130 height 71
type input "[PERSON_NAME]"
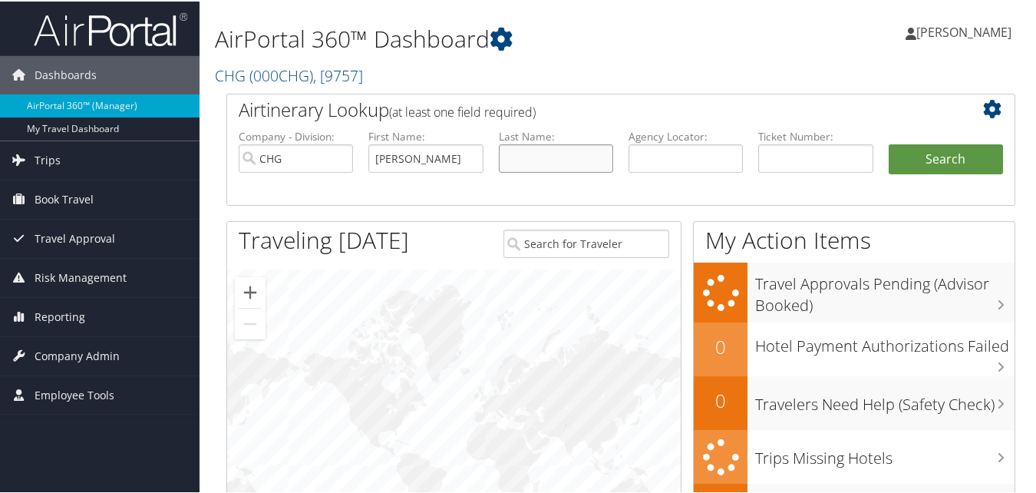
click at [527, 163] on input "text" at bounding box center [556, 157] width 114 height 28
paste input "[PERSON_NAME],"
type input "[PERSON_NAME]"
click at [916, 157] on button "Search" at bounding box center [946, 158] width 114 height 31
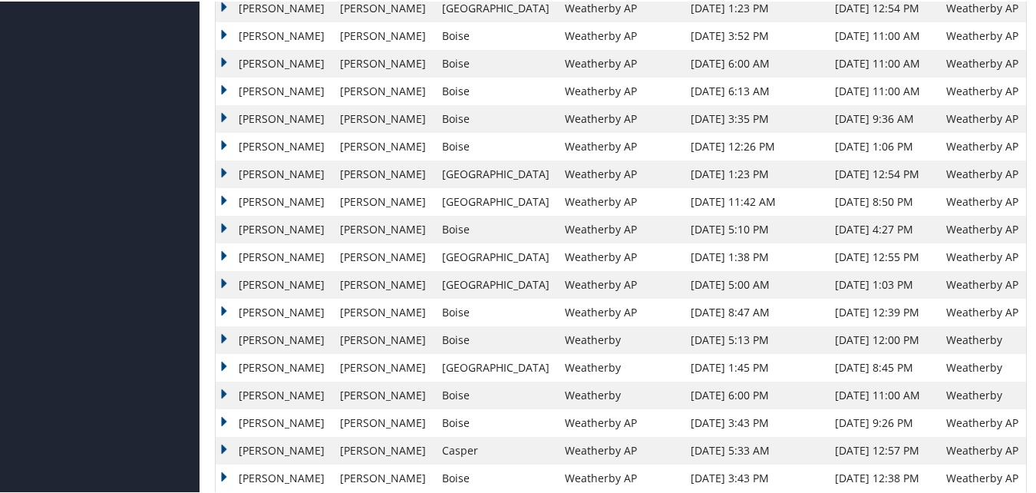
scroll to position [717, 0]
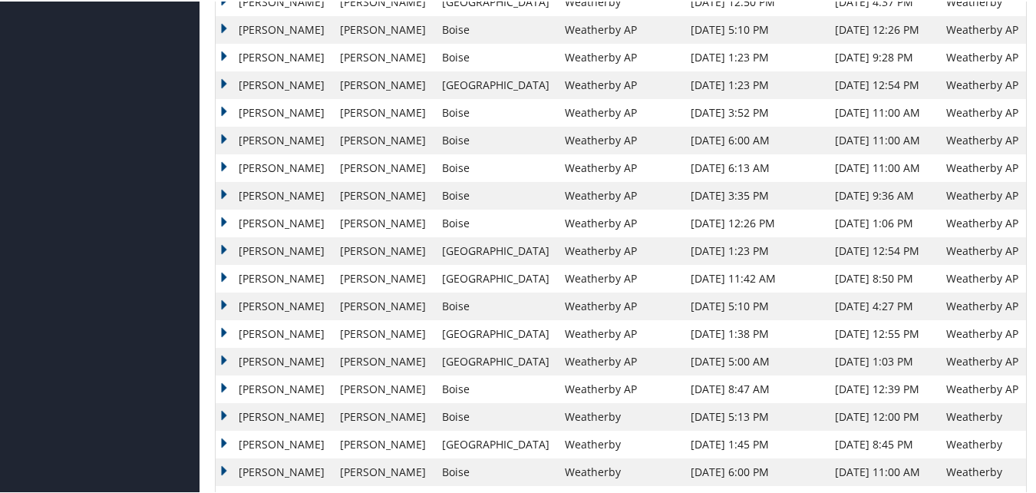
click at [223, 192] on td "[PERSON_NAME]" at bounding box center [274, 194] width 117 height 28
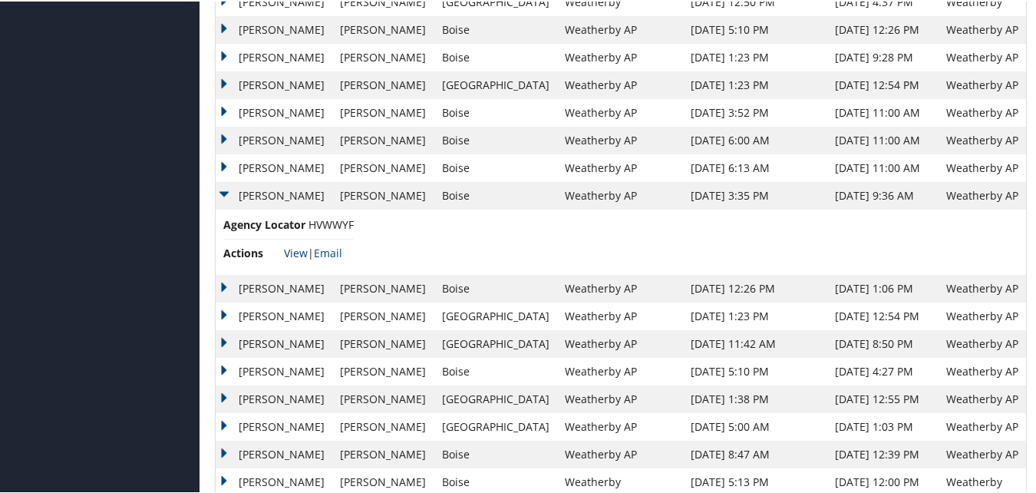
click at [292, 251] on link "View" at bounding box center [296, 251] width 24 height 15
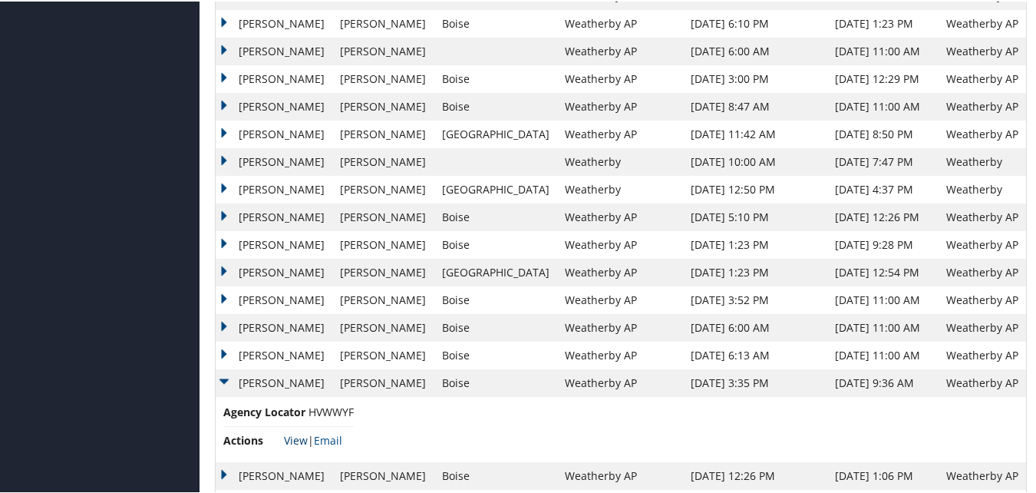
scroll to position [487, 0]
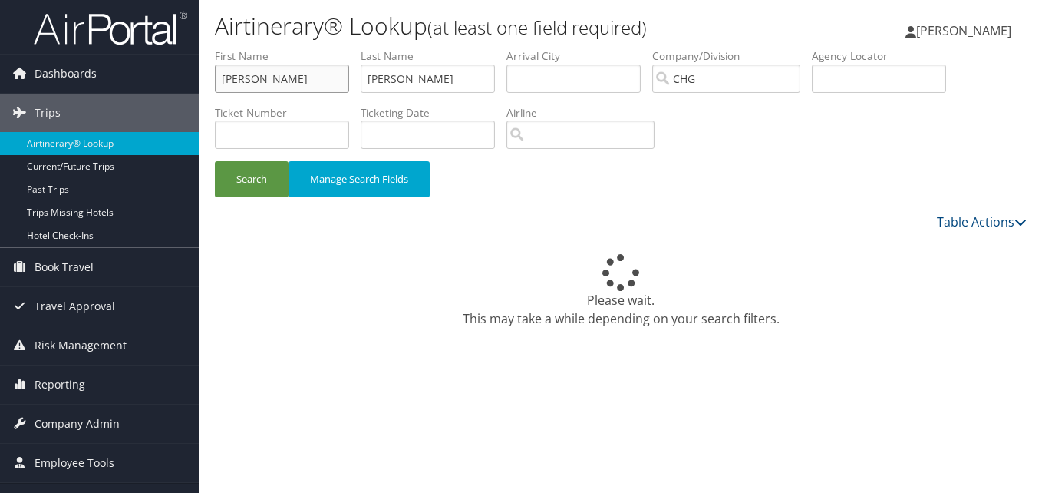
drag, startPoint x: 313, startPoint y: 74, endPoint x: 213, endPoint y: 74, distance: 100.6
click at [215, 74] on form "First Name [PERSON_NAME] Last Name [PERSON_NAME] Departure City Arrival City Co…" at bounding box center [621, 130] width 812 height 164
paste input "[PERSON_NAME]"
drag, startPoint x: 274, startPoint y: 79, endPoint x: 213, endPoint y: 79, distance: 61.4
click at [215, 79] on form "First Name [PERSON_NAME] Last Name [PERSON_NAME] Departure City Arrival City Co…" at bounding box center [621, 130] width 812 height 164
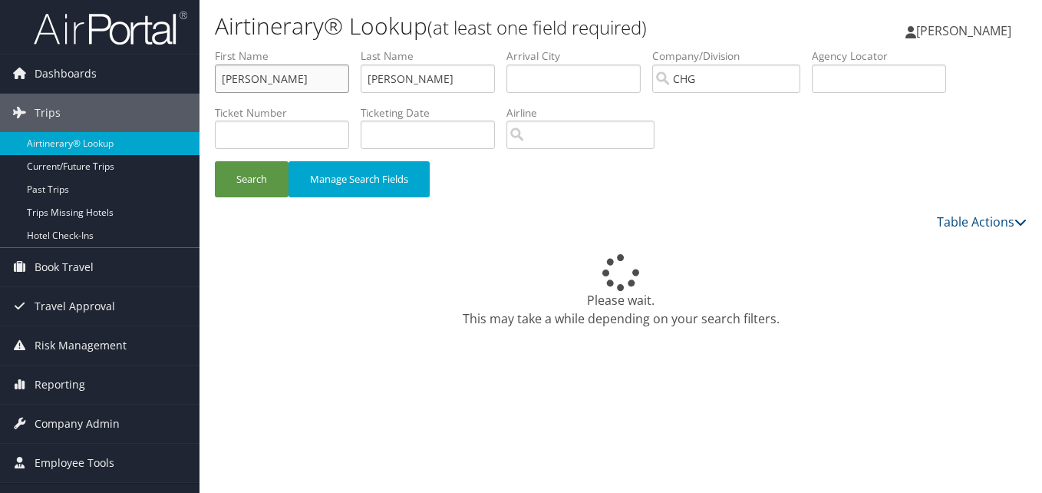
type input "[PERSON_NAME]"
drag, startPoint x: 408, startPoint y: 83, endPoint x: 315, endPoint y: 83, distance: 92.9
click at [315, 48] on ul "First Name [PERSON_NAME] Last Name [PERSON_NAME] Departure City Arrival City Co…" at bounding box center [621, 48] width 812 height 0
paste input "Fountain,"
type input "Fountain"
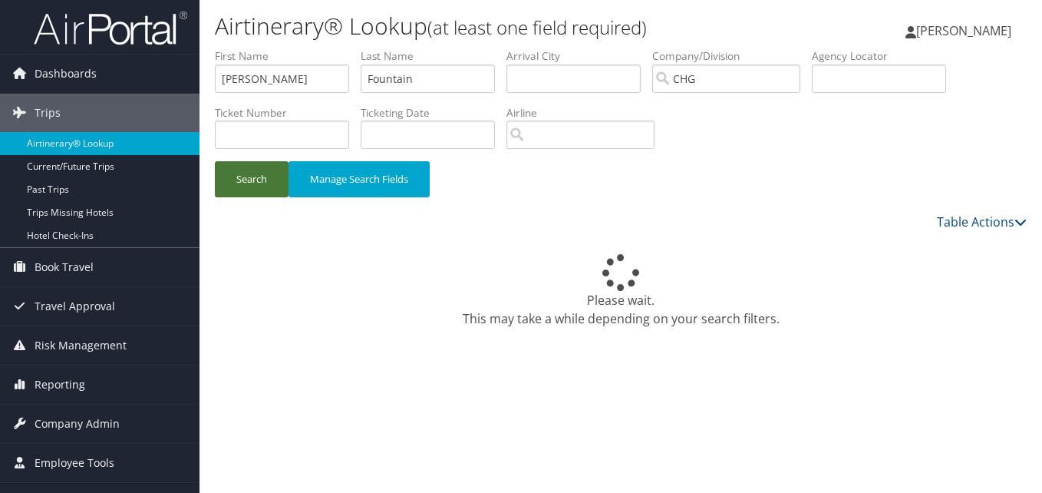
click at [263, 171] on button "Search" at bounding box center [252, 179] width 74 height 36
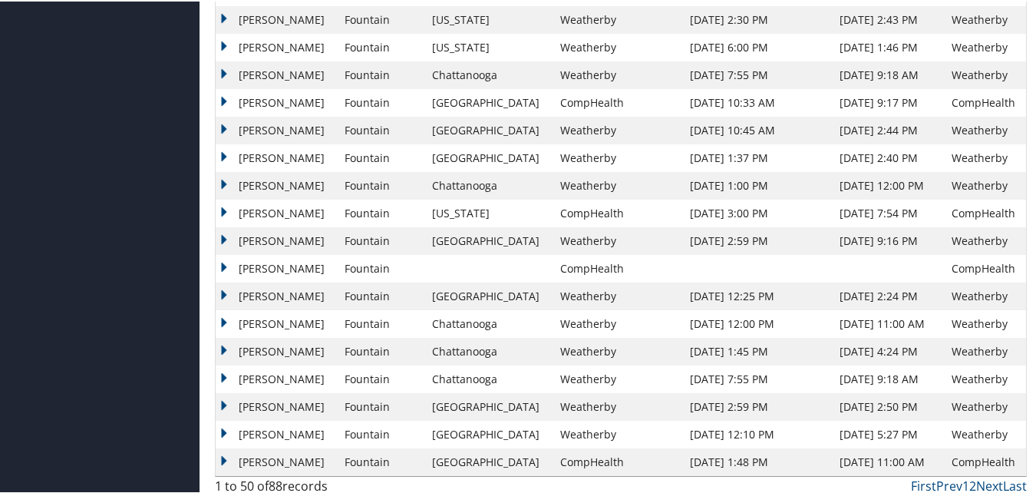
scroll to position [1178, 0]
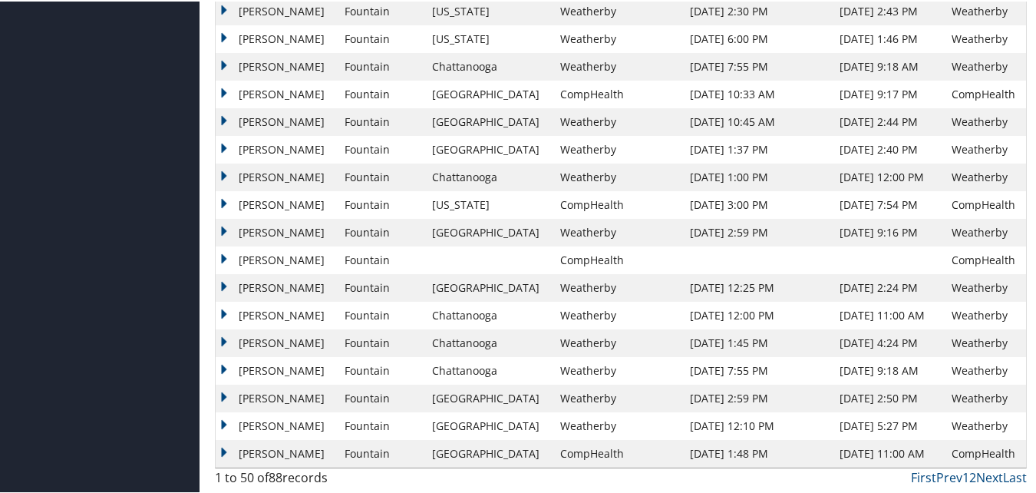
click at [223, 451] on td "Helen" at bounding box center [276, 452] width 121 height 28
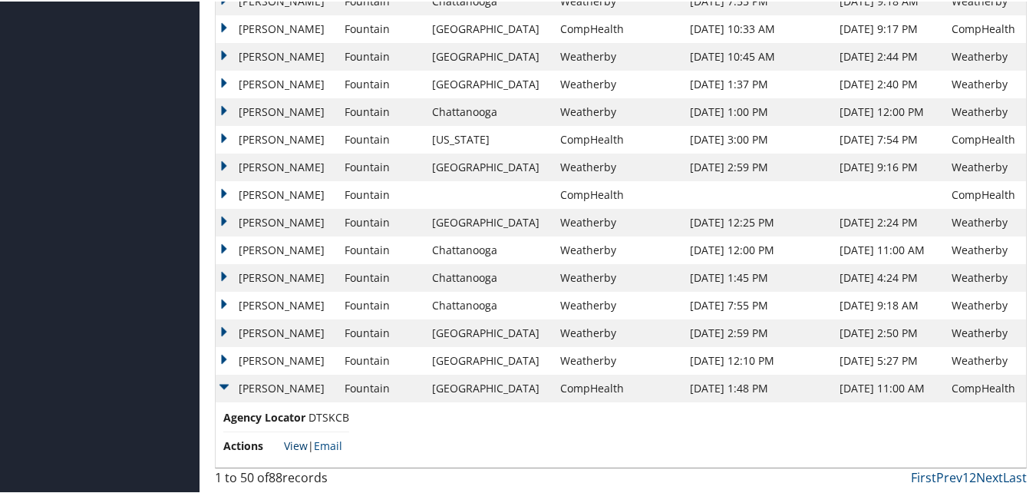
click at [297, 448] on link "View" at bounding box center [296, 444] width 24 height 15
click at [223, 385] on td "Helen" at bounding box center [276, 387] width 121 height 28
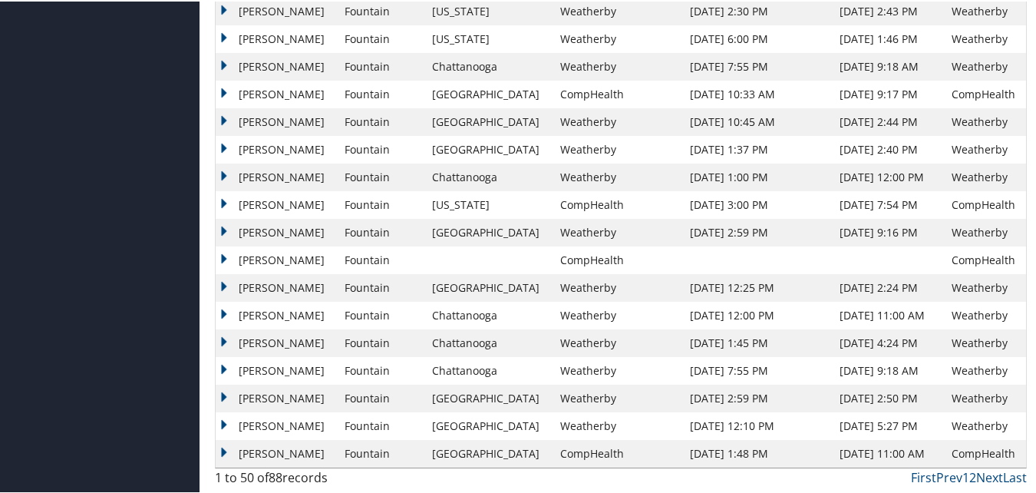
click at [218, 451] on td "Helen" at bounding box center [276, 452] width 121 height 28
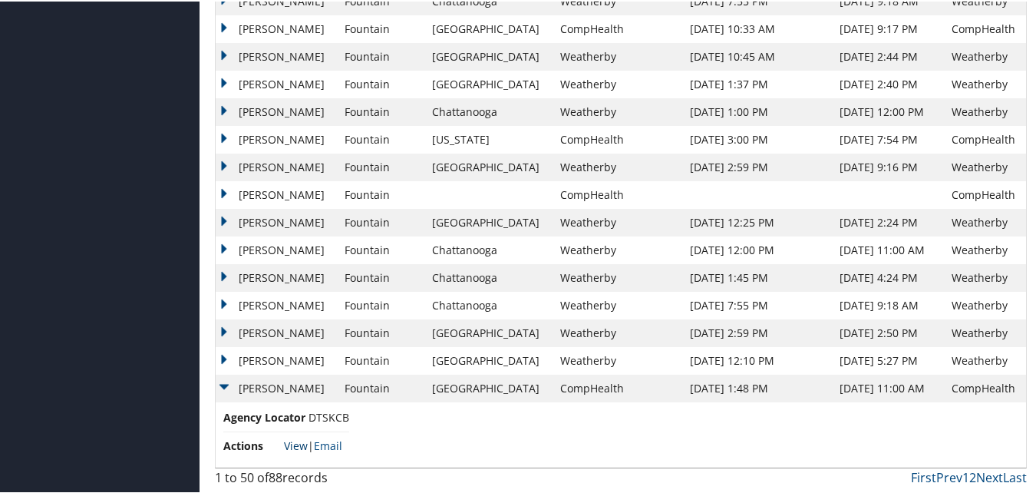
click at [286, 443] on link "View" at bounding box center [296, 444] width 24 height 15
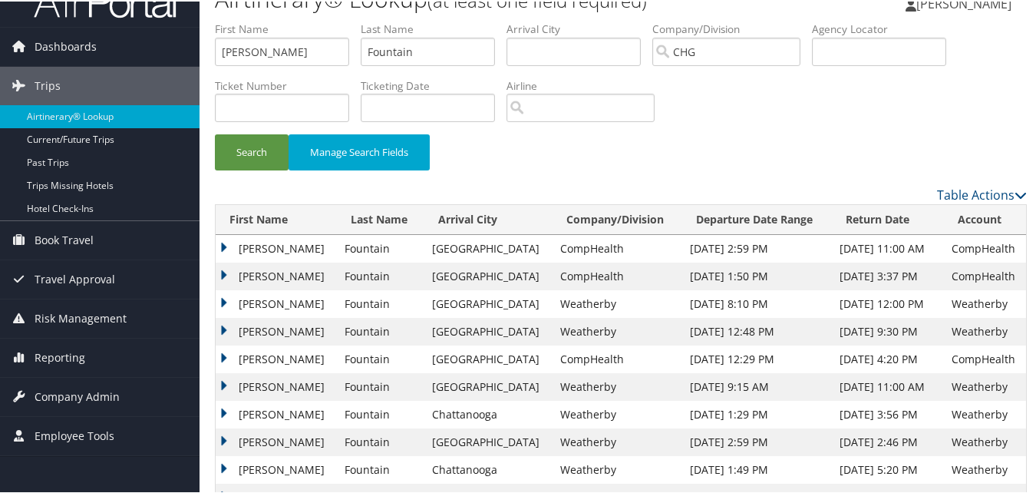
scroll to position [0, 0]
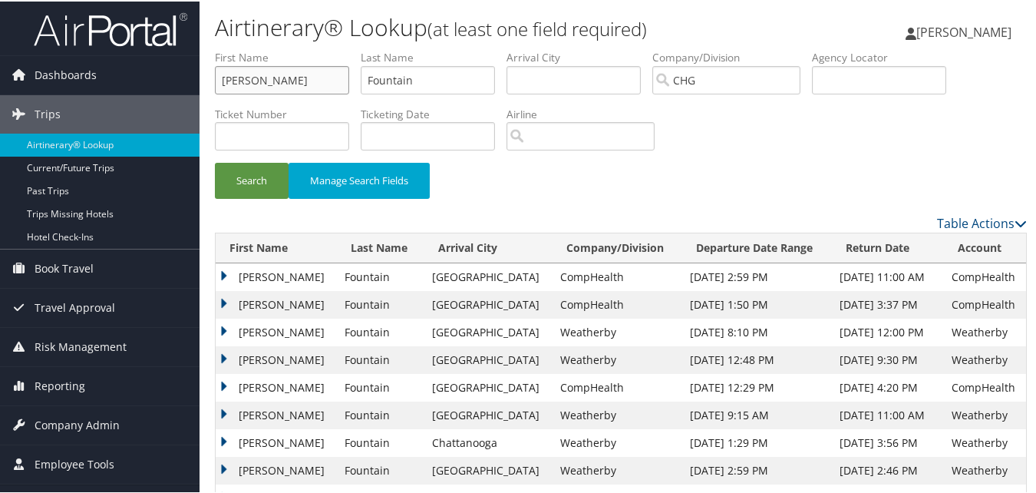
drag, startPoint x: 140, startPoint y: 91, endPoint x: -3, endPoint y: 80, distance: 143.2
click at [0, 80] on html "Menu Dashboards ► AirPortal 360™ (Manager) My Travel Dashboard Trips ► Airtiner…" at bounding box center [521, 246] width 1042 height 493
paste input "Burdett, Catherine"
drag, startPoint x: 267, startPoint y: 78, endPoint x: 183, endPoint y: 80, distance: 84.5
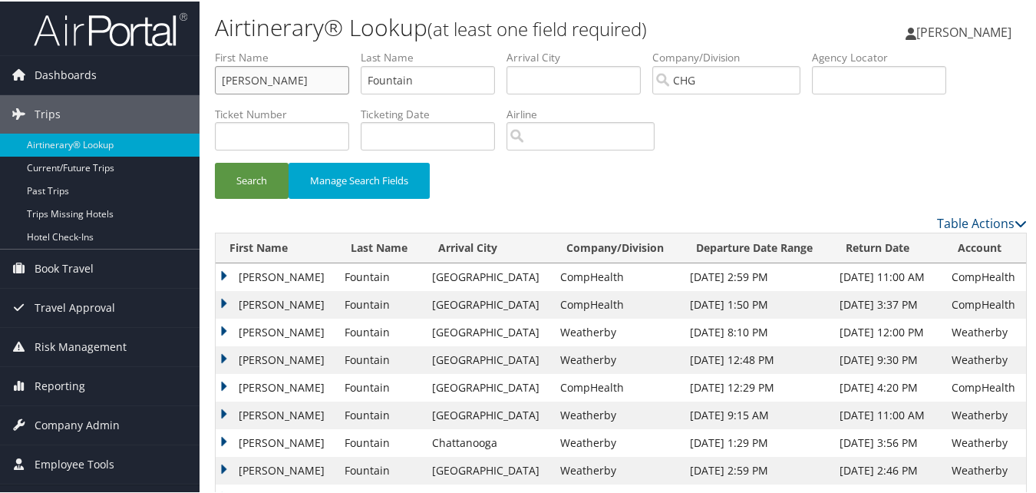
type input "Catherine"
drag, startPoint x: 418, startPoint y: 85, endPoint x: 260, endPoint y: 104, distance: 159.2
click at [263, 48] on ul "First Name Catherine Last Name Fountain Departure City Arrival City Company/Div…" at bounding box center [621, 48] width 812 height 0
paste input "Burdett,"
type input "Burdett"
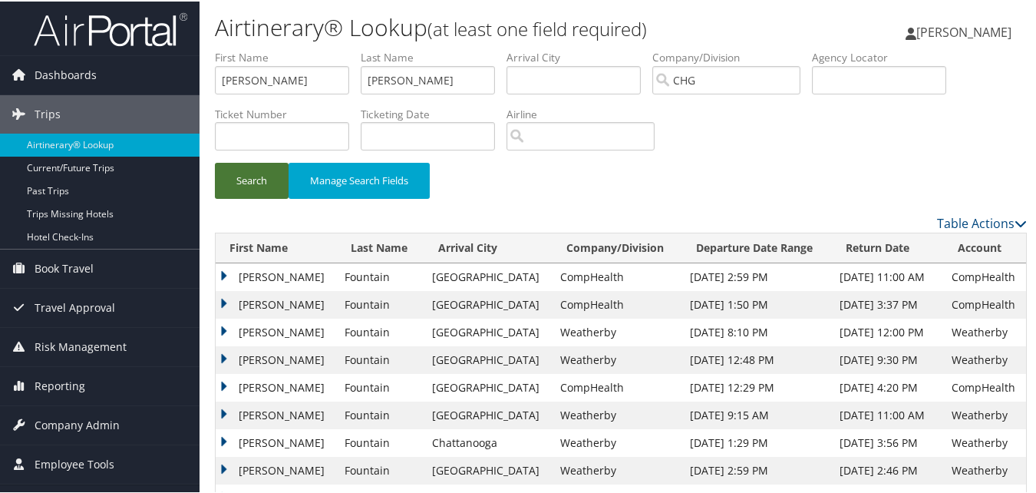
click at [253, 176] on button "Search" at bounding box center [252, 179] width 74 height 36
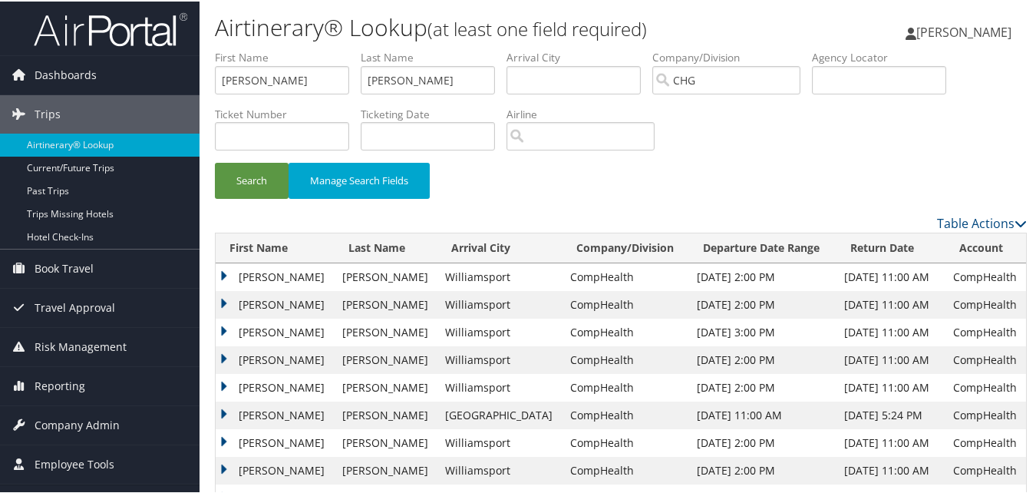
scroll to position [230, 0]
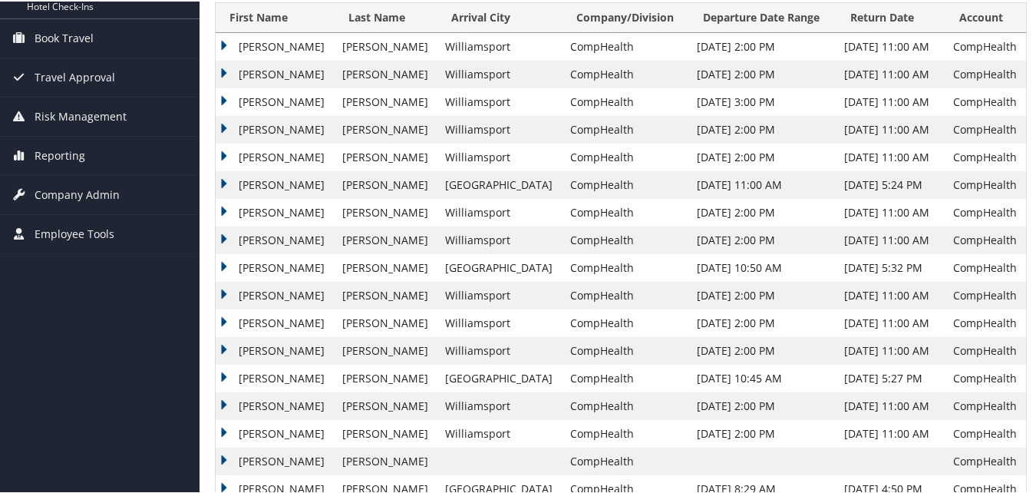
click at [223, 375] on td "Catherine" at bounding box center [275, 377] width 119 height 28
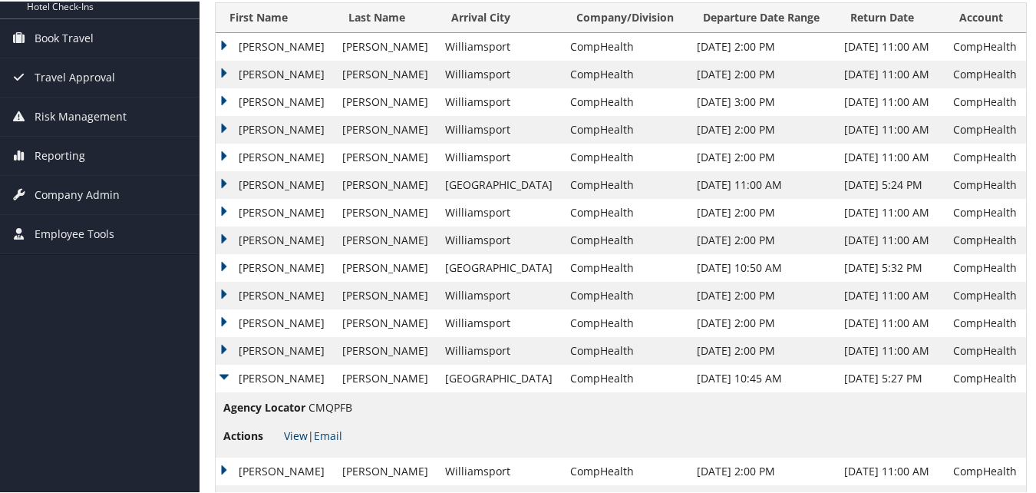
click at [294, 435] on link "View" at bounding box center [296, 434] width 24 height 15
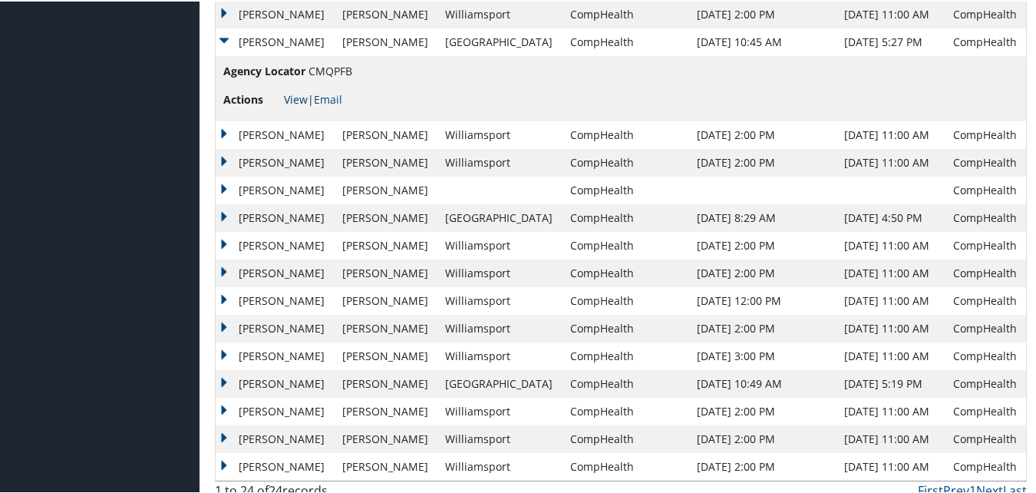
scroll to position [580, 0]
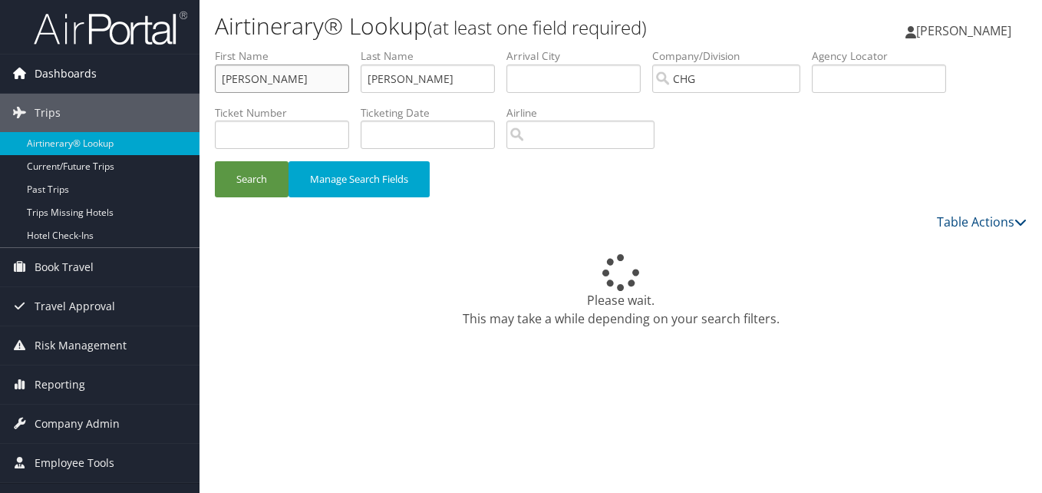
drag, startPoint x: 299, startPoint y: 78, endPoint x: 153, endPoint y: 81, distance: 146.7
click at [153, 81] on div "Dashboards AirPortal 360™ (Manager) My Travel Dashboard Trips Airtinerary® Look…" at bounding box center [521, 246] width 1042 height 493
paste input "[PERSON_NAME], [PERSON_NAME]"
drag, startPoint x: 236, startPoint y: 82, endPoint x: 207, endPoint y: 87, distance: 29.5
click at [215, 87] on form "First Name Jr, Robert Allen Giles Last Name Stoops Departure City Arrival City …" at bounding box center [621, 130] width 812 height 164
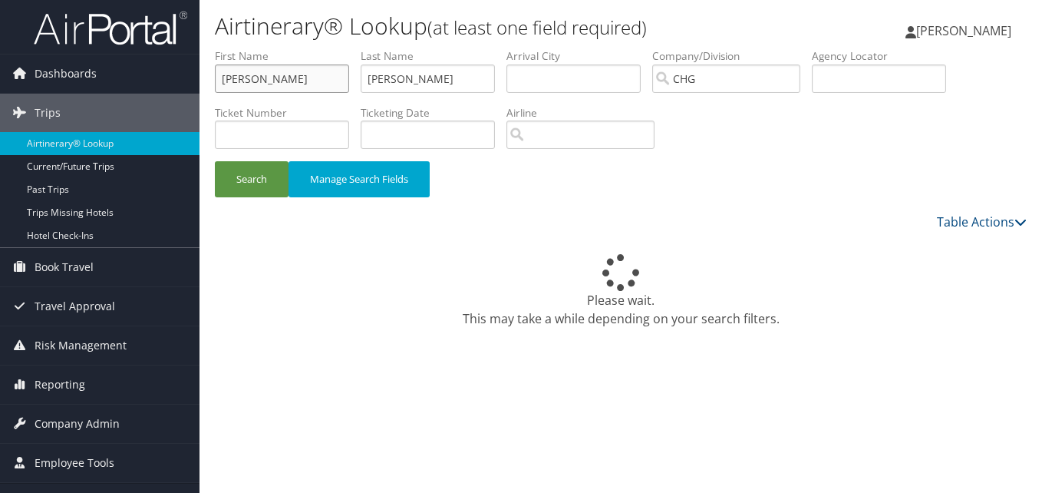
type input "Robert Allen Giles"
drag, startPoint x: 292, startPoint y: 86, endPoint x: 278, endPoint y: 89, distance: 14.9
click at [278, 48] on ul "First Name Robert Allen Giles Last Name Stoops Departure City Arrival City Comp…" at bounding box center [621, 48] width 812 height 0
click at [241, 185] on button "Search" at bounding box center [252, 179] width 74 height 36
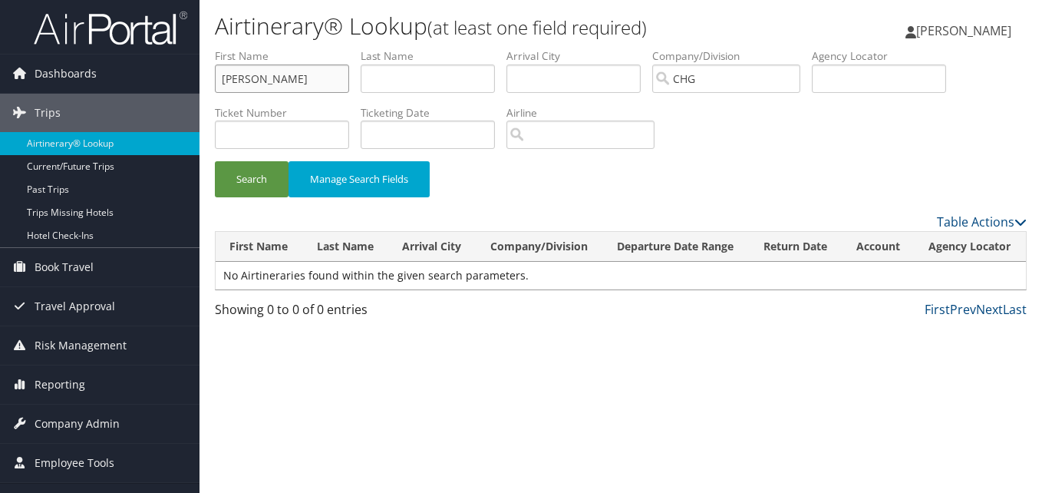
drag, startPoint x: 260, startPoint y: 81, endPoint x: 349, endPoint y: 82, distance: 88.3
click at [349, 82] on input "Robert Allen Giles" at bounding box center [282, 78] width 134 height 28
type input "Robert"
click at [226, 180] on button "Search" at bounding box center [252, 179] width 74 height 36
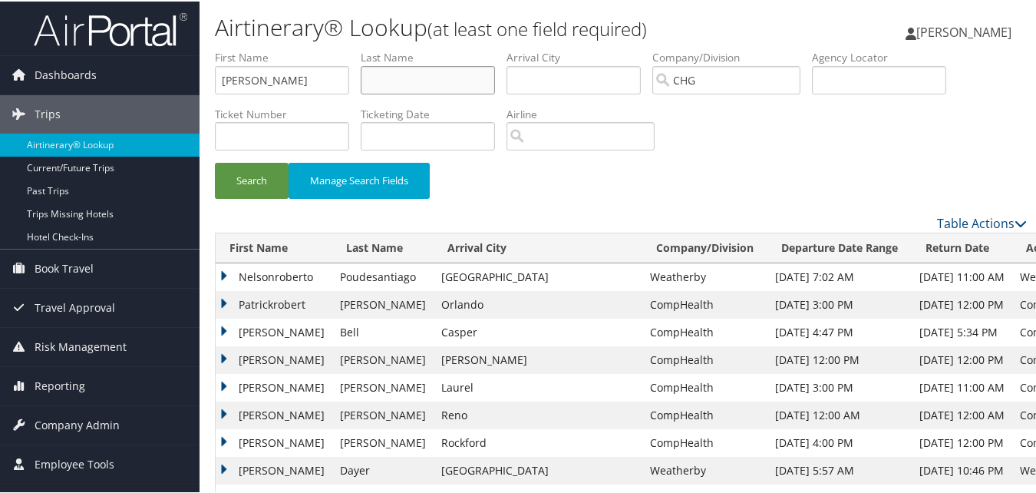
drag, startPoint x: 404, startPoint y: 76, endPoint x: 417, endPoint y: 84, distance: 15.5
click at [404, 76] on input "text" at bounding box center [428, 78] width 134 height 28
click at [454, 77] on input "text" at bounding box center [428, 78] width 134 height 28
paste input "Jr"
type input "Jr"
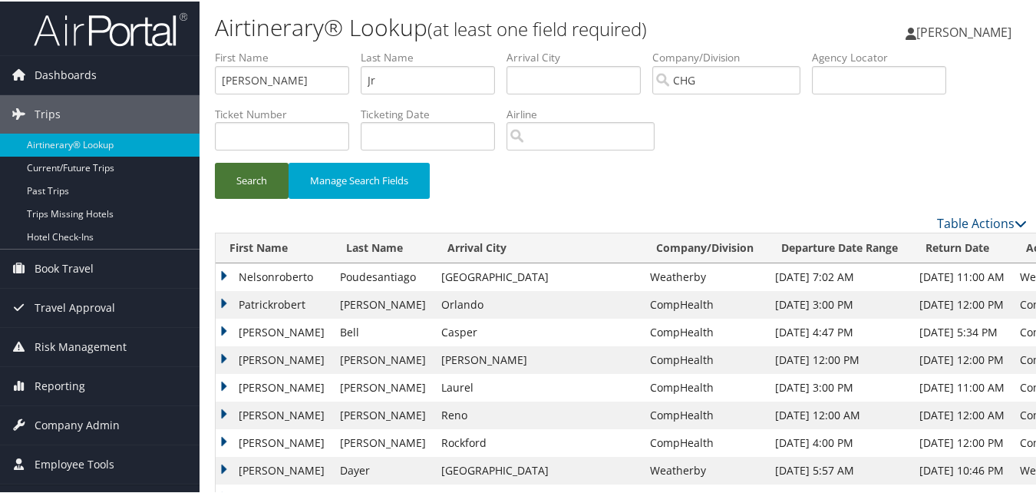
click at [249, 171] on button "Search" at bounding box center [252, 179] width 74 height 36
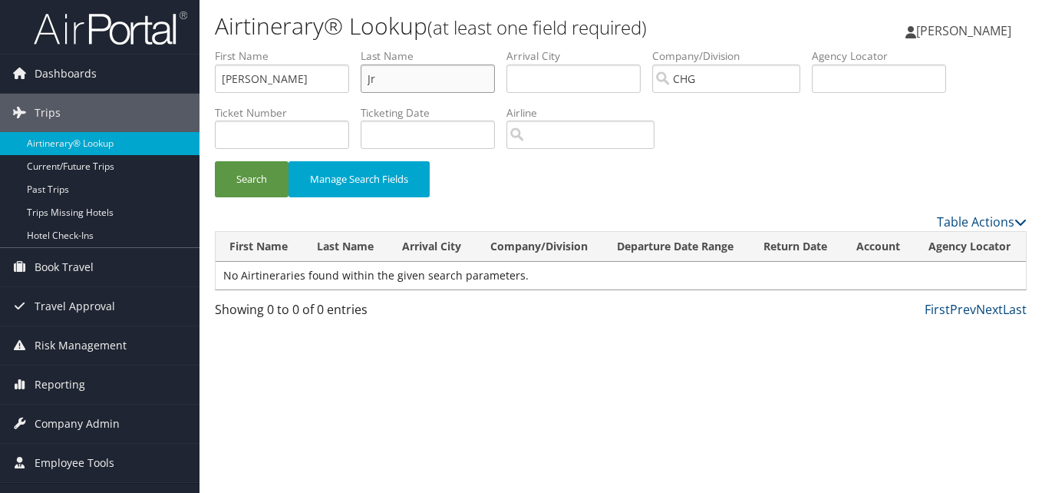
drag, startPoint x: 418, startPoint y: 88, endPoint x: 216, endPoint y: 111, distance: 202.4
click at [277, 48] on ul "First Name Robert Last Name Jr Departure City Arrival City Company/Division CHG…" at bounding box center [621, 48] width 812 height 0
type input "Robert"
click at [398, 74] on input "text" at bounding box center [428, 78] width 134 height 28
paste input "Giles"
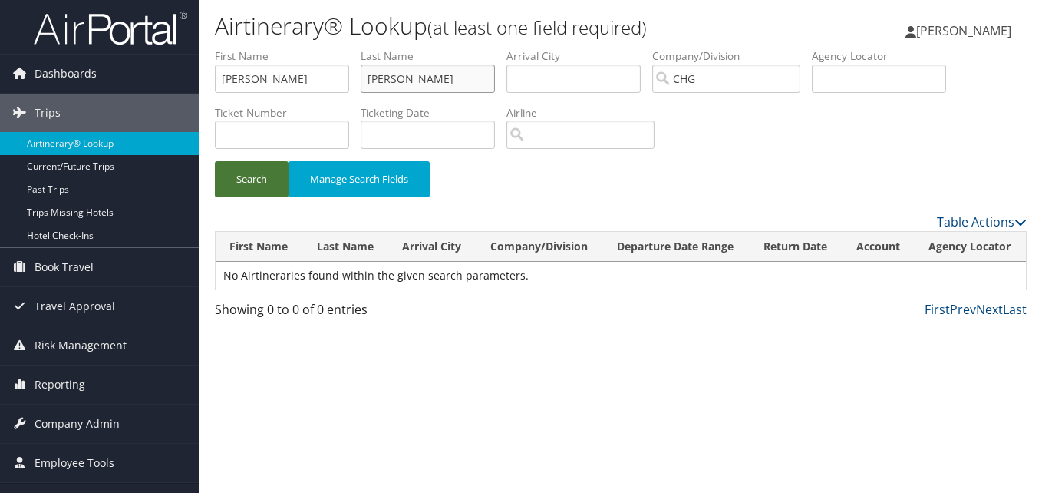
type input "Giles"
click at [240, 177] on button "Search" at bounding box center [252, 179] width 74 height 36
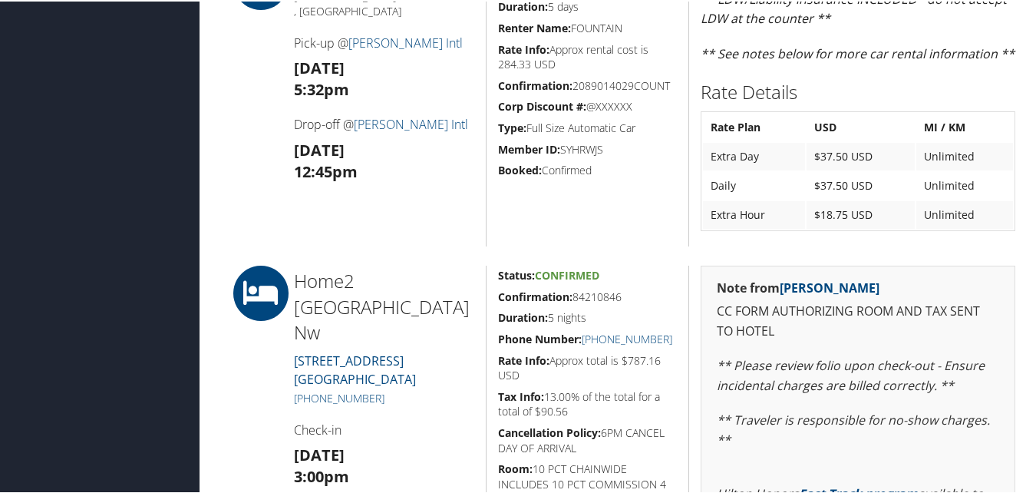
scroll to position [1075, 0]
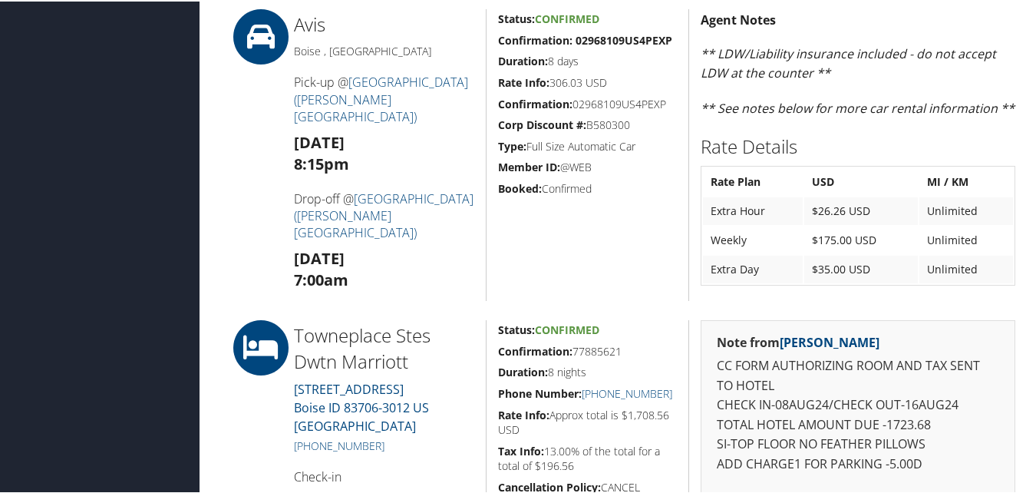
scroll to position [921, 0]
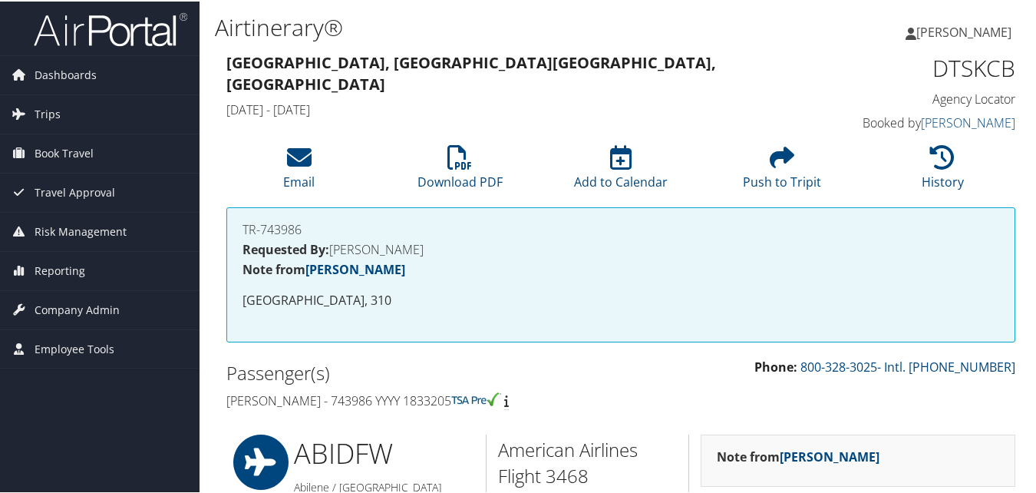
scroll to position [230, 0]
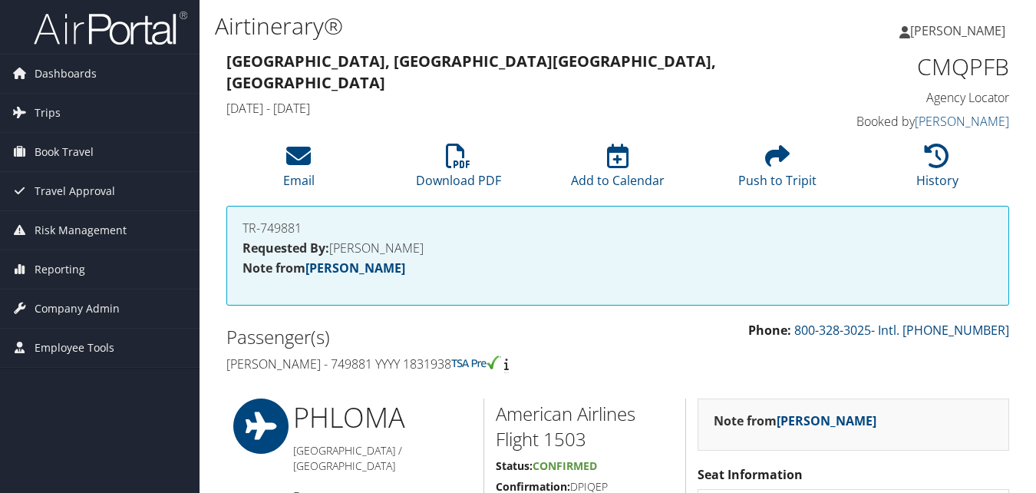
scroll to position [844, 0]
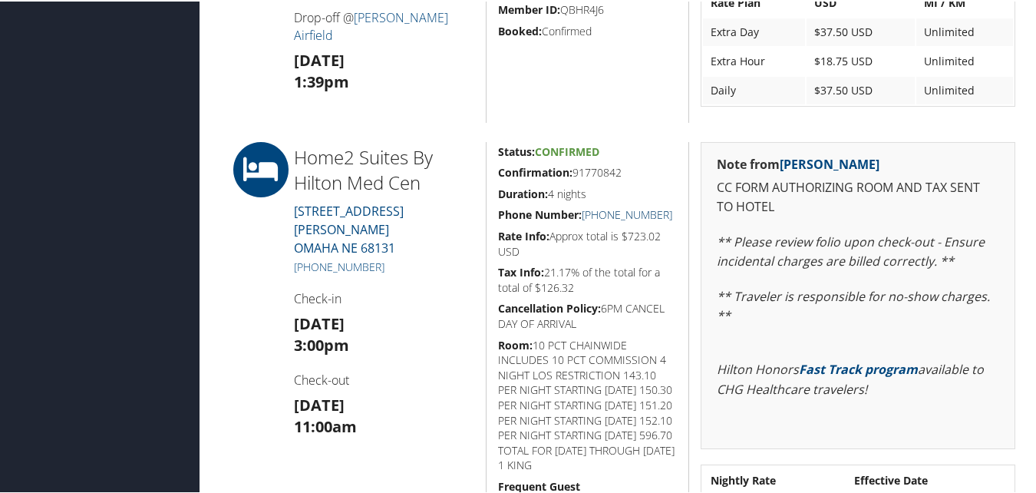
drag, startPoint x: 676, startPoint y: 213, endPoint x: 599, endPoint y: 216, distance: 76.9
click at [599, 216] on div "Status: Confirmed Confirmation: 91770842 Duration: 4 nights Phone Number: [PHON…" at bounding box center [587, 383] width 203 height 487
copy link "[PHONE_NUMBER]"
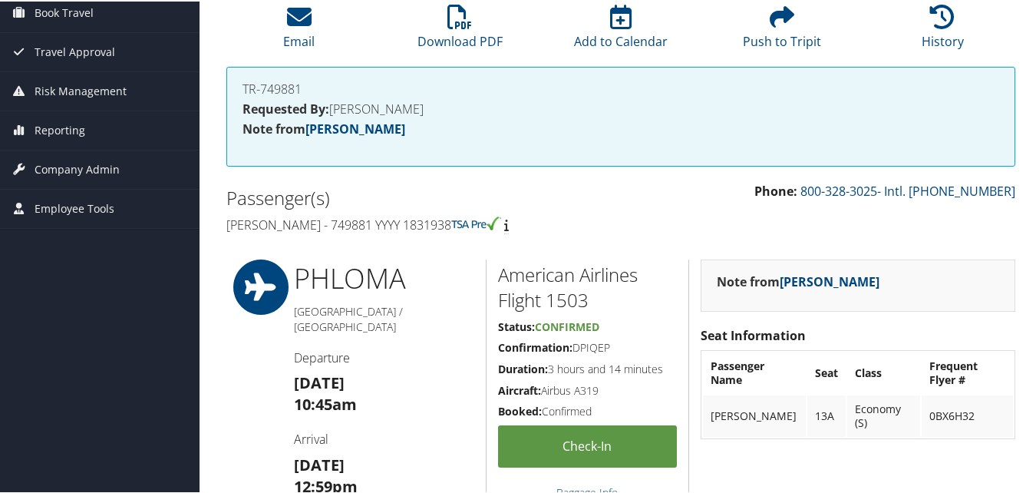
scroll to position [0, 0]
